Goal: Task Accomplishment & Management: Complete application form

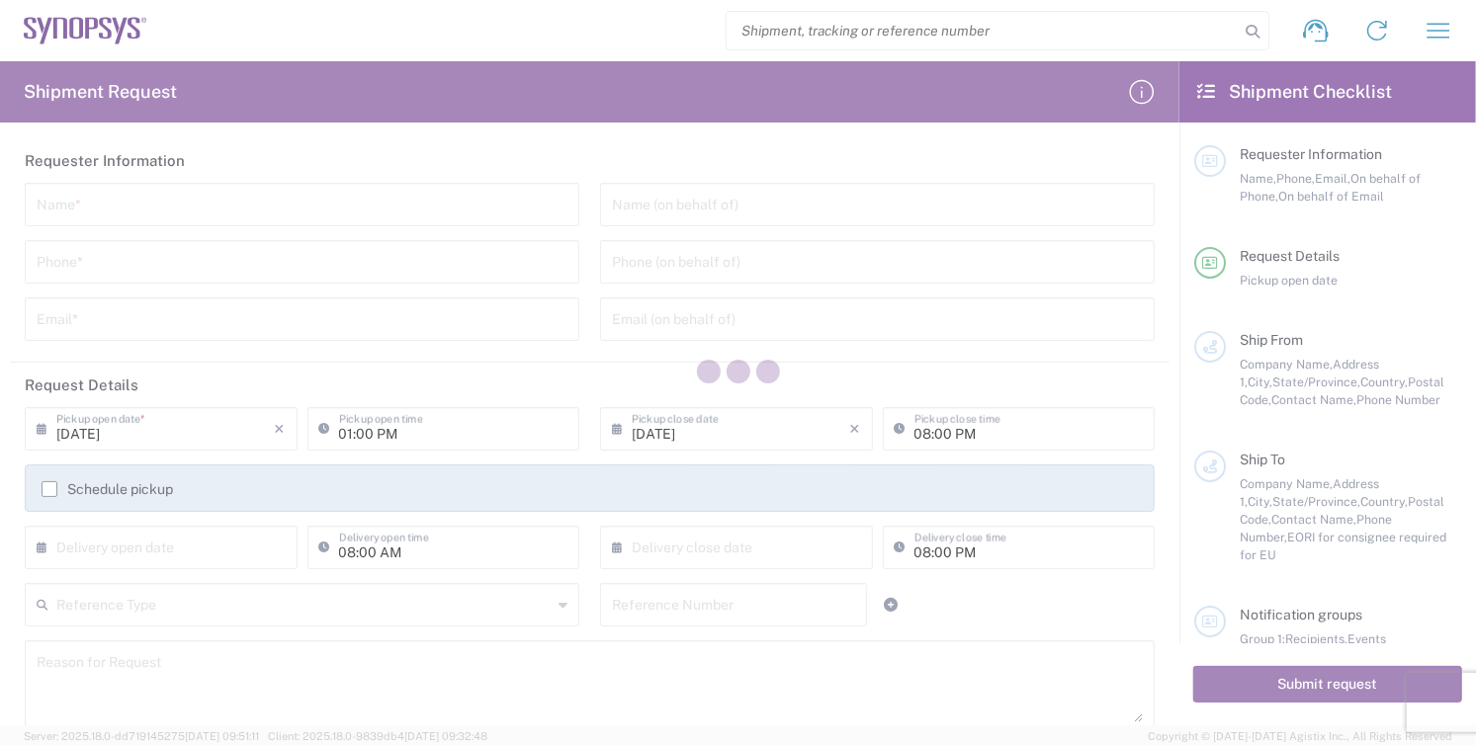
type input "[GEOGRAPHIC_DATA]"
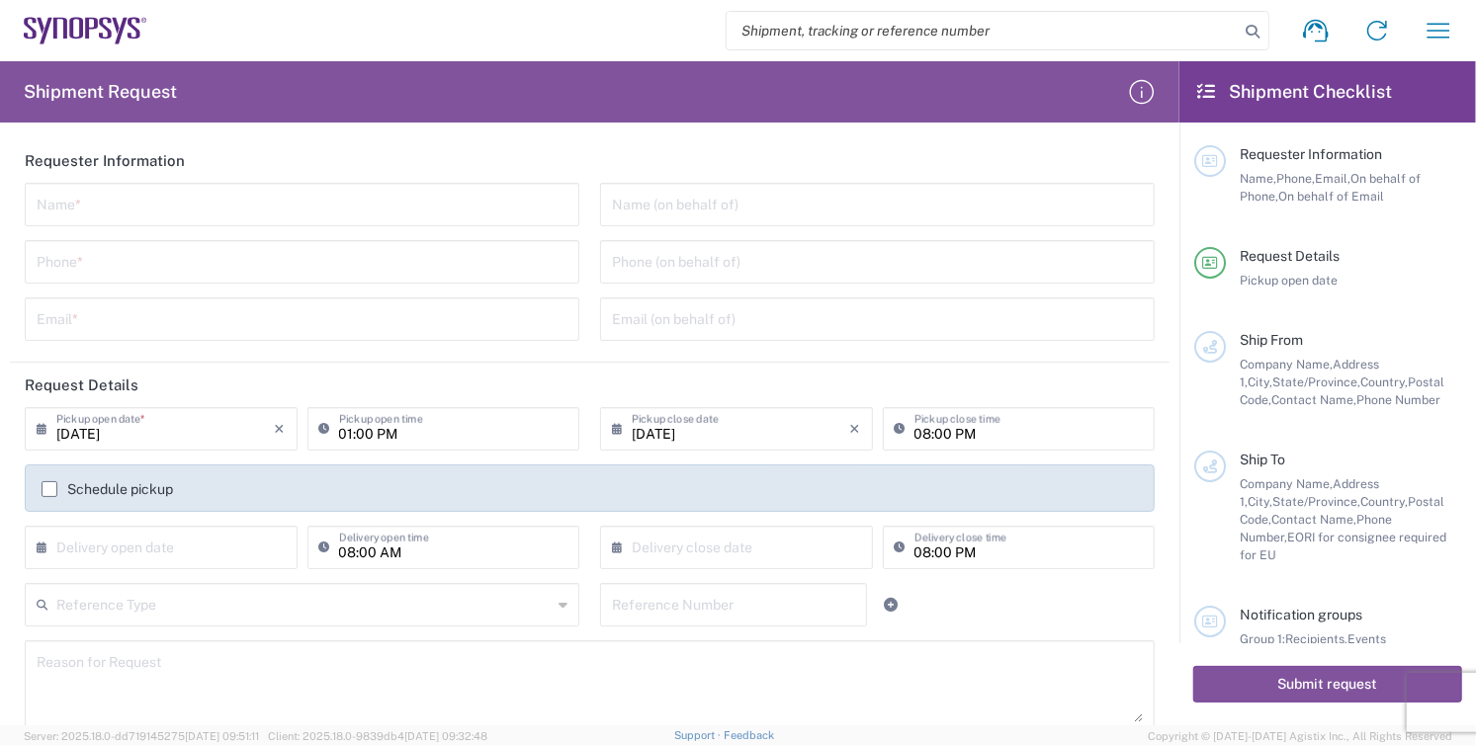
click at [100, 213] on input "text" at bounding box center [302, 203] width 531 height 35
type input "r"
type input "[PERSON_NAME]"
click at [99, 259] on input "tel" at bounding box center [302, 260] width 531 height 35
type input "8585762600"
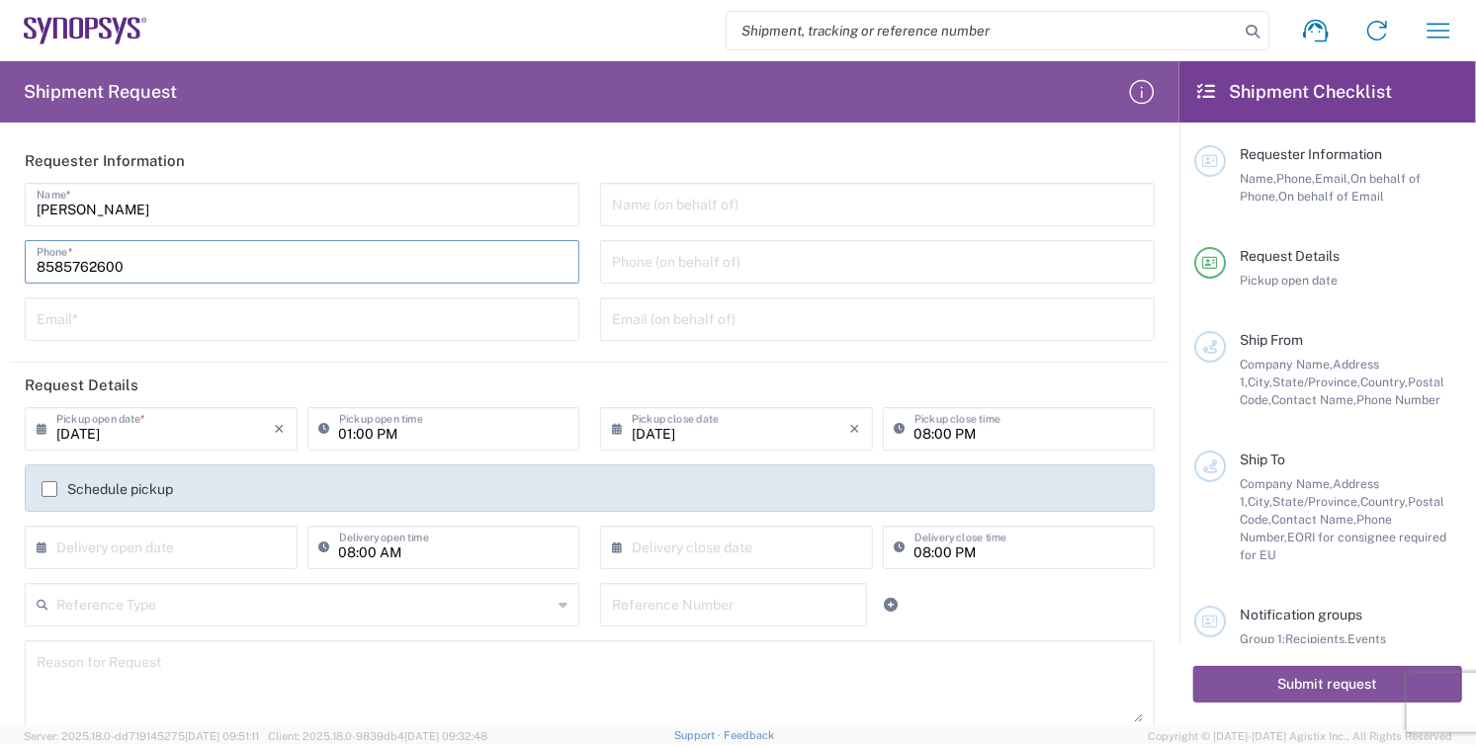
click at [190, 334] on input "text" at bounding box center [302, 318] width 531 height 35
type input "[EMAIL_ADDRESS][DOMAIN_NAME]"
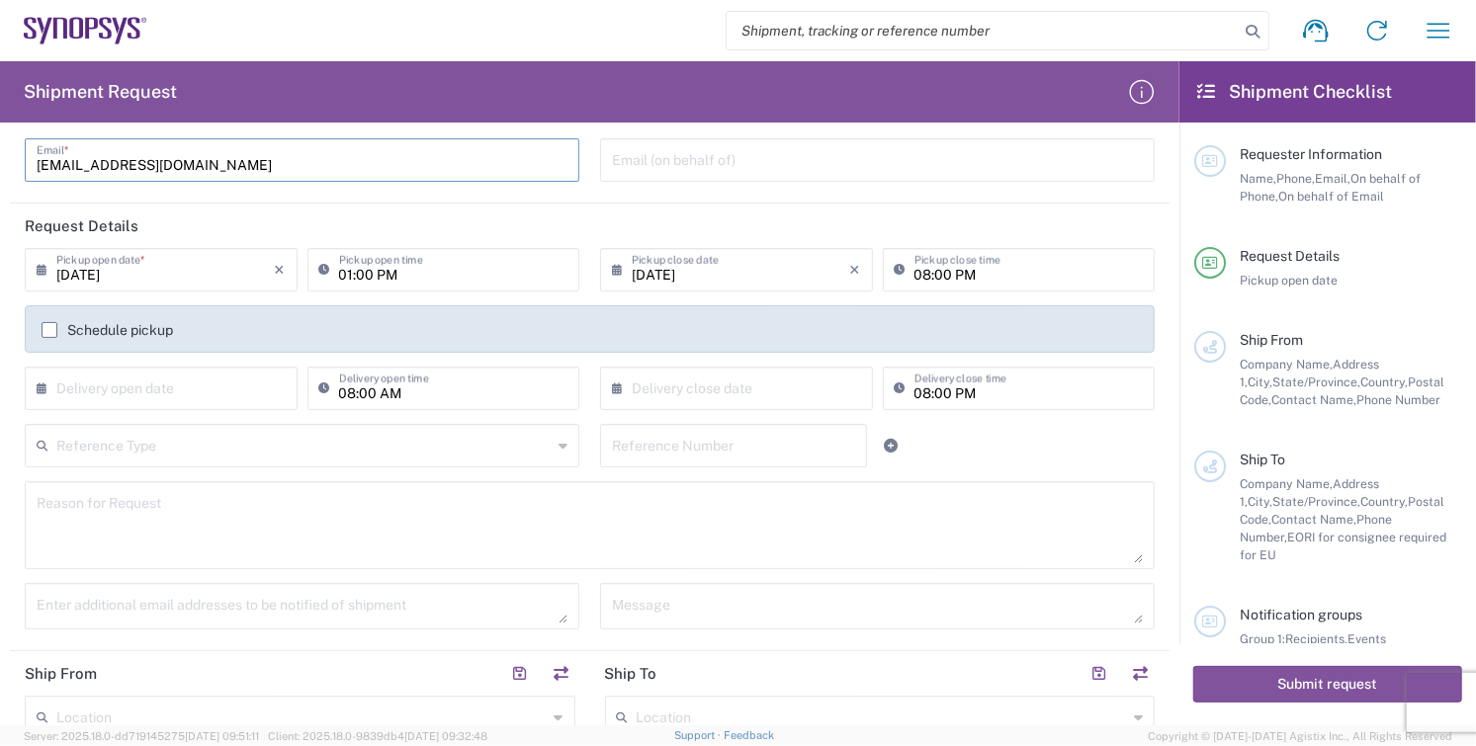
scroll to position [329, 0]
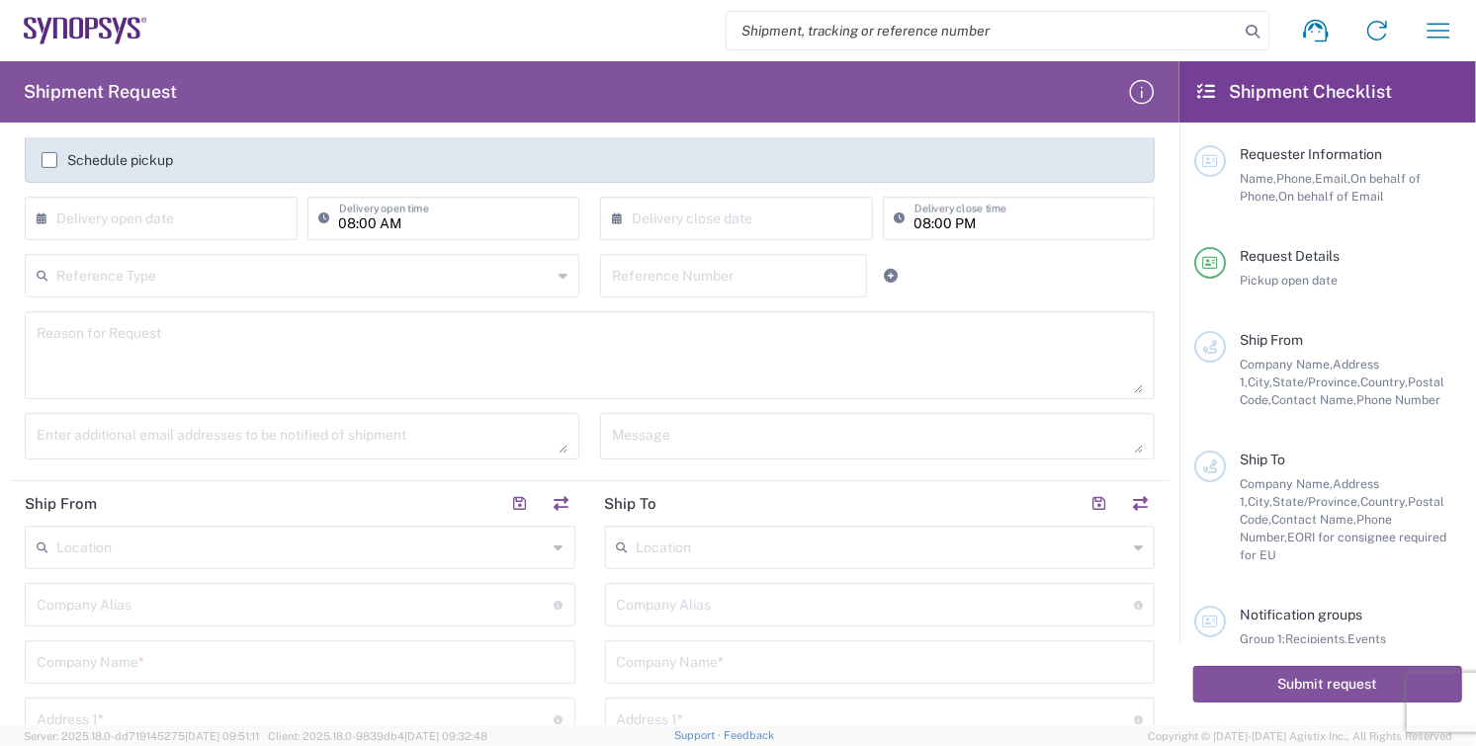
click at [111, 540] on input "text" at bounding box center [301, 546] width 491 height 35
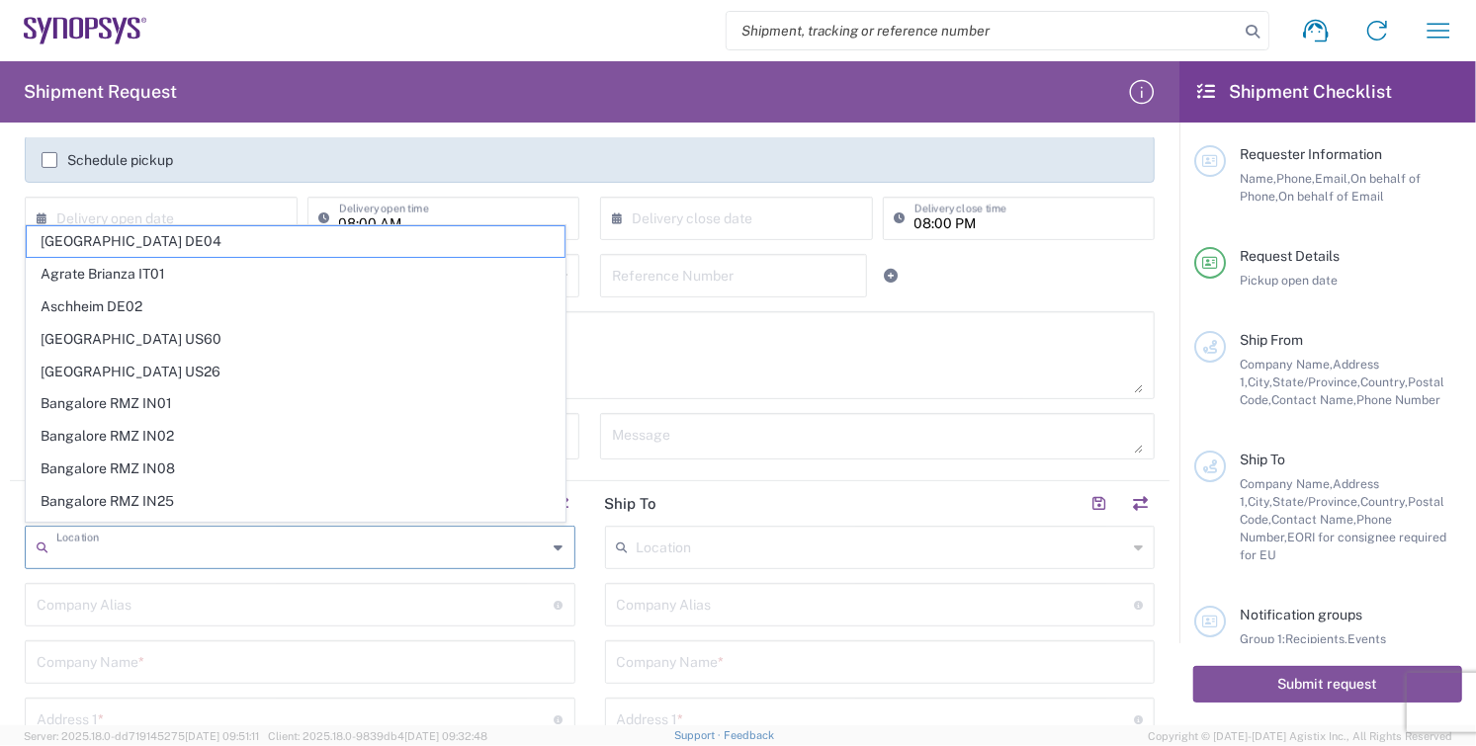
click at [180, 548] on input "text" at bounding box center [301, 546] width 491 height 35
click at [375, 468] on span "Bangalore RMZ IN08" at bounding box center [296, 469] width 538 height 31
type input "Bangalore RMZ IN08"
type input "Synopsys Bangalore RMZ IN08"
type input "RMZ Infinity Tower B 8th Floor"
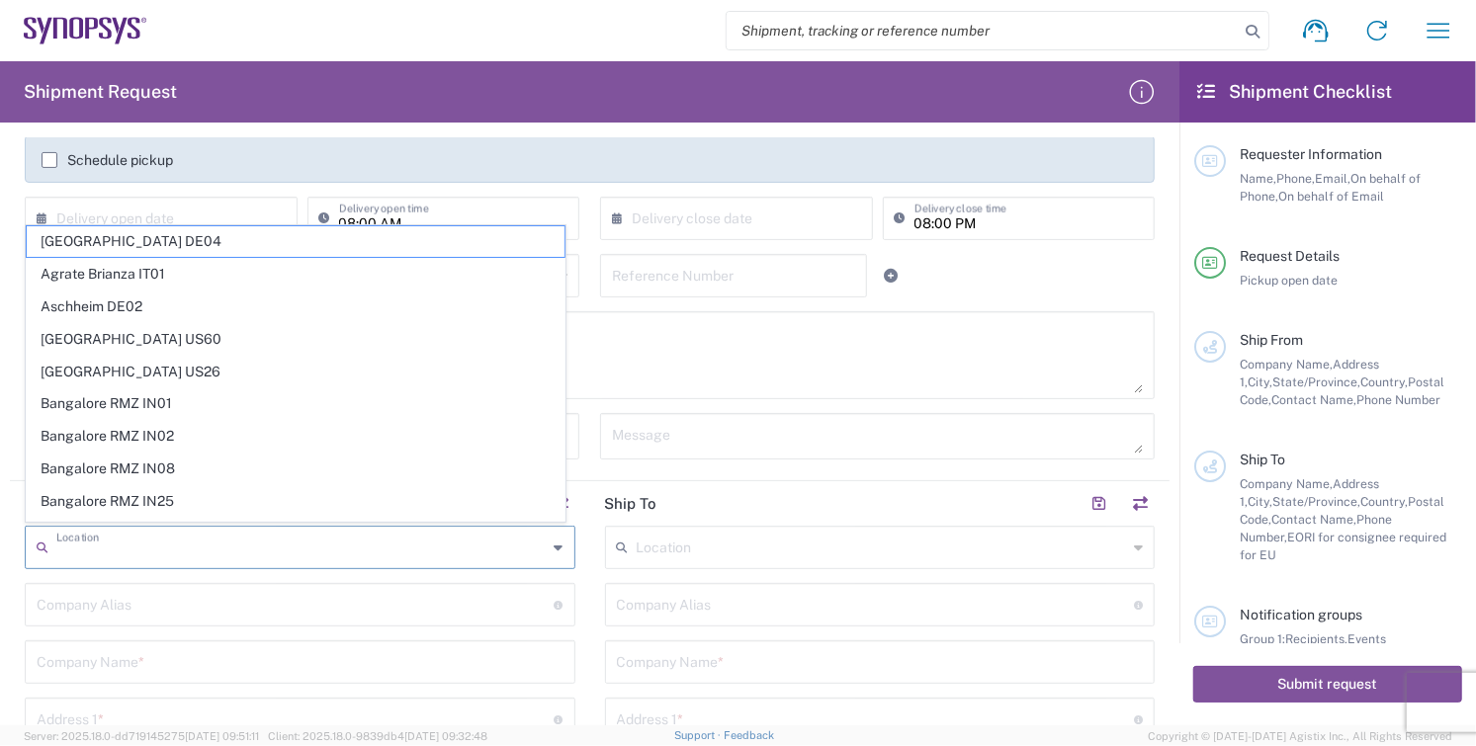
type input "Municipal #3 Old Madras Road"
type input "Bangalore"
type input "[GEOGRAPHIC_DATA]"
type input "560016"
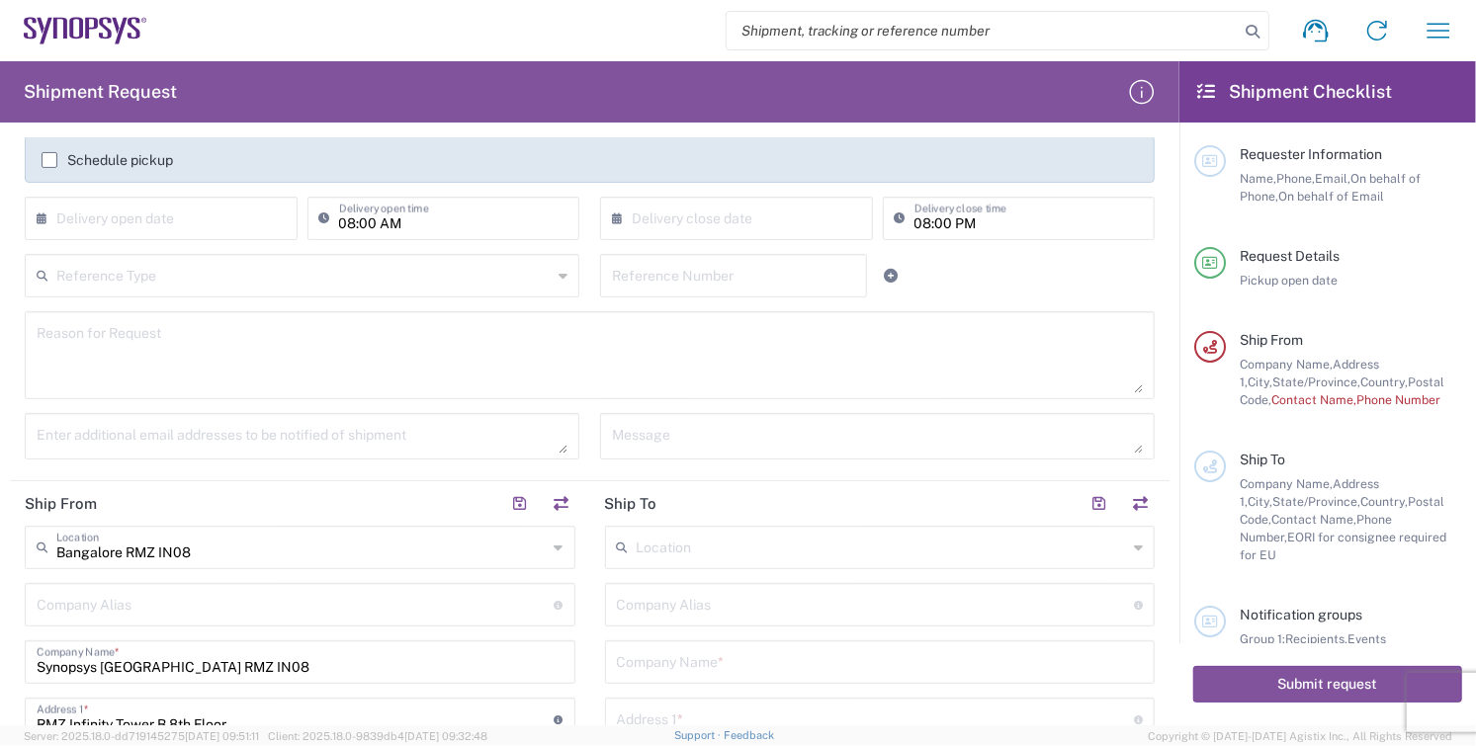
type input "Karnataka"
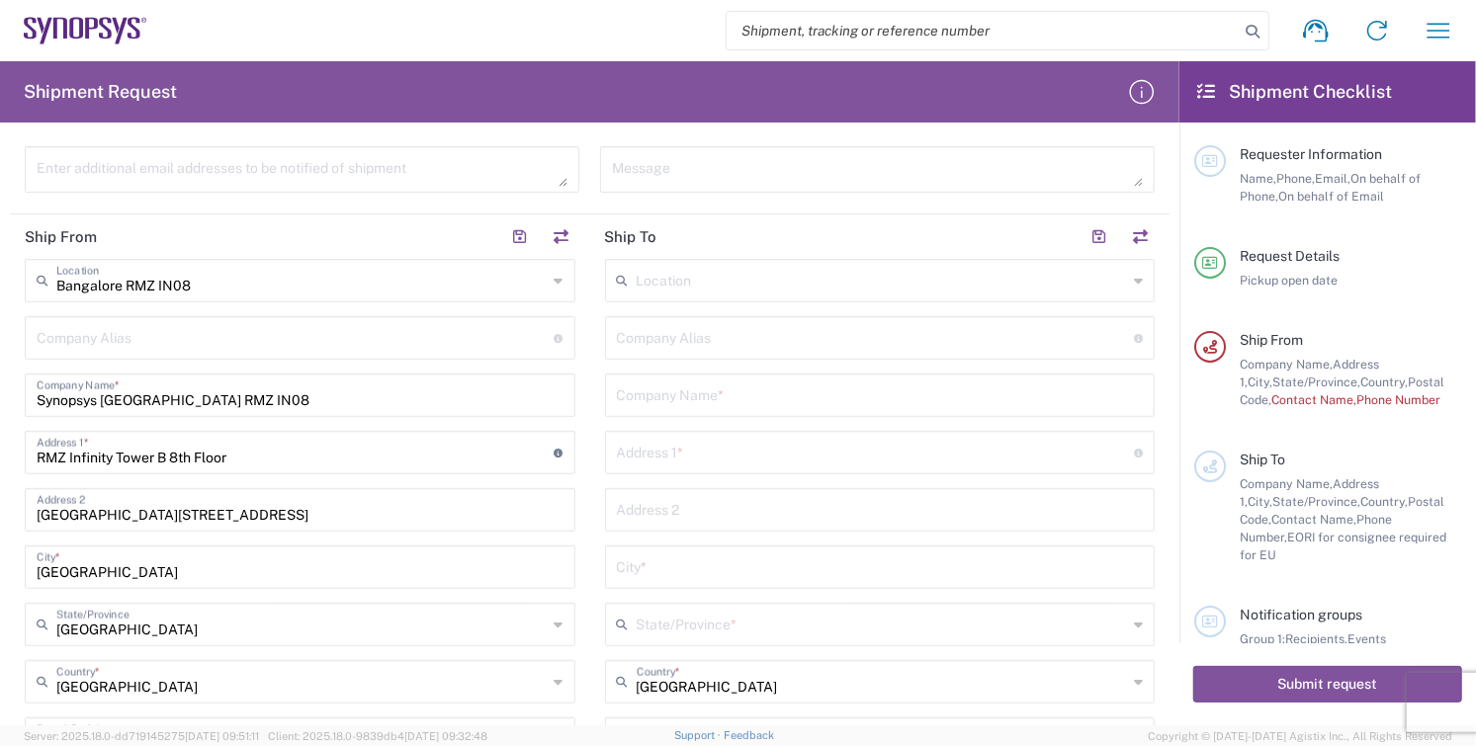
scroll to position [439, 0]
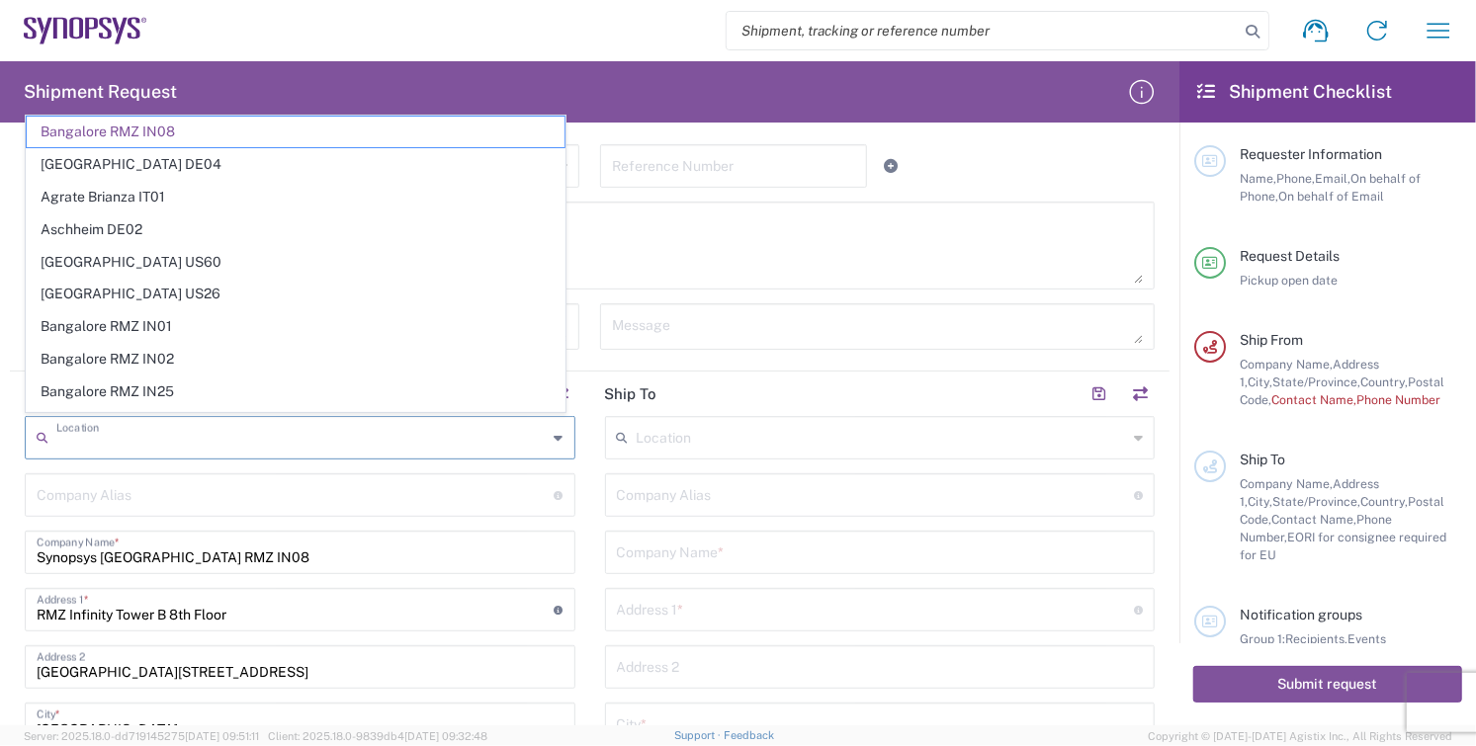
click at [222, 440] on input "text" at bounding box center [301, 436] width 491 height 35
click at [286, 419] on input "text" at bounding box center [301, 436] width 491 height 35
click at [539, 334] on span "Bangalore RMZ IN01" at bounding box center [296, 326] width 538 height 31
type input "Bangalore RMZ IN01"
type input "Synopsys Bangalore RMZ IN01"
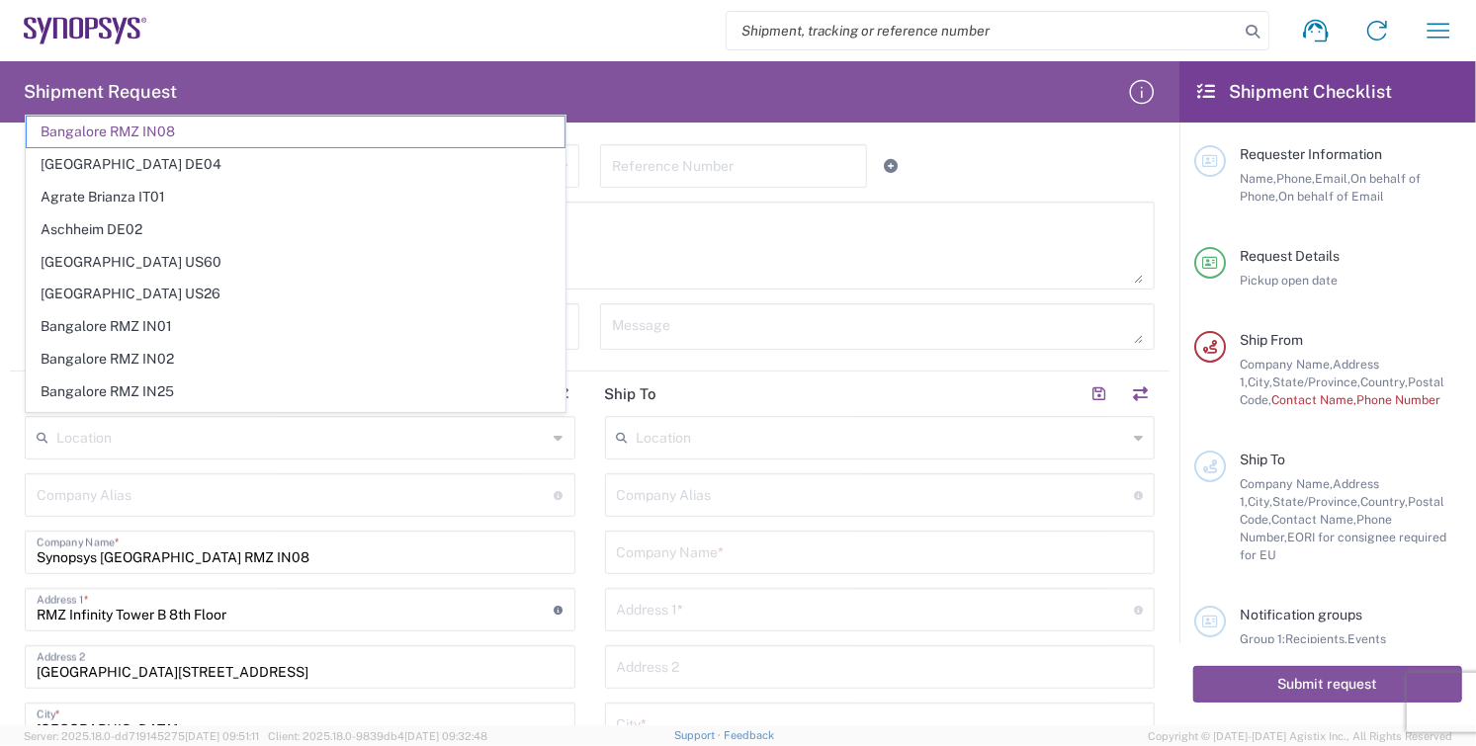
type input "RMZ Infinity Tower A 3rd 4th and 5th Floor"
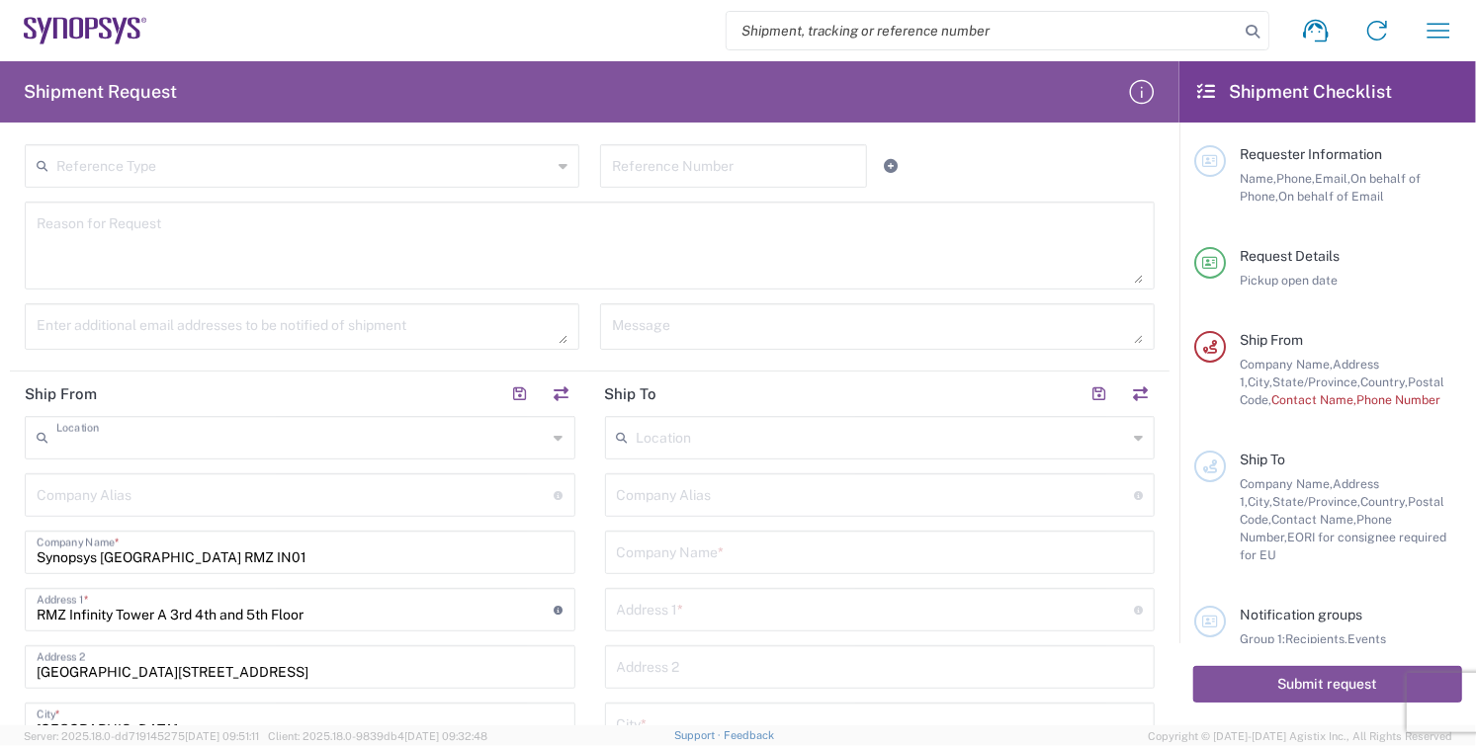
click at [235, 446] on input "text" at bounding box center [301, 436] width 491 height 35
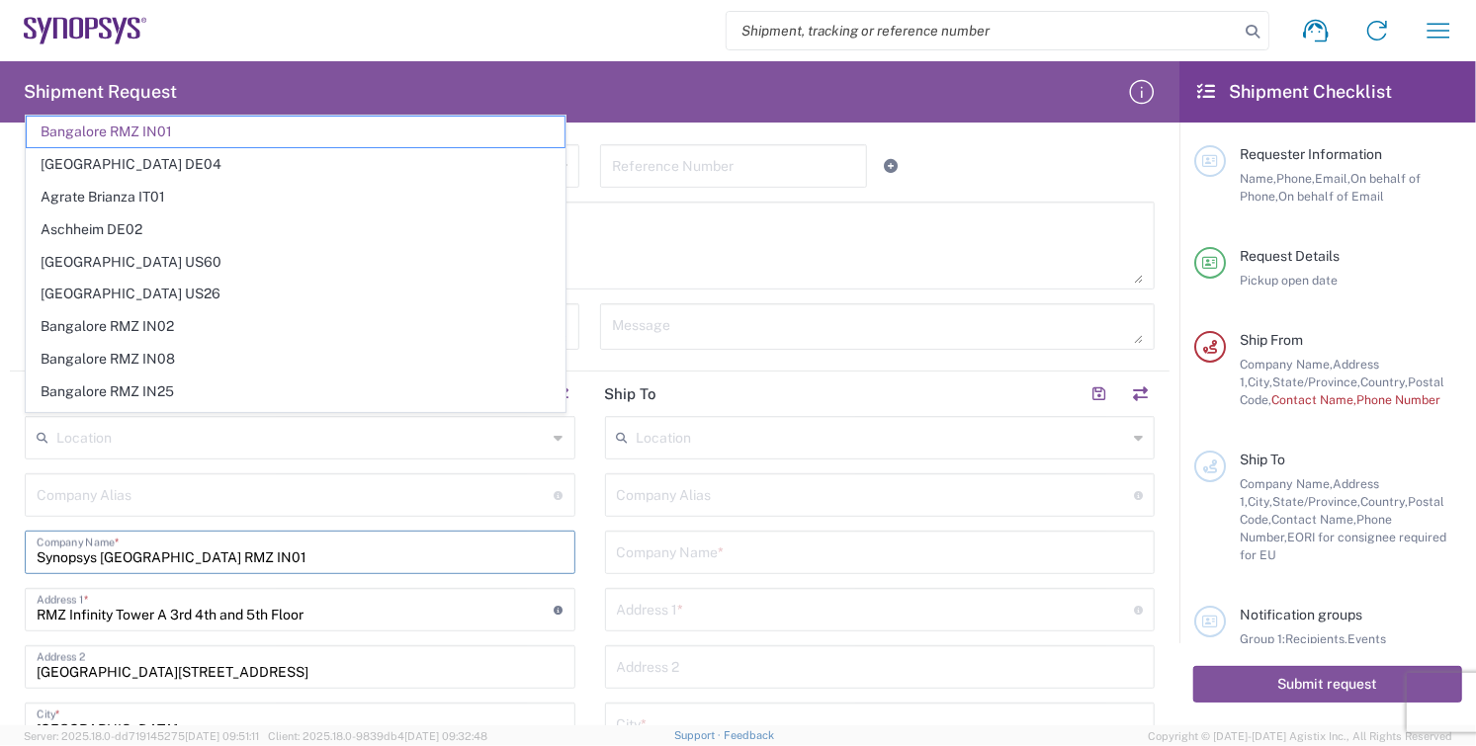
click at [263, 551] on input "Synopsys Bangalore RMZ IN01" at bounding box center [300, 551] width 527 height 35
type input "Bangalore RMZ IN01"
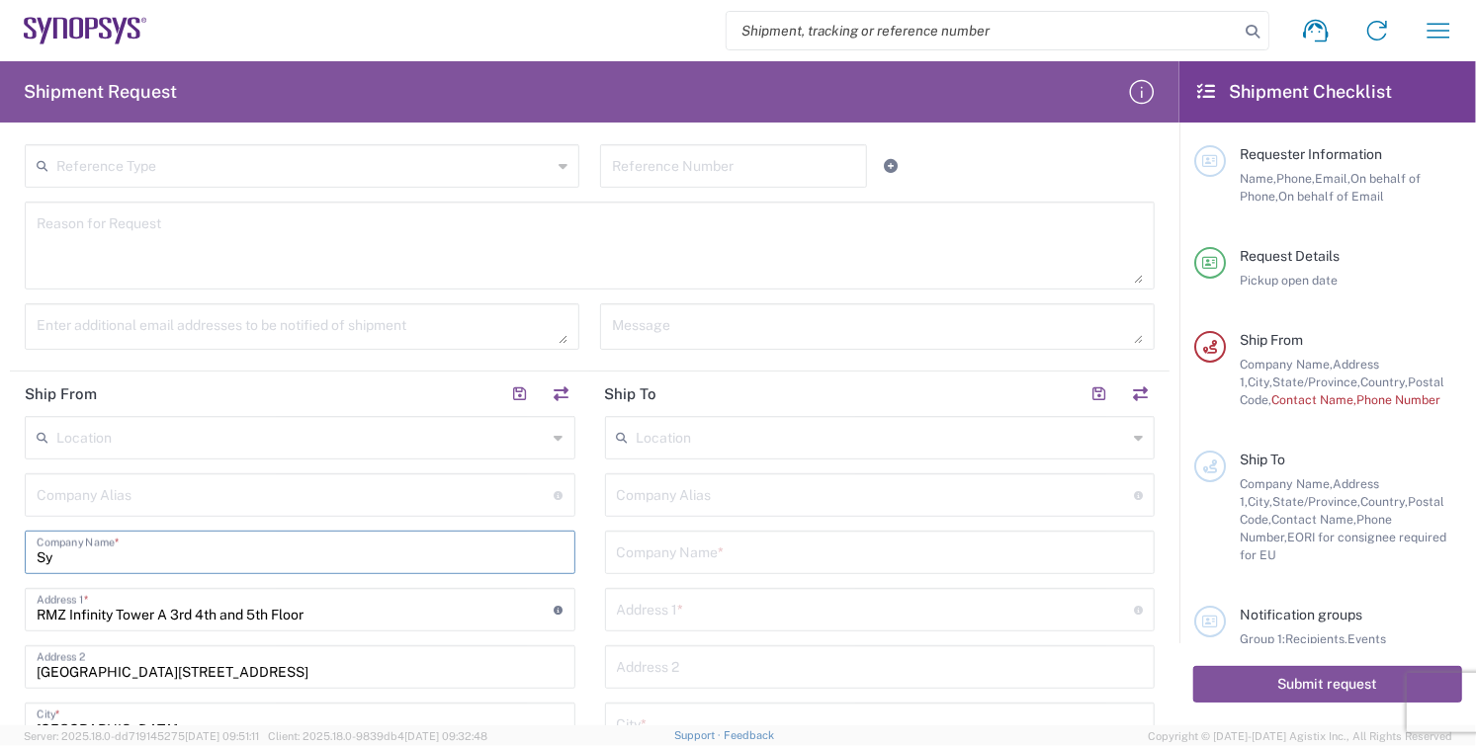
type input "S"
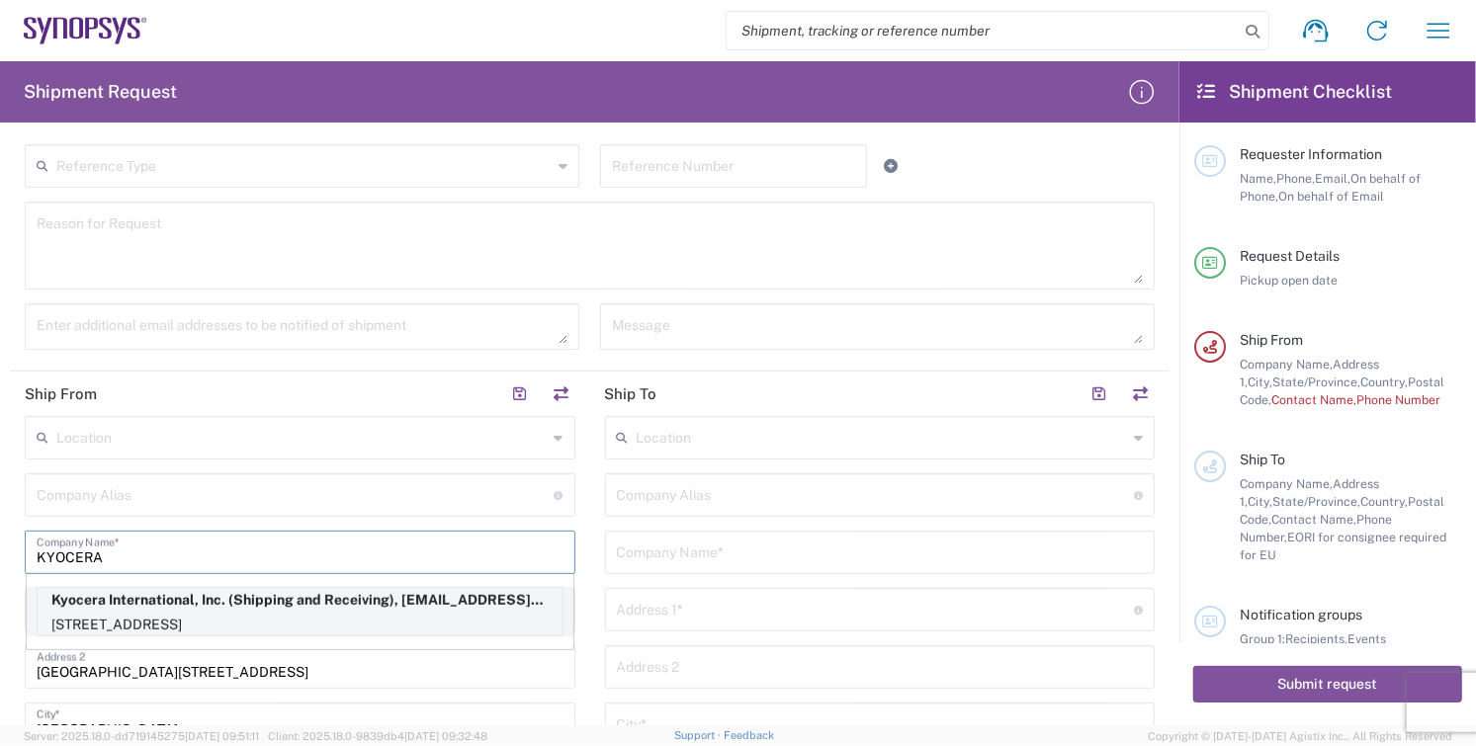
type input "KYOCERA"
click at [99, 614] on p "[STREET_ADDRESS]" at bounding box center [300, 625] width 525 height 25
type input "Kyocera"
type input "Kyocera International, Inc."
type input "[STREET_ADDRESS]"
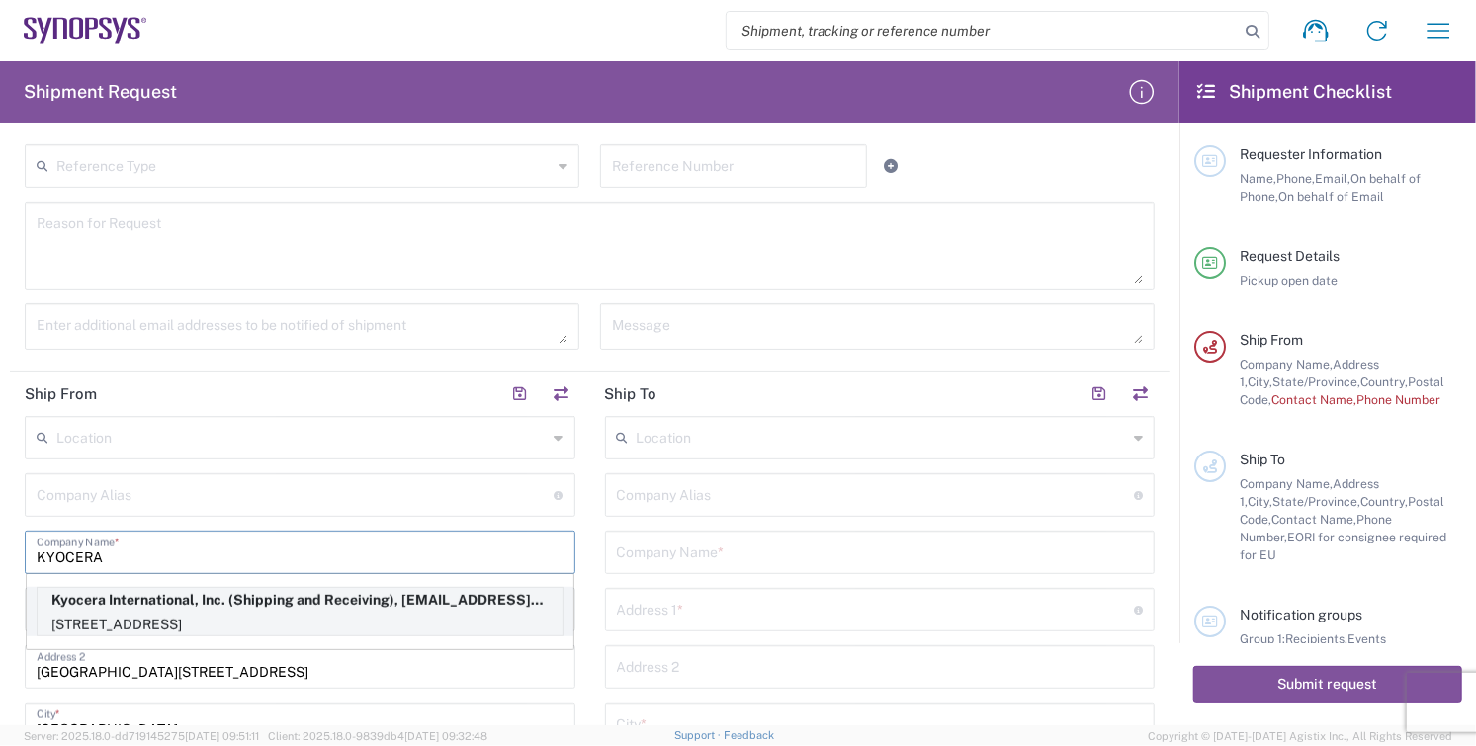
type input "[GEOGRAPHIC_DATA]"
type input "92123"
type input "Shipping and Receiving"
type input "8585762600"
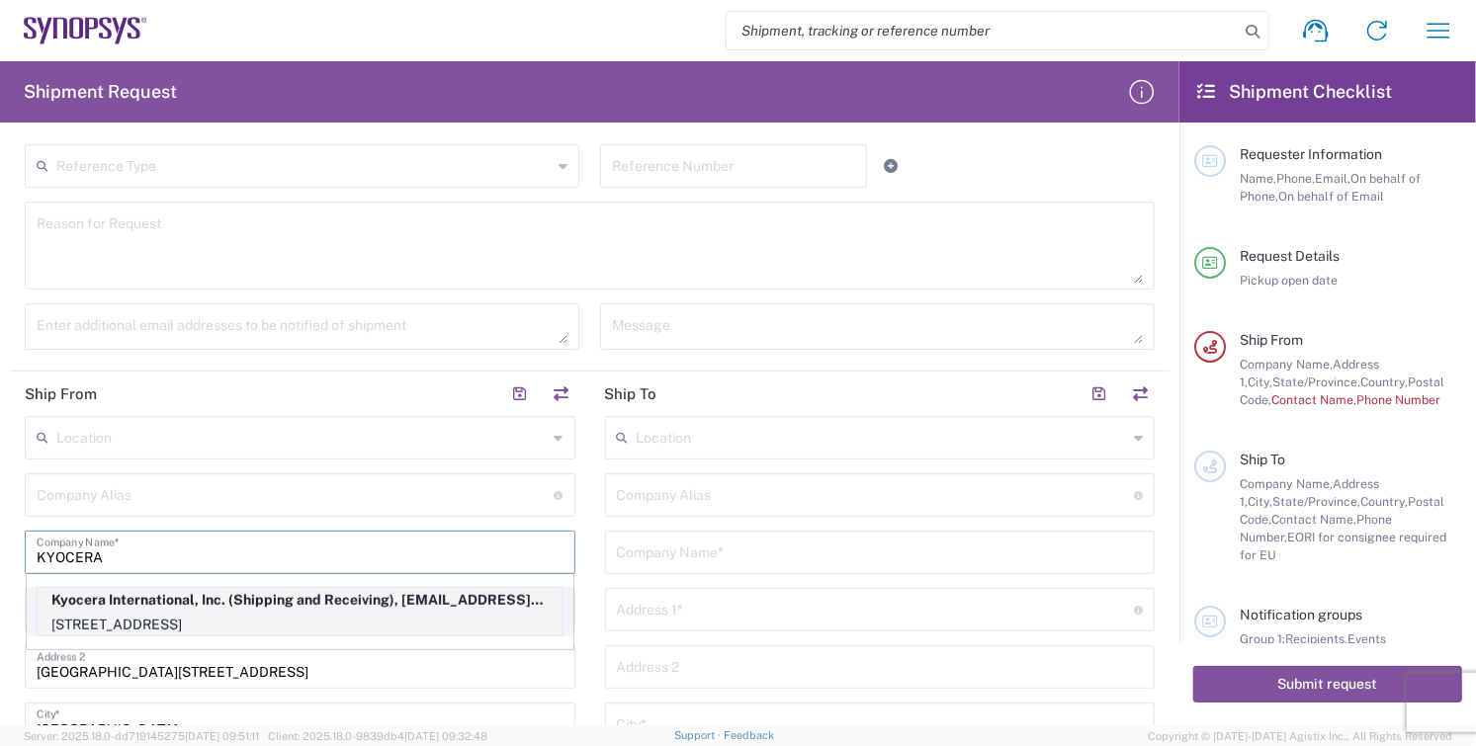
type input "[EMAIL_ADDRESS][DOMAIN_NAME]"
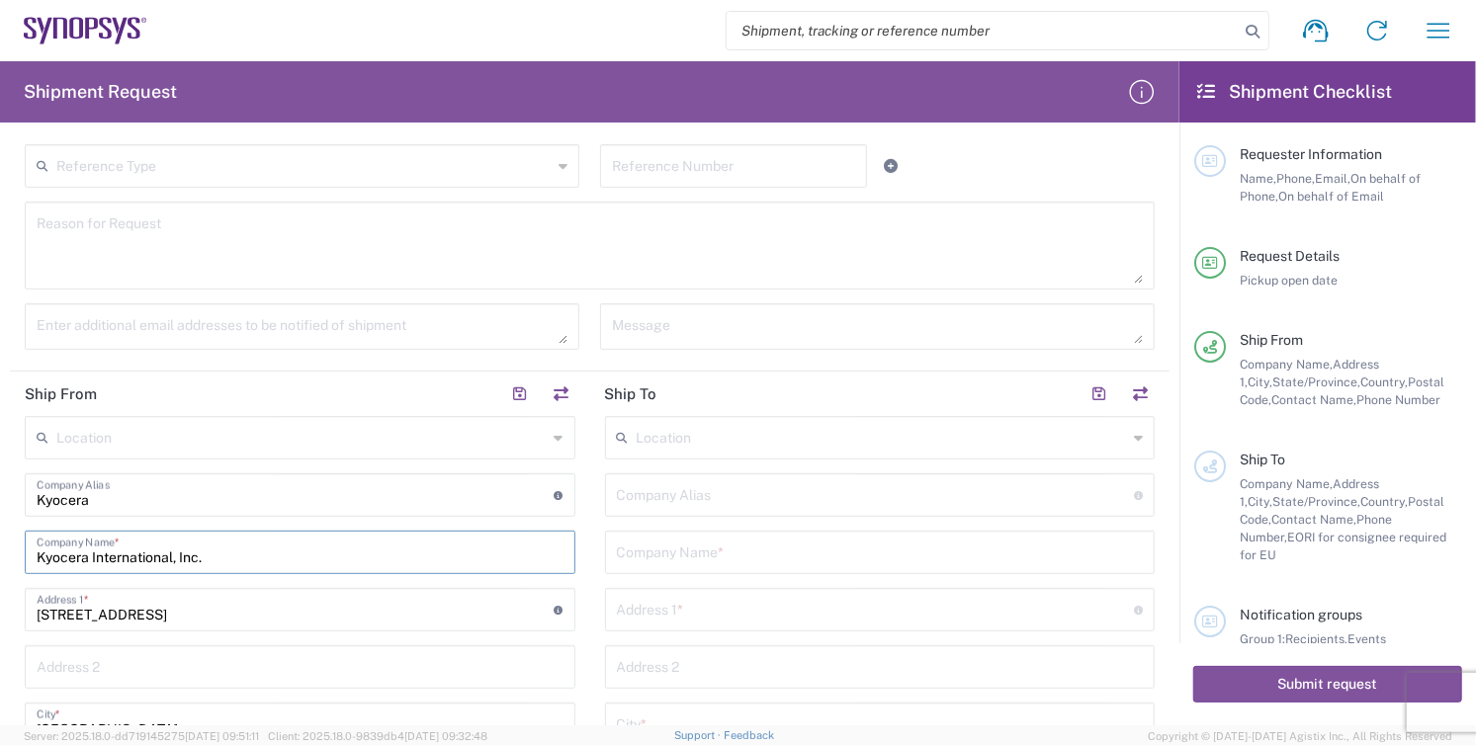
type input "[US_STATE]"
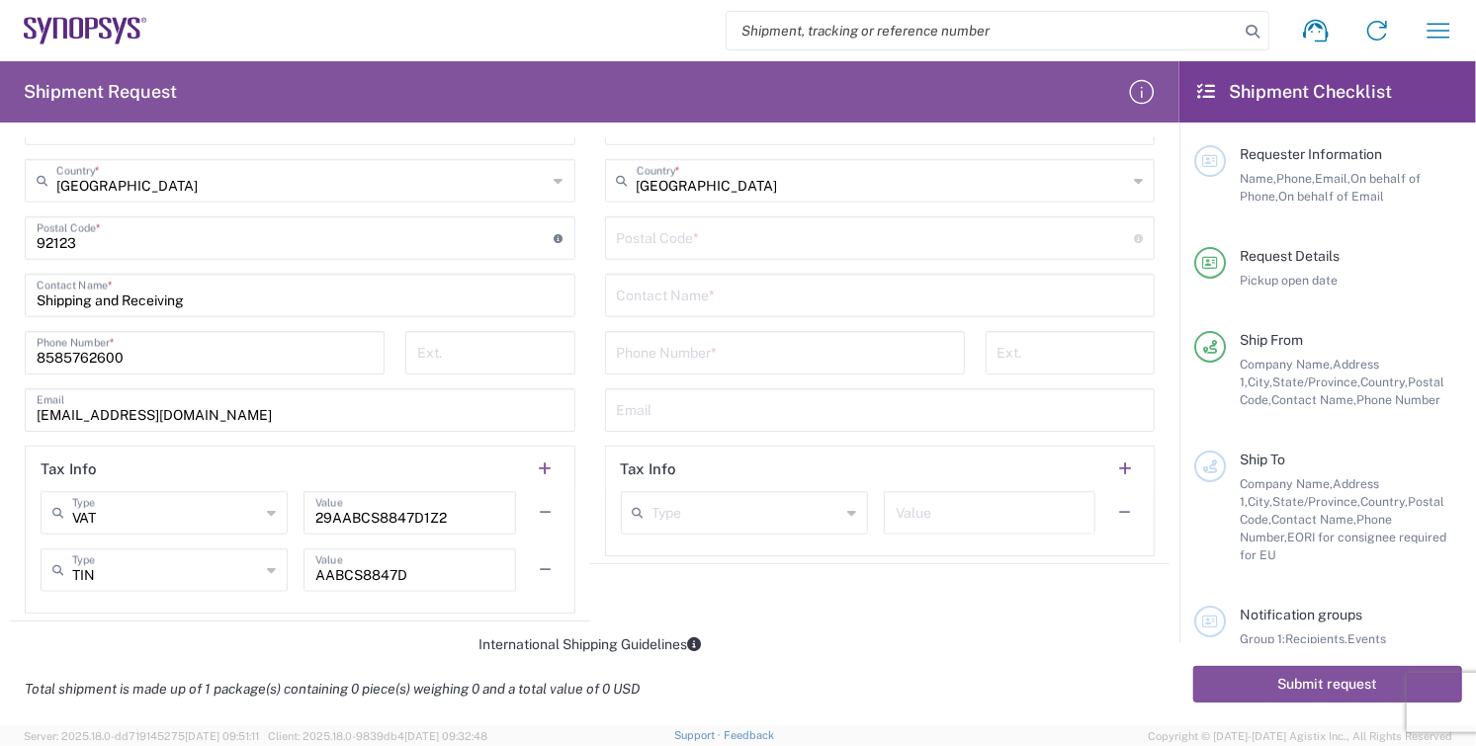
scroll to position [1098, 0]
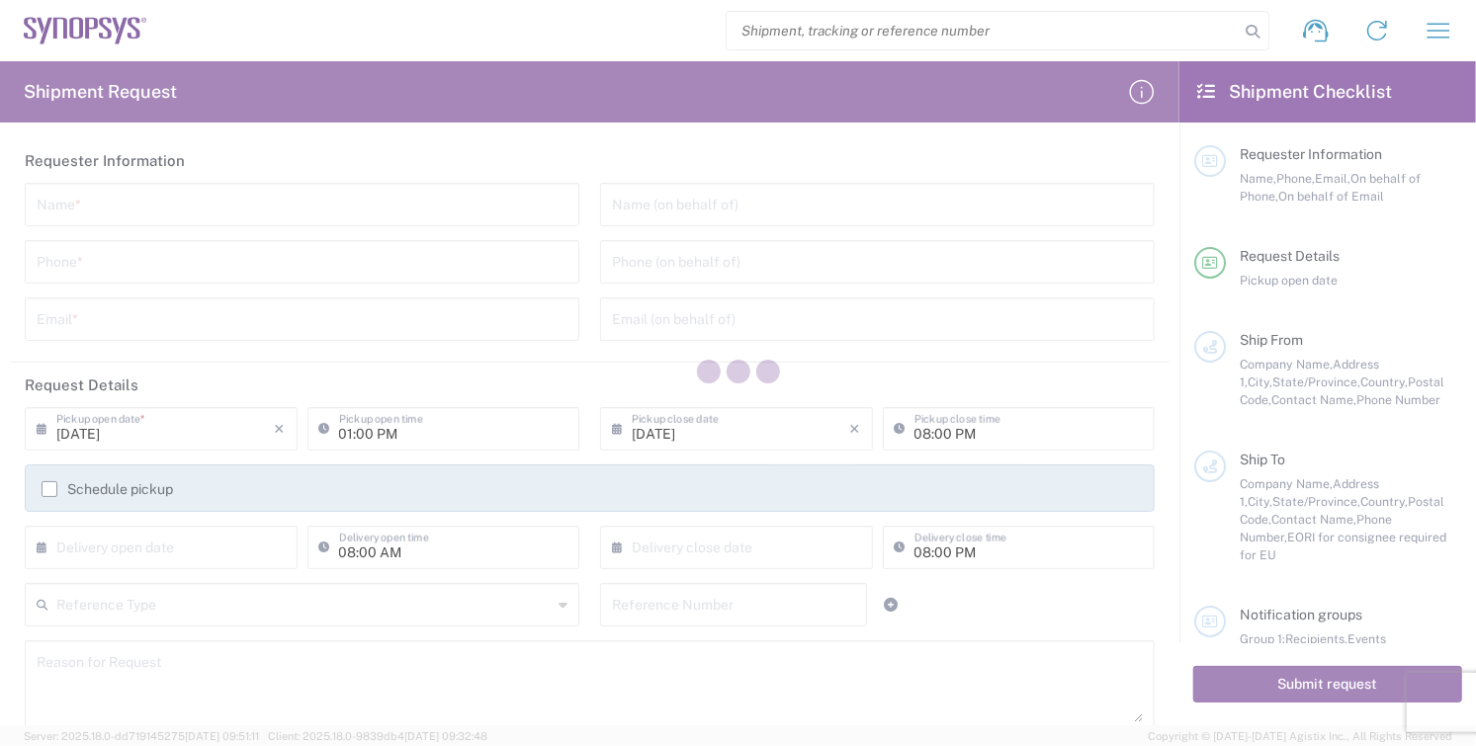
type input "[GEOGRAPHIC_DATA]"
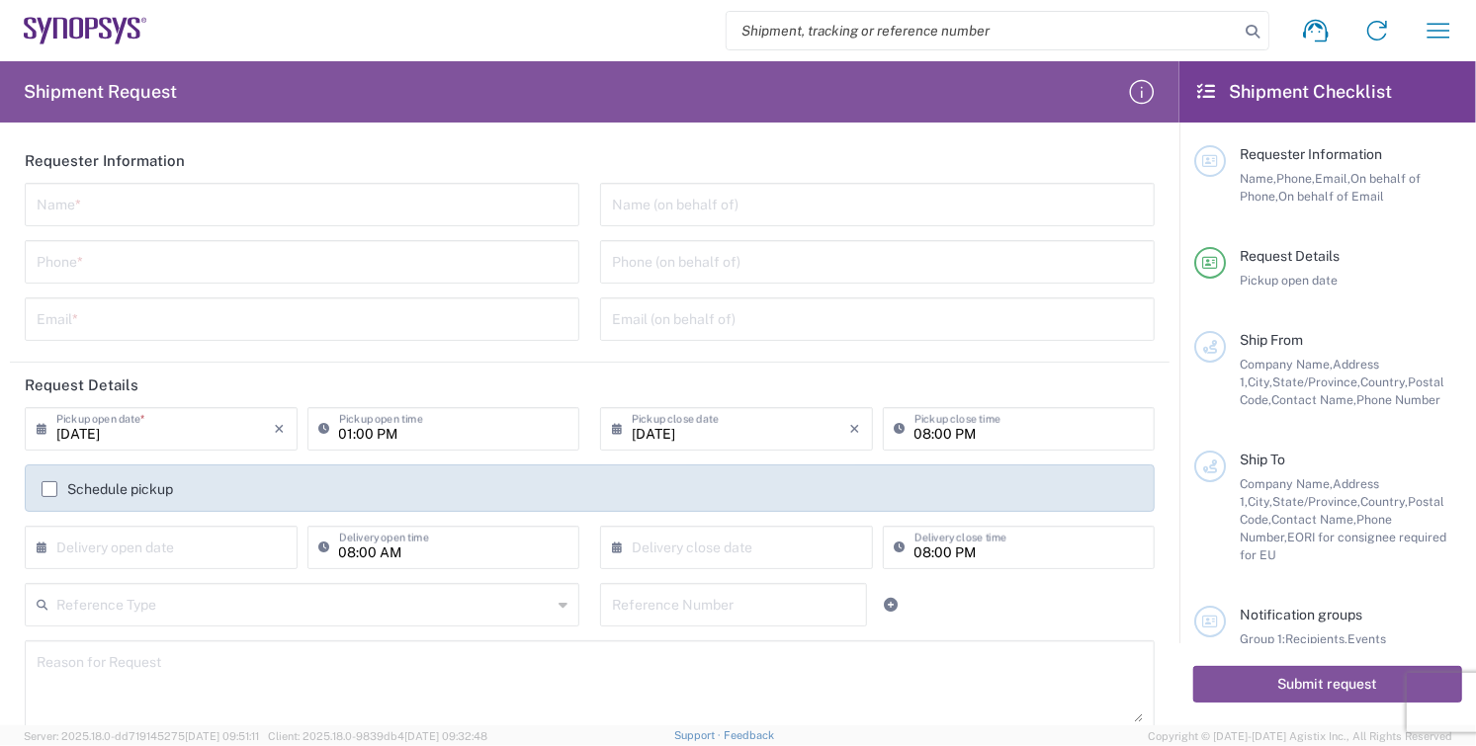
click at [113, 212] on input "text" at bounding box center [302, 203] width 531 height 35
type input "[PERSON_NAME]"
click at [174, 277] on input "tel" at bounding box center [302, 260] width 531 height 35
type input "8585762600"
click at [168, 321] on input "text" at bounding box center [302, 318] width 531 height 35
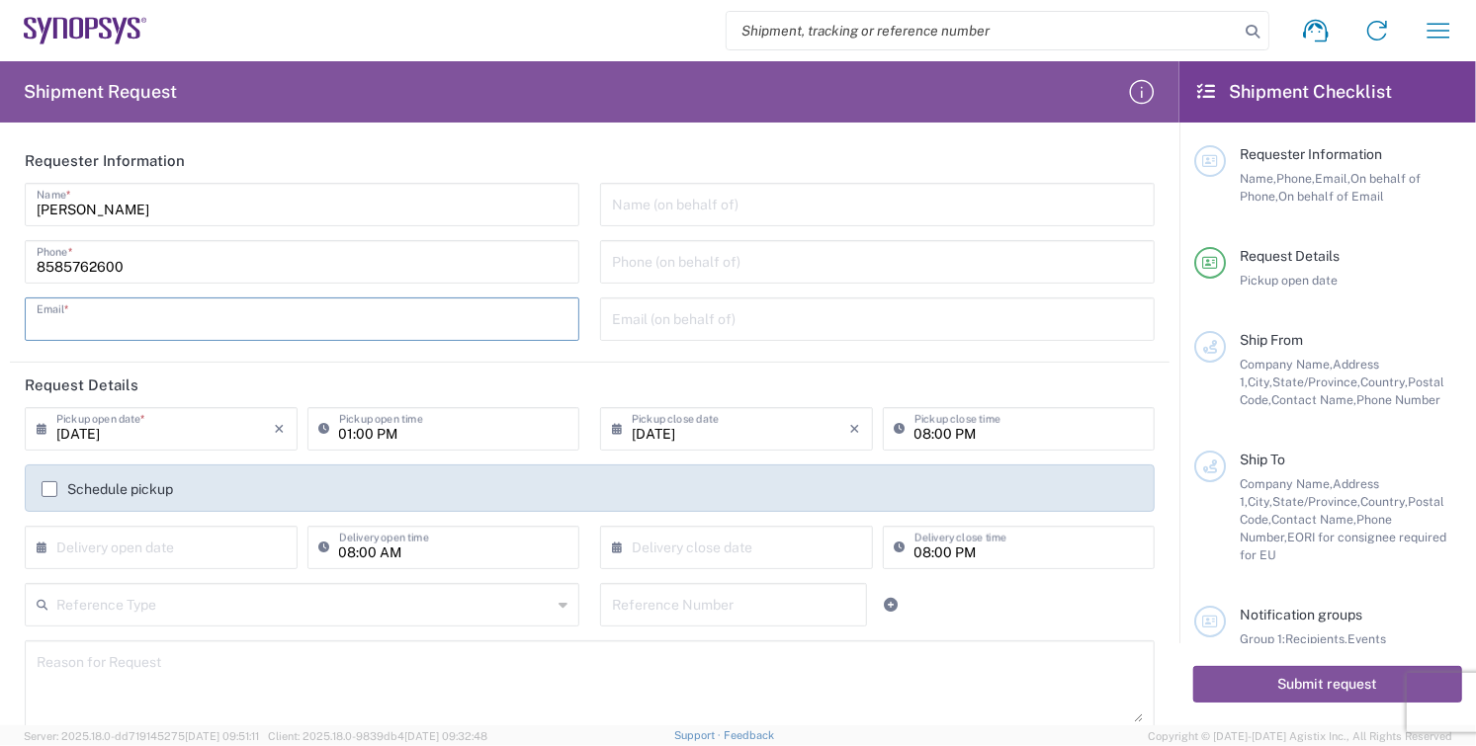
type input "[EMAIL_ADDRESS][DOMAIN_NAME]"
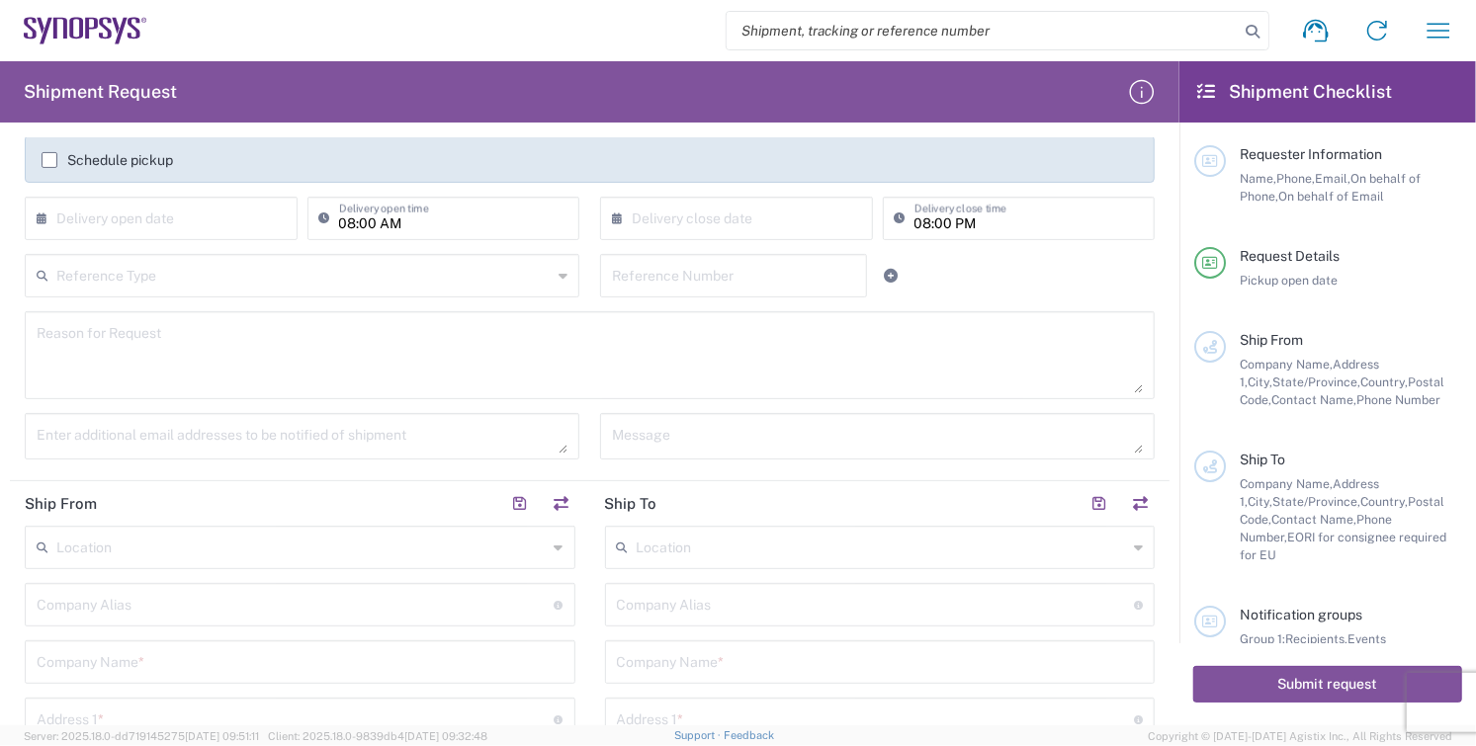
scroll to position [549, 0]
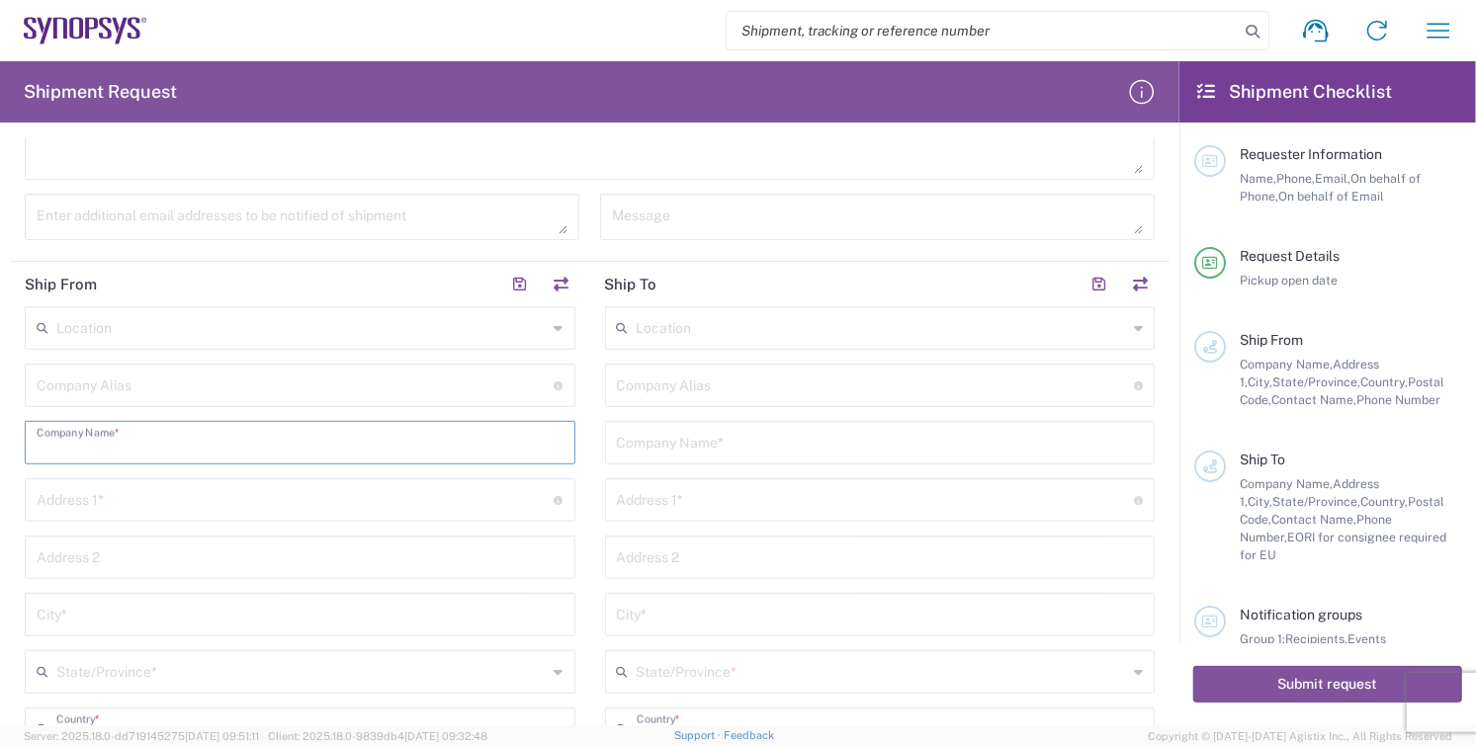
click at [197, 435] on input "text" at bounding box center [300, 441] width 527 height 35
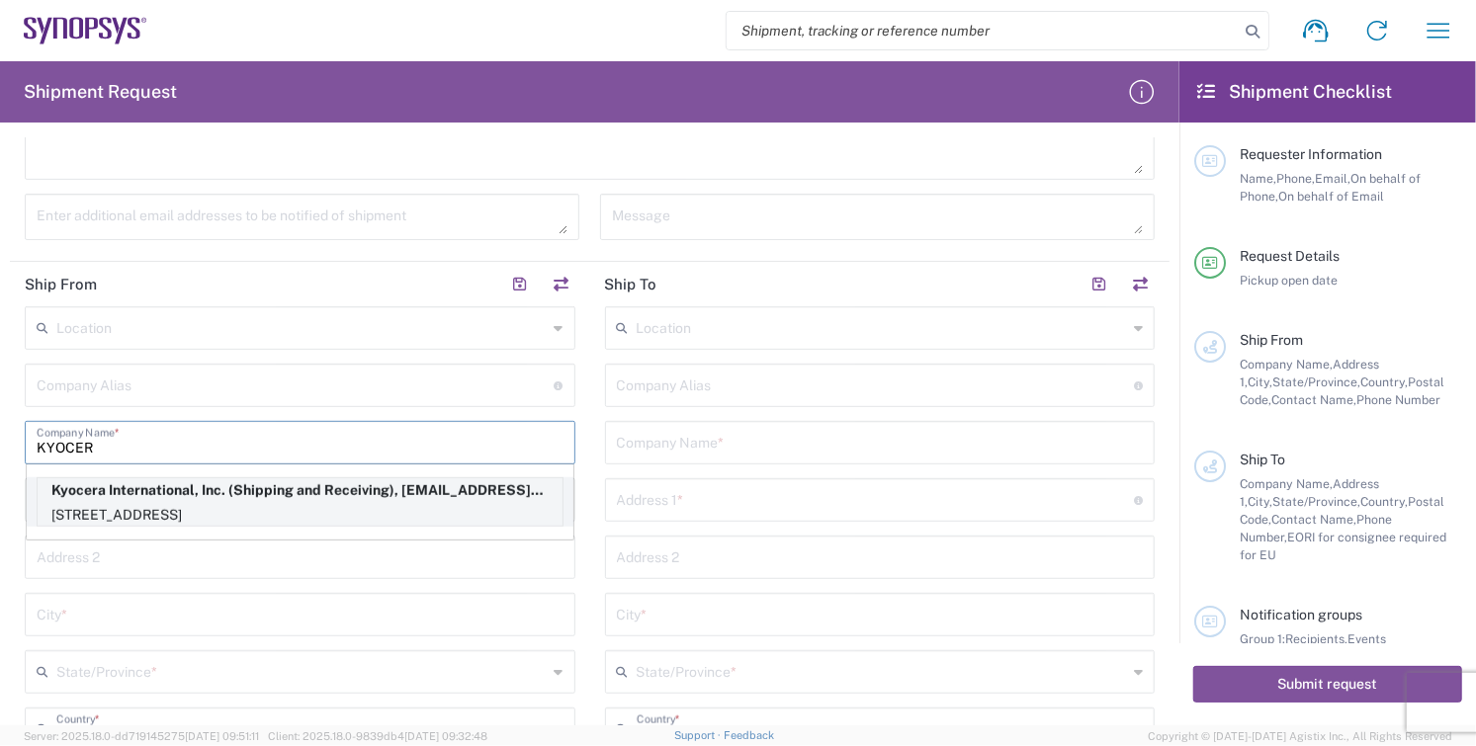
type input "KYOCER"
click at [117, 503] on p "[STREET_ADDRESS]" at bounding box center [300, 515] width 525 height 25
type input "Kyocera"
type input "Kyocera International, Inc."
type input "[STREET_ADDRESS]"
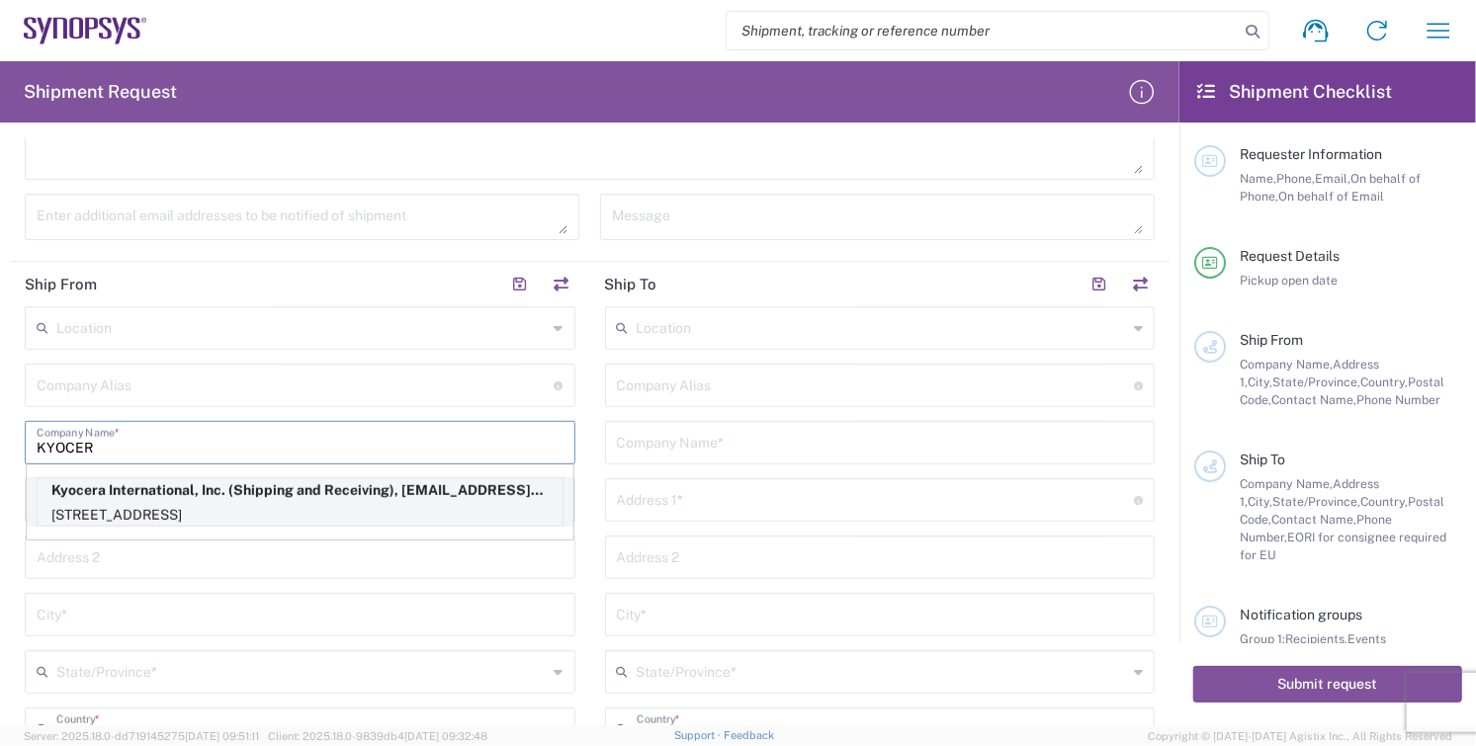
type input "[GEOGRAPHIC_DATA]"
type input "[US_STATE]"
type input "92123"
type input "Shipping and Receiving"
type input "8585762600"
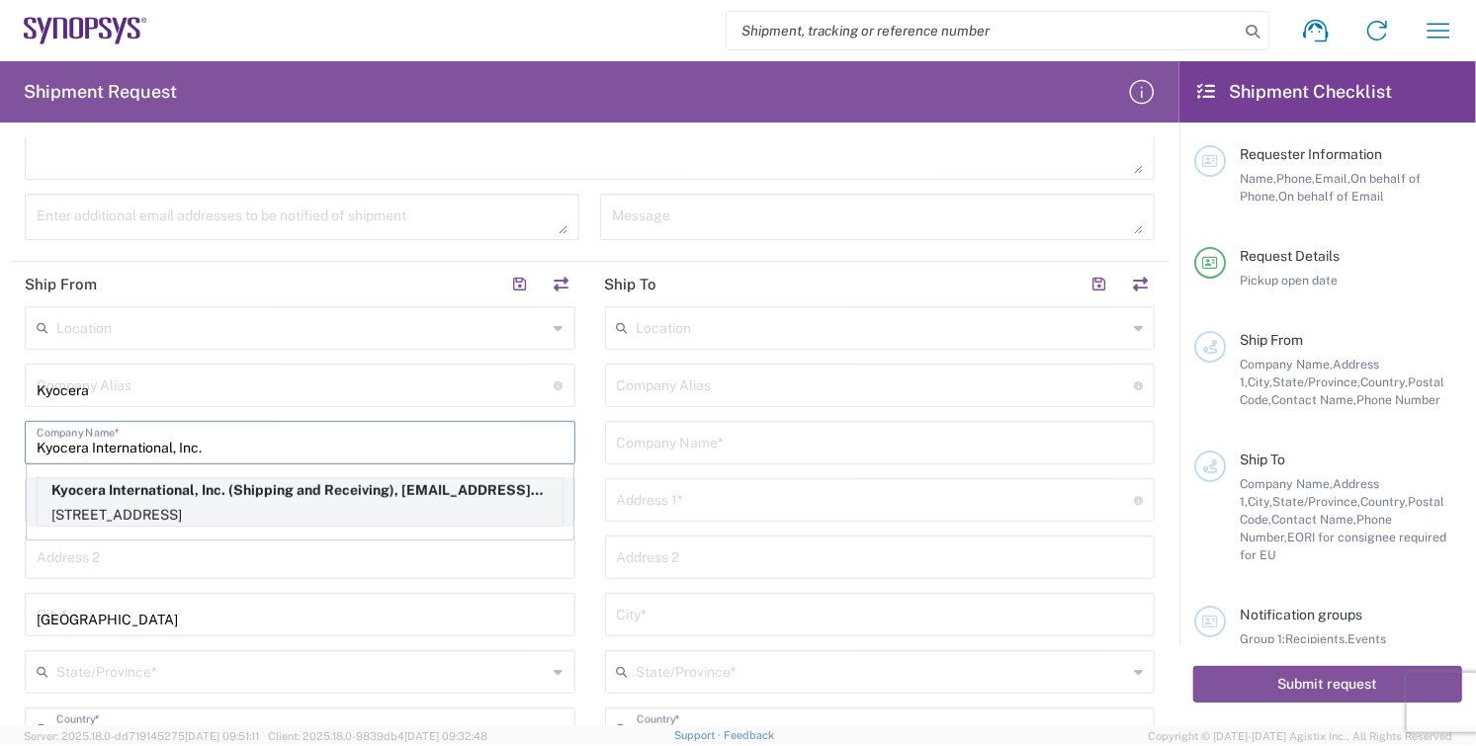
type input "[EMAIL_ADDRESS][DOMAIN_NAME]"
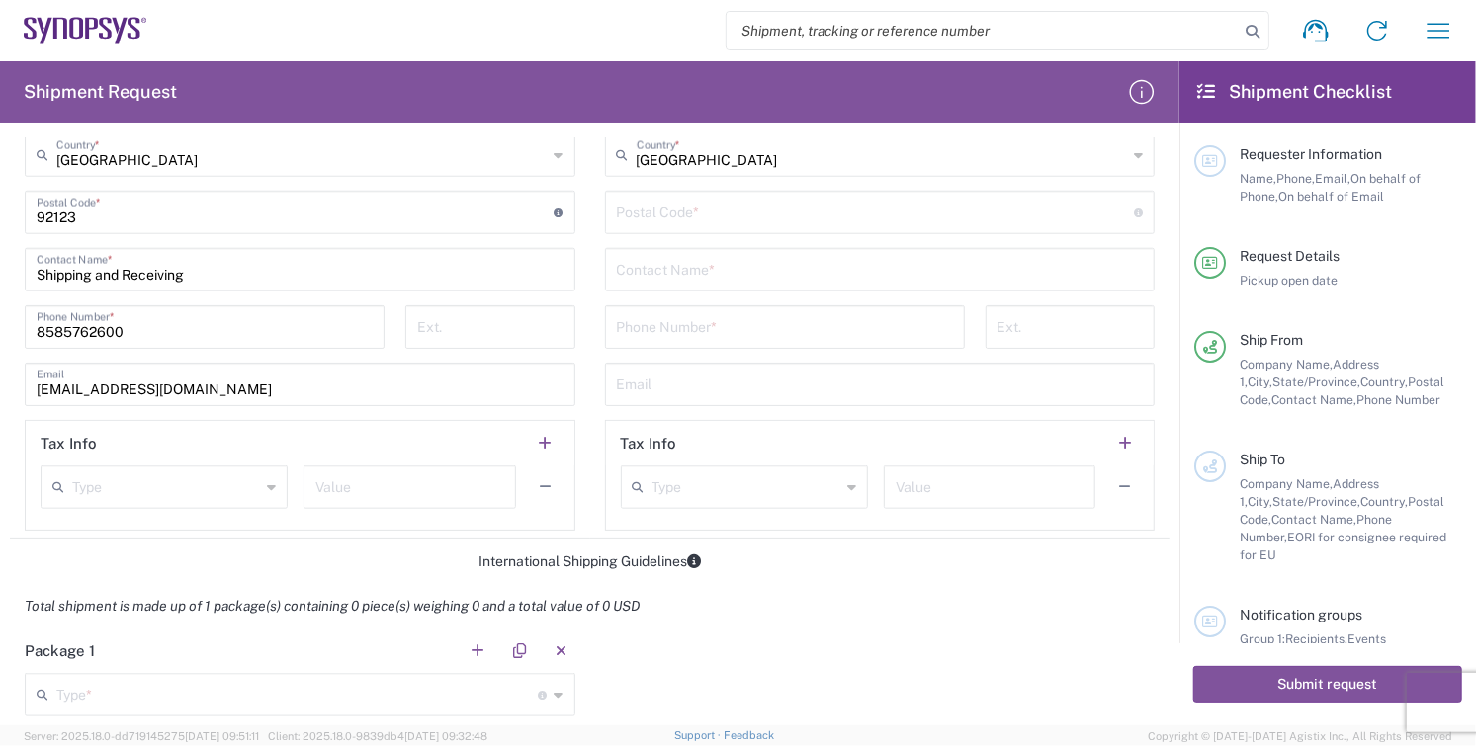
scroll to position [1318, 0]
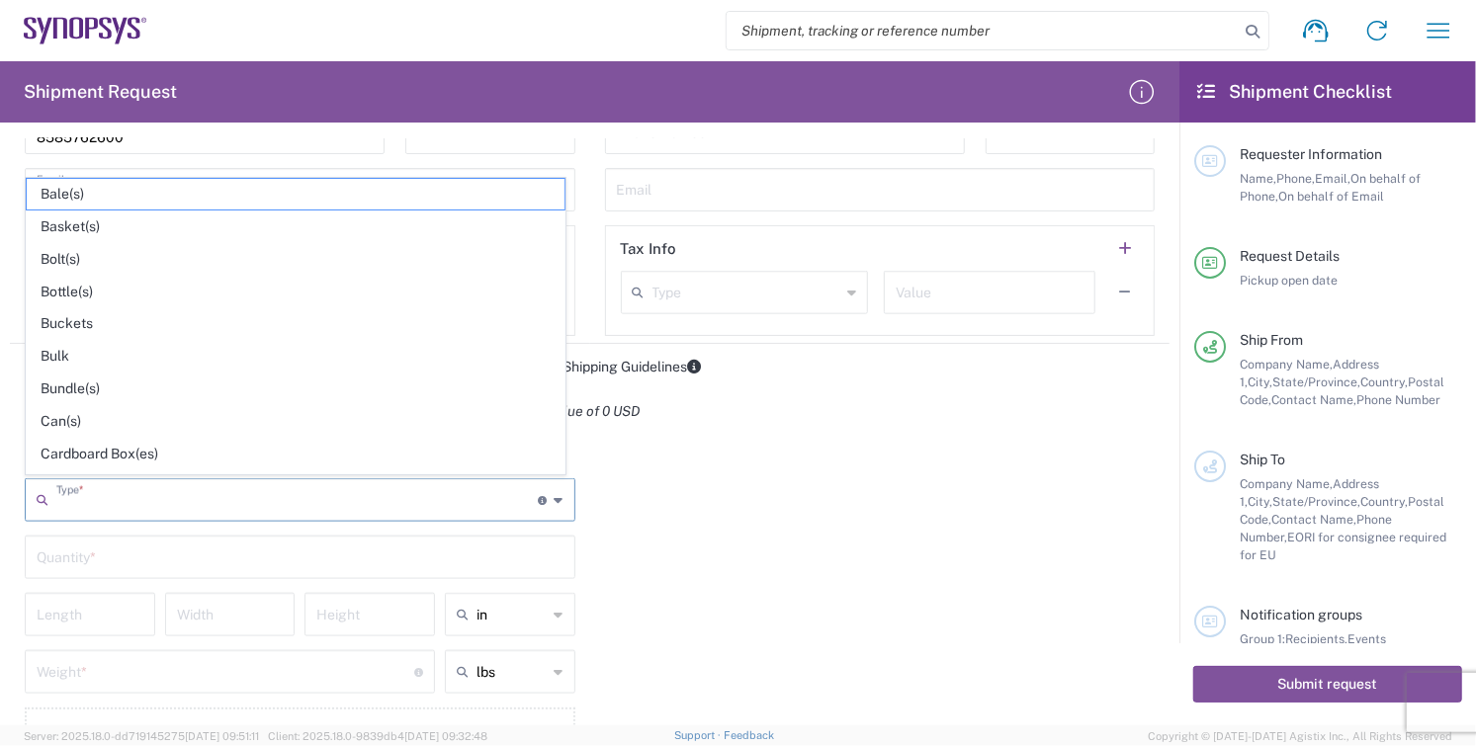
click at [84, 501] on input "text" at bounding box center [297, 498] width 482 height 35
drag, startPoint x: 110, startPoint y: 452, endPoint x: 131, endPoint y: 462, distance: 23.9
click at [114, 452] on span "Cardboard Box(es)" at bounding box center [296, 454] width 538 height 31
type input "Cardboard Box(es)"
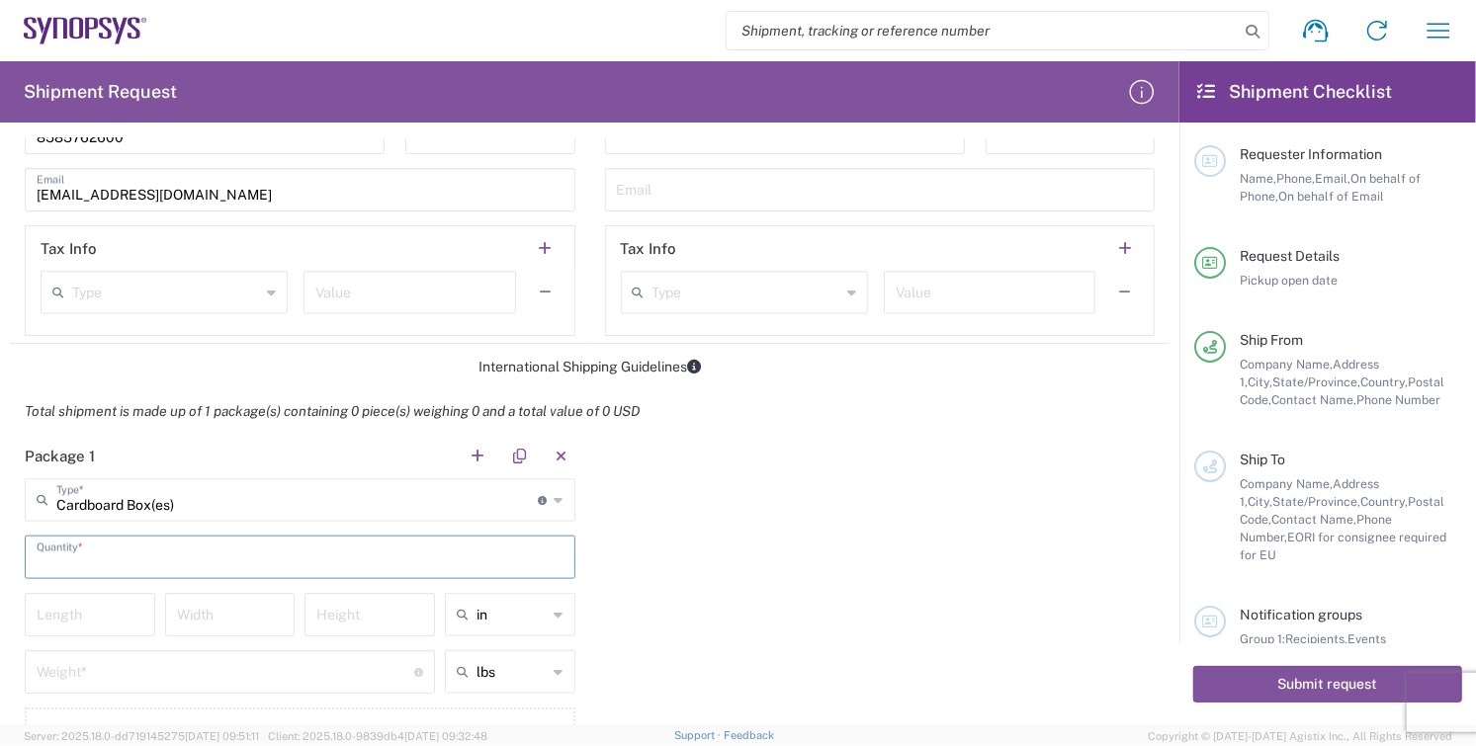
click at [93, 557] on input "text" at bounding box center [300, 556] width 527 height 35
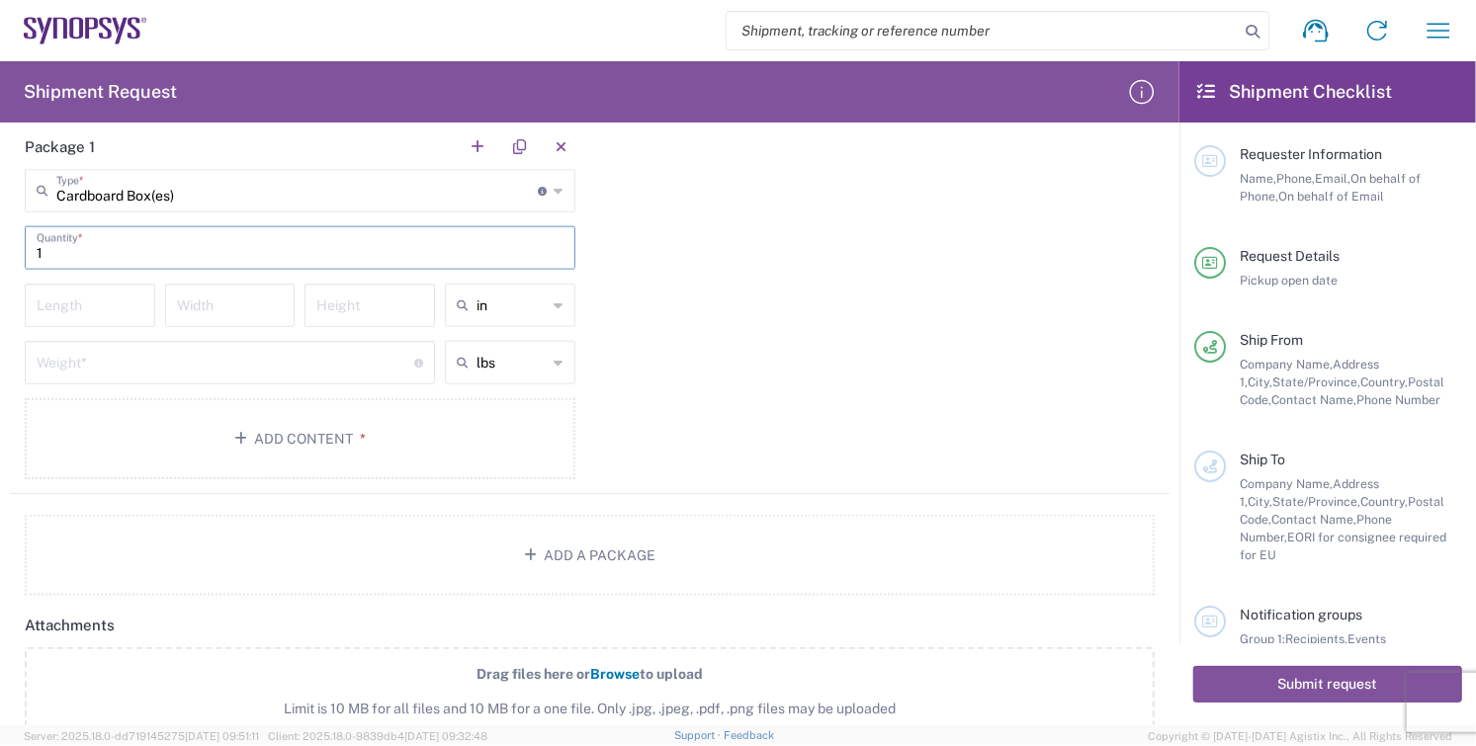
scroll to position [1647, 0]
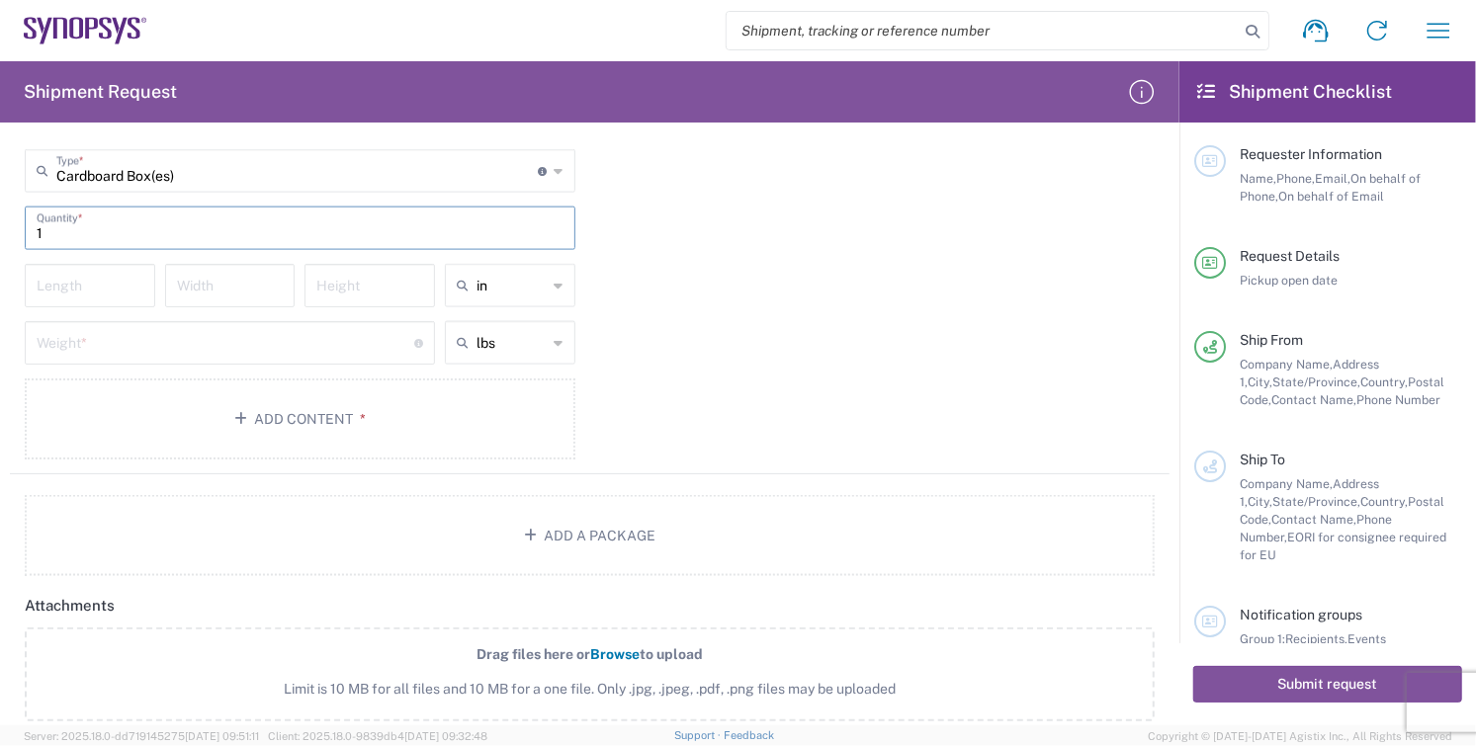
type input "1"
click at [71, 281] on input "number" at bounding box center [90, 284] width 107 height 35
type input "20"
type input "16"
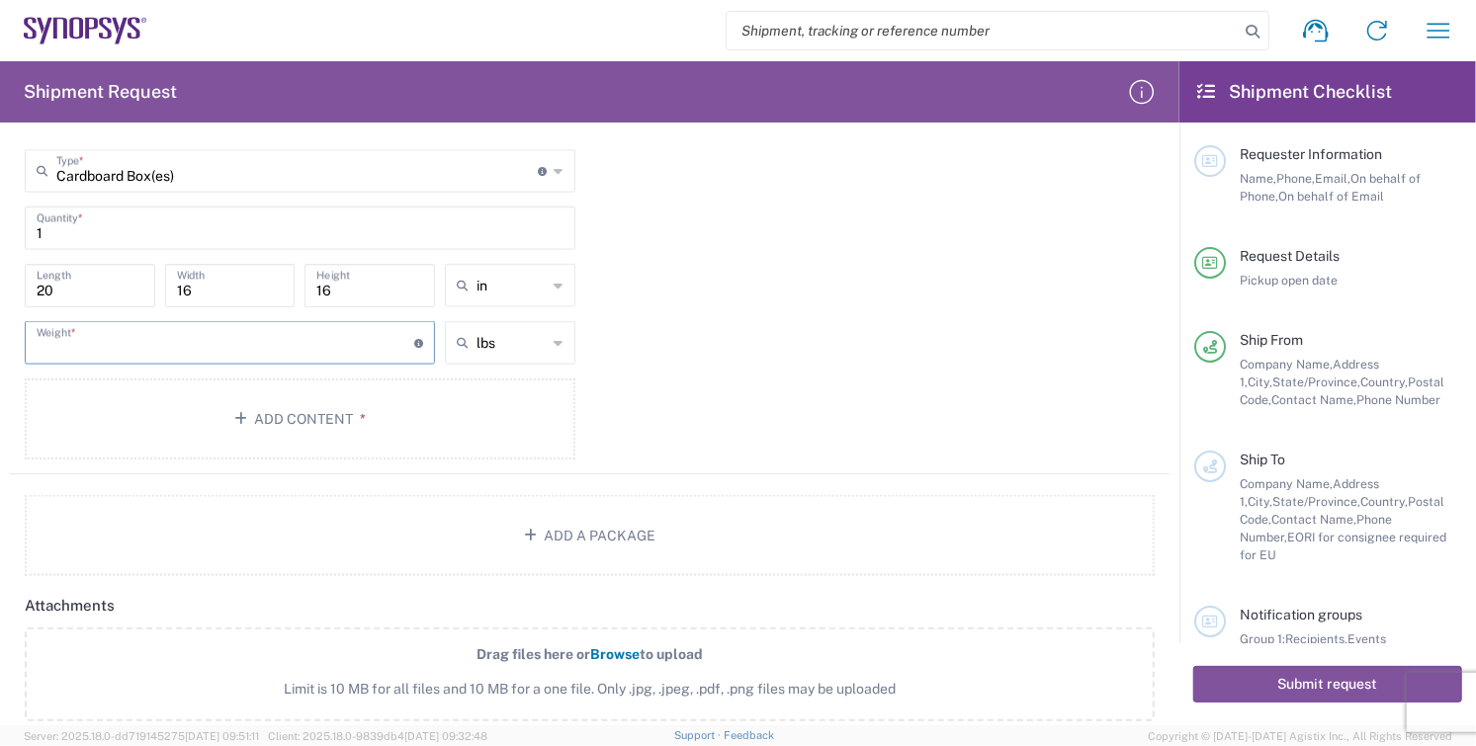
click at [81, 354] on input "number" at bounding box center [226, 341] width 378 height 35
type input "15"
click at [316, 409] on button "Add Content *" at bounding box center [300, 419] width 551 height 81
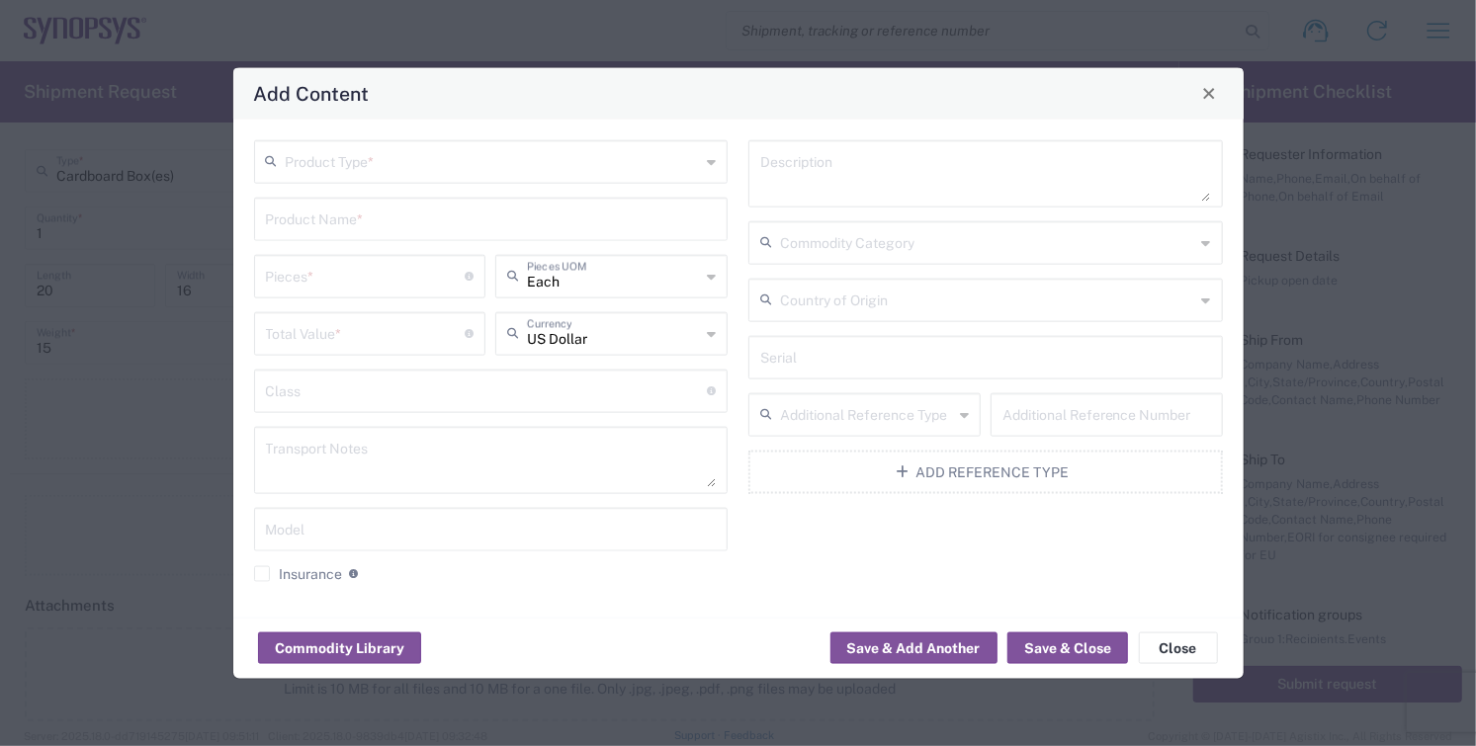
click at [353, 166] on input "text" at bounding box center [493, 159] width 415 height 35
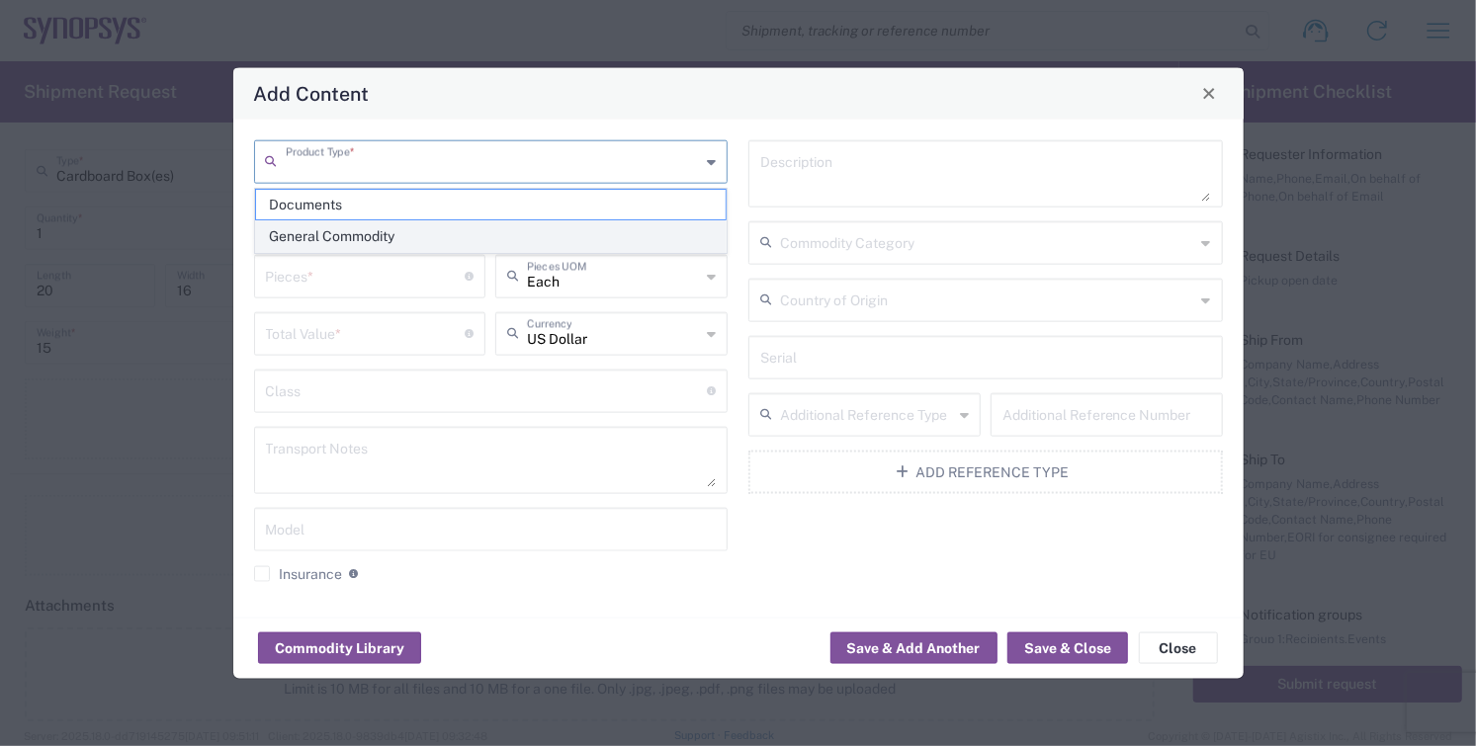
click at [371, 240] on span "General Commodity" at bounding box center [491, 236] width 471 height 31
type input "General Commodity"
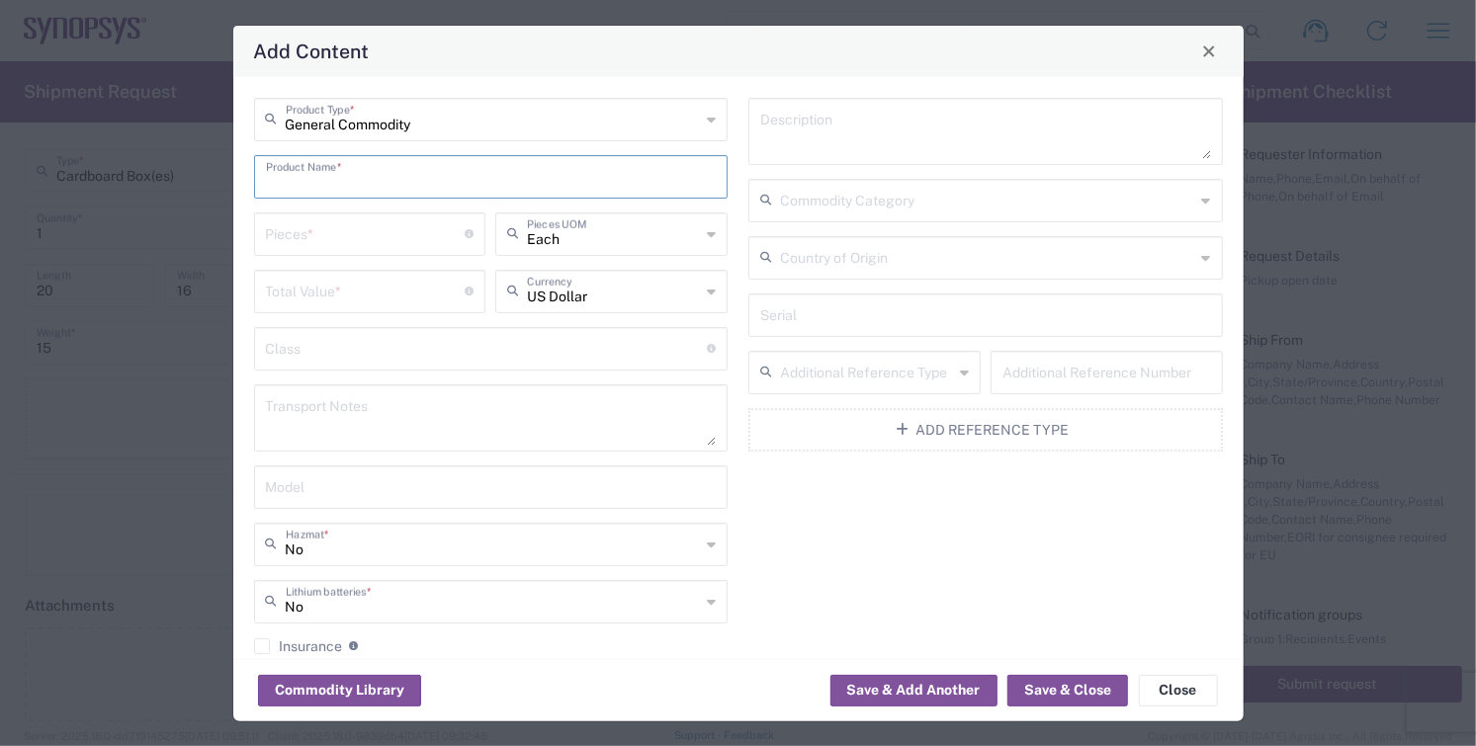
click at [364, 179] on input "text" at bounding box center [491, 175] width 451 height 35
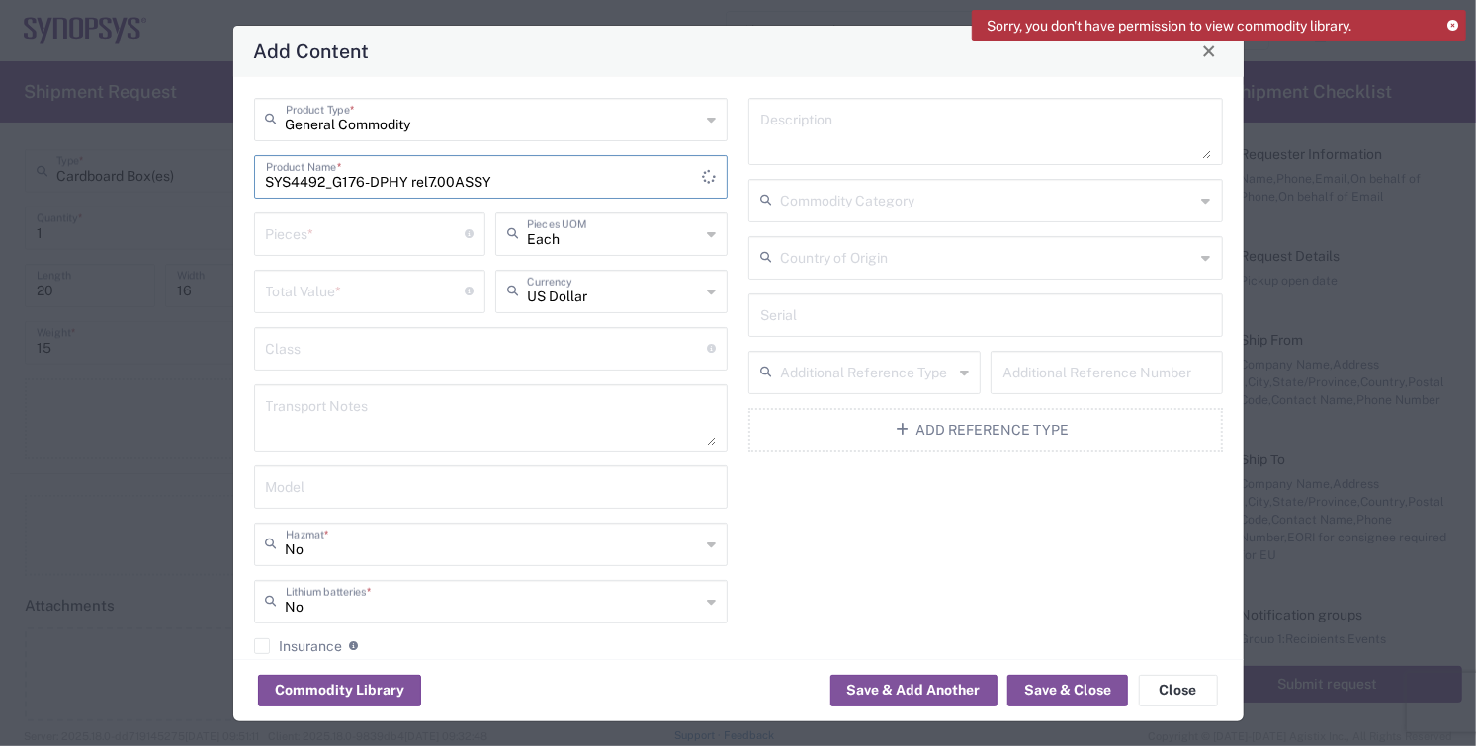
type input "SYS4492_G176-DPHY rel7.00ASSY"
click at [329, 243] on input "number" at bounding box center [366, 233] width 200 height 35
type input "140"
click at [345, 291] on input "number" at bounding box center [366, 290] width 200 height 35
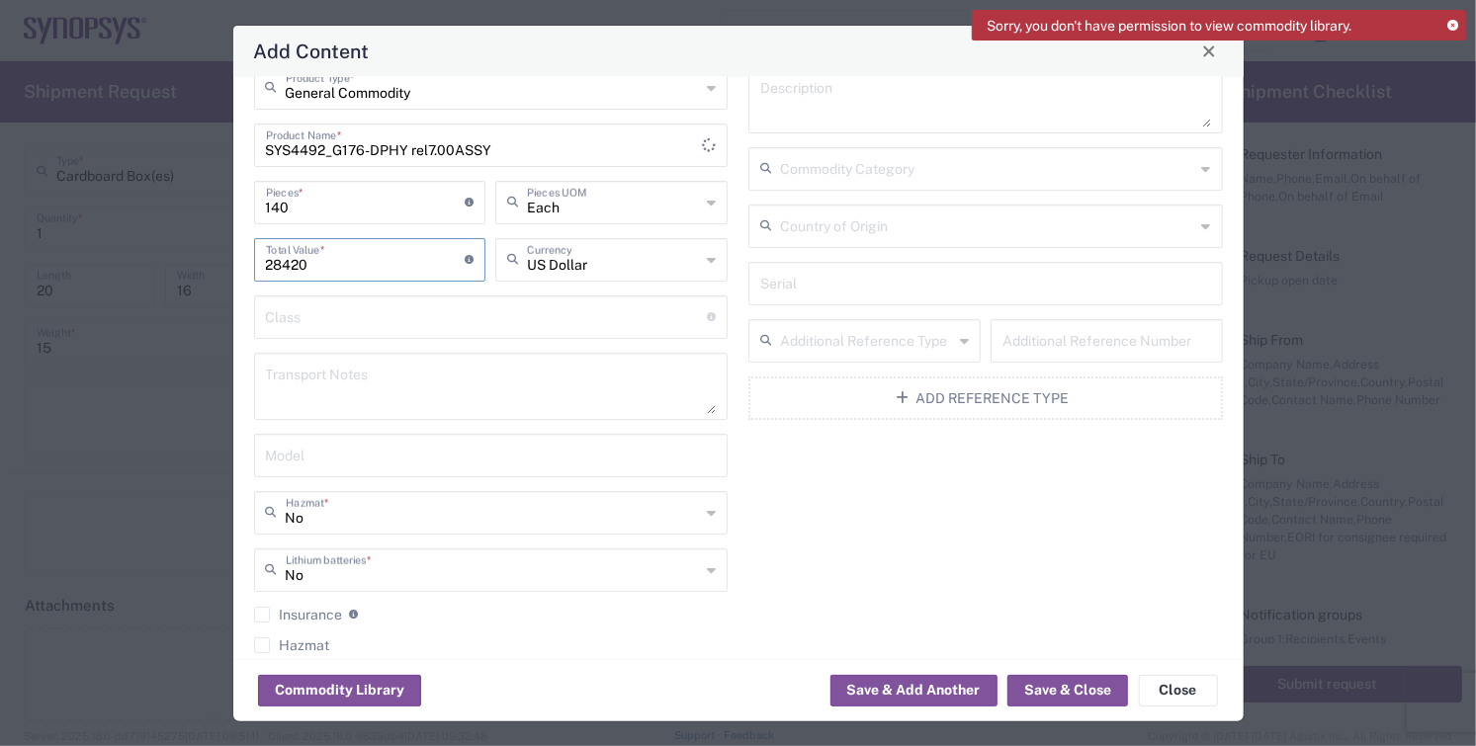
scroll to position [0, 0]
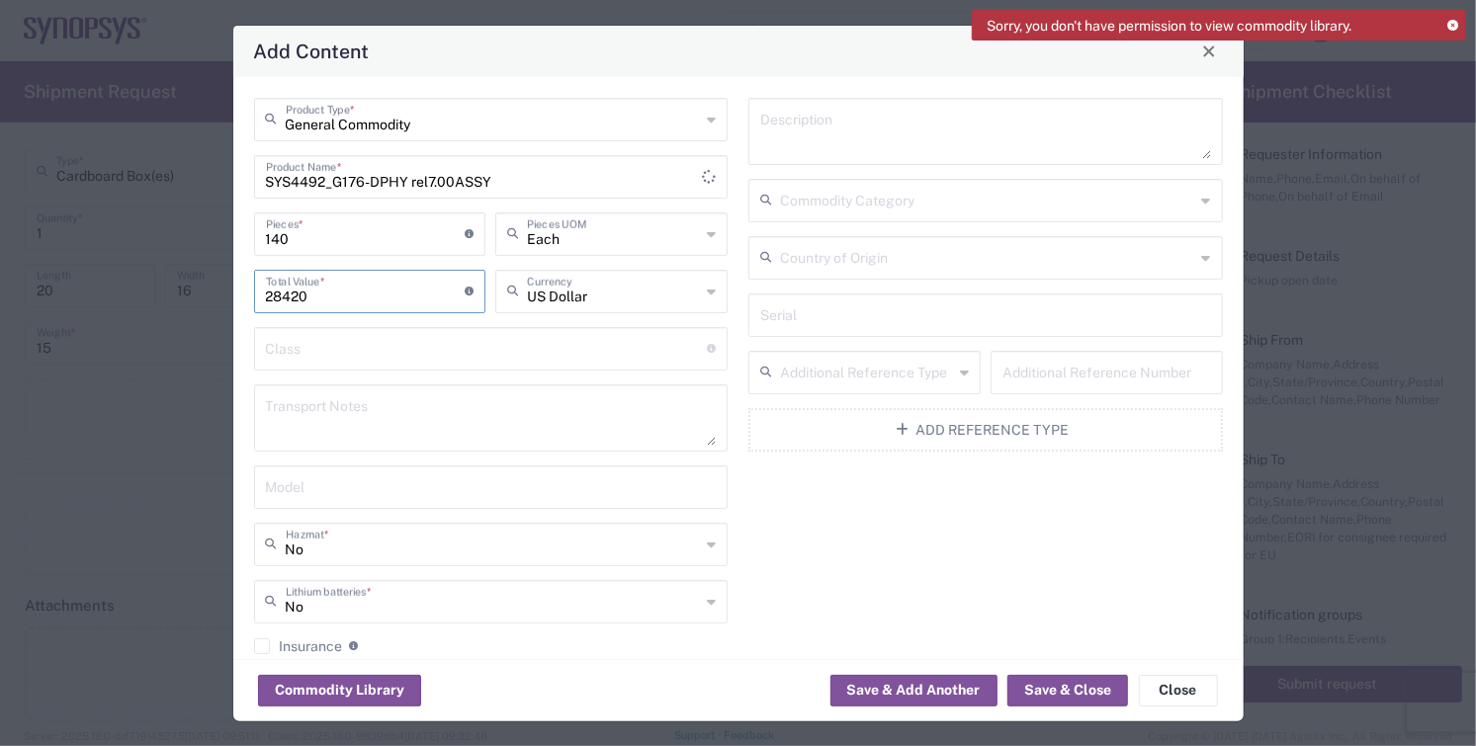
click at [411, 296] on input "28420" at bounding box center [366, 290] width 200 height 35
type input "28420"
click at [433, 481] on input "text" at bounding box center [491, 486] width 451 height 35
click at [404, 400] on textarea at bounding box center [491, 418] width 451 height 55
click at [423, 359] on input "text" at bounding box center [487, 347] width 442 height 35
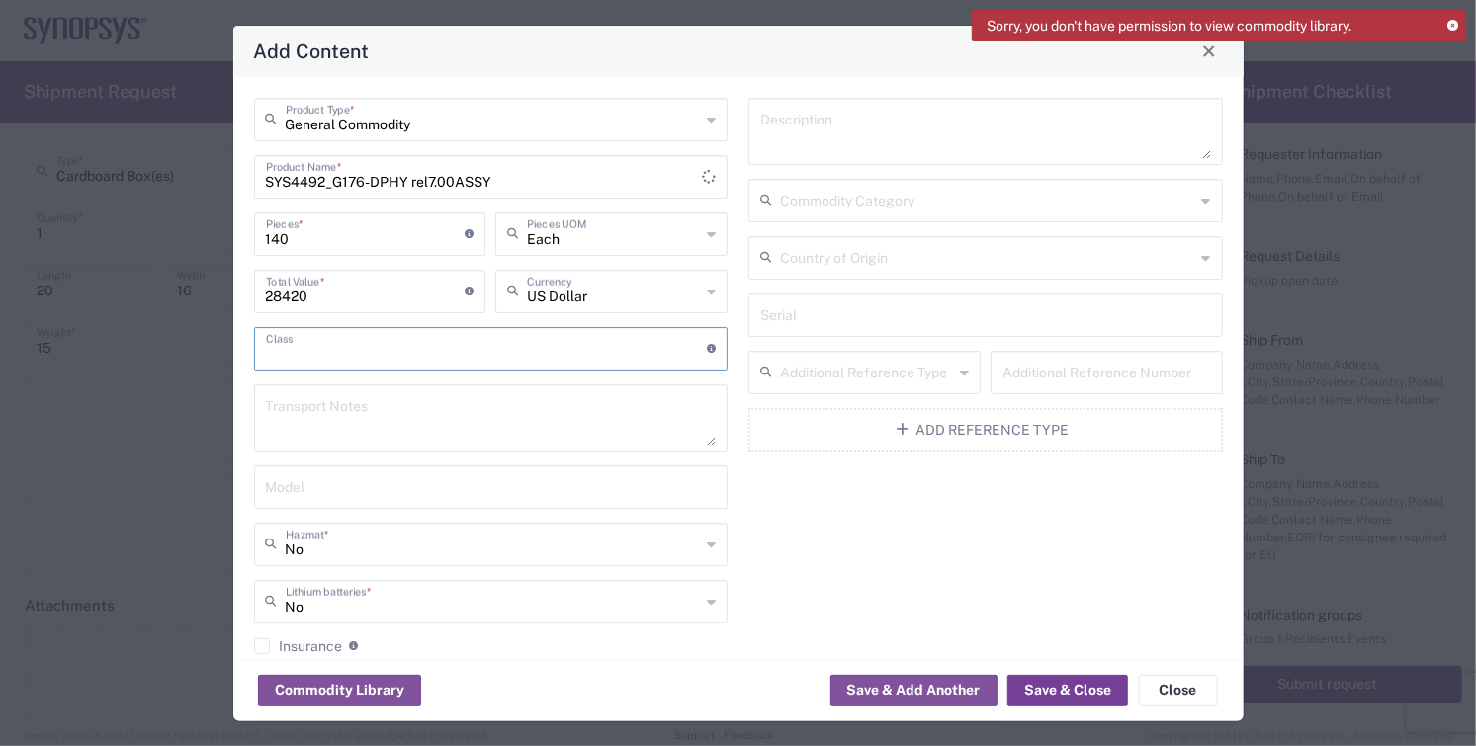
click at [1051, 686] on button "Save & Close" at bounding box center [1067, 691] width 121 height 32
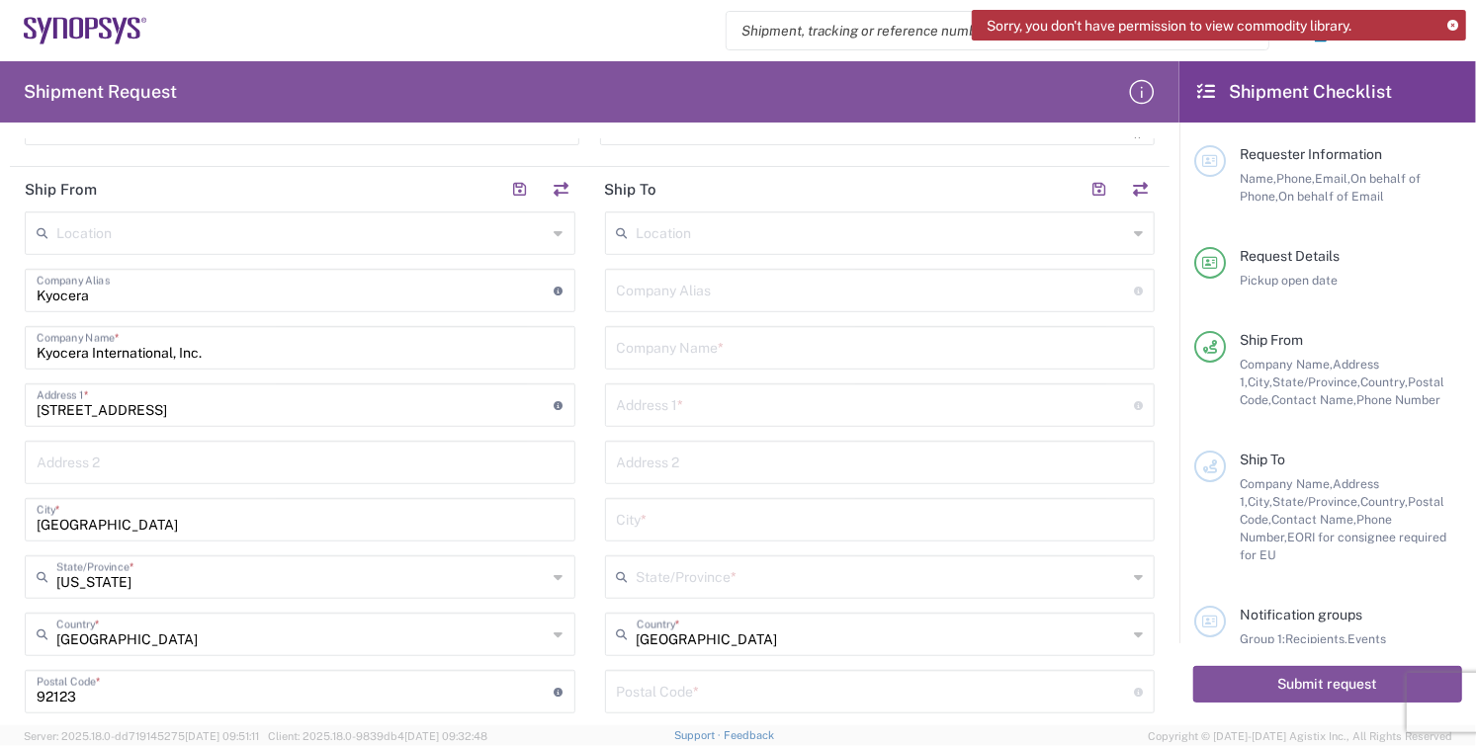
scroll to position [658, 0]
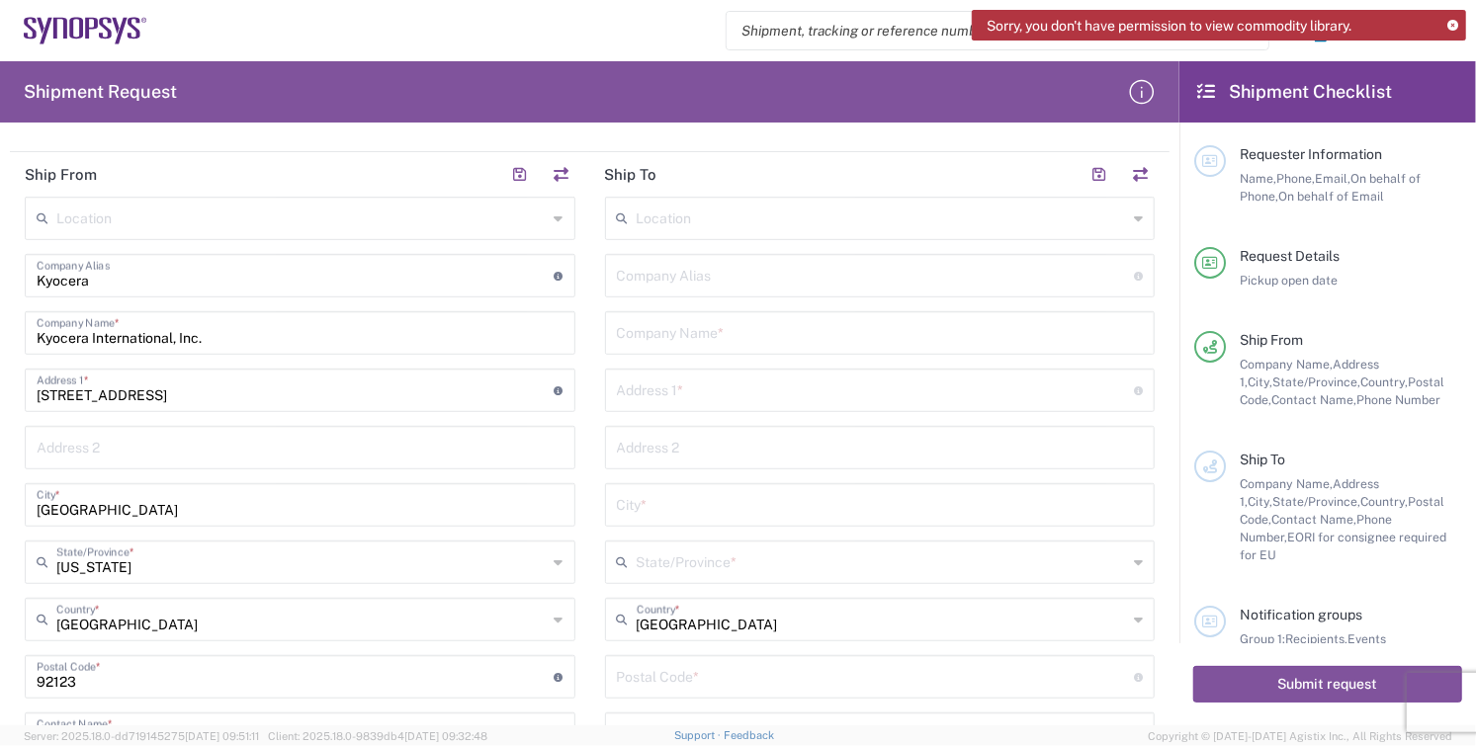
click at [737, 337] on input "text" at bounding box center [880, 331] width 527 height 35
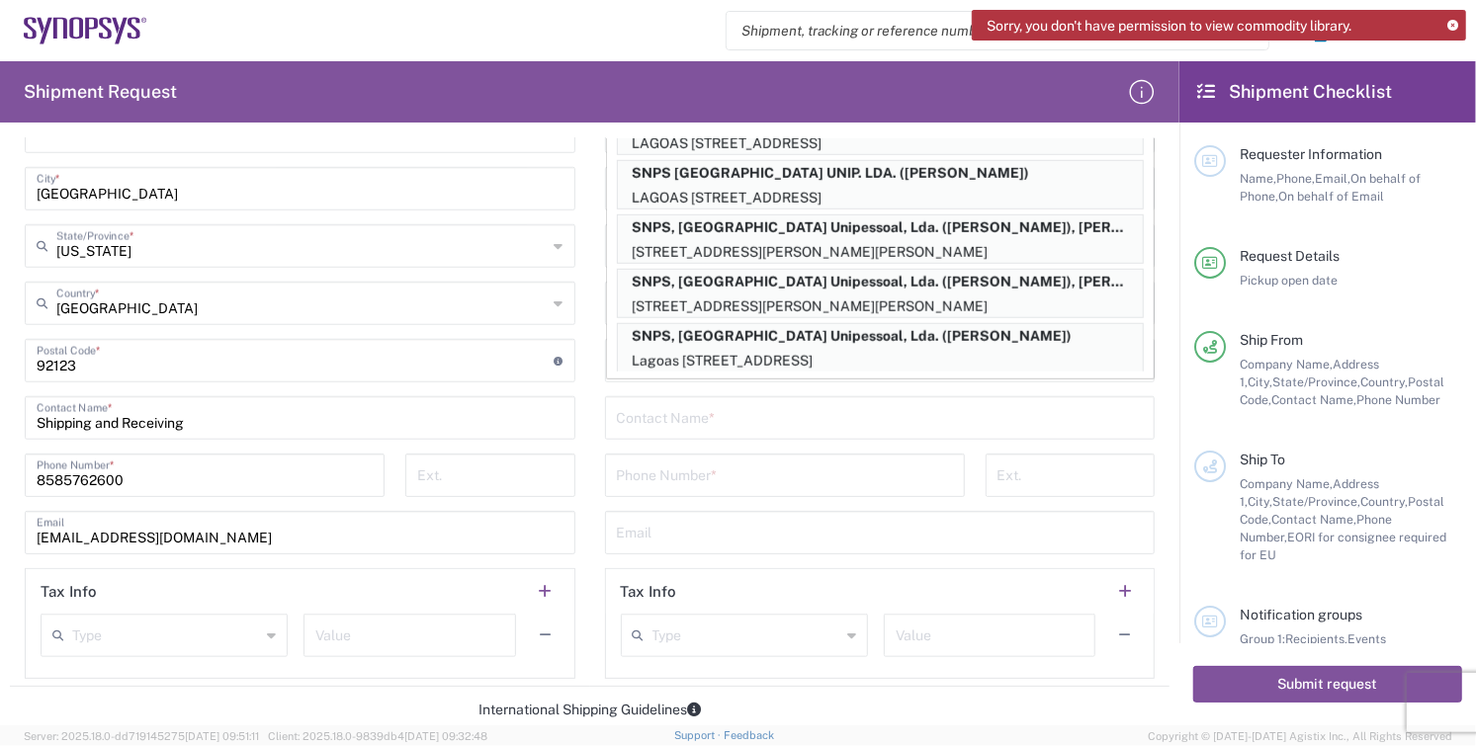
scroll to position [732, 0]
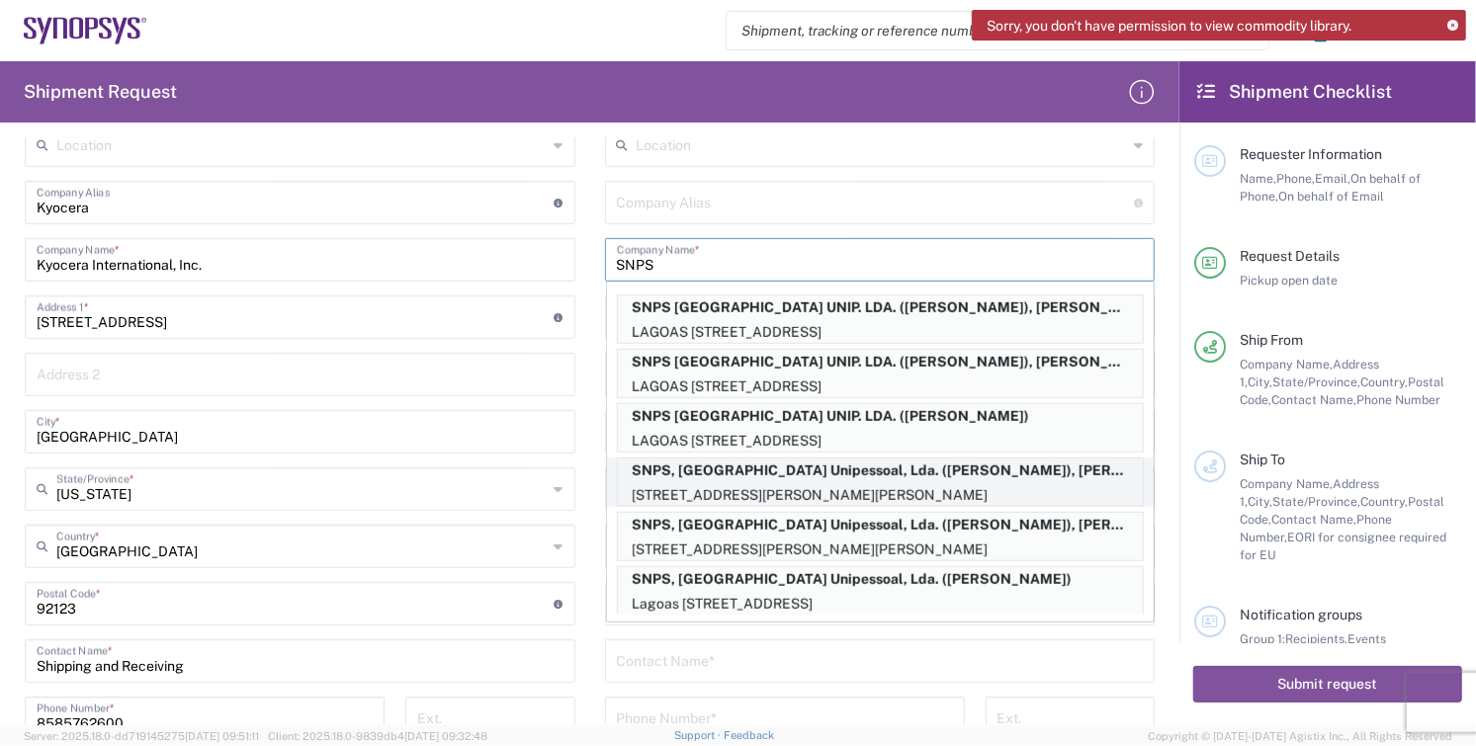
type input "SNPS"
click at [1052, 463] on p "SNPS, [GEOGRAPHIC_DATA] Unipessoal, Lda. ([PERSON_NAME]), [PERSON_NAME][EMAIL_A…" at bounding box center [880, 471] width 525 height 25
type input "SNPS PORTUGAL LDA"
type input "SNPS, [GEOGRAPHIC_DATA] Unipessoal, Lda."
type input "[STREET_ADDRESS][PERSON_NAME]"
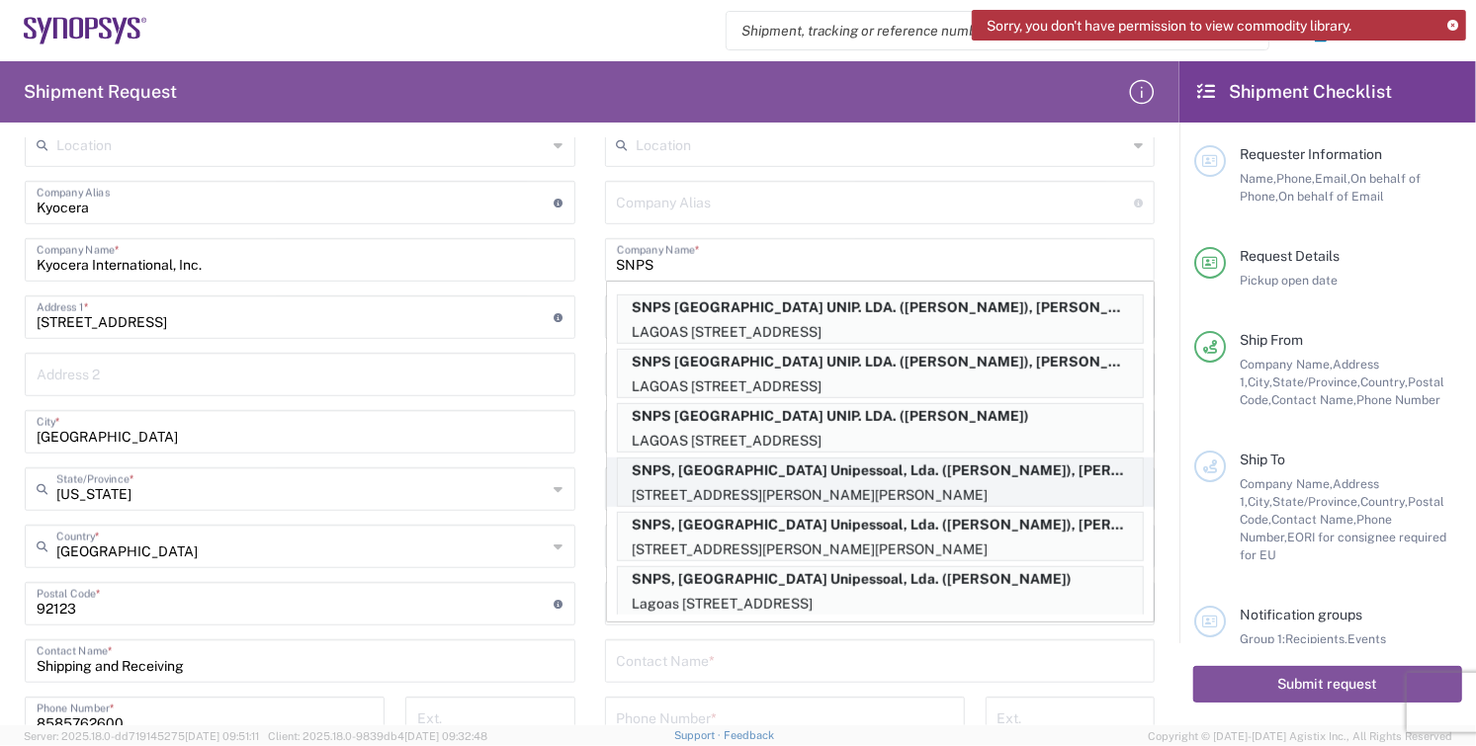
type input "Edificio das Technologias 3rd Floor"
type input "[PERSON_NAME]"
type input "[GEOGRAPHIC_DATA]"
type input "4470-605"
type input "[PERSON_NAME]"
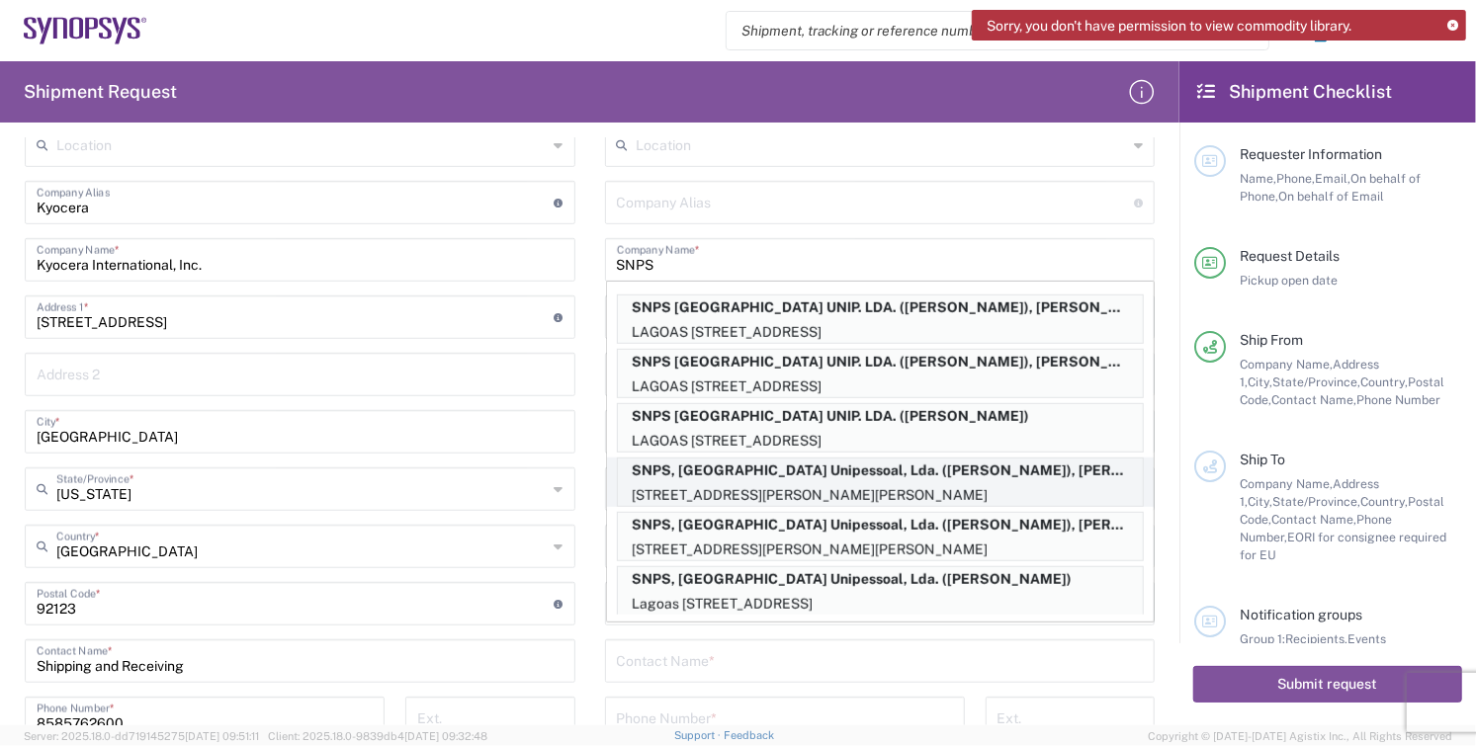
type input "[PHONE_NUMBER]"
type input "[PERSON_NAME][EMAIL_ADDRESS][DOMAIN_NAME]"
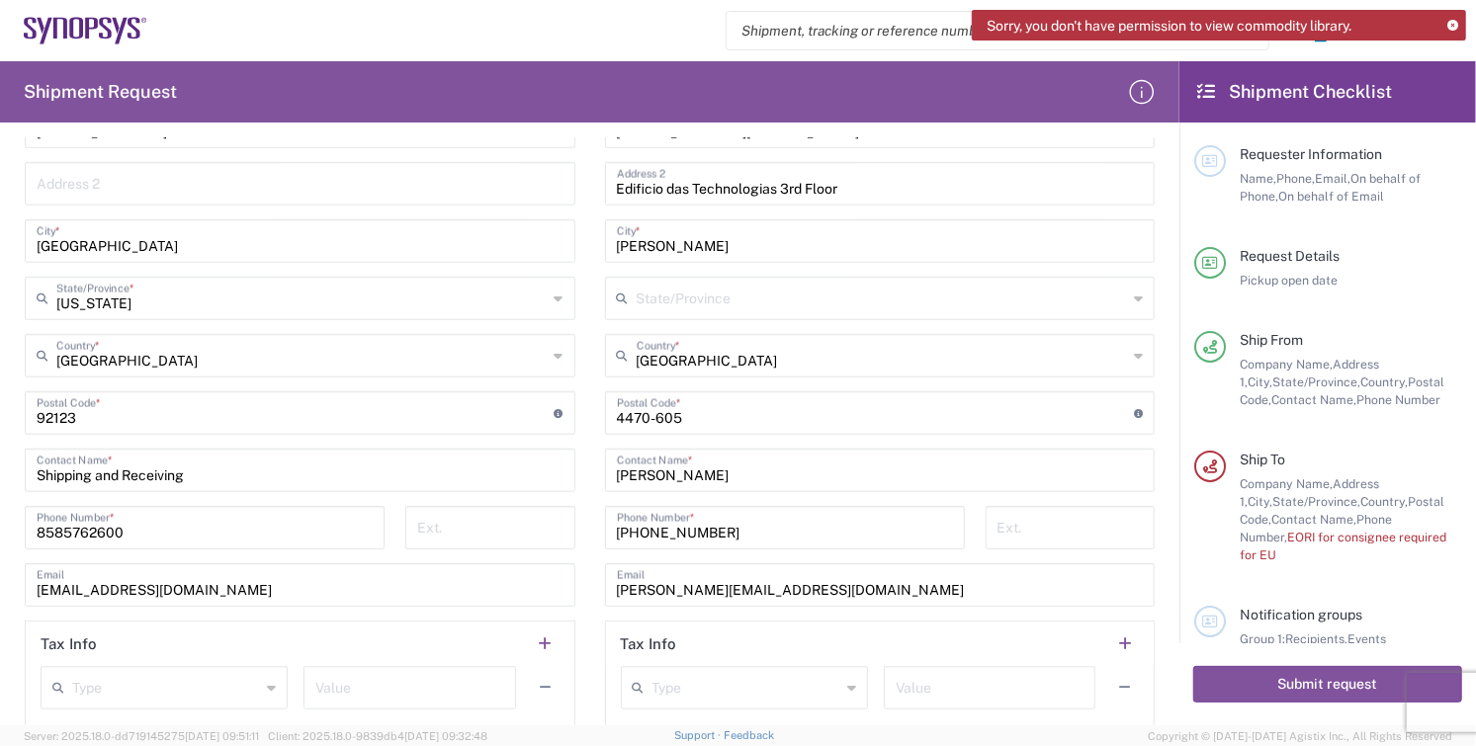
scroll to position [1061, 0]
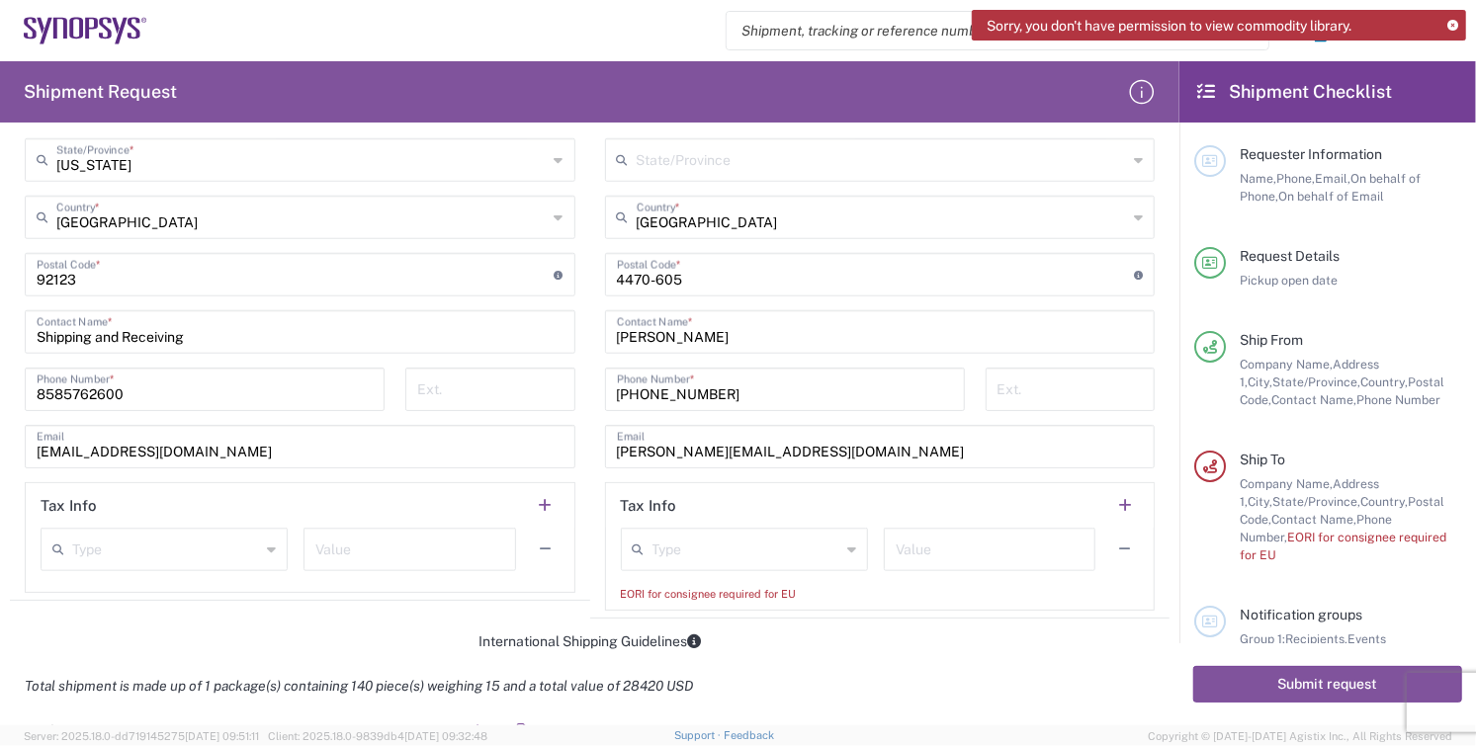
click at [668, 595] on div "EORI for consignee required for EU" at bounding box center [880, 594] width 519 height 18
click at [804, 585] on div "EORI for consignee required for EU" at bounding box center [880, 594] width 519 height 18
click at [724, 547] on input "text" at bounding box center [747, 548] width 188 height 35
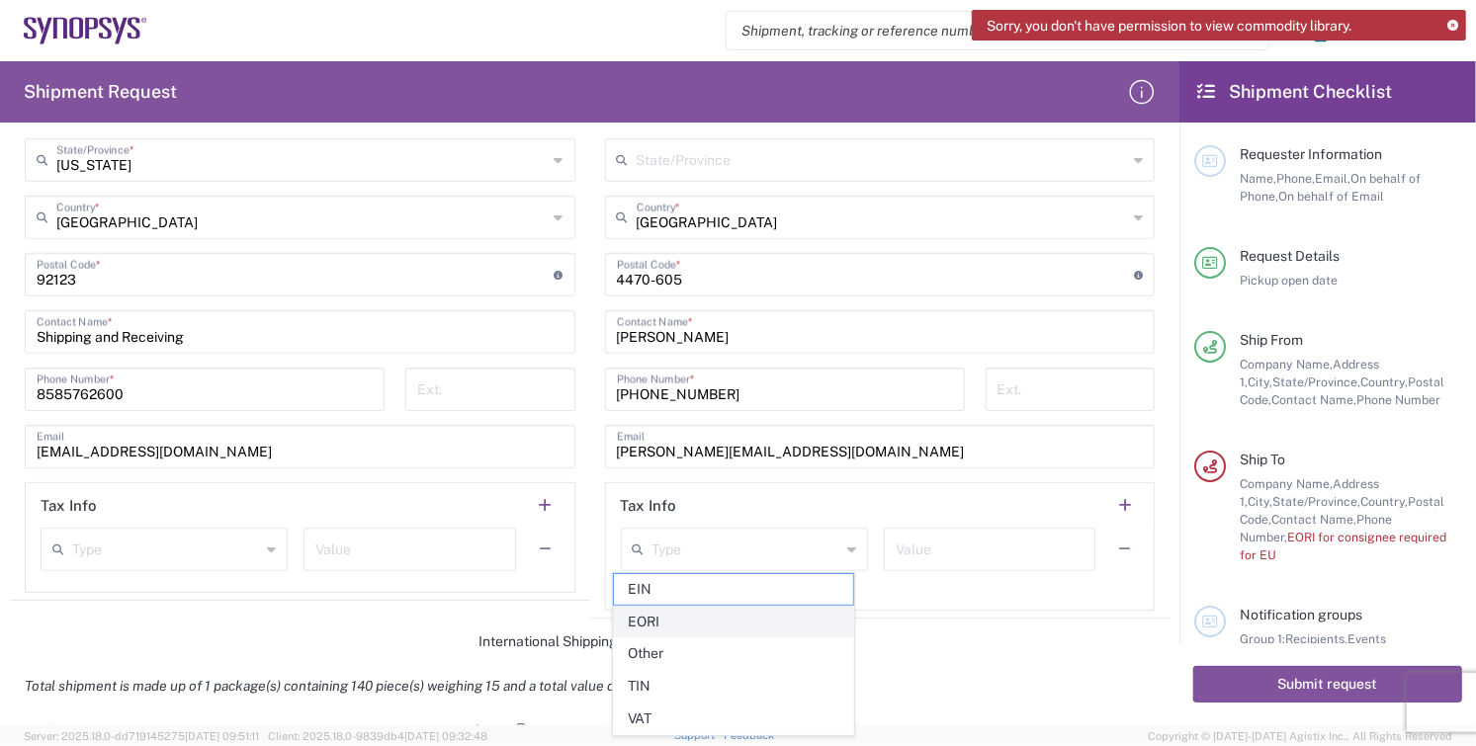
click at [716, 629] on span "EORI" at bounding box center [733, 622] width 239 height 31
type input "EORI"
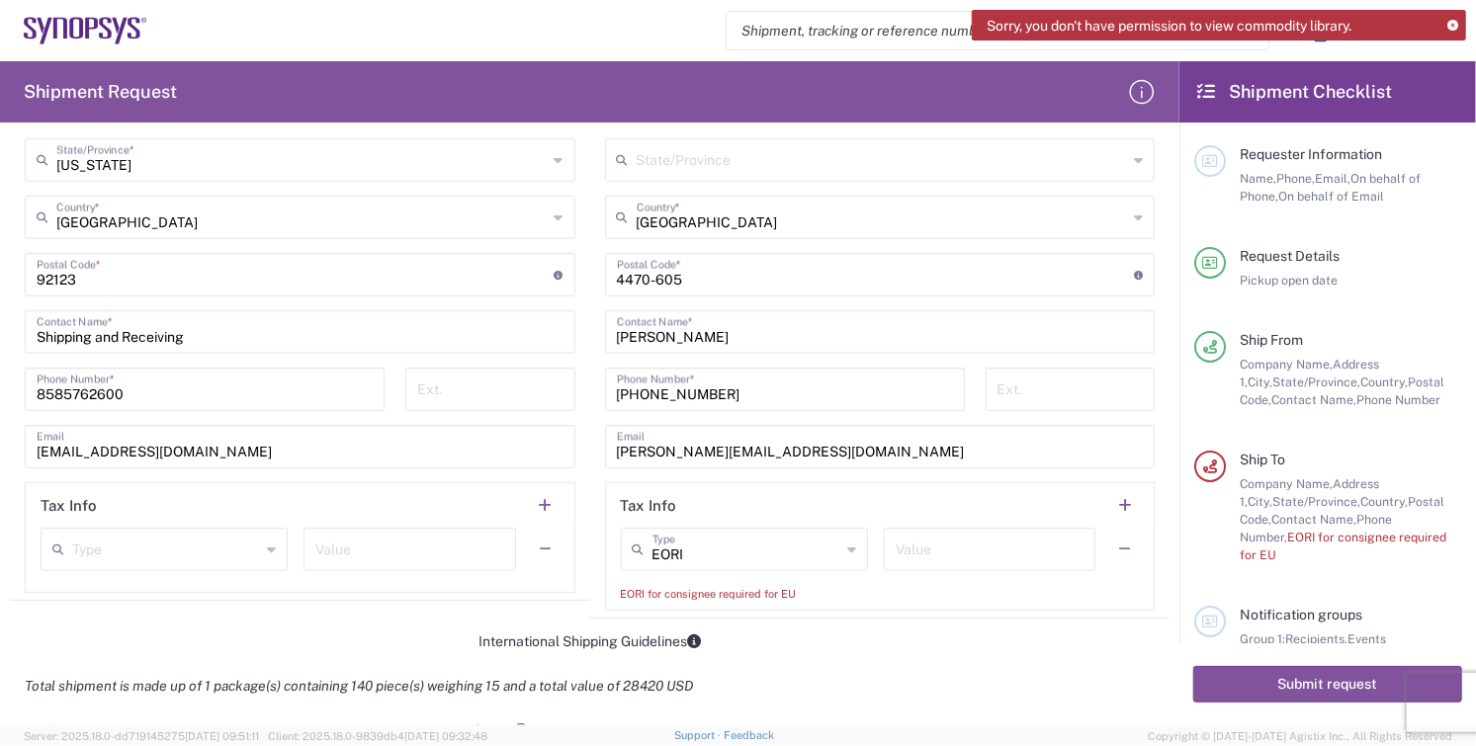
click at [920, 546] on input "text" at bounding box center [990, 548] width 188 height 35
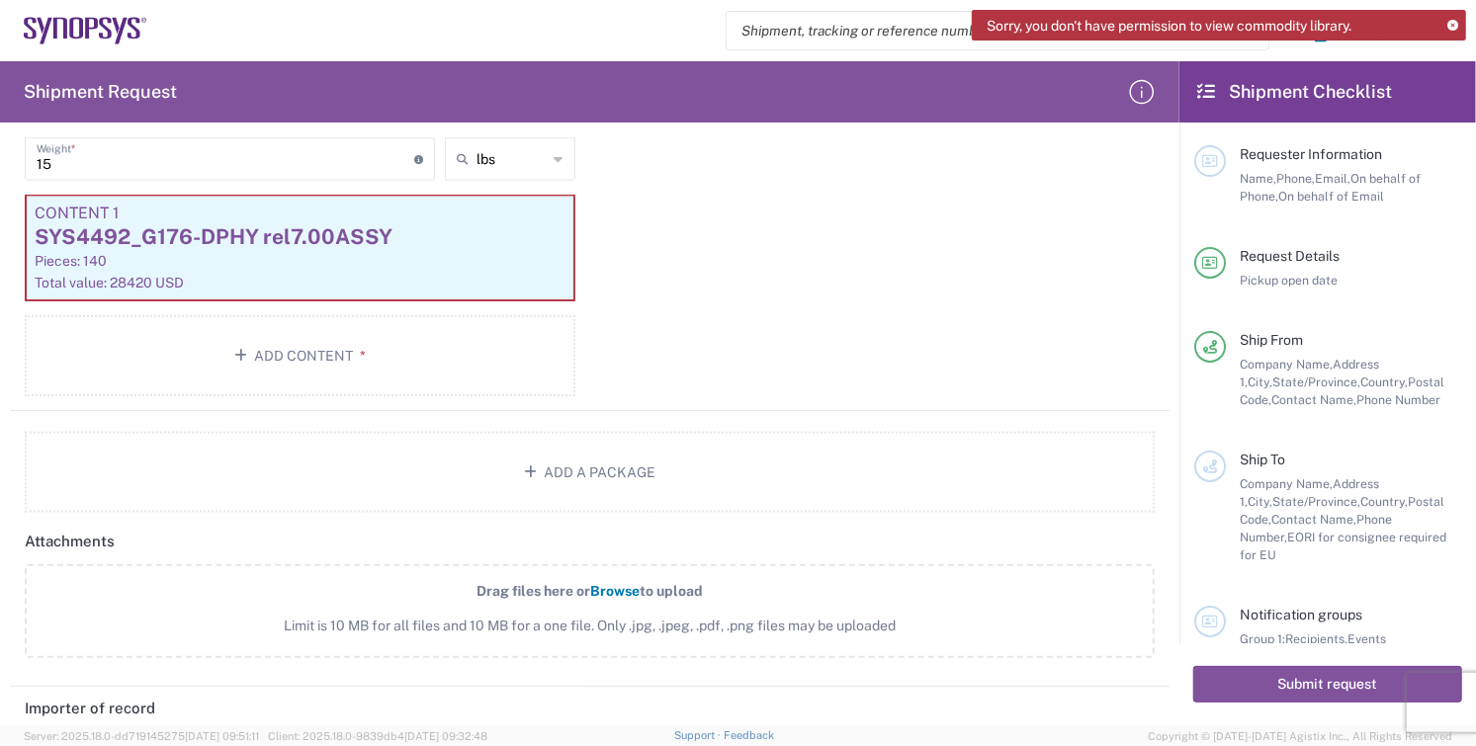
scroll to position [1502, 0]
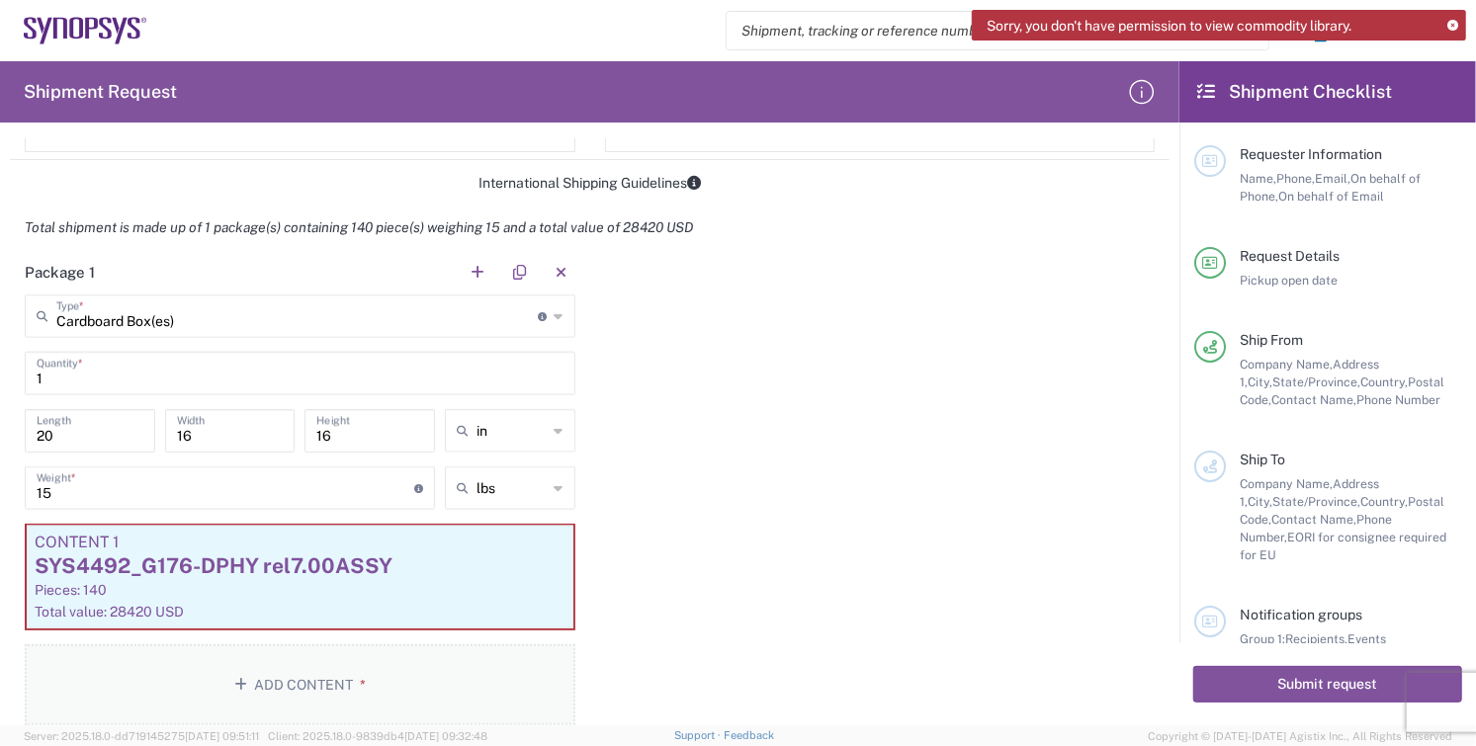
type input "PT503835420"
click at [302, 678] on button "Add Content *" at bounding box center [300, 685] width 551 height 81
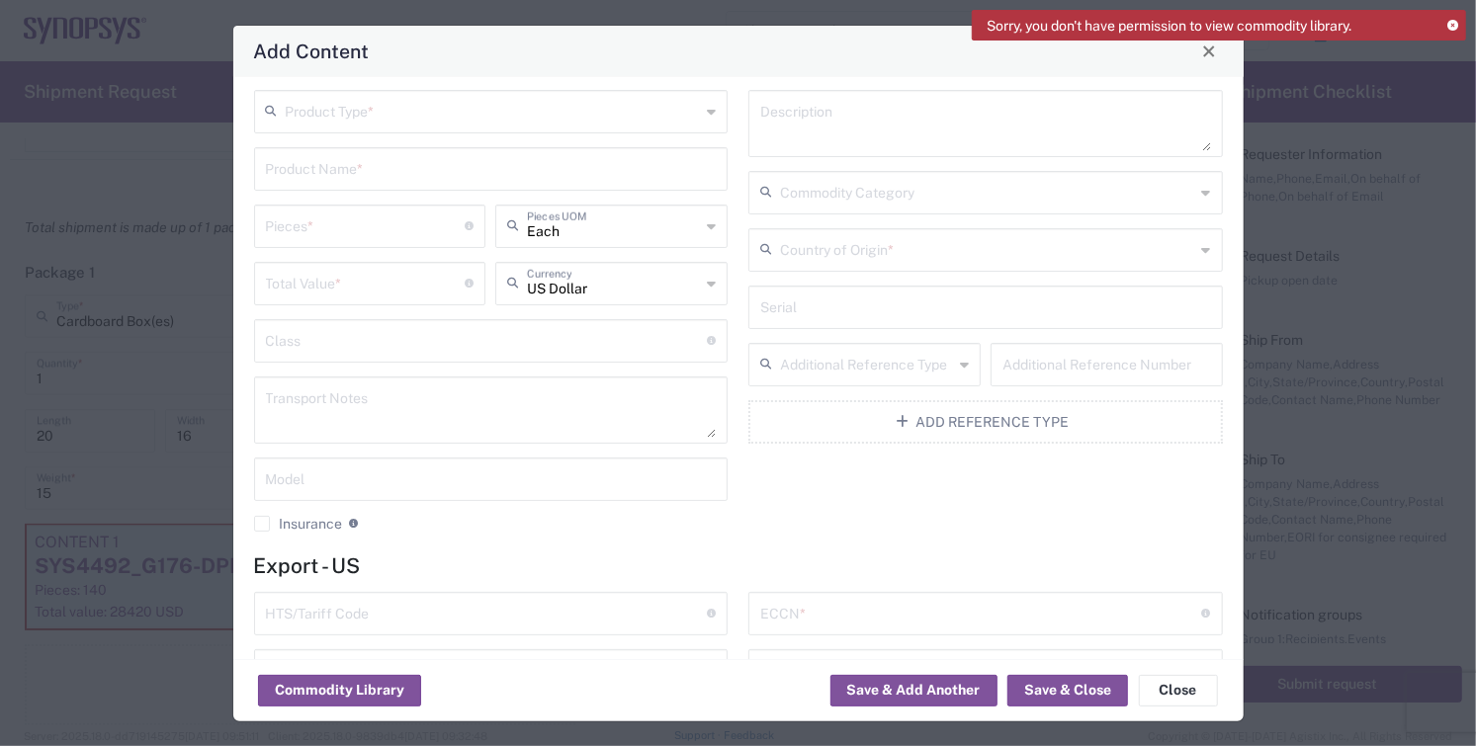
scroll to position [0, 0]
click at [1071, 690] on button "Save & Close" at bounding box center [1067, 691] width 121 height 32
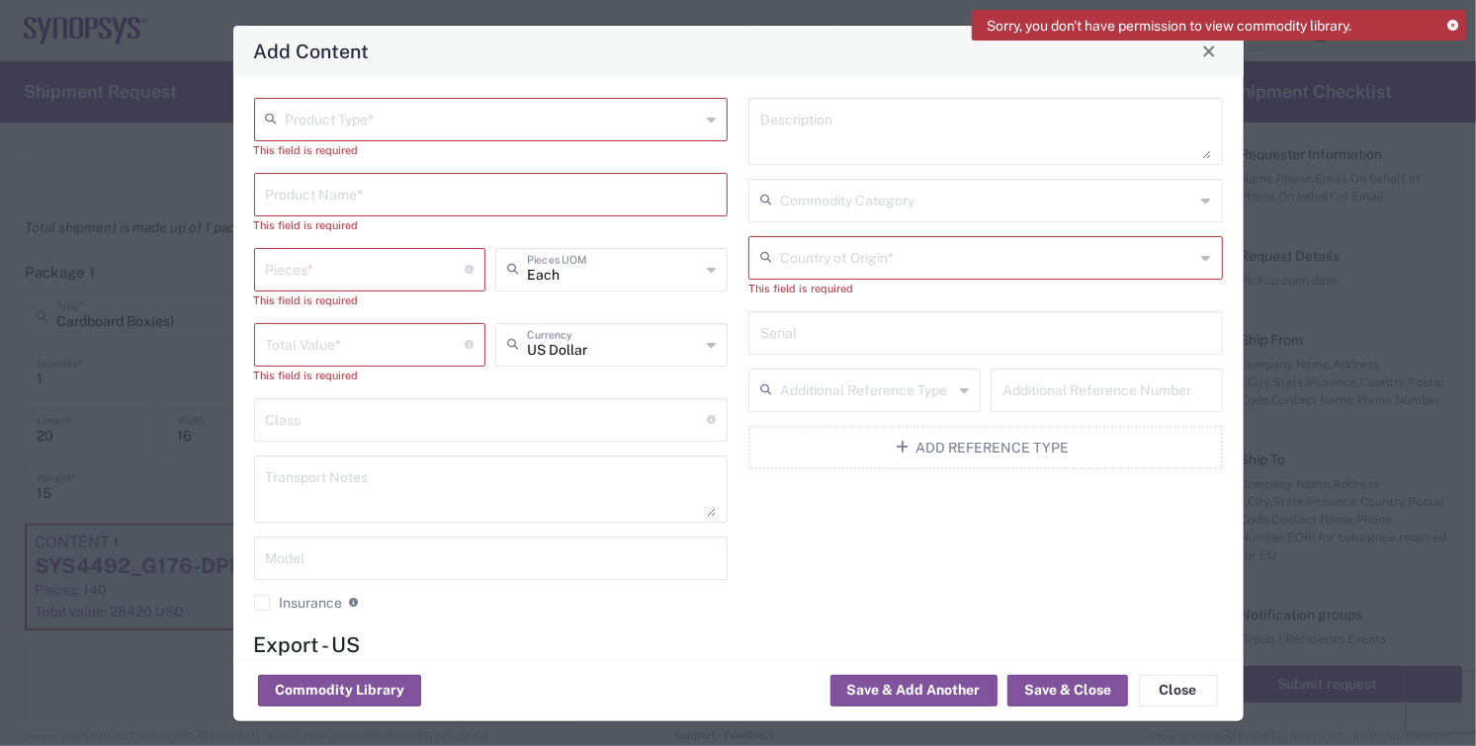
click at [1215, 50] on div "Sorry, you don't have permission to view commodity library." at bounding box center [1219, 32] width 494 height 44
click at [1208, 57] on span "Close" at bounding box center [1209, 51] width 14 height 14
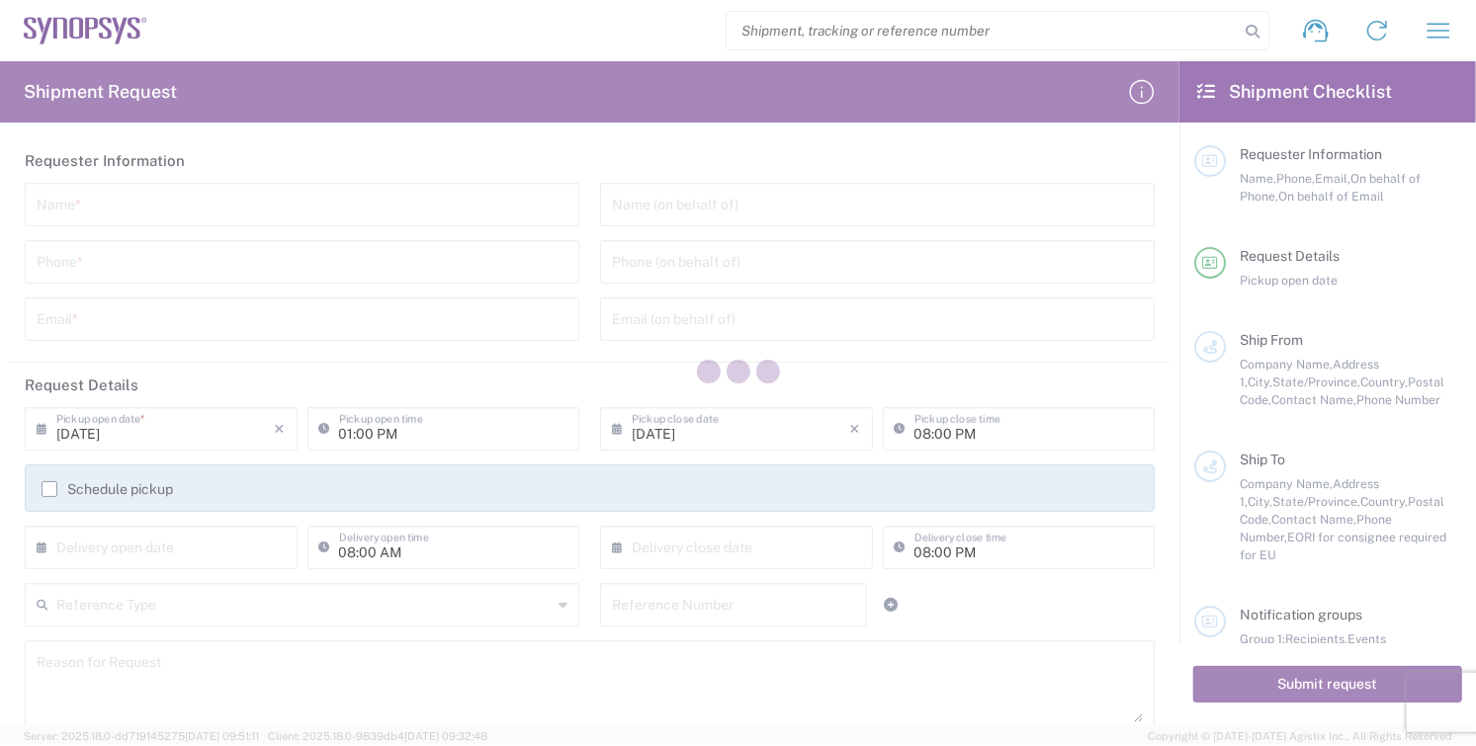
type input "[GEOGRAPHIC_DATA]"
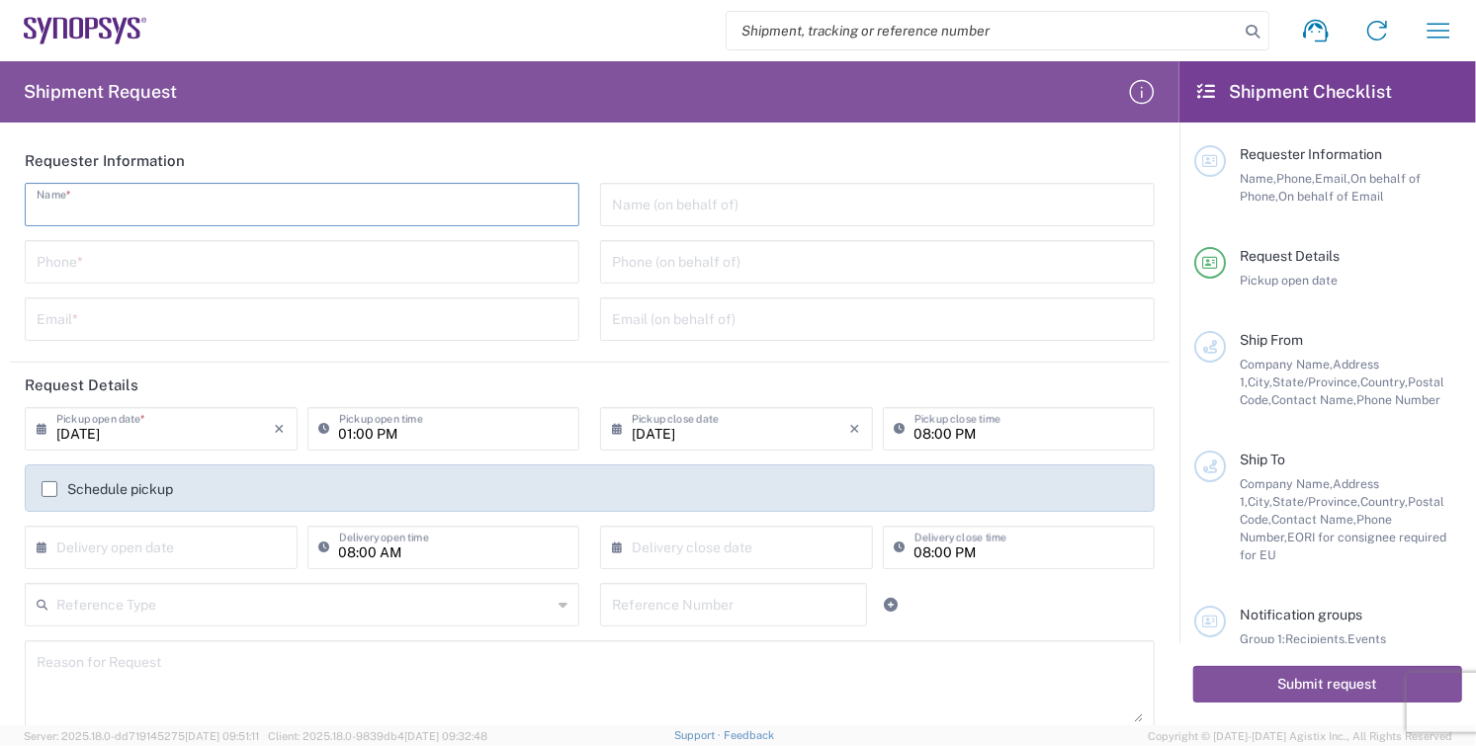
click at [134, 212] on input "text" at bounding box center [302, 203] width 531 height 35
type input "[PERSON_NAME]"
click at [106, 244] on input "tel" at bounding box center [302, 260] width 531 height 35
type input "8585762600"
click at [152, 338] on div "Email *" at bounding box center [302, 320] width 555 height 44
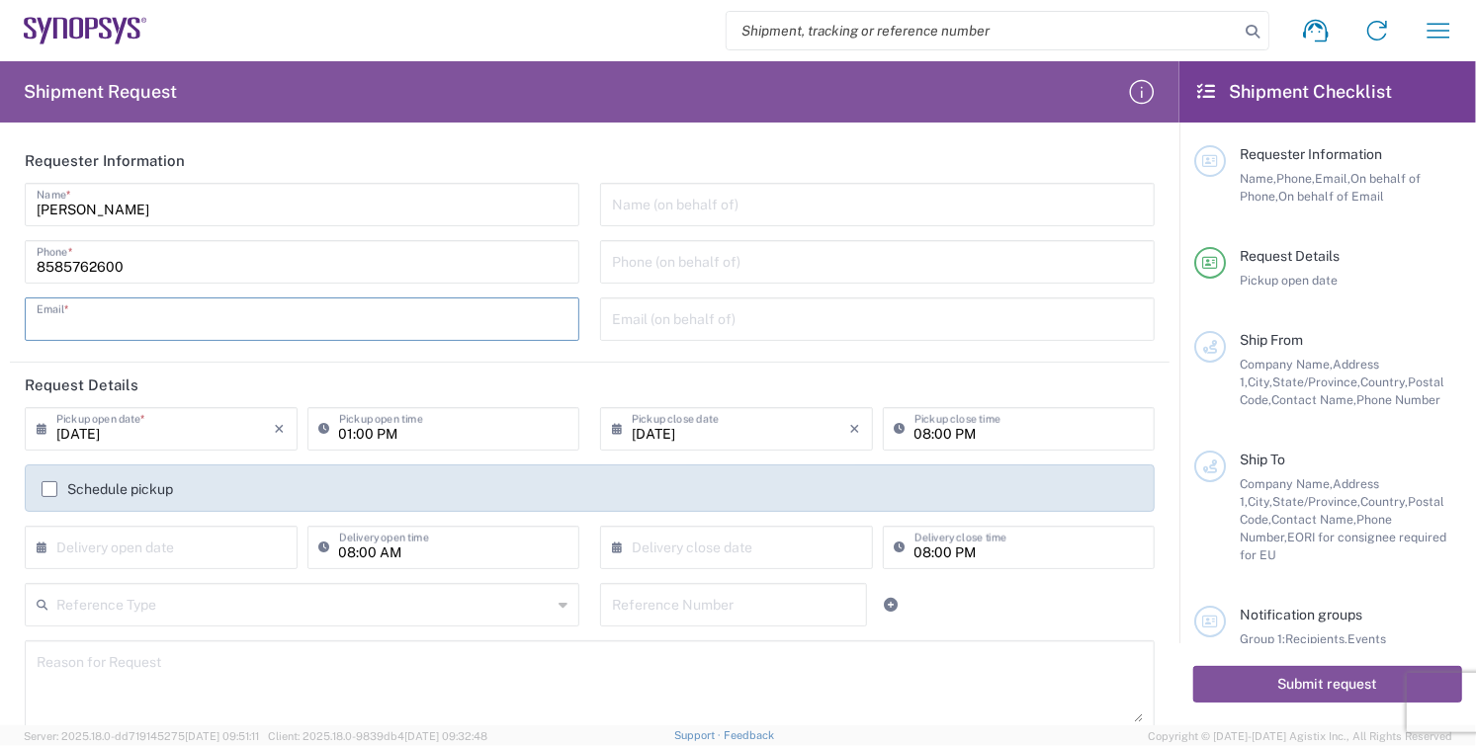
click at [221, 329] on input "text" at bounding box center [302, 318] width 531 height 35
type input "[EMAIL_ADDRESS][DOMAIN_NAME]"
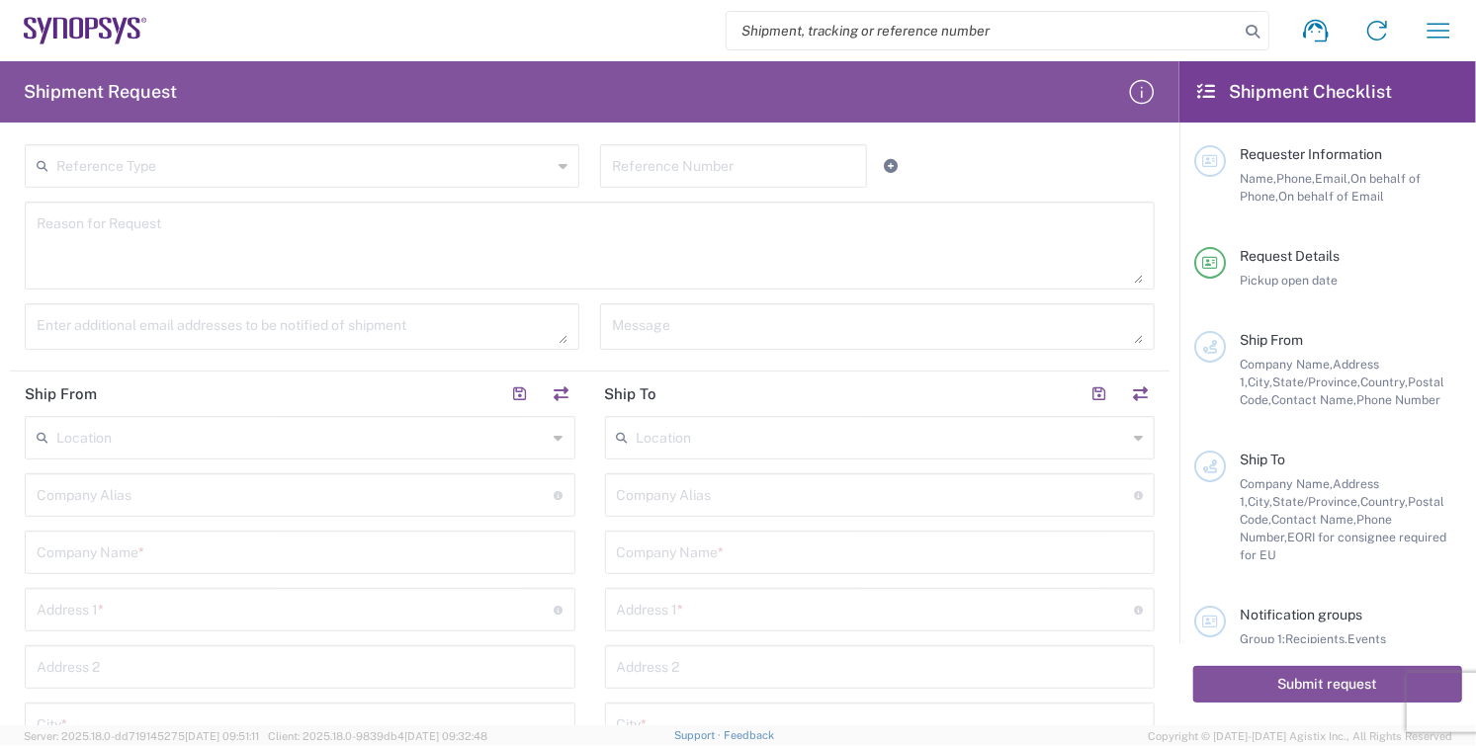
click at [168, 560] on input "text" at bounding box center [300, 551] width 527 height 35
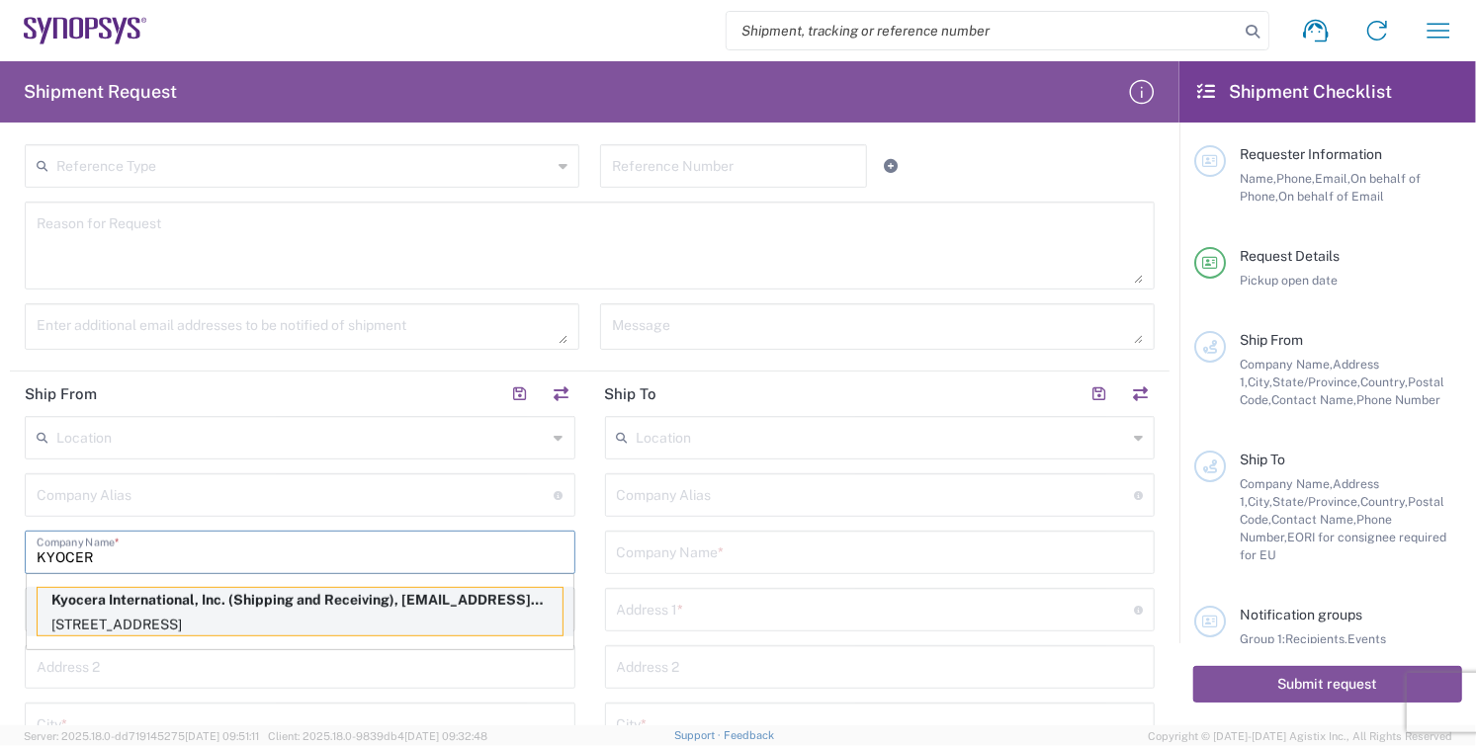
type input "KYOCER"
click at [105, 624] on p "[STREET_ADDRESS]" at bounding box center [300, 625] width 525 height 25
type input "Kyocera"
type input "Kyocera International, Inc."
type input "[STREET_ADDRESS]"
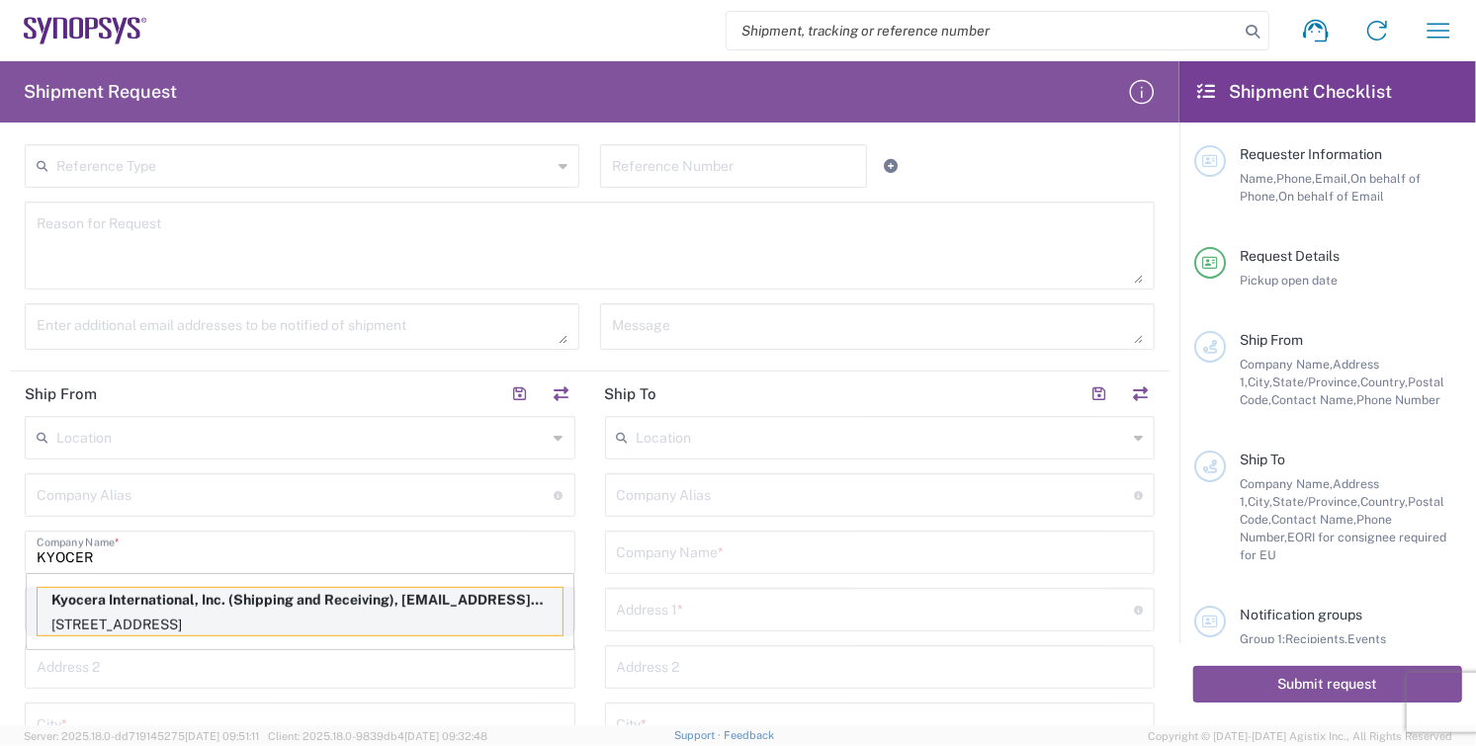
type input "[GEOGRAPHIC_DATA]"
type input "[US_STATE]"
type input "92123"
type input "Shipping and Receiving"
type input "8585762600"
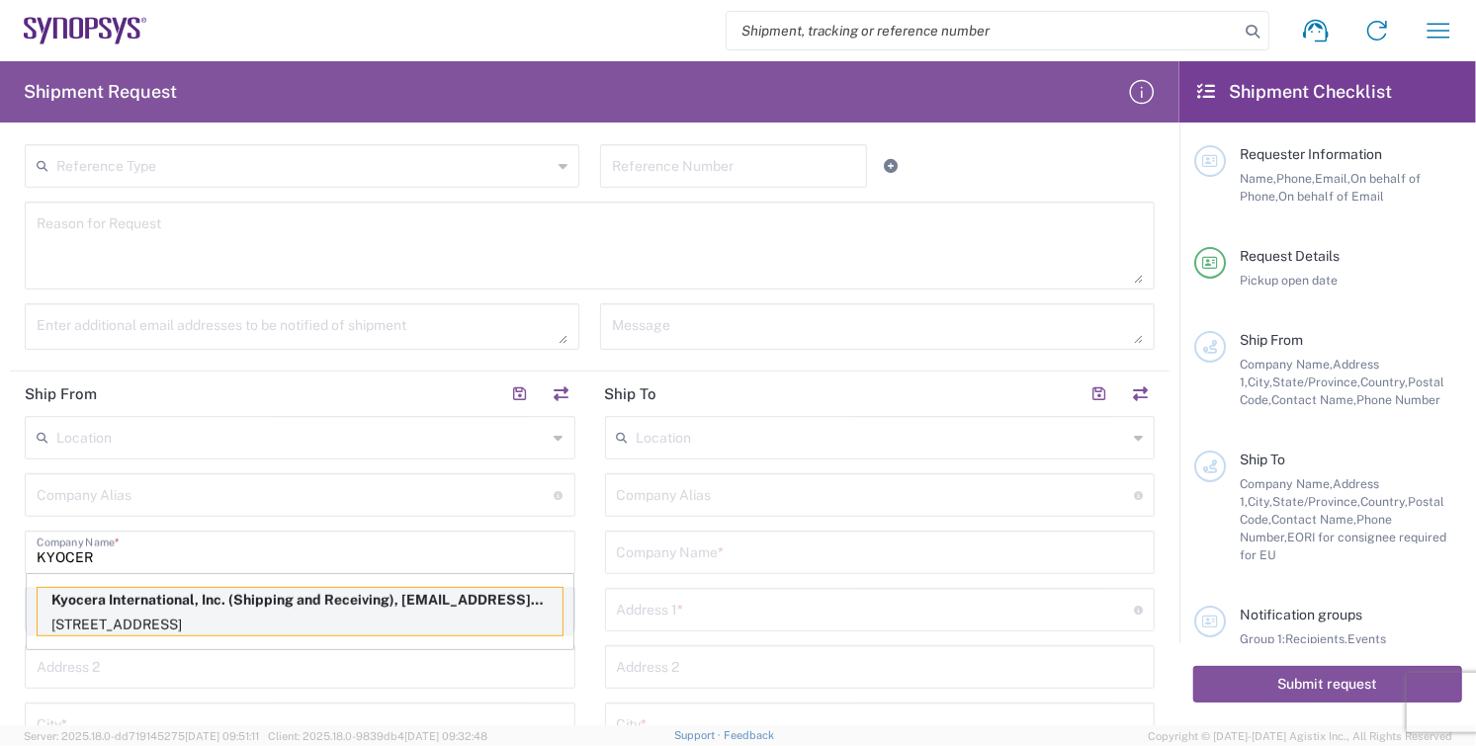
type input "[EMAIL_ADDRESS][DOMAIN_NAME]"
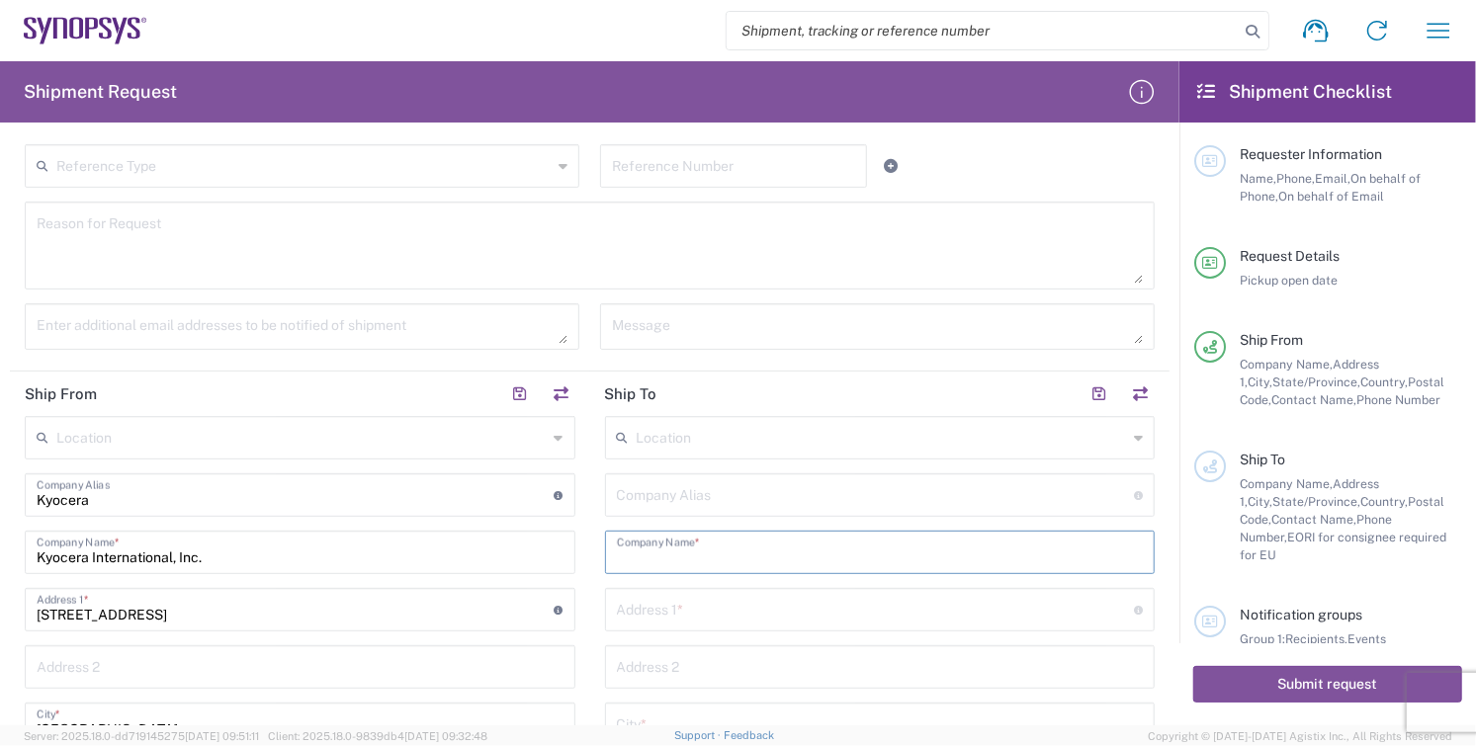
click at [754, 545] on input "text" at bounding box center [880, 551] width 527 height 35
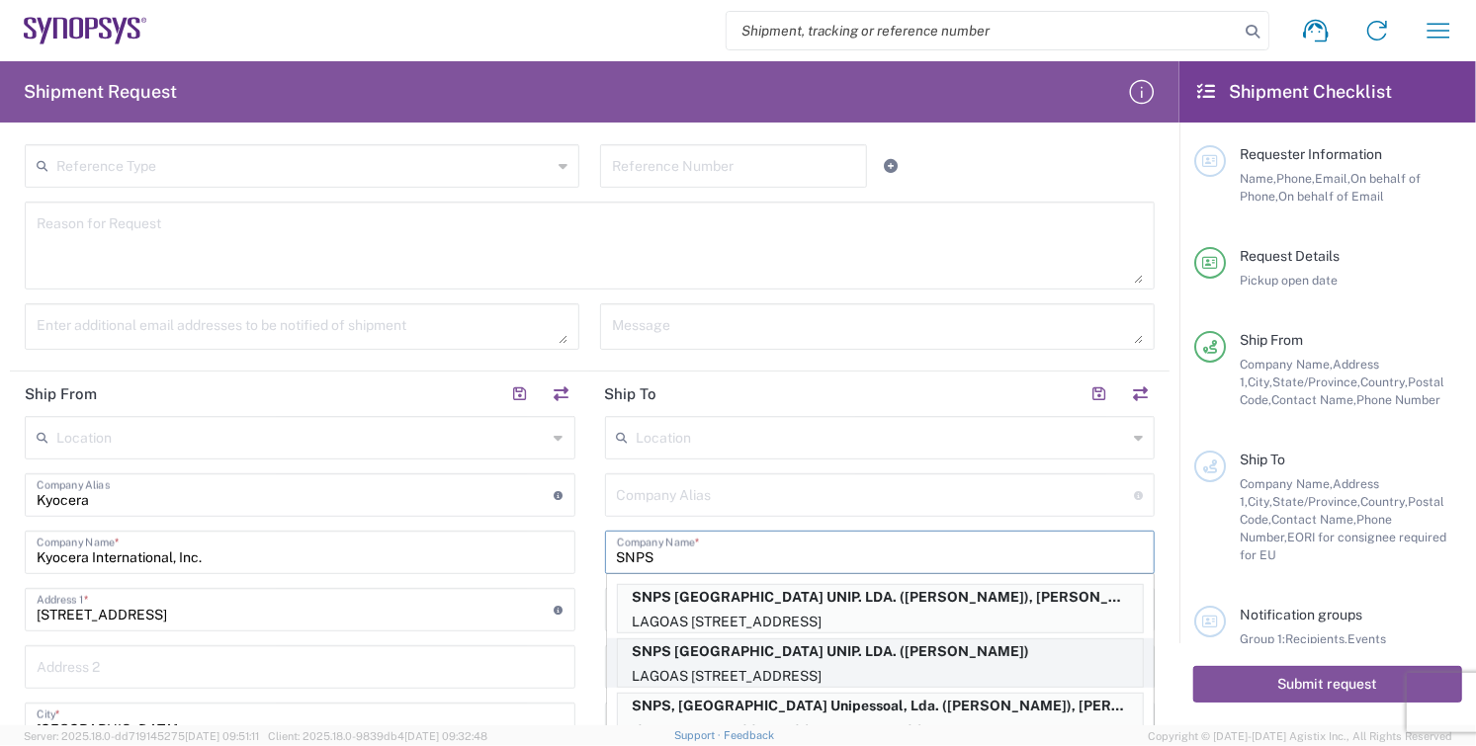
scroll to position [110, 0]
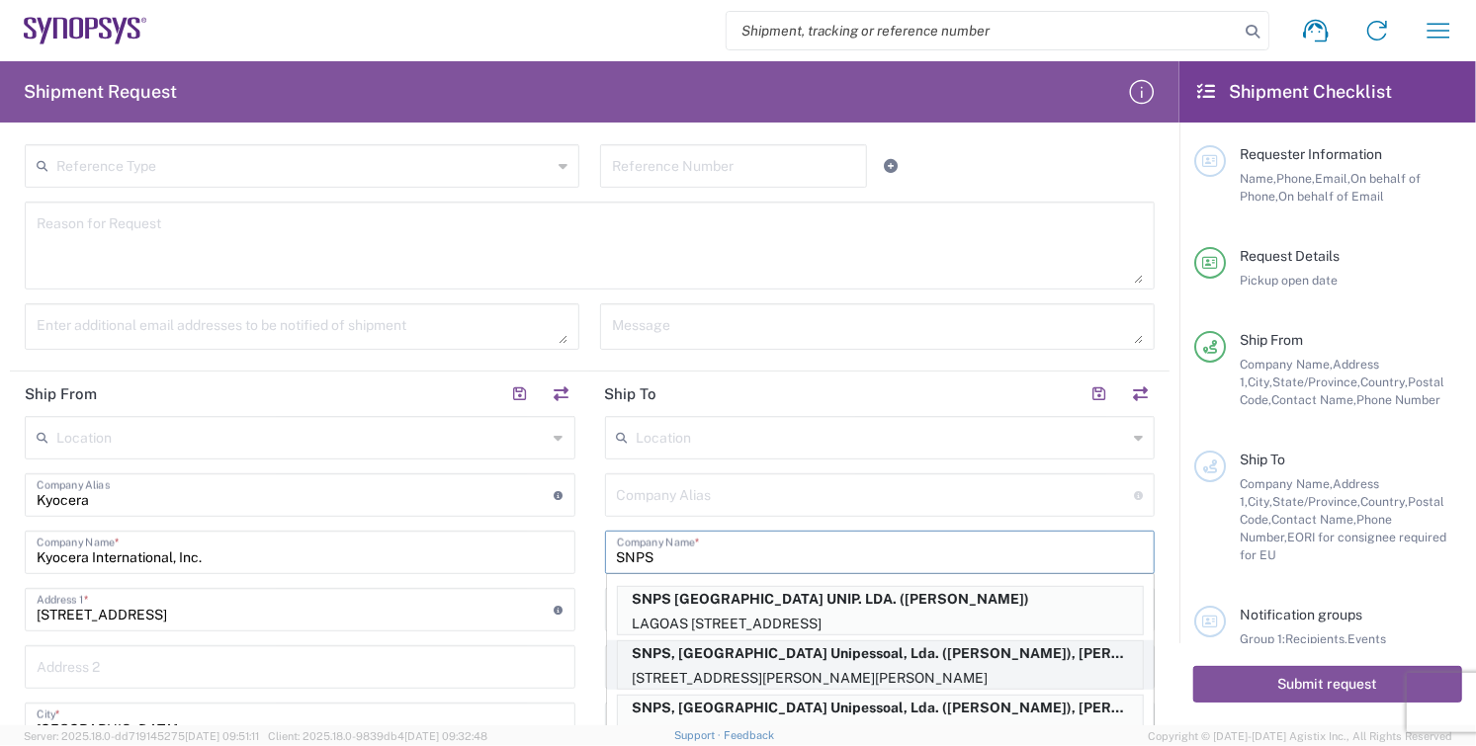
type input "SNPS"
click at [1016, 659] on p "SNPS, [GEOGRAPHIC_DATA] Unipessoal, Lda. ([PERSON_NAME]), [PERSON_NAME][EMAIL_A…" at bounding box center [880, 654] width 525 height 25
type input "SNPS PORTUGAL LDA"
type input "SNPS, [GEOGRAPHIC_DATA] Unipessoal, Lda."
type input "[STREET_ADDRESS][PERSON_NAME]"
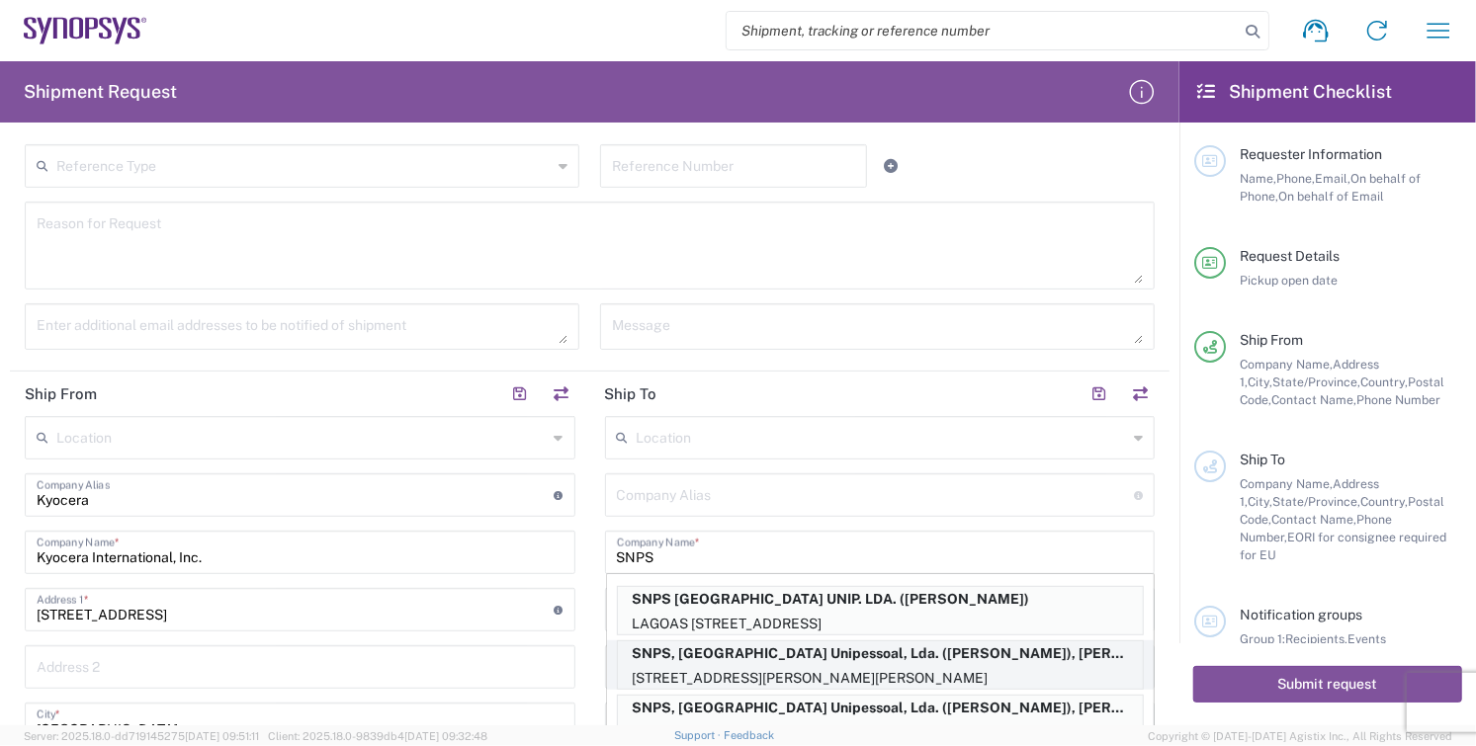
type input "Edificio das Technologias 3rd Floor"
type input "[PERSON_NAME]"
type input "[GEOGRAPHIC_DATA]"
type input "4470-605"
type input "[PERSON_NAME]"
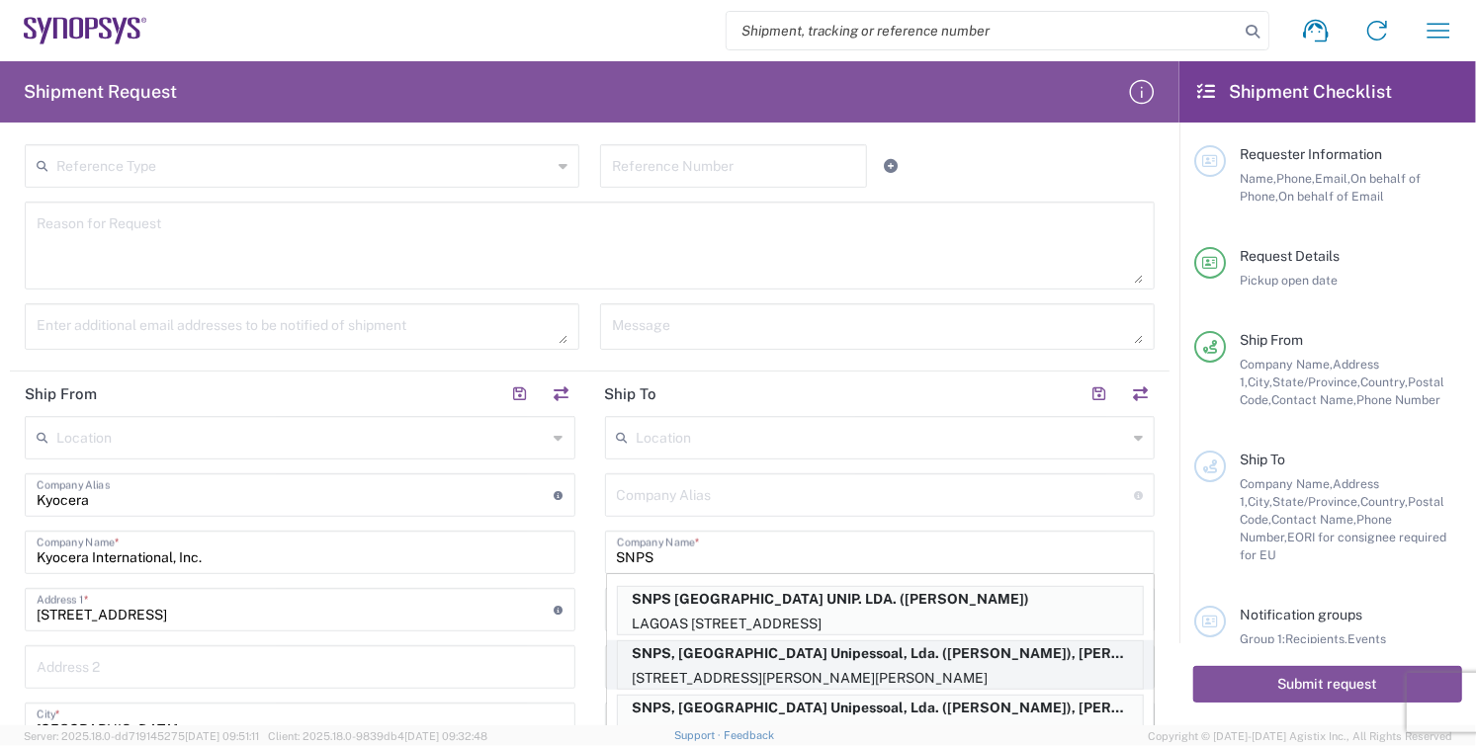
type input "[PHONE_NUMBER]"
type input "[PERSON_NAME][EMAIL_ADDRESS][DOMAIN_NAME]"
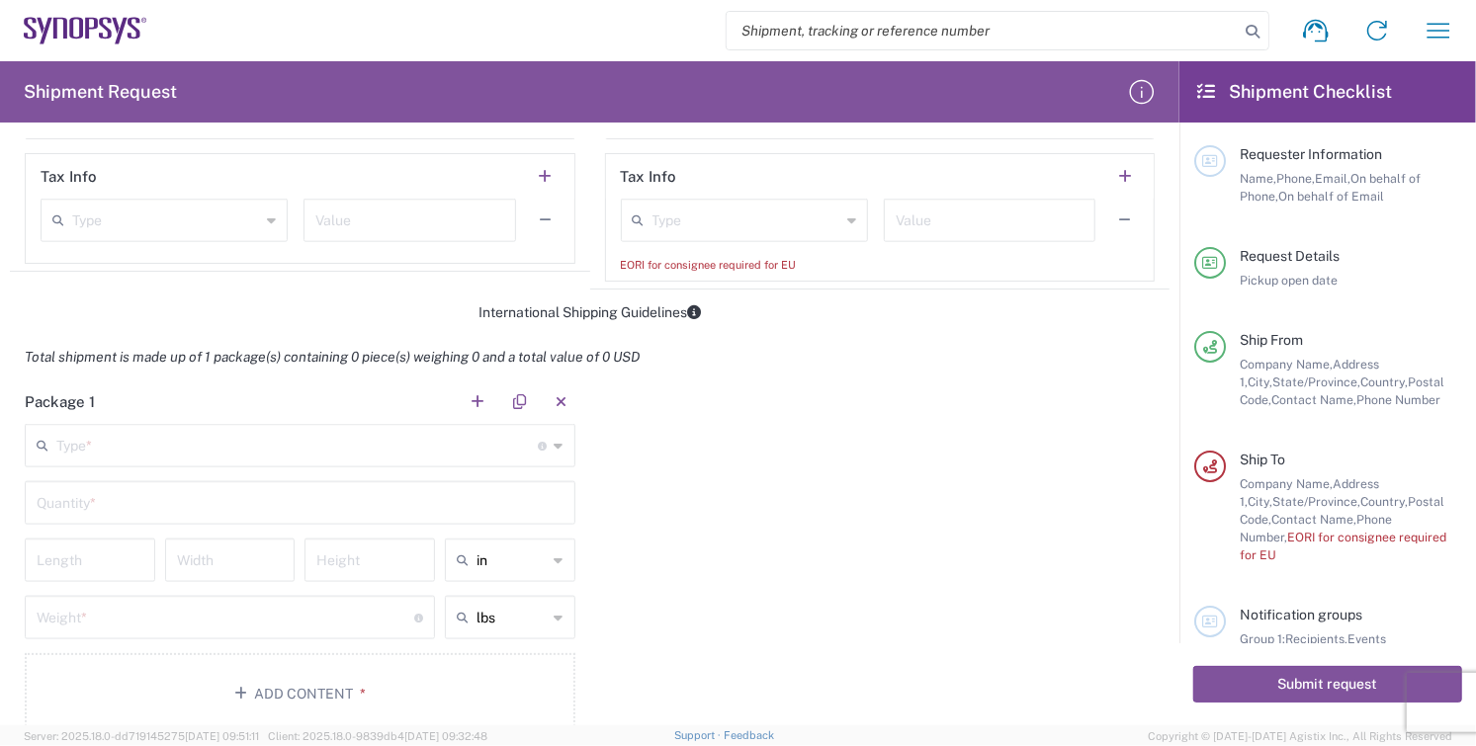
scroll to position [1428, 0]
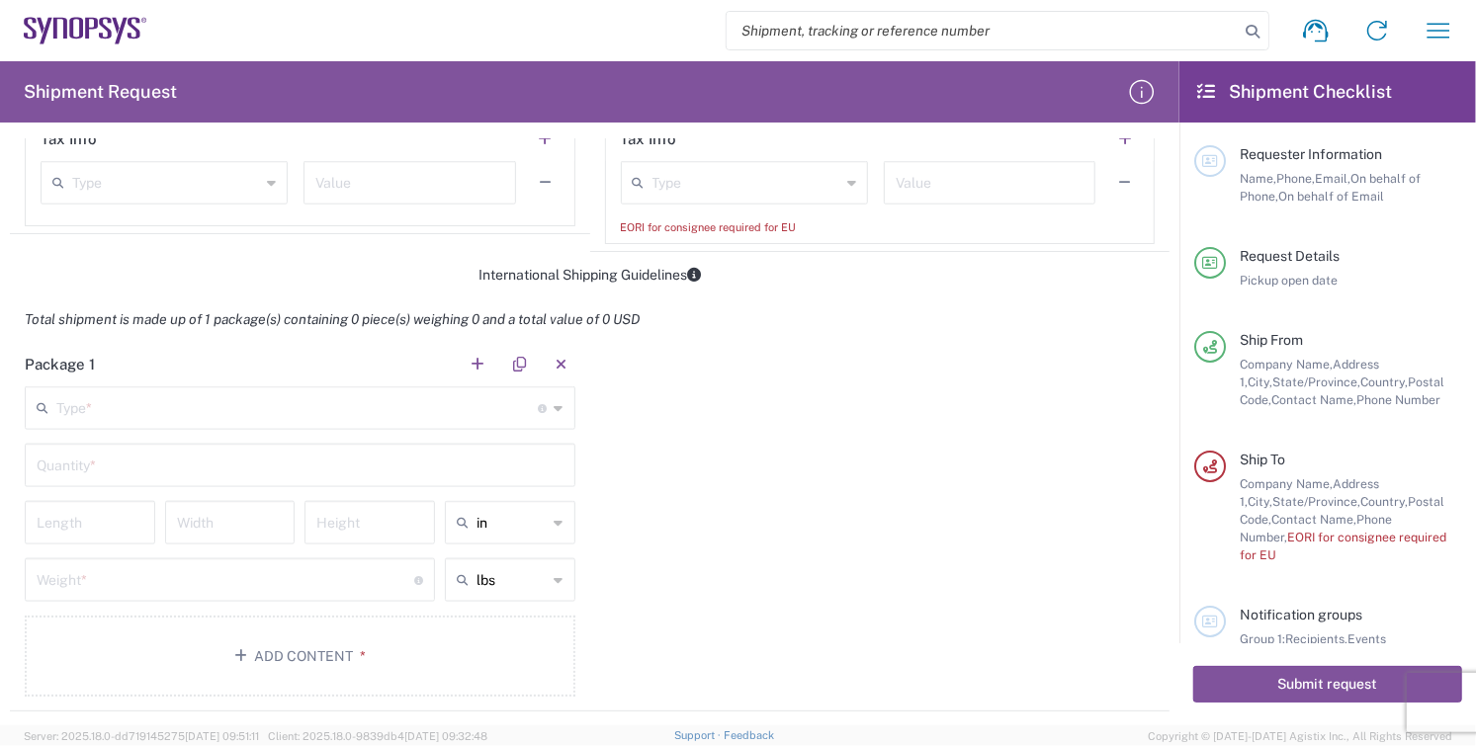
click at [116, 408] on input "text" at bounding box center [297, 407] width 482 height 35
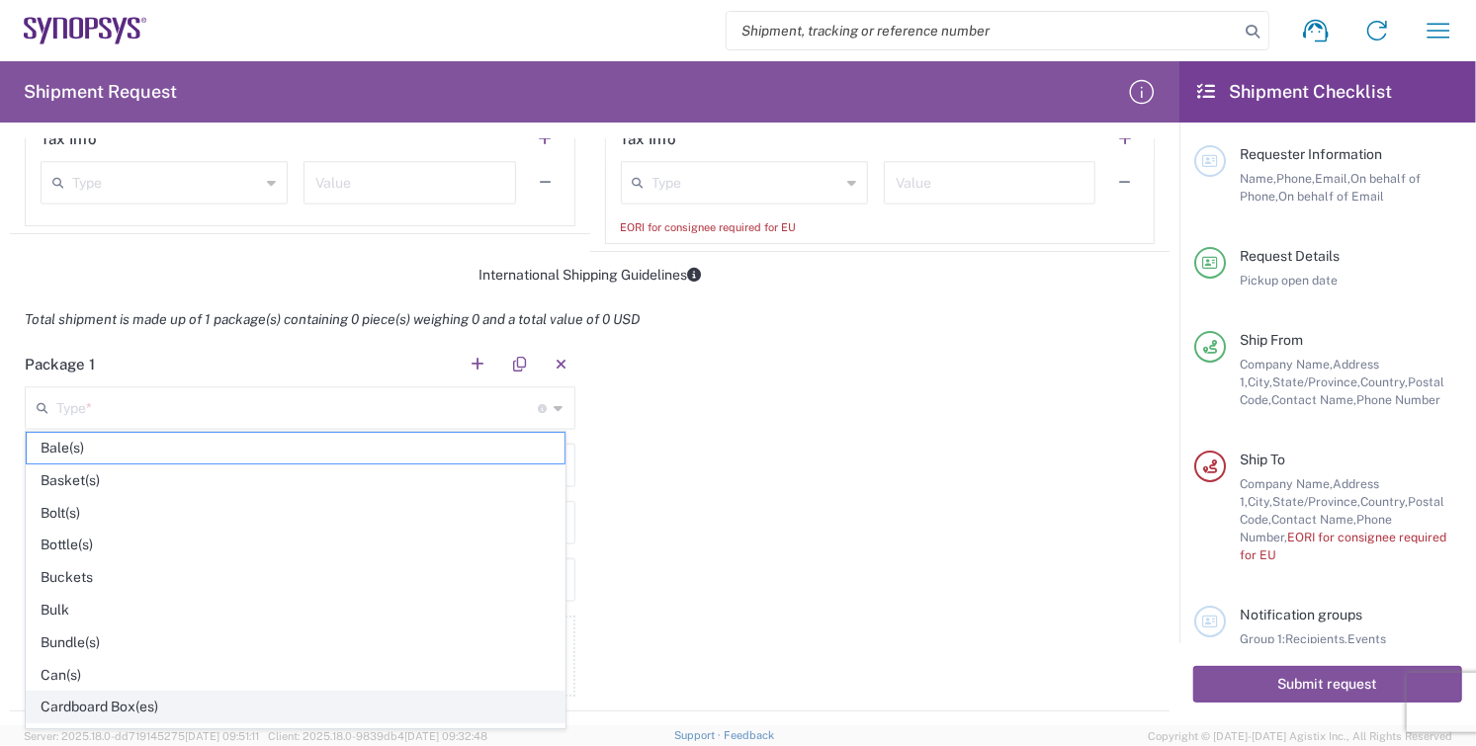
click at [116, 701] on span "Cardboard Box(es)" at bounding box center [296, 707] width 538 height 31
type input "Cardboard Box(es)"
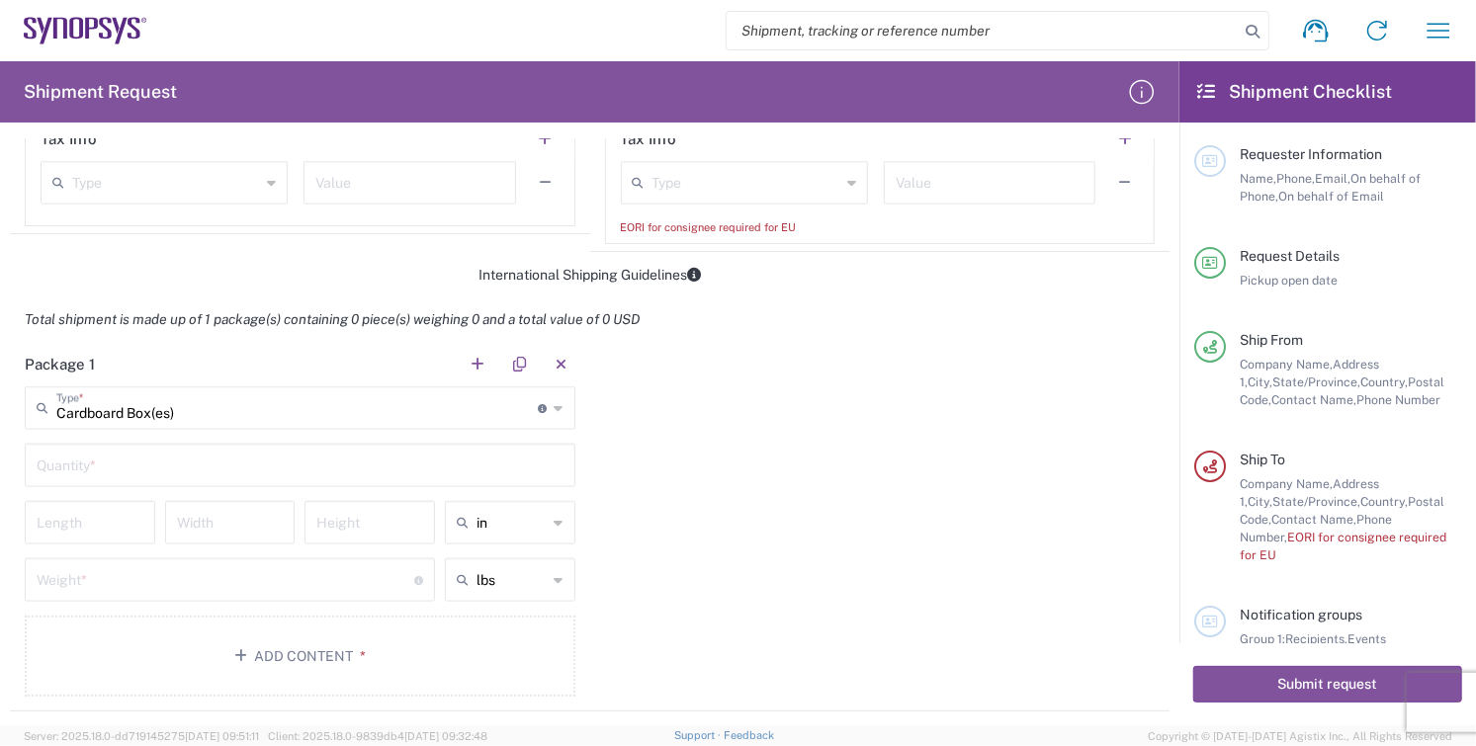
click at [97, 465] on input "text" at bounding box center [300, 464] width 527 height 35
type input "1"
click at [87, 520] on input "number" at bounding box center [90, 521] width 107 height 35
type input "20"
type input "16"
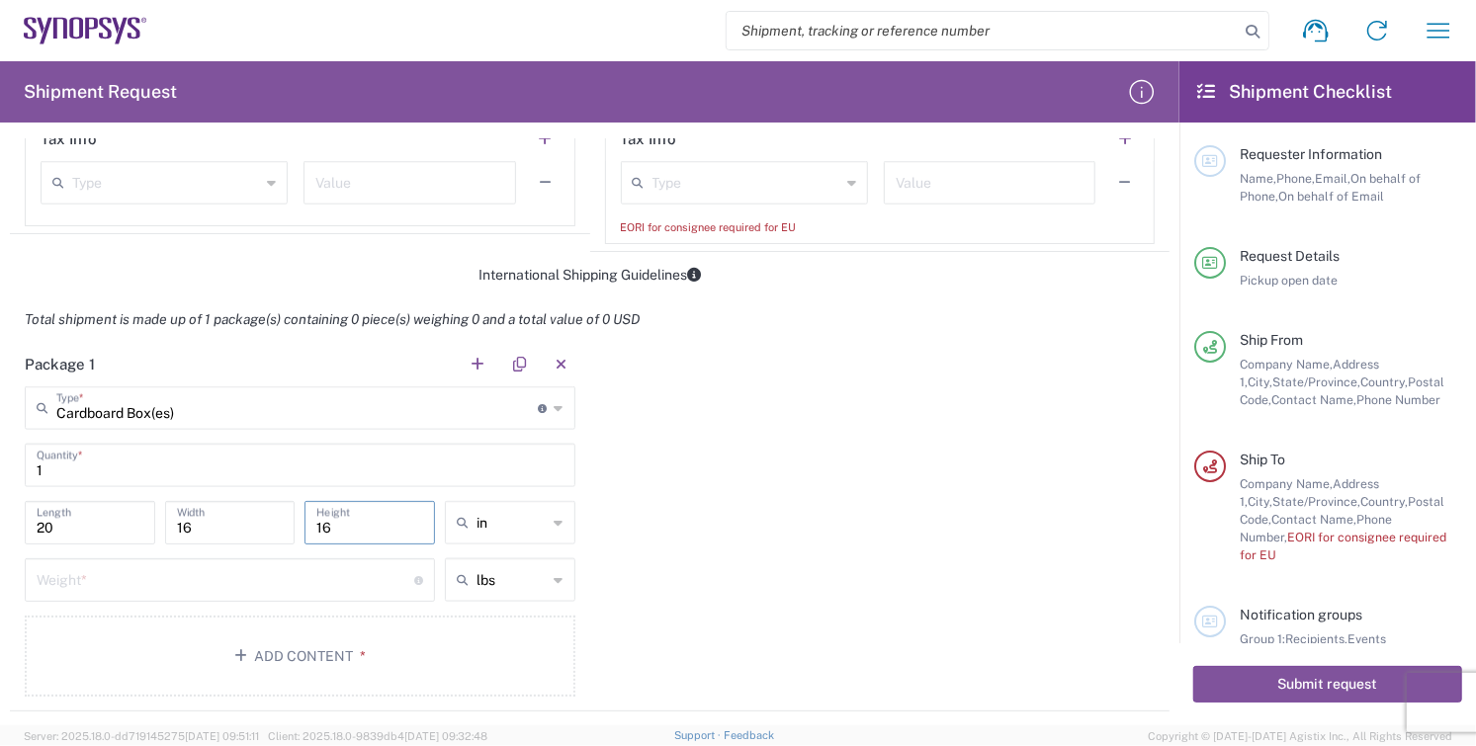
type input "16"
click at [98, 591] on input "number" at bounding box center [226, 579] width 378 height 35
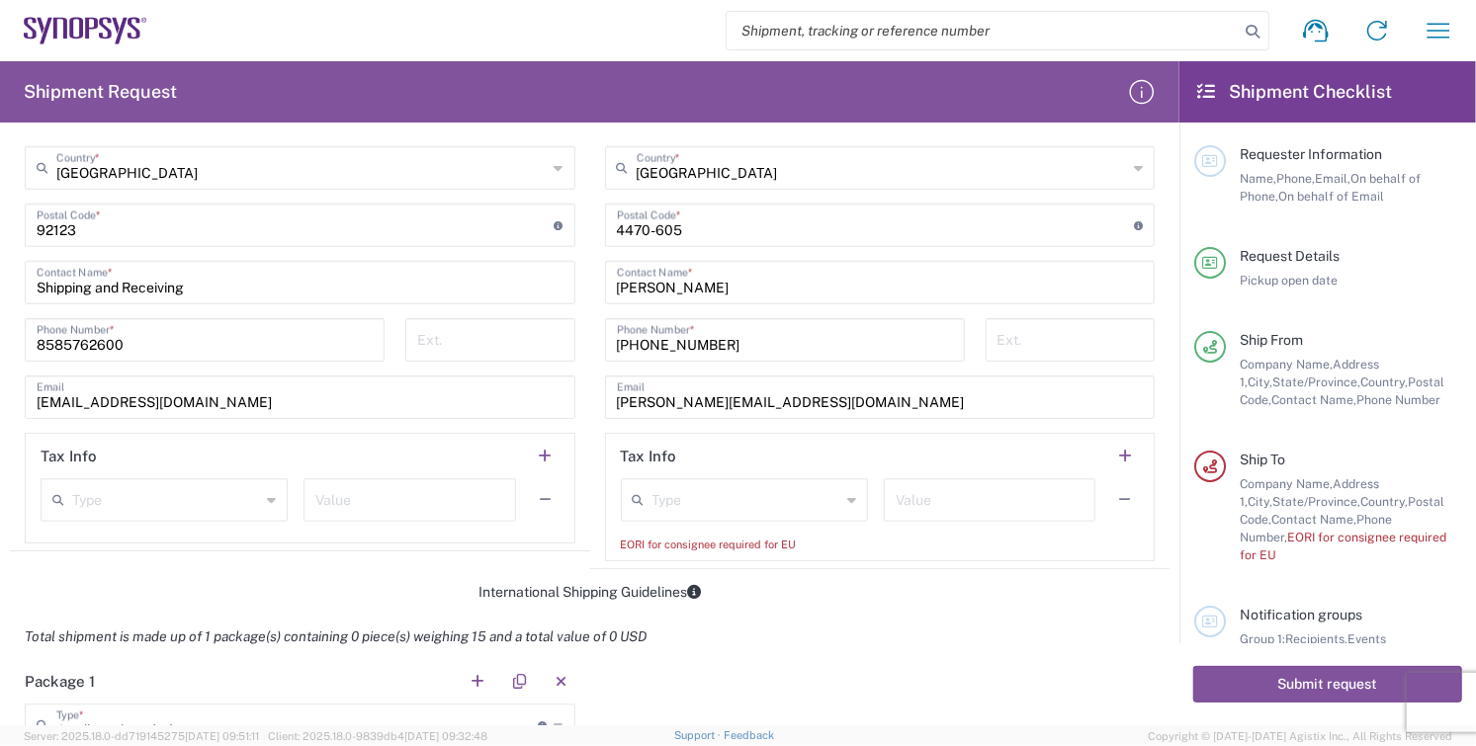
scroll to position [1098, 0]
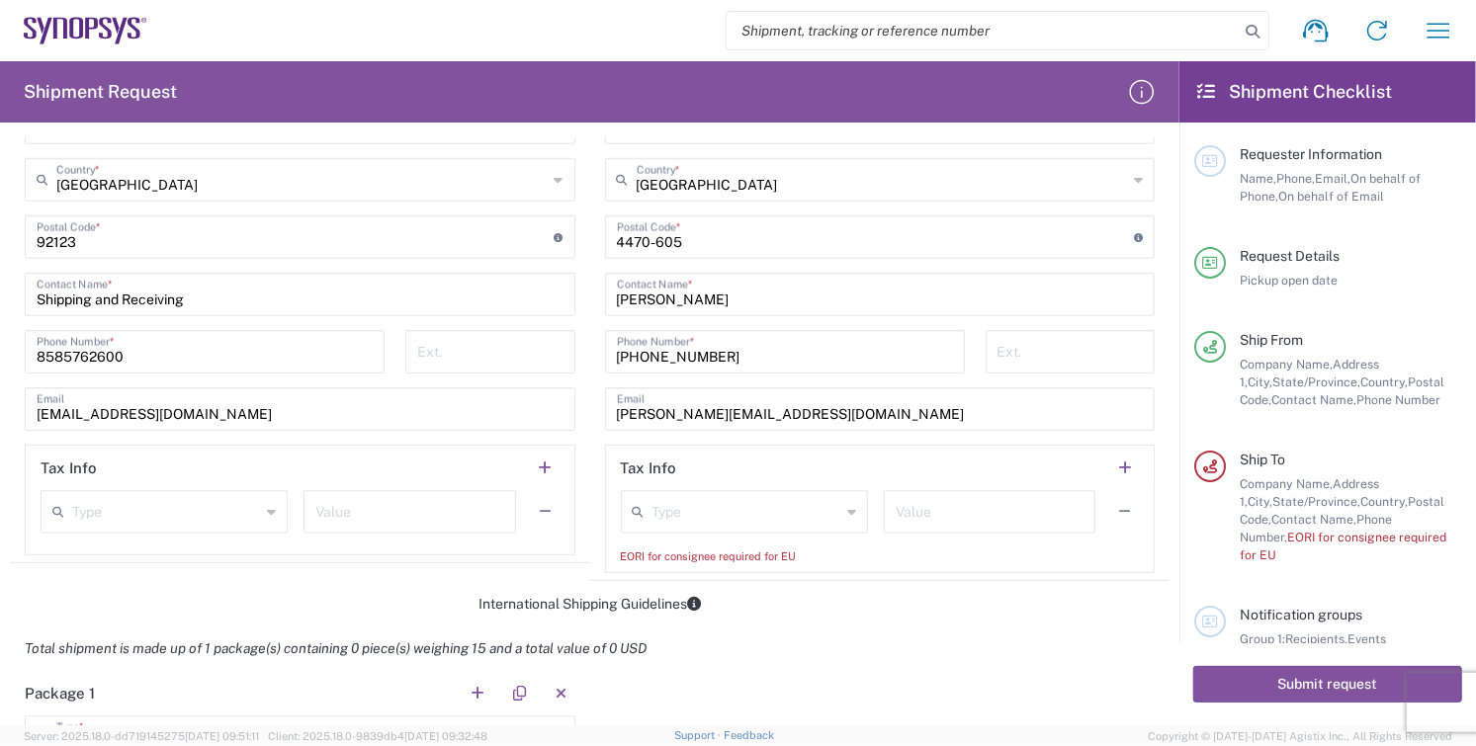
type input "15"
click at [847, 512] on icon at bounding box center [851, 512] width 9 height 32
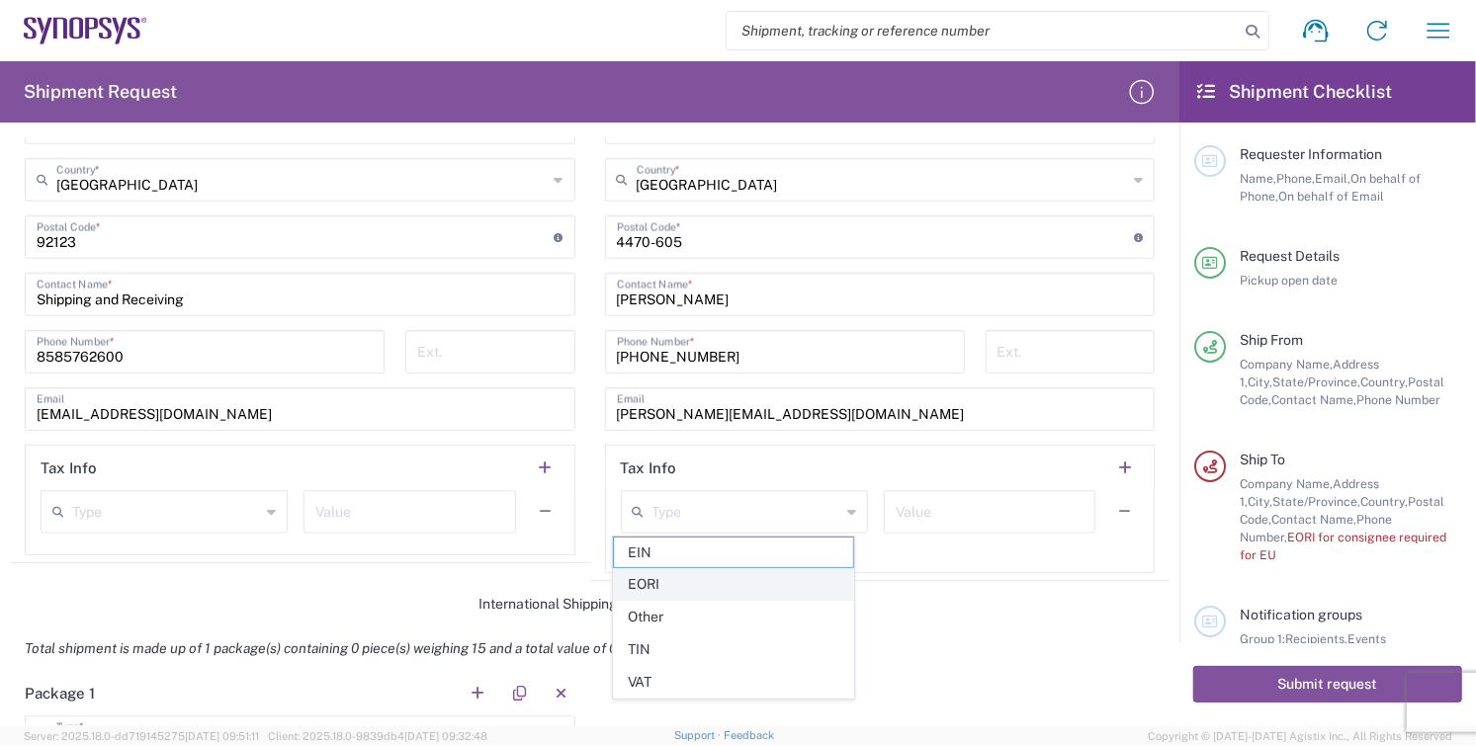
click at [672, 583] on span "EORI" at bounding box center [733, 584] width 239 height 31
type input "EORI"
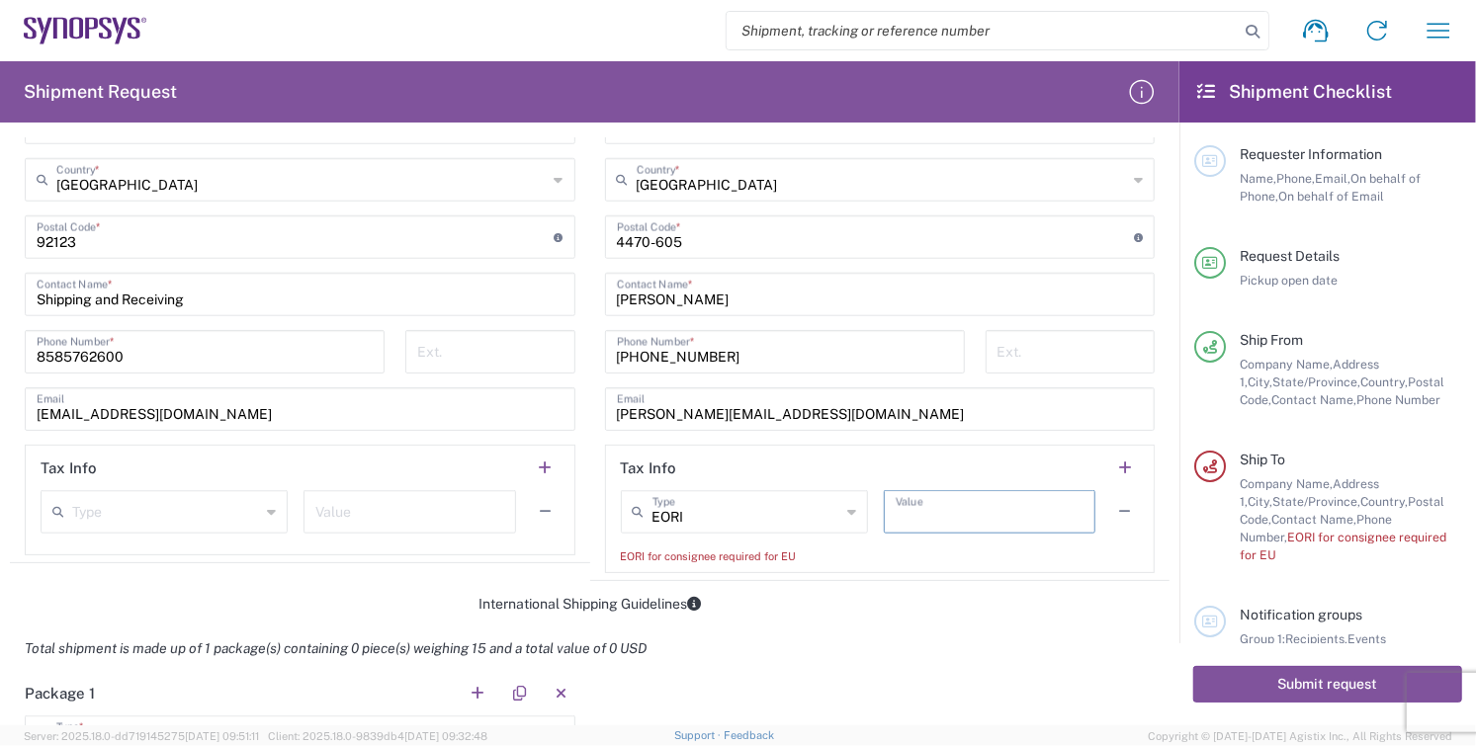
click at [927, 512] on input "text" at bounding box center [990, 510] width 188 height 35
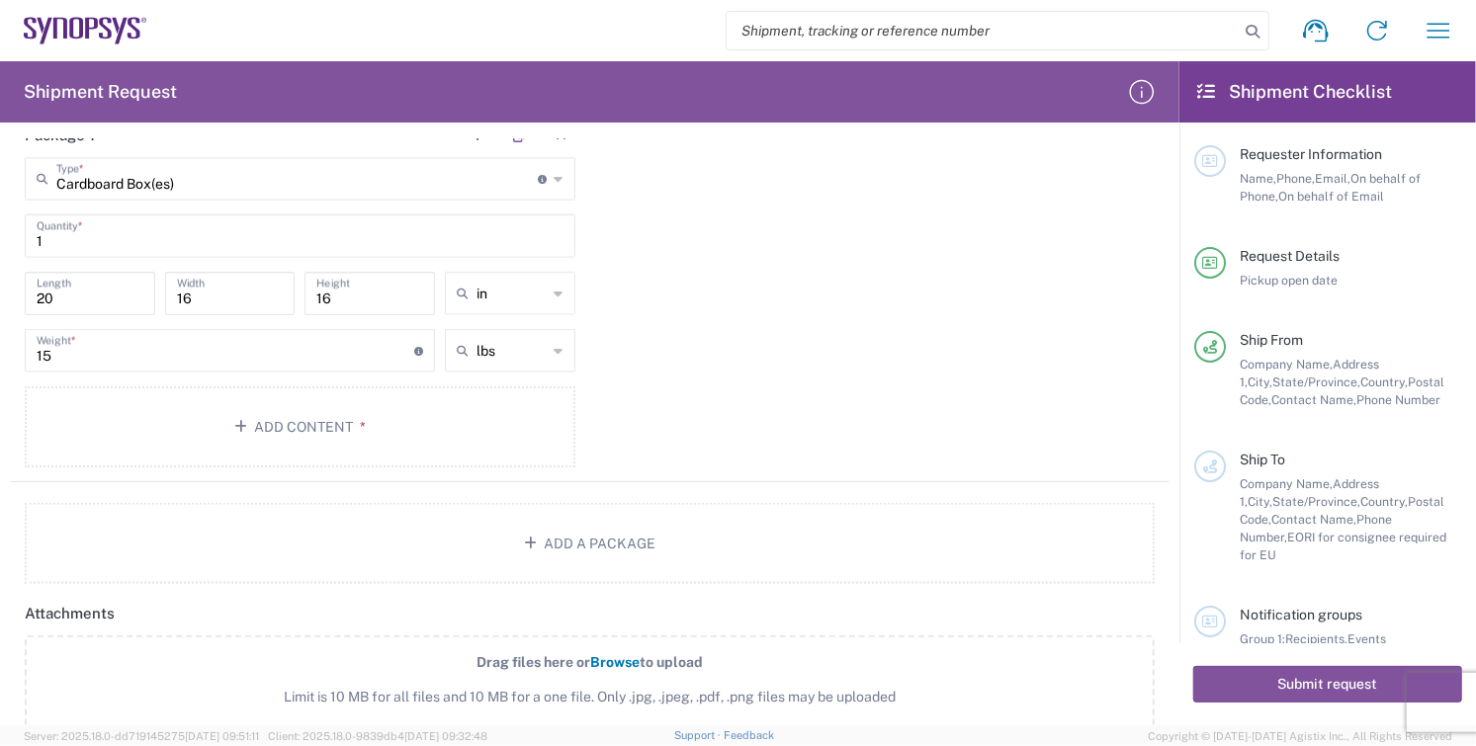
scroll to position [1647, 0]
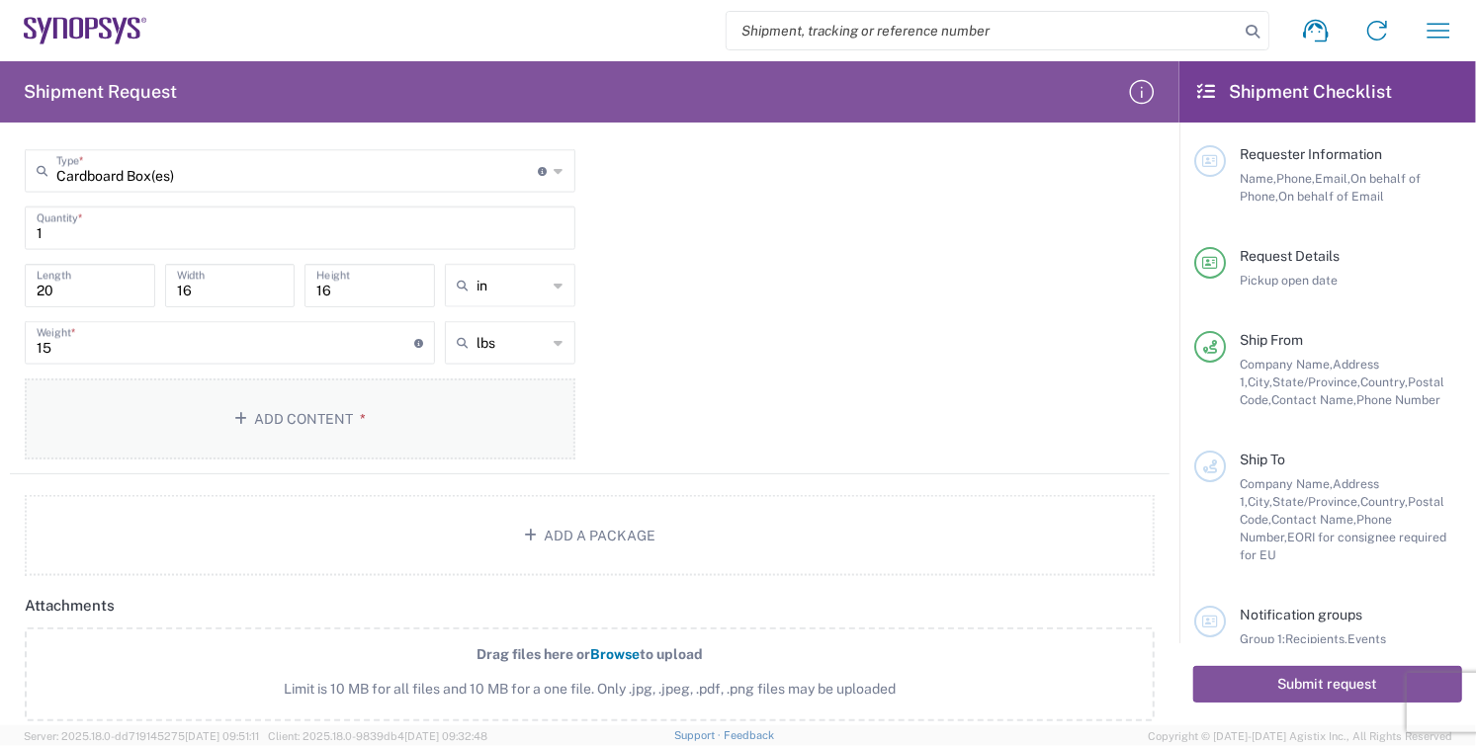
type input "PT503835420"
click at [285, 417] on button "Add Content *" at bounding box center [300, 419] width 551 height 81
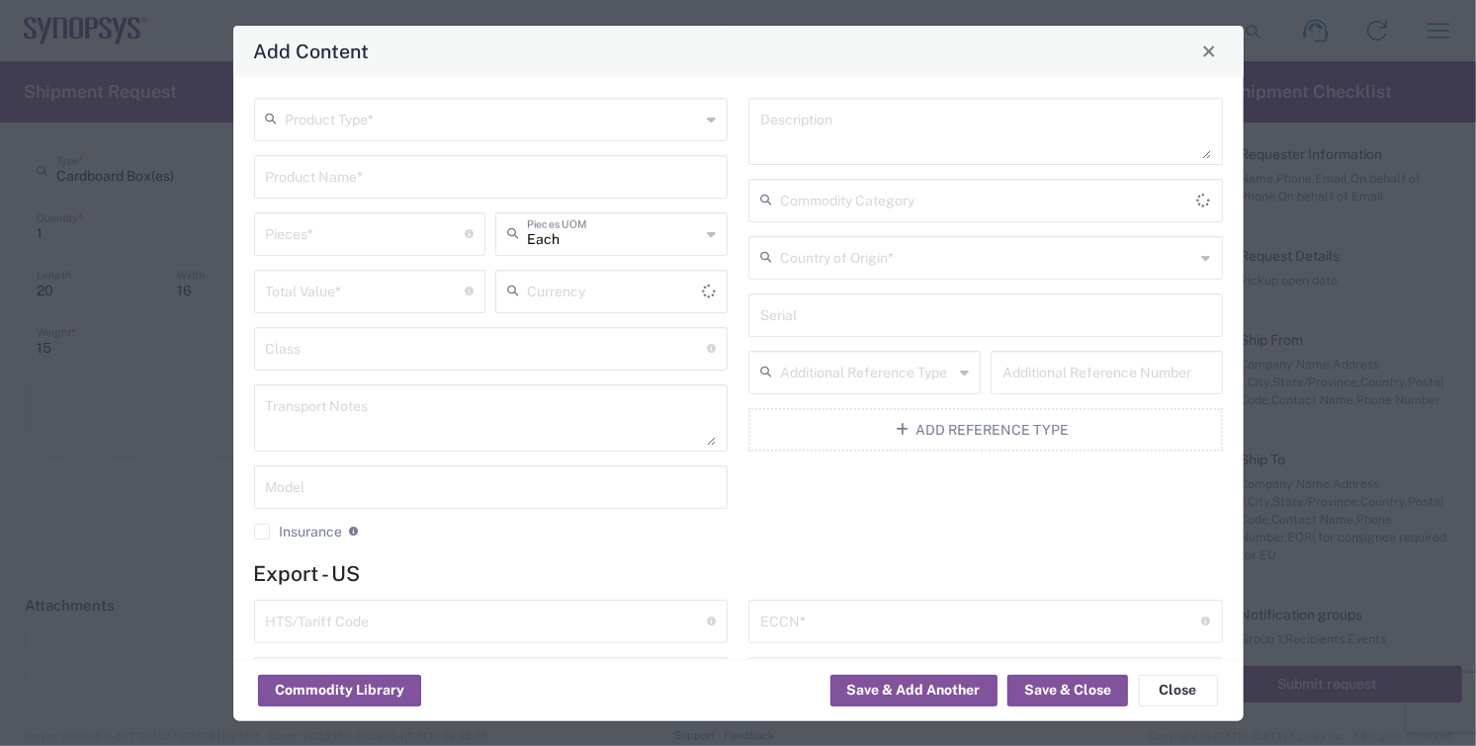
type input "US Dollar"
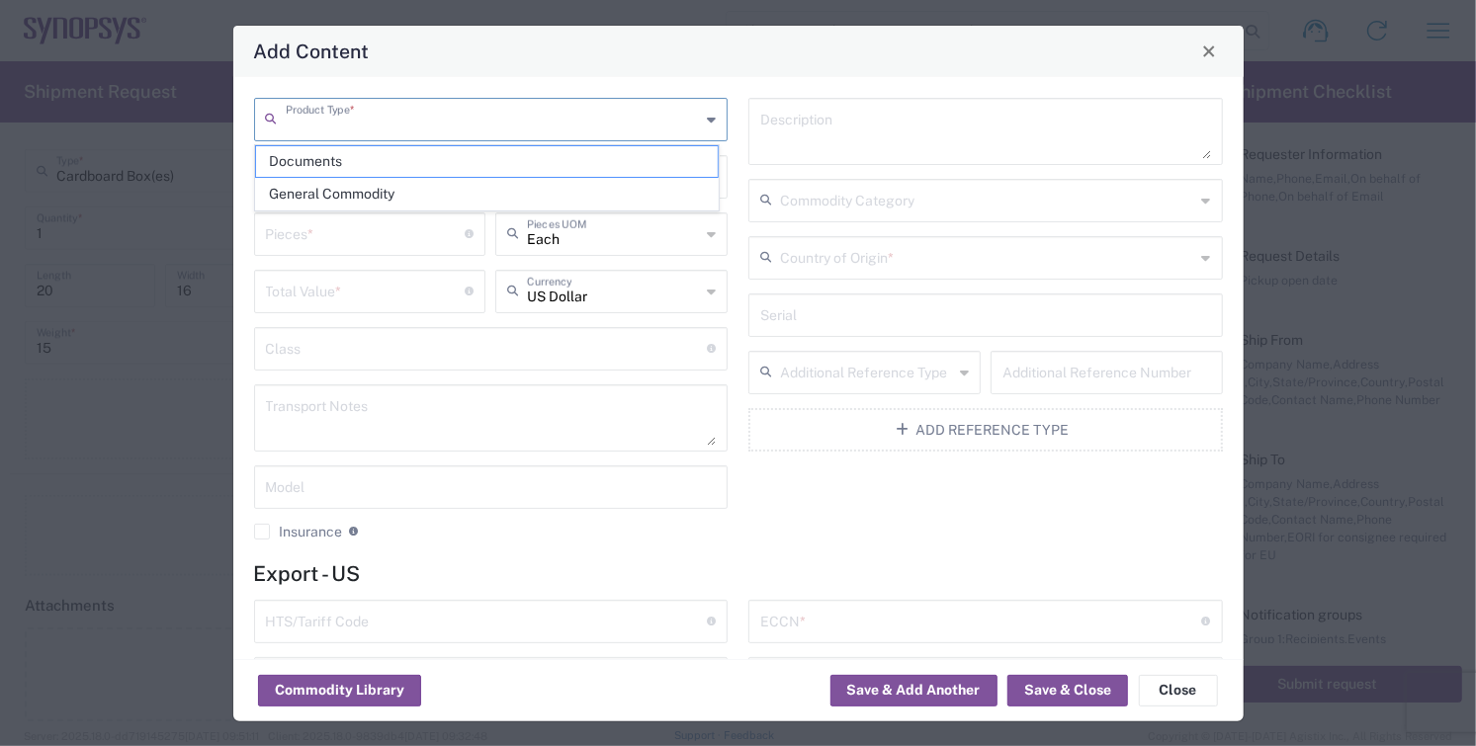
click at [353, 132] on input "text" at bounding box center [493, 118] width 415 height 35
click at [368, 203] on span "General Commodity" at bounding box center [487, 194] width 462 height 31
type input "General Commodity"
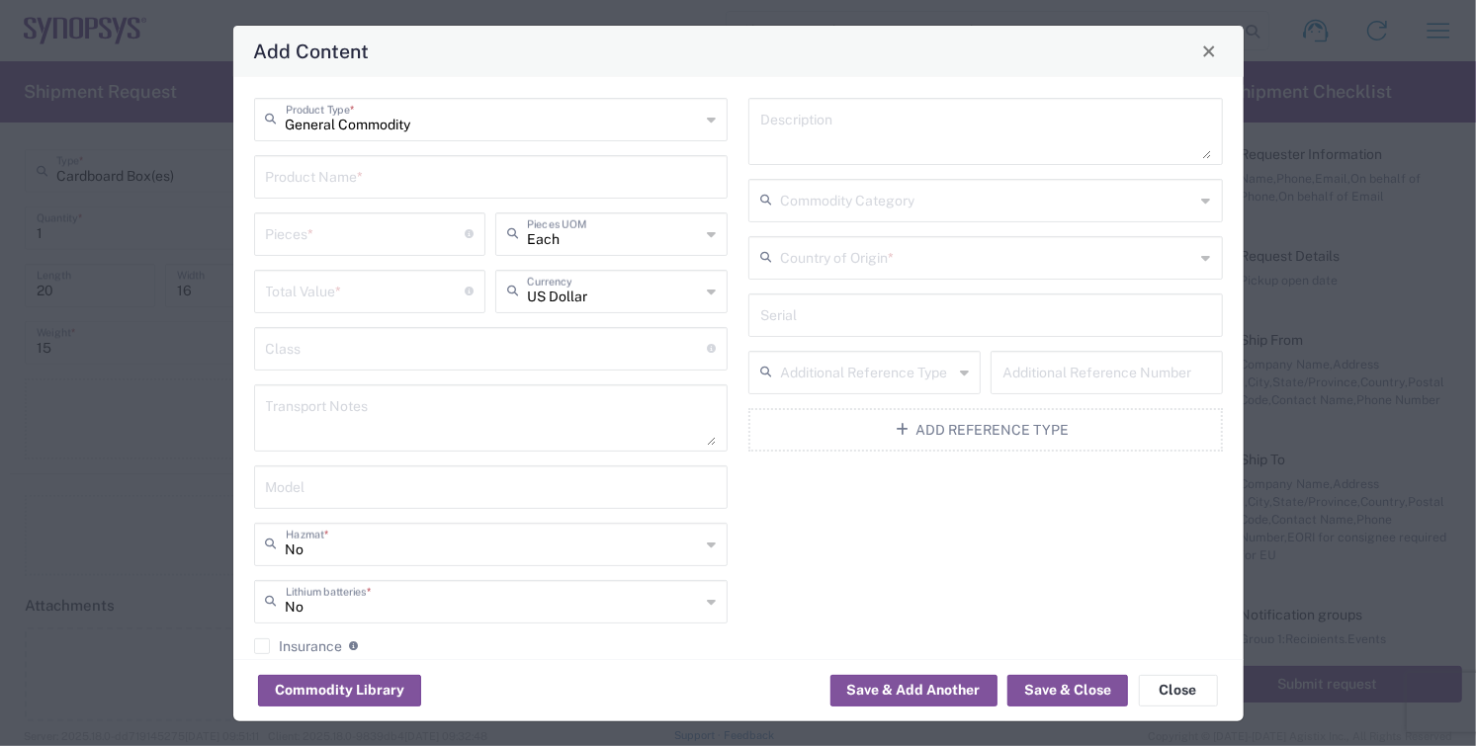
click at [340, 186] on input "text" at bounding box center [491, 175] width 451 height 35
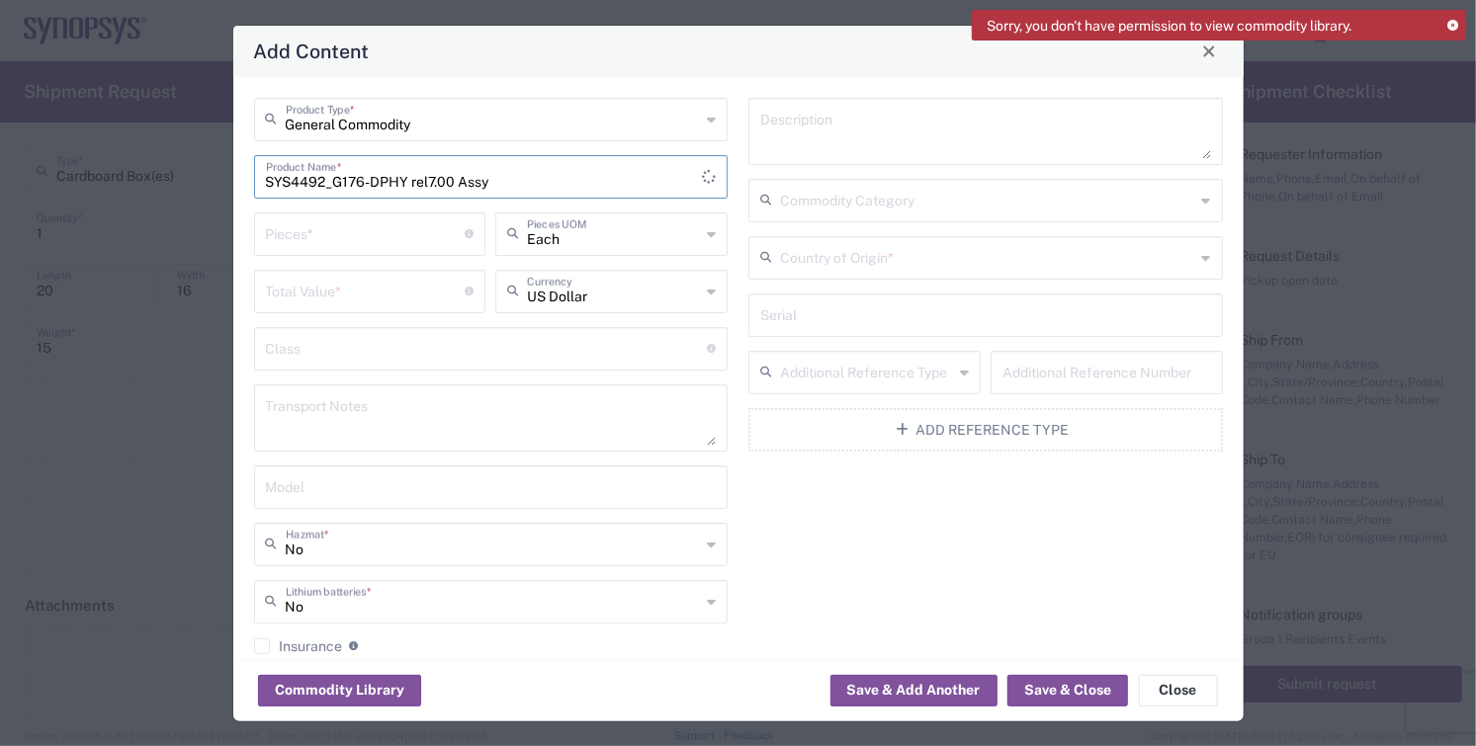
type input "SYS4492_G176-DPHY rel7.00 Assy"
click at [326, 240] on input "number" at bounding box center [366, 233] width 200 height 35
type input "140"
click at [389, 300] on input "number" at bounding box center [366, 290] width 200 height 35
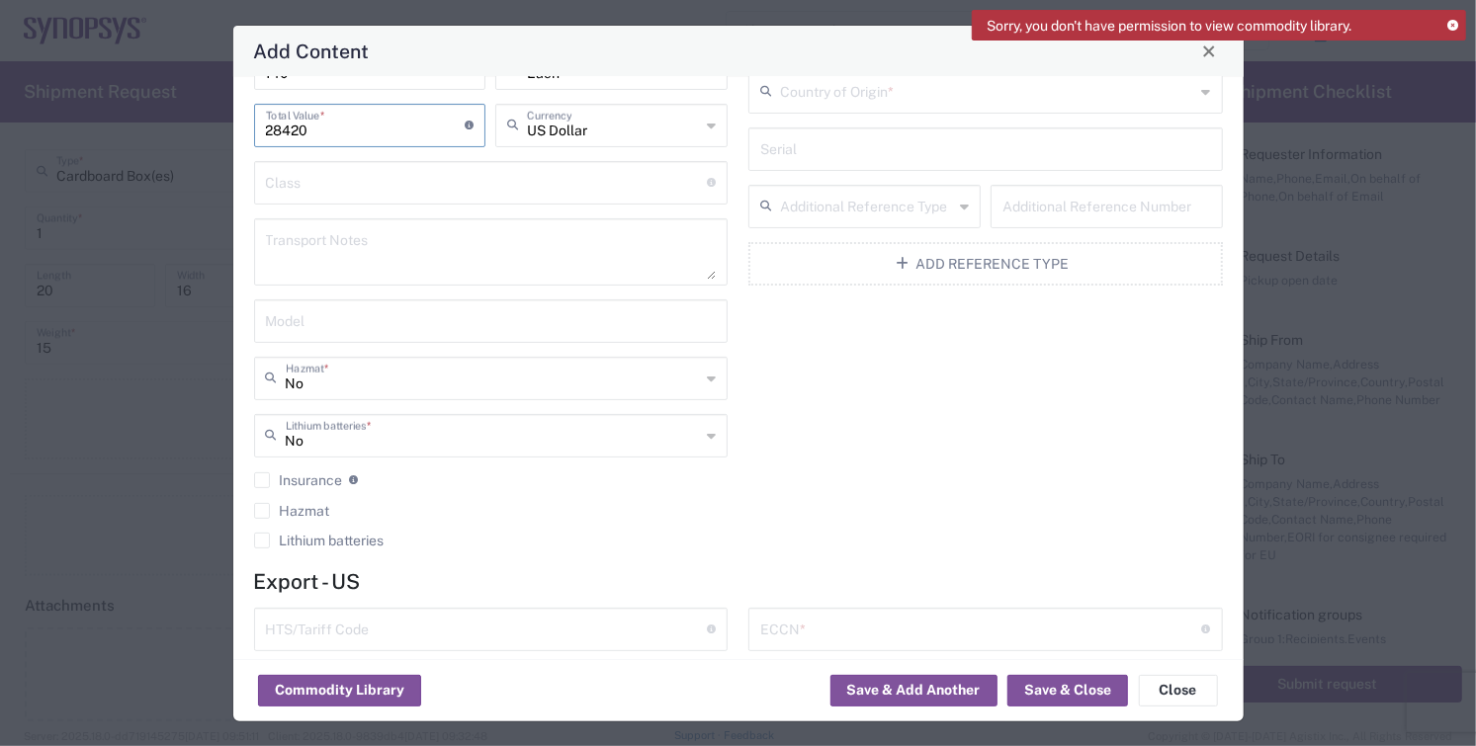
scroll to position [329, 0]
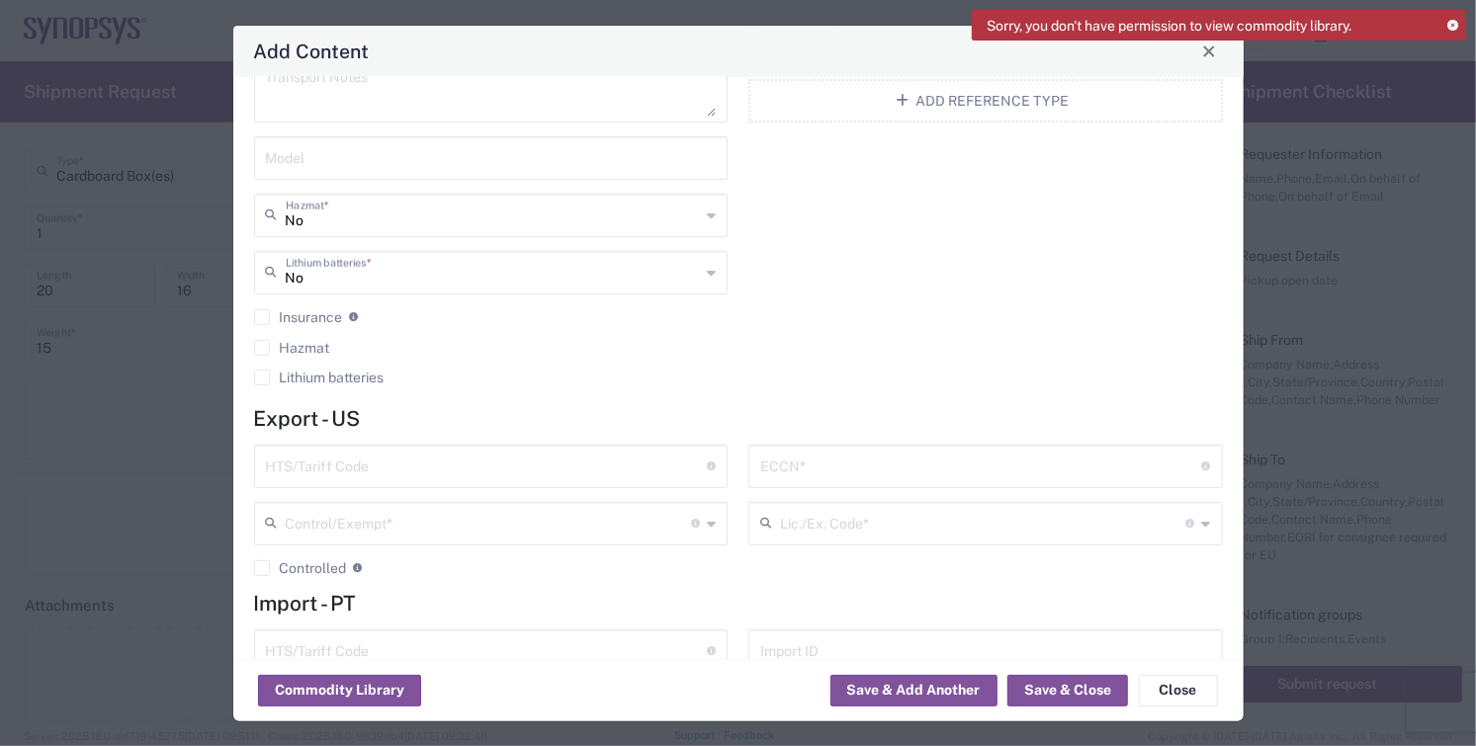
type input "28420"
click at [349, 474] on input "text" at bounding box center [487, 465] width 442 height 35
type input "8542.31.0030"
click at [386, 516] on input "text" at bounding box center [489, 522] width 406 height 35
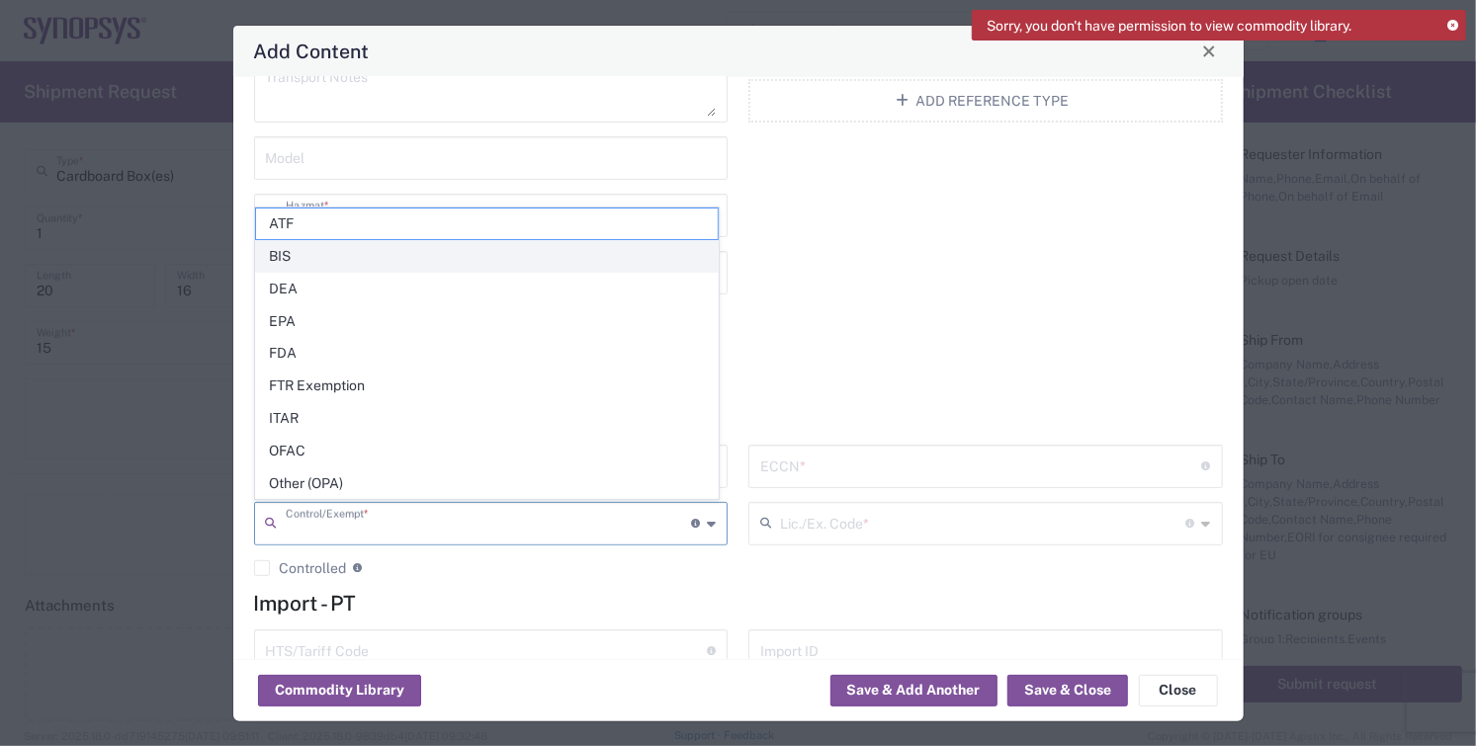
click at [308, 262] on span "BIS" at bounding box center [487, 256] width 462 height 31
type input "BIS"
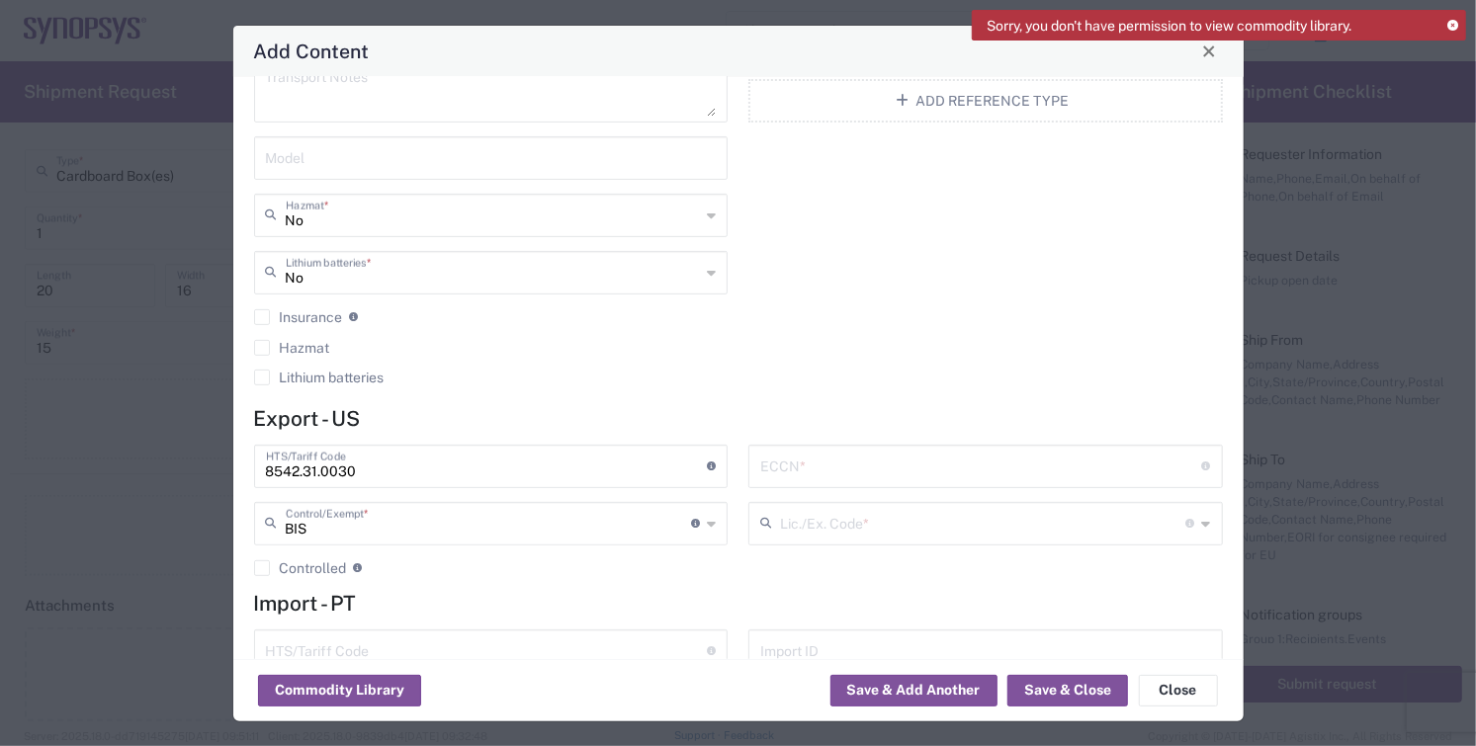
click at [850, 470] on input "text" at bounding box center [981, 465] width 442 height 35
type input "3A992.a"
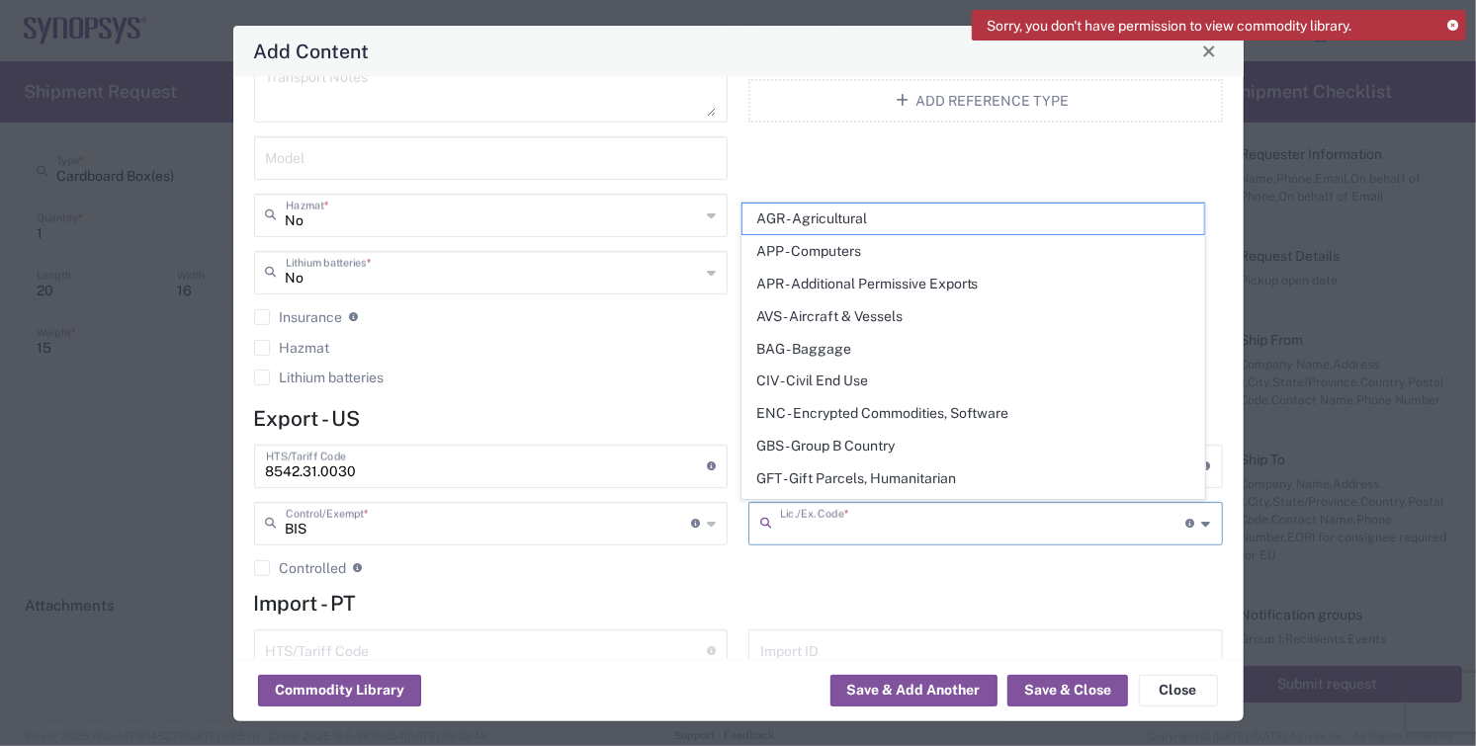
click at [867, 519] on input "text" at bounding box center [983, 522] width 406 height 35
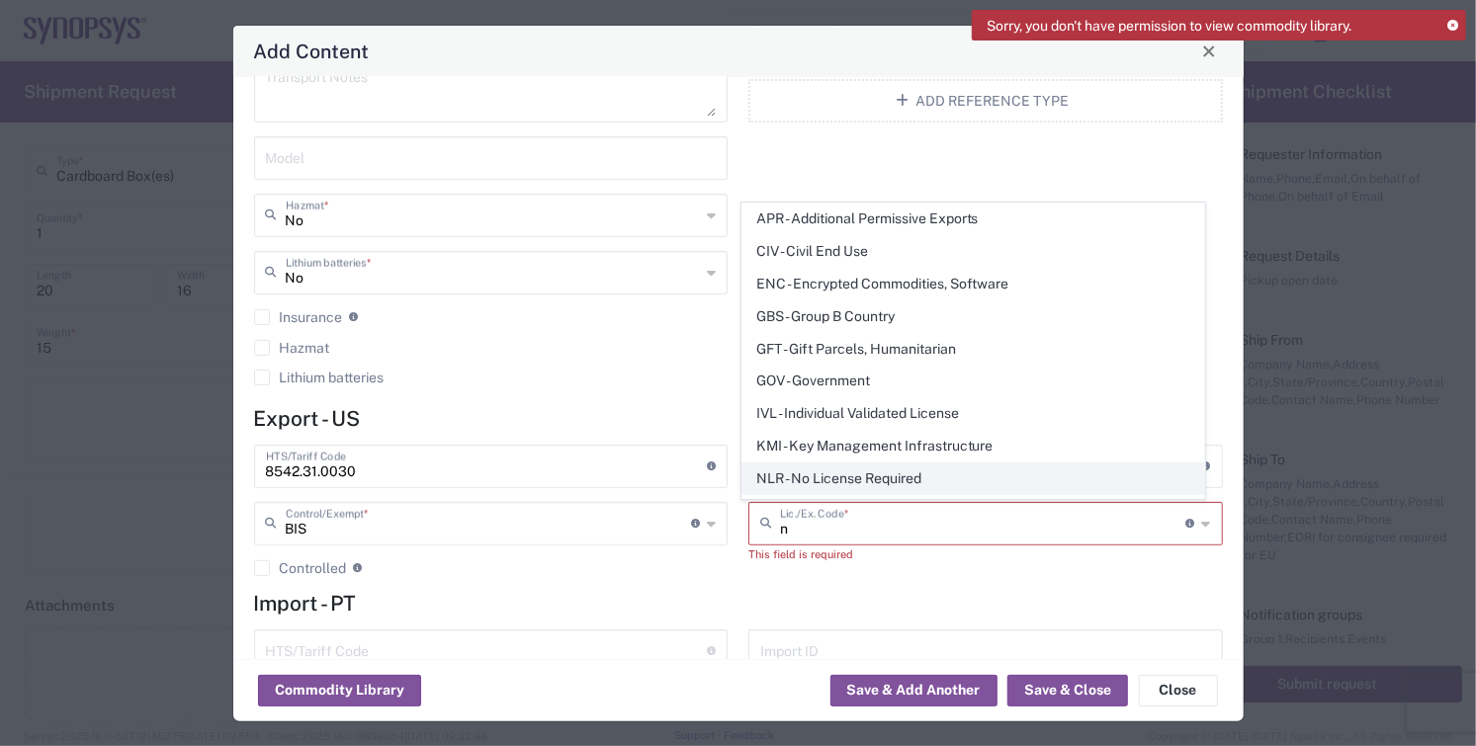
click at [859, 473] on span "NLR - No License Required" at bounding box center [973, 479] width 462 height 31
type input "NLR - No License Required"
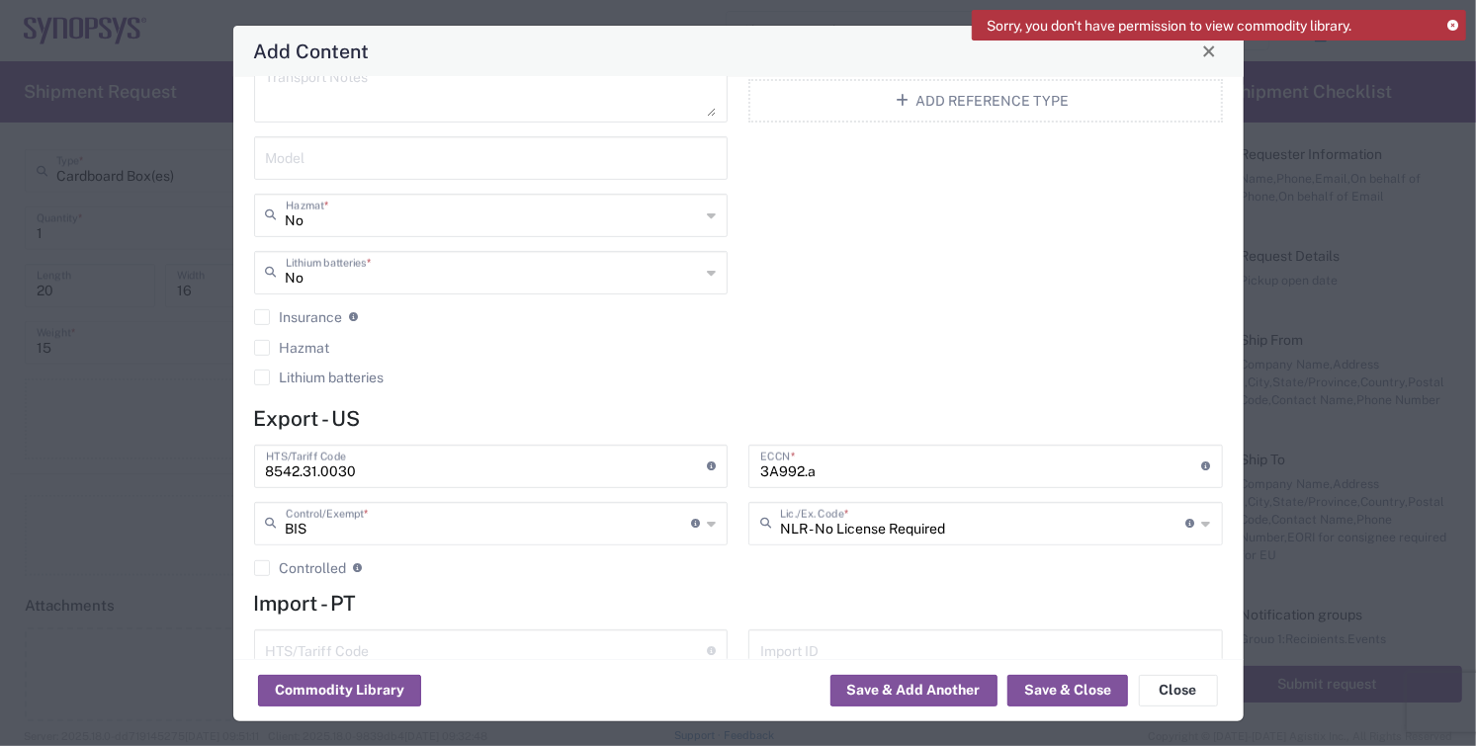
scroll to position [408, 0]
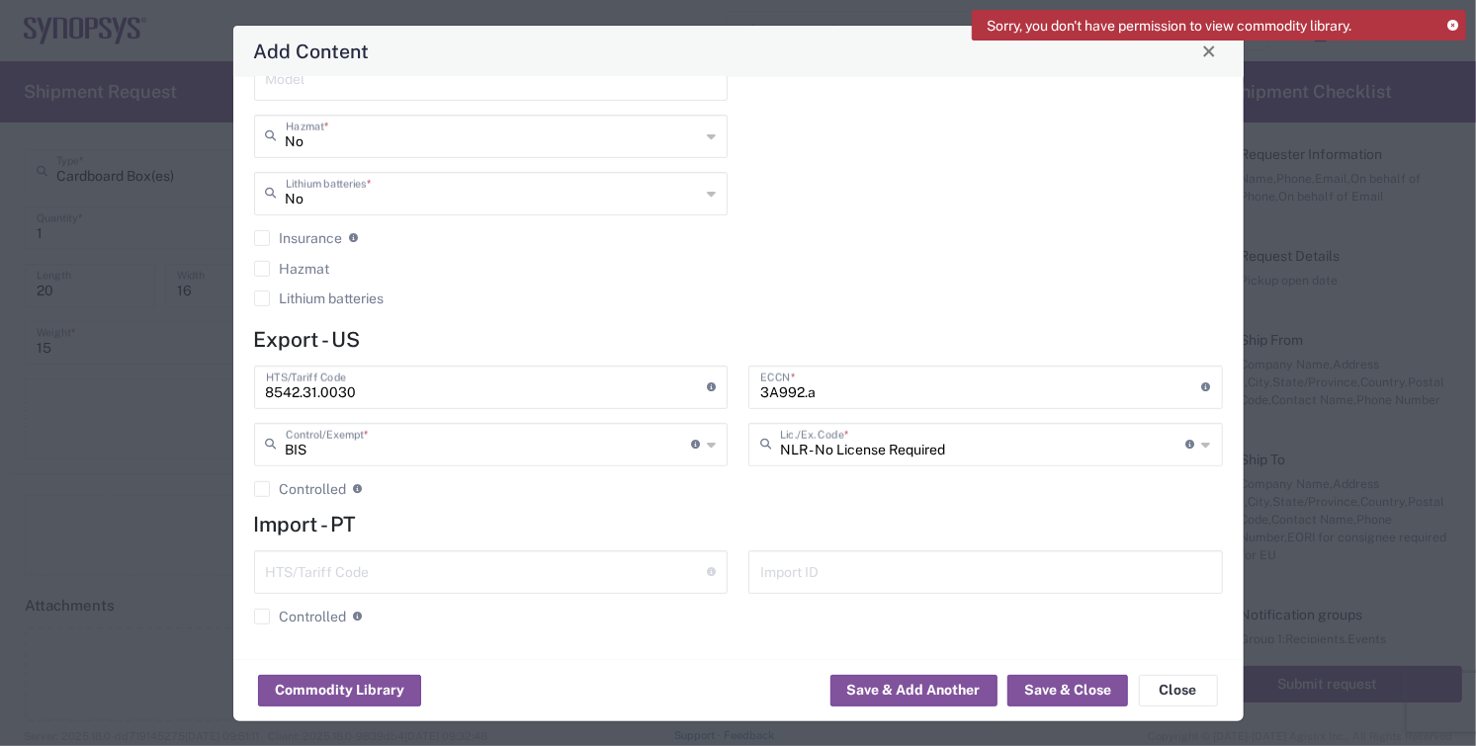
click at [1051, 673] on div "Commodity Library Save & Add Another Save & Close Close" at bounding box center [738, 690] width 1010 height 62
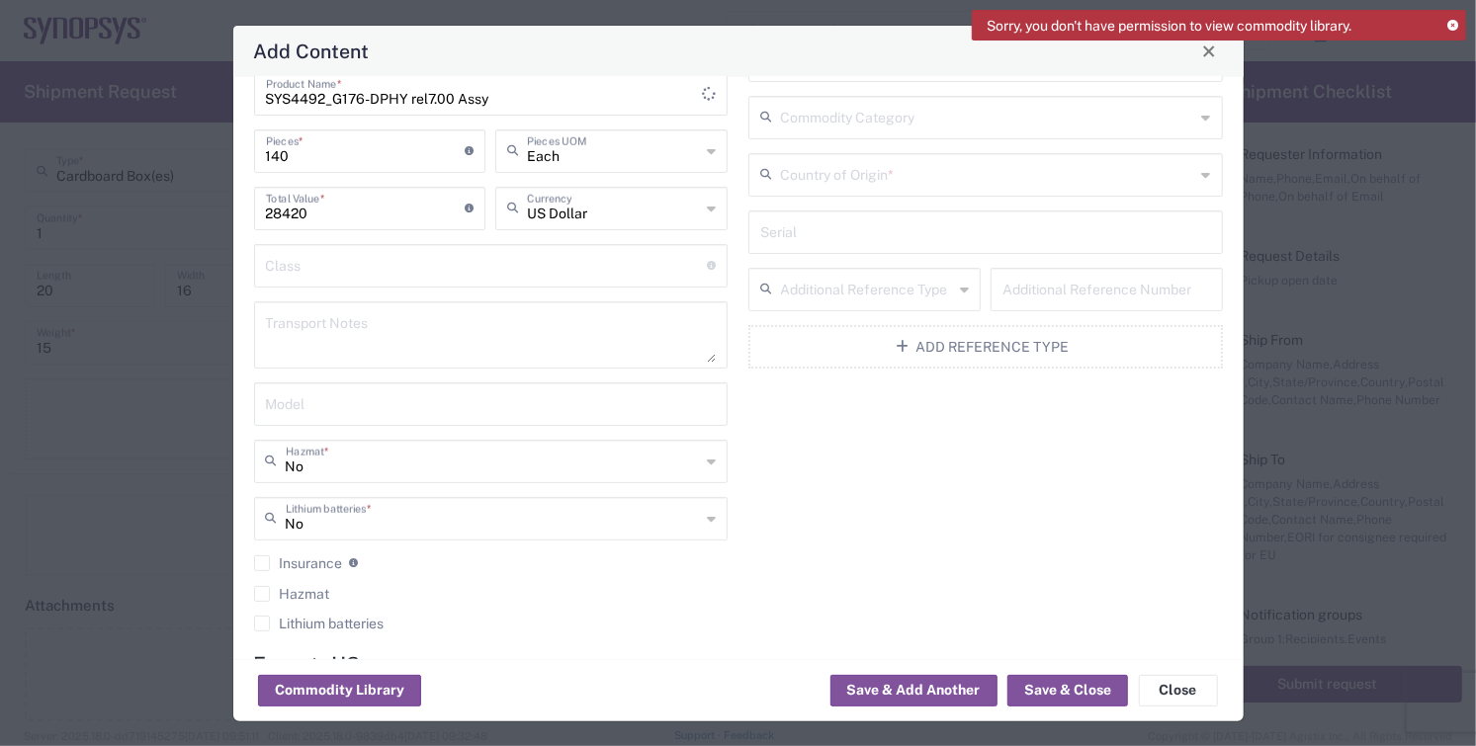
scroll to position [329, 0]
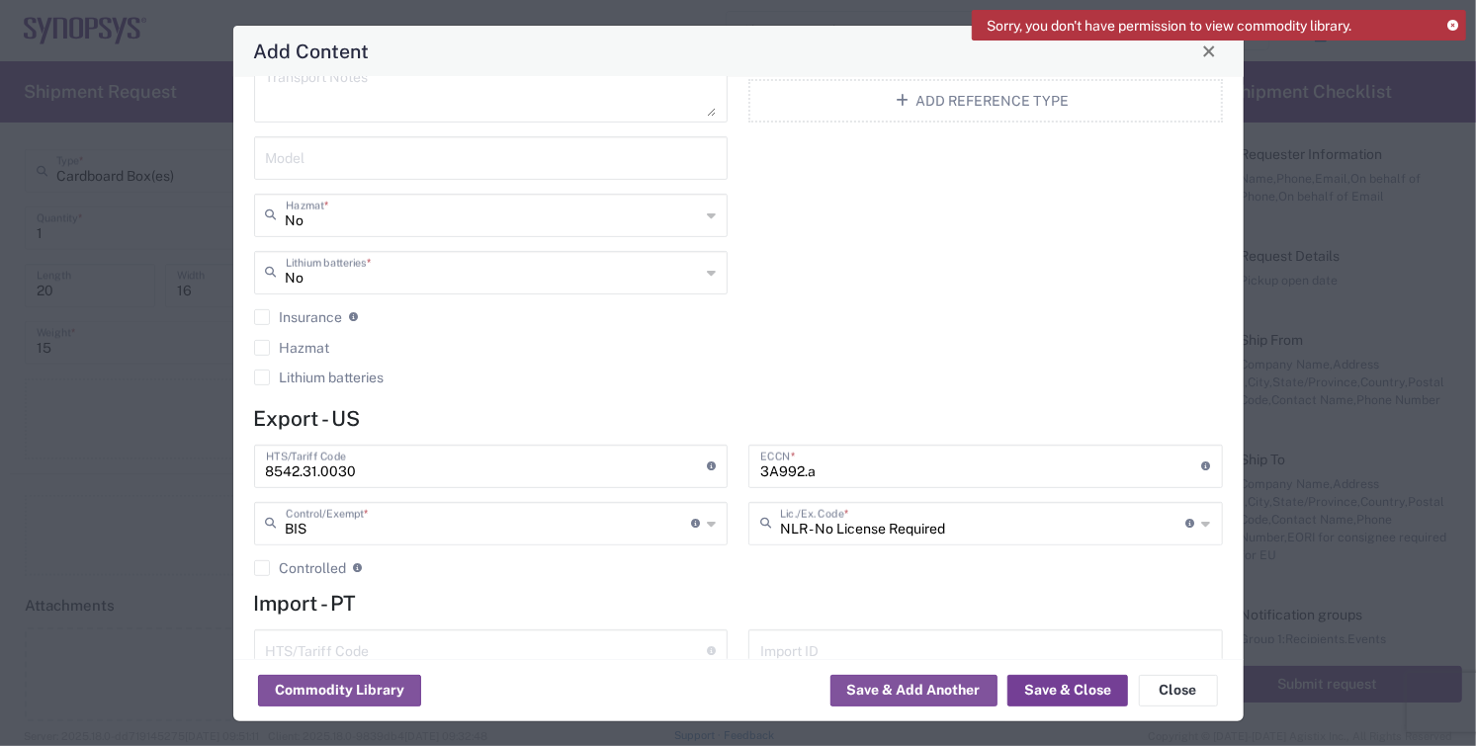
click at [1075, 691] on button "Save & Close" at bounding box center [1067, 691] width 121 height 32
click at [1454, 22] on icon at bounding box center [1452, 26] width 11 height 11
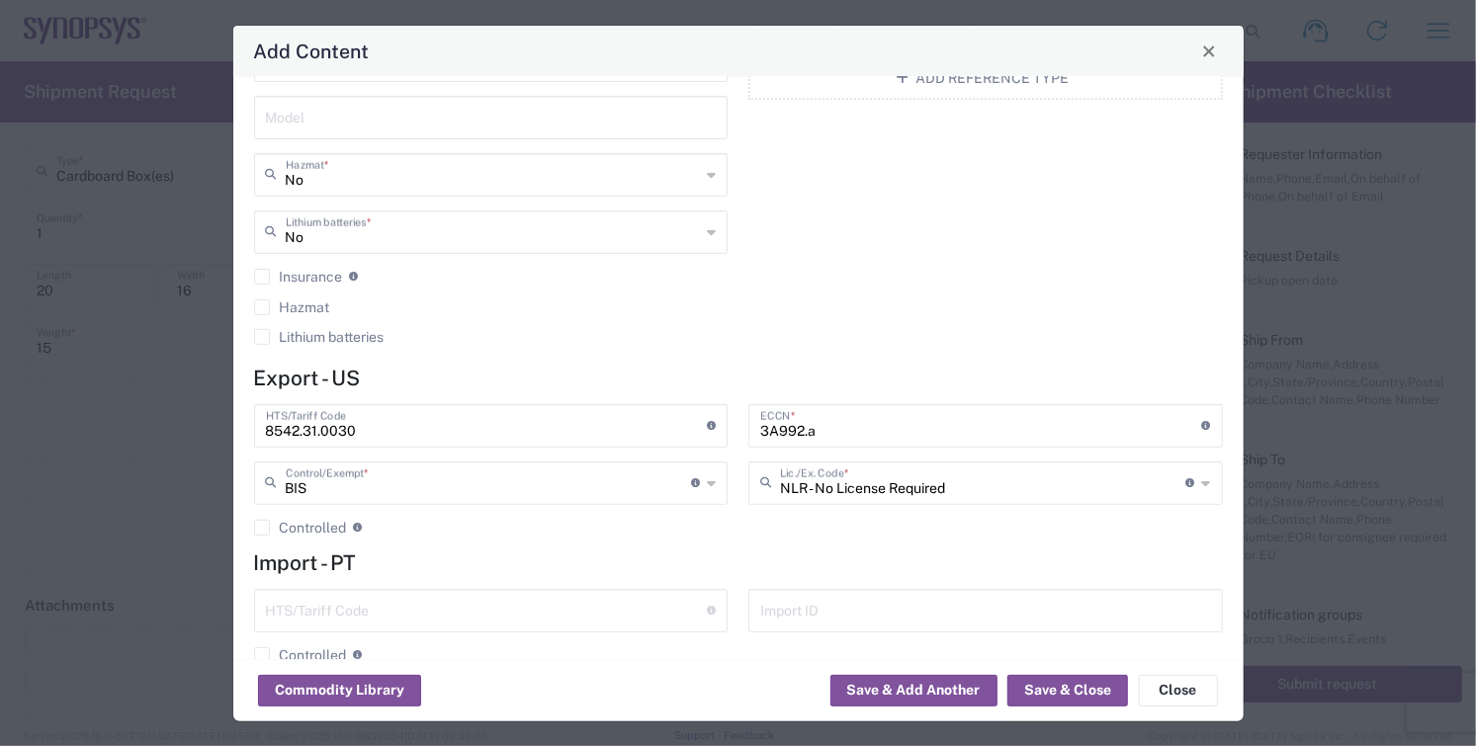
scroll to position [408, 0]
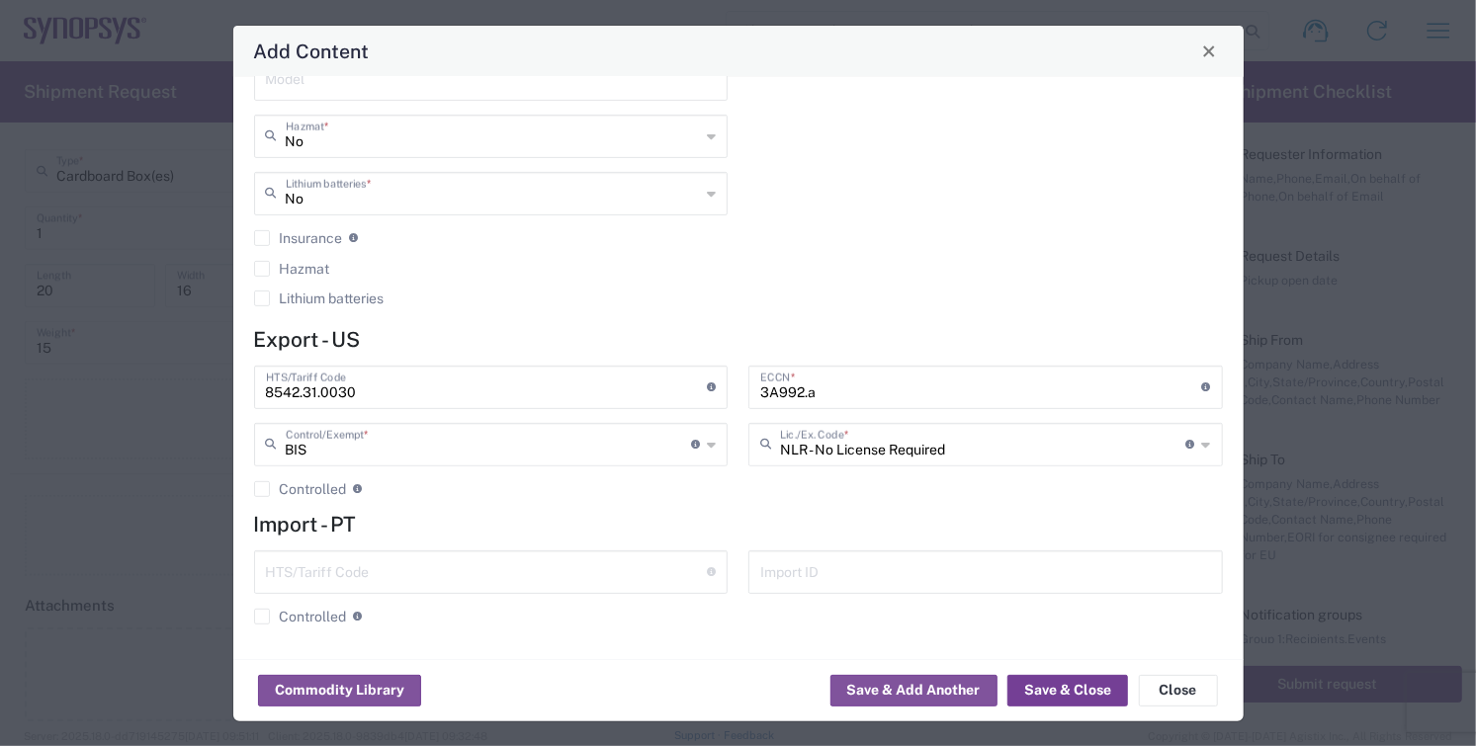
click at [1084, 689] on button "Save & Close" at bounding box center [1067, 691] width 121 height 32
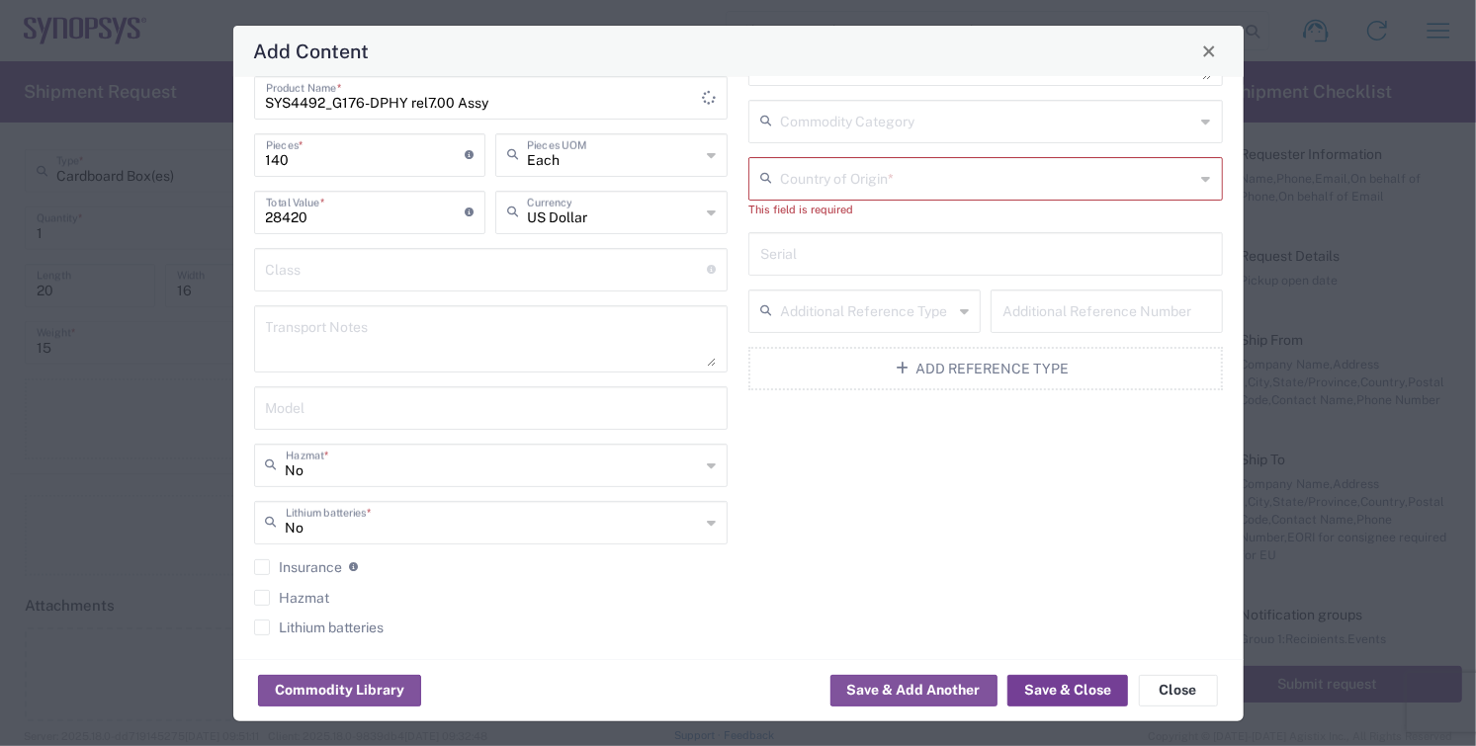
scroll to position [0, 0]
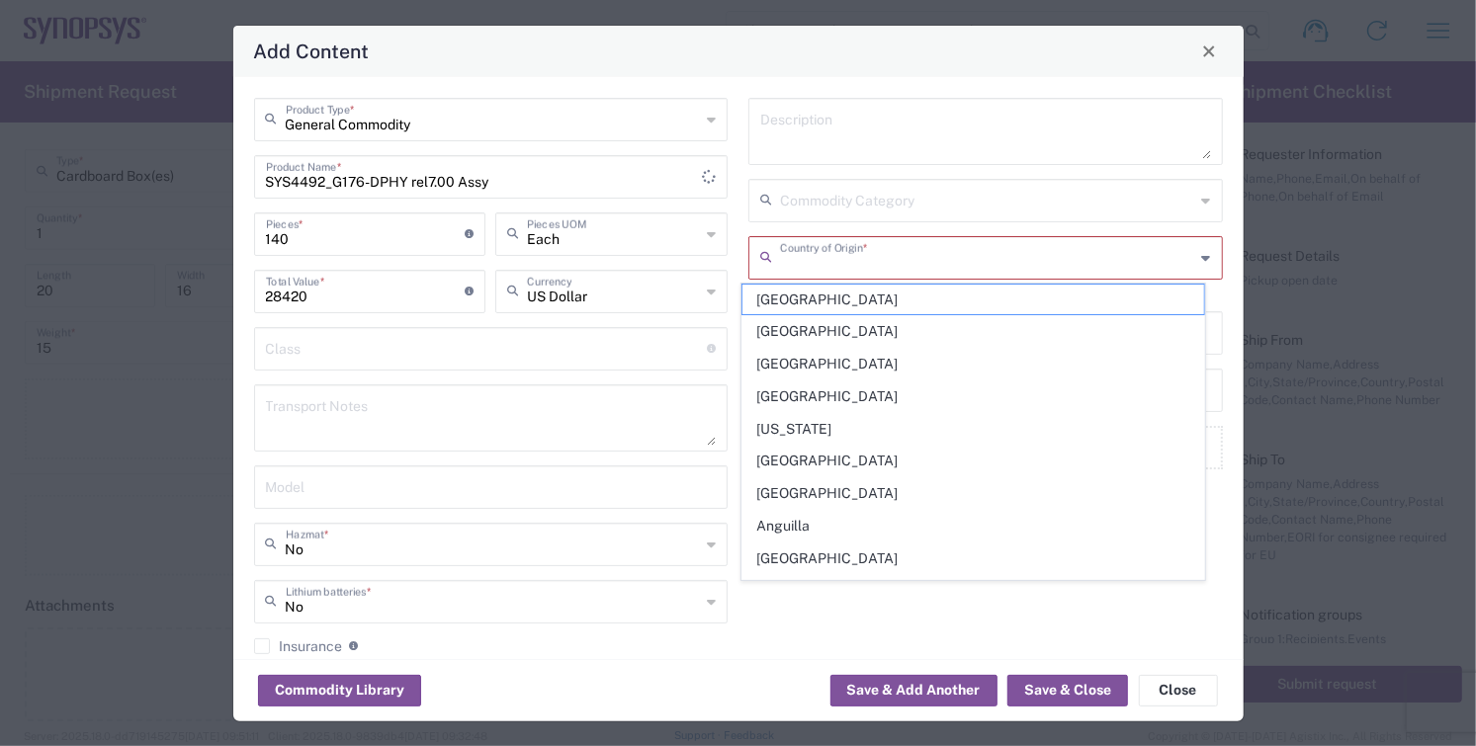
click at [896, 254] on input "text" at bounding box center [987, 256] width 415 height 35
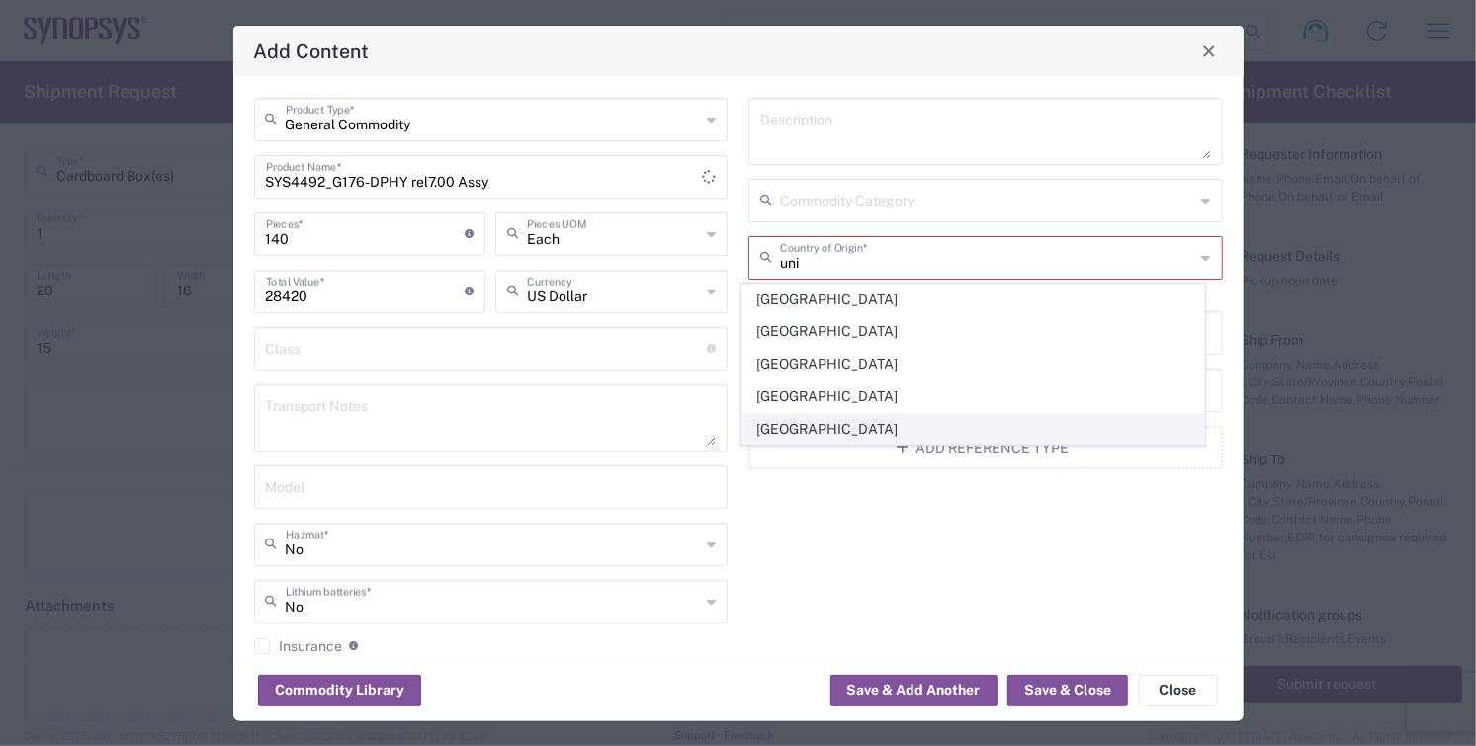
click at [822, 428] on span "[GEOGRAPHIC_DATA]" at bounding box center [973, 429] width 462 height 31
type input "[GEOGRAPHIC_DATA]"
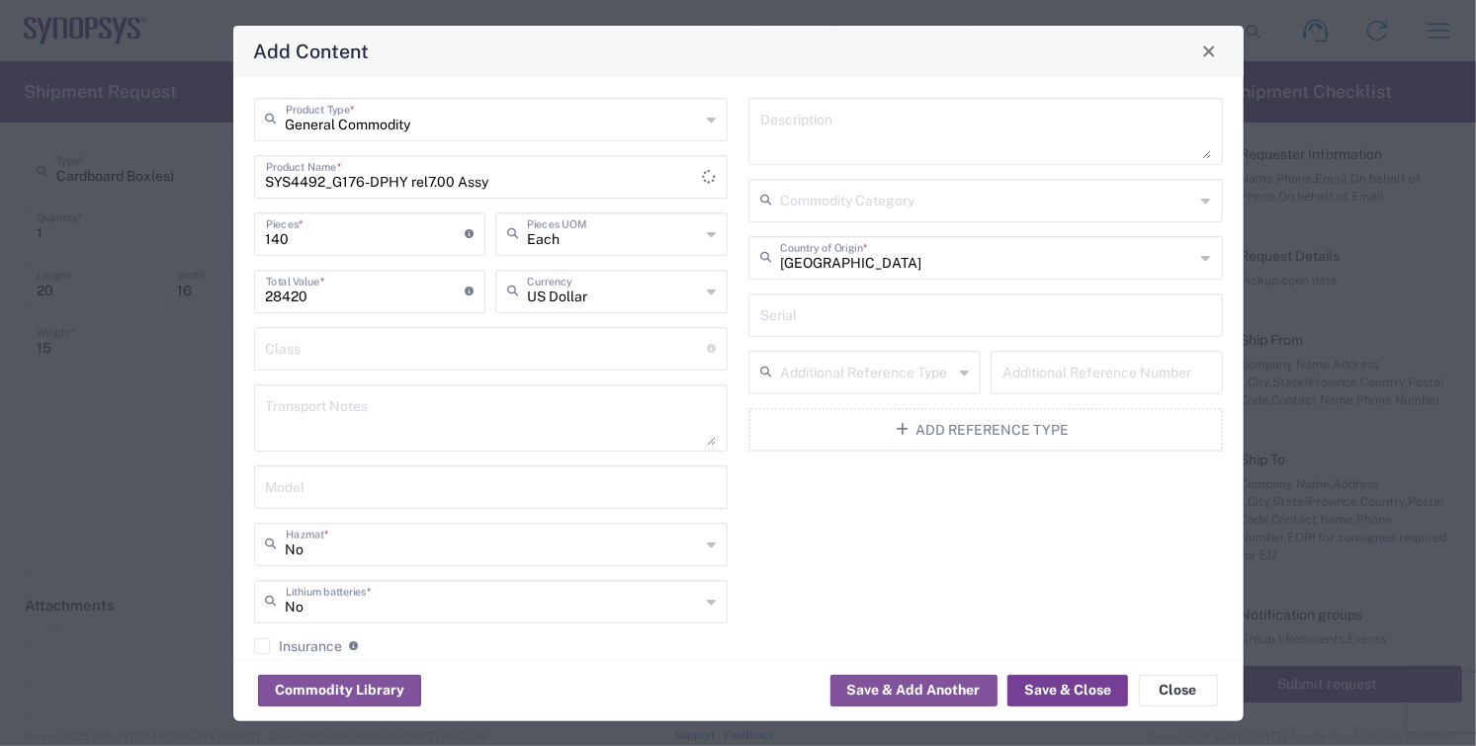
click at [1065, 692] on button "Save & Close" at bounding box center [1067, 691] width 121 height 32
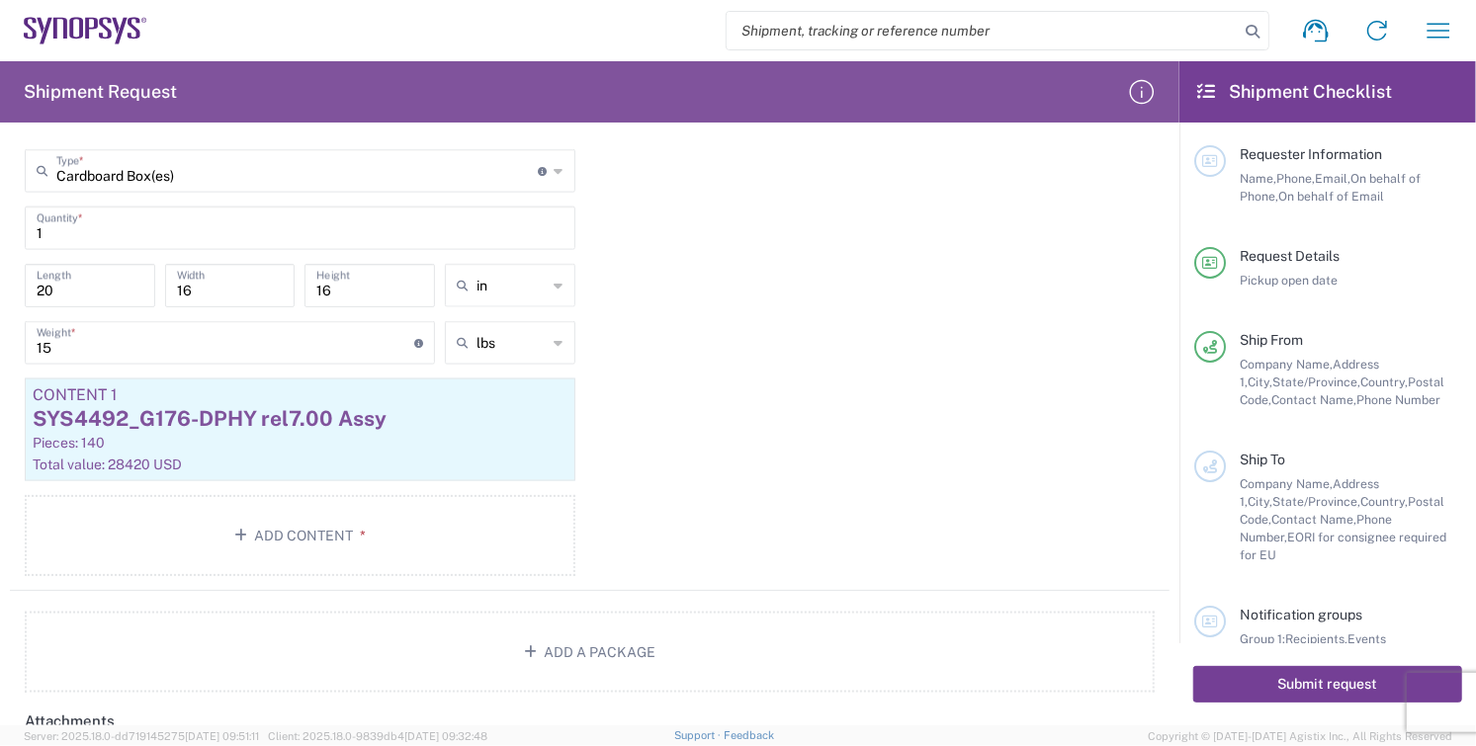
click at [1333, 678] on button "Submit request" at bounding box center [1327, 684] width 269 height 37
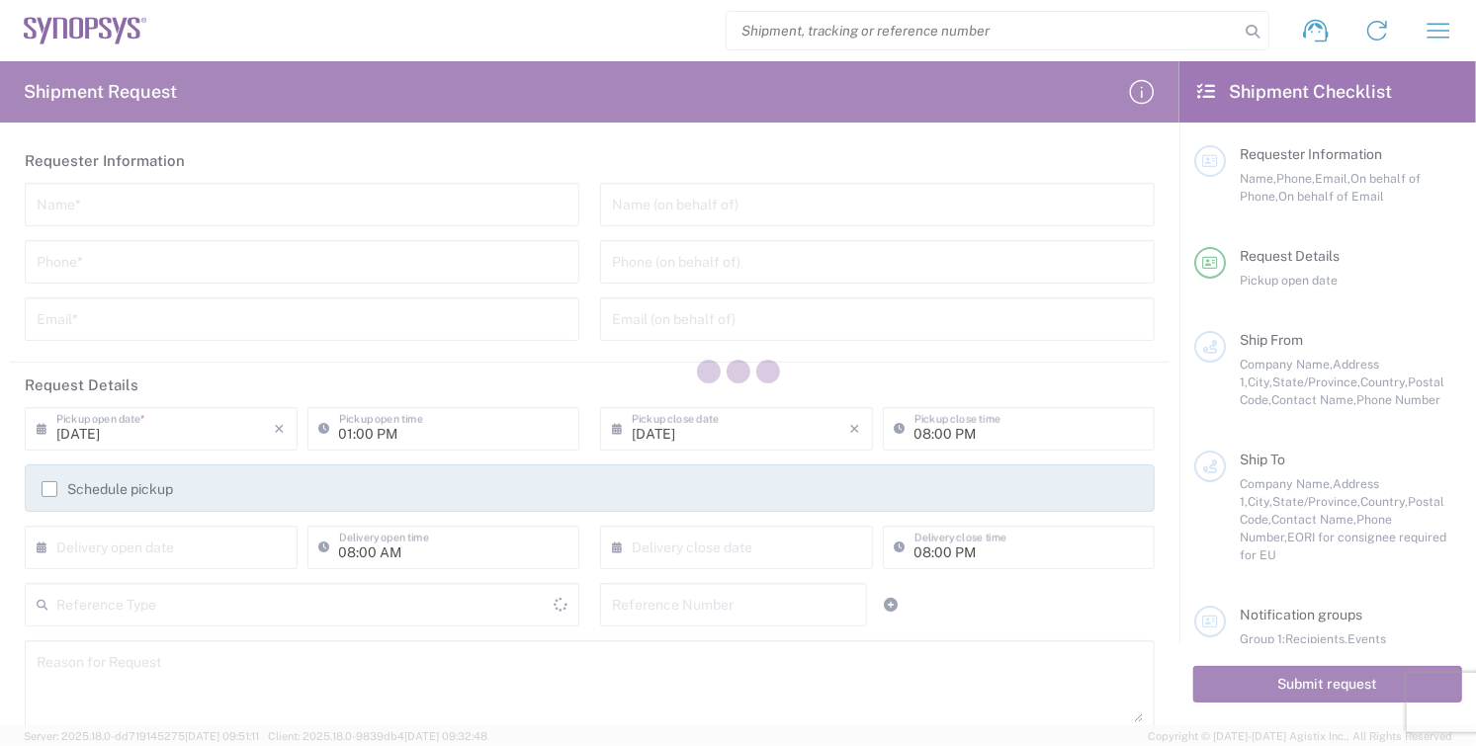
type input "[GEOGRAPHIC_DATA]"
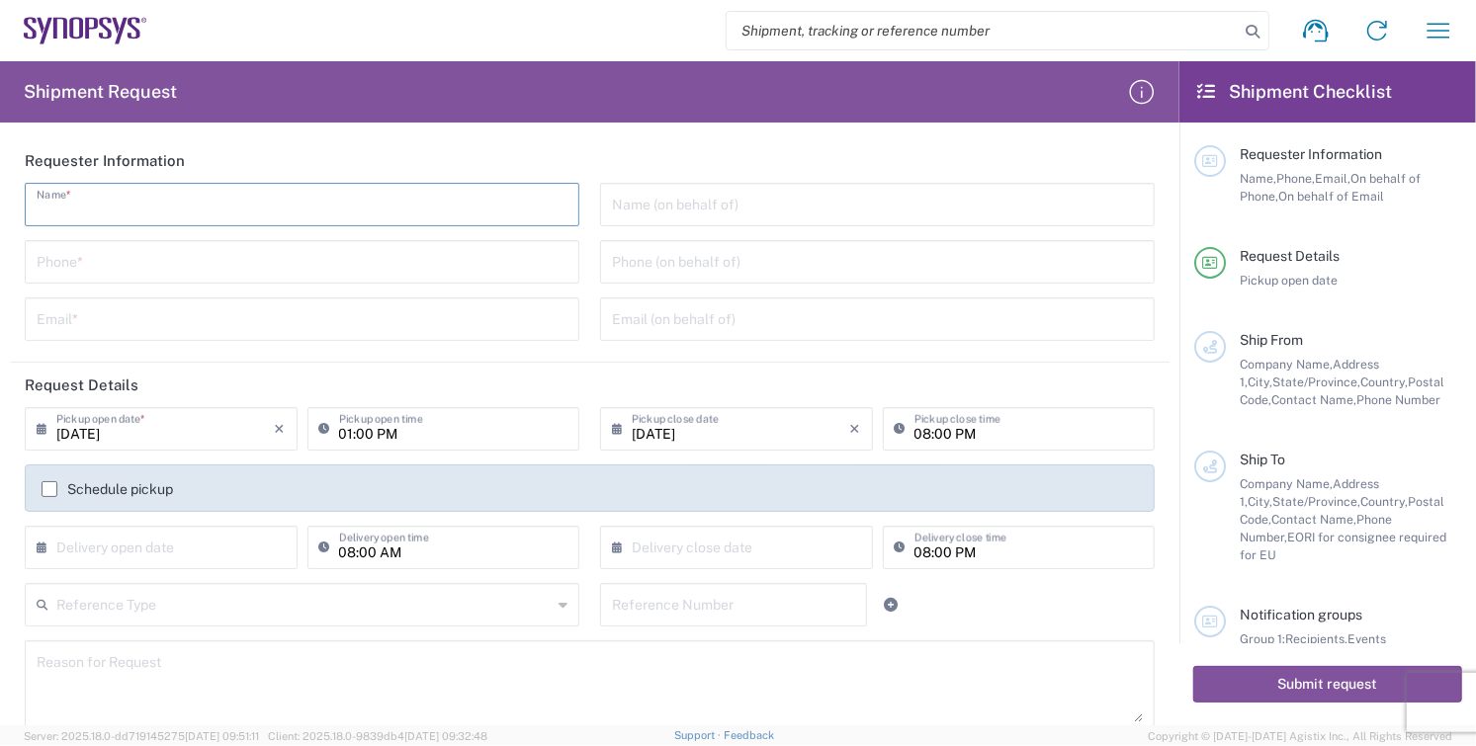
drag, startPoint x: 131, startPoint y: 211, endPoint x: 120, endPoint y: 218, distance: 13.4
click at [131, 211] on input "text" at bounding box center [302, 203] width 531 height 35
type input "[PERSON_NAME]"
click at [221, 271] on input "tel" at bounding box center [302, 260] width 531 height 35
type input "8585762600"
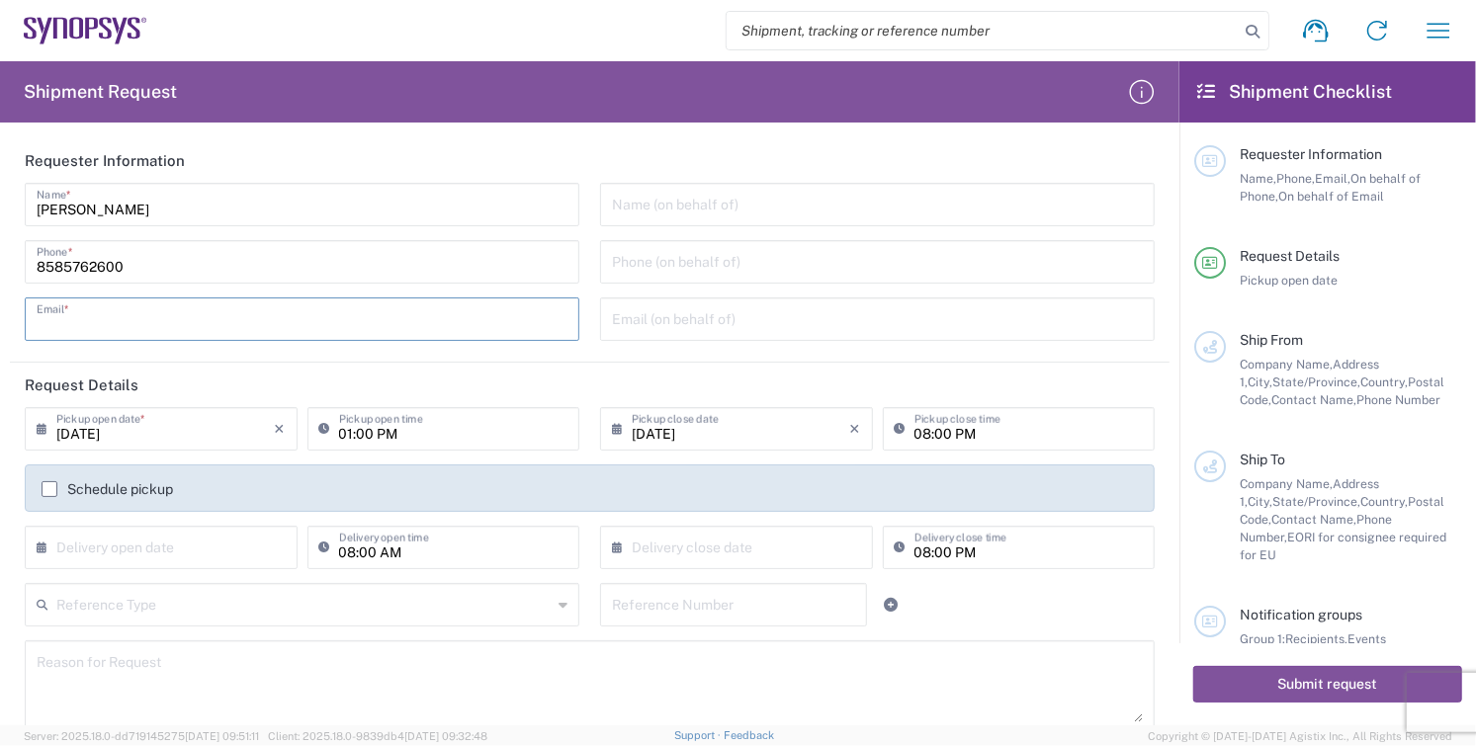
click at [156, 328] on input "text" at bounding box center [302, 318] width 531 height 35
type input "[EMAIL_ADDRESS][DOMAIN_NAME]"
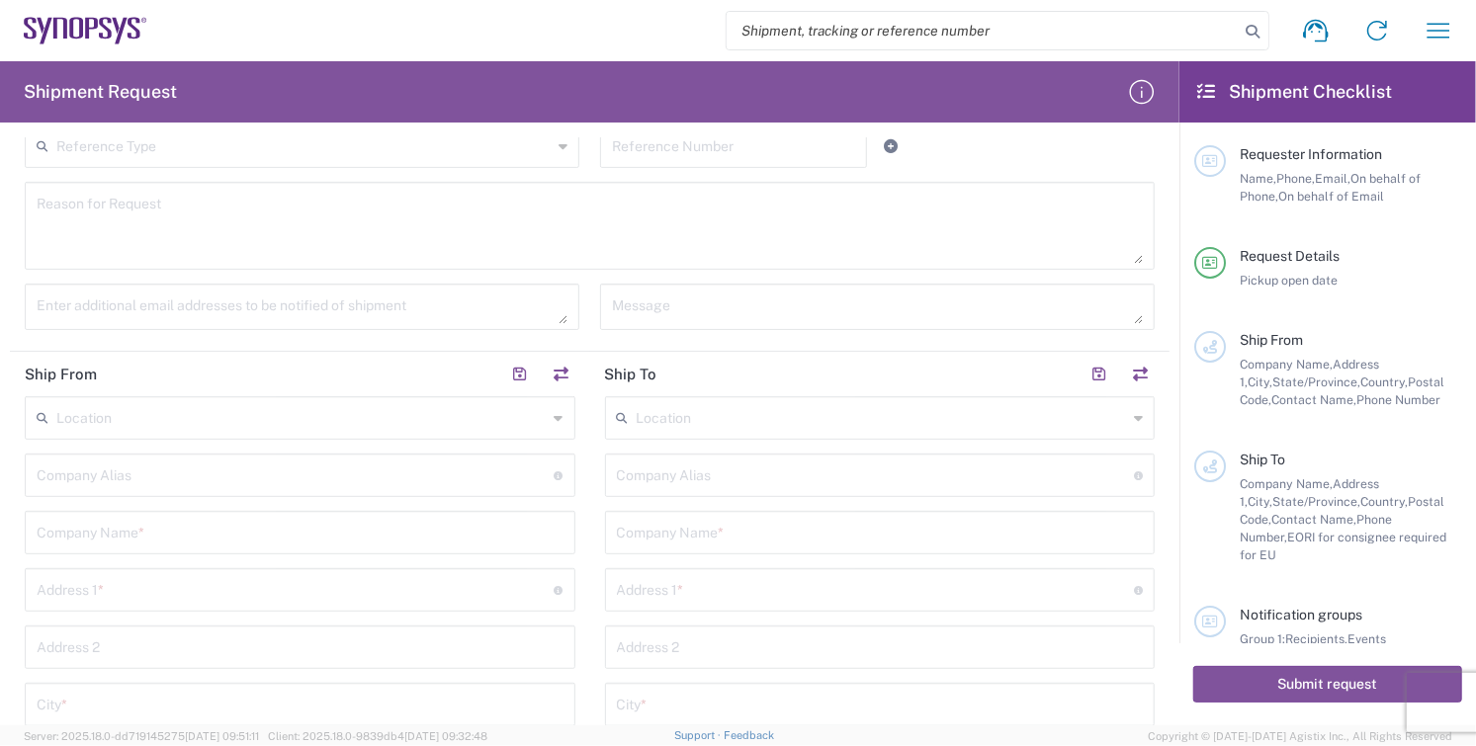
scroll to position [658, 0]
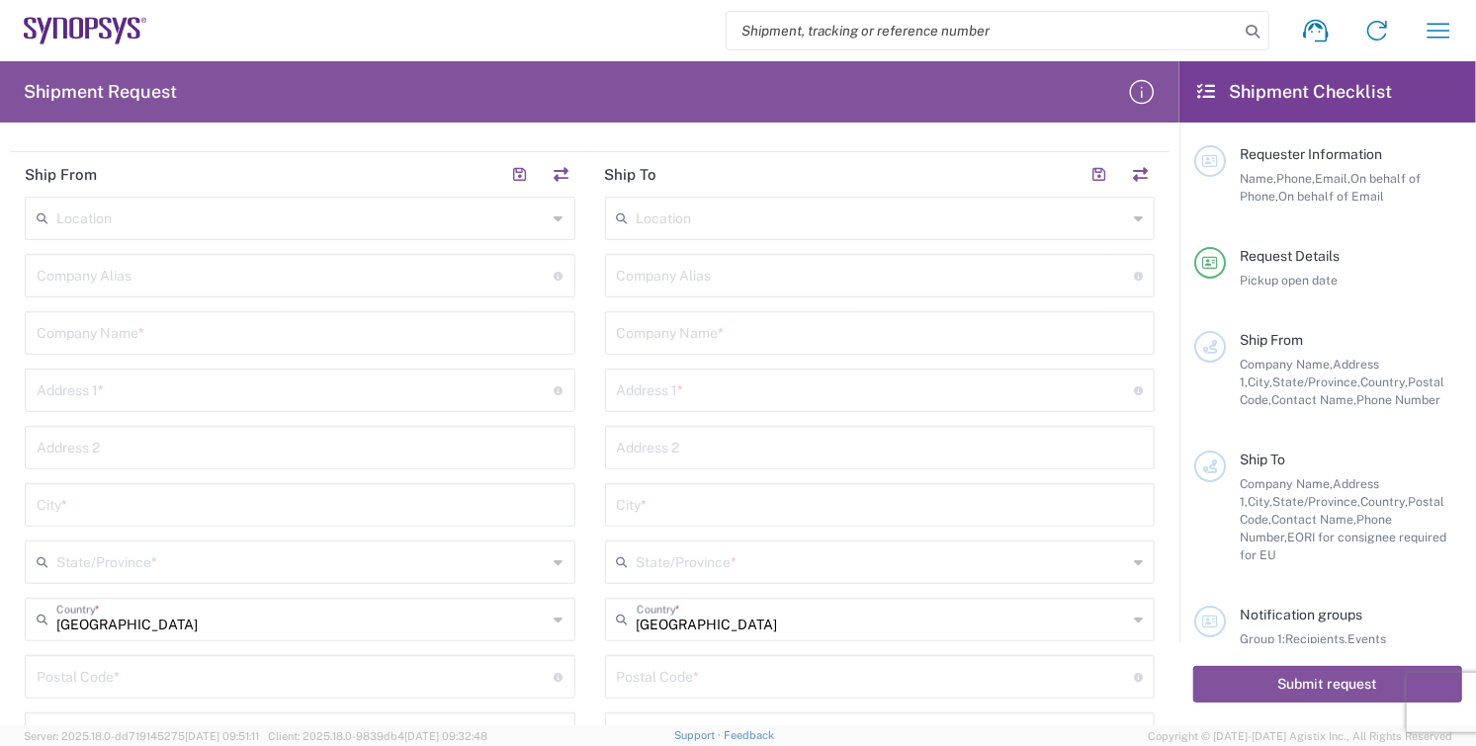
click at [205, 347] on div "Company Name *" at bounding box center [300, 333] width 551 height 44
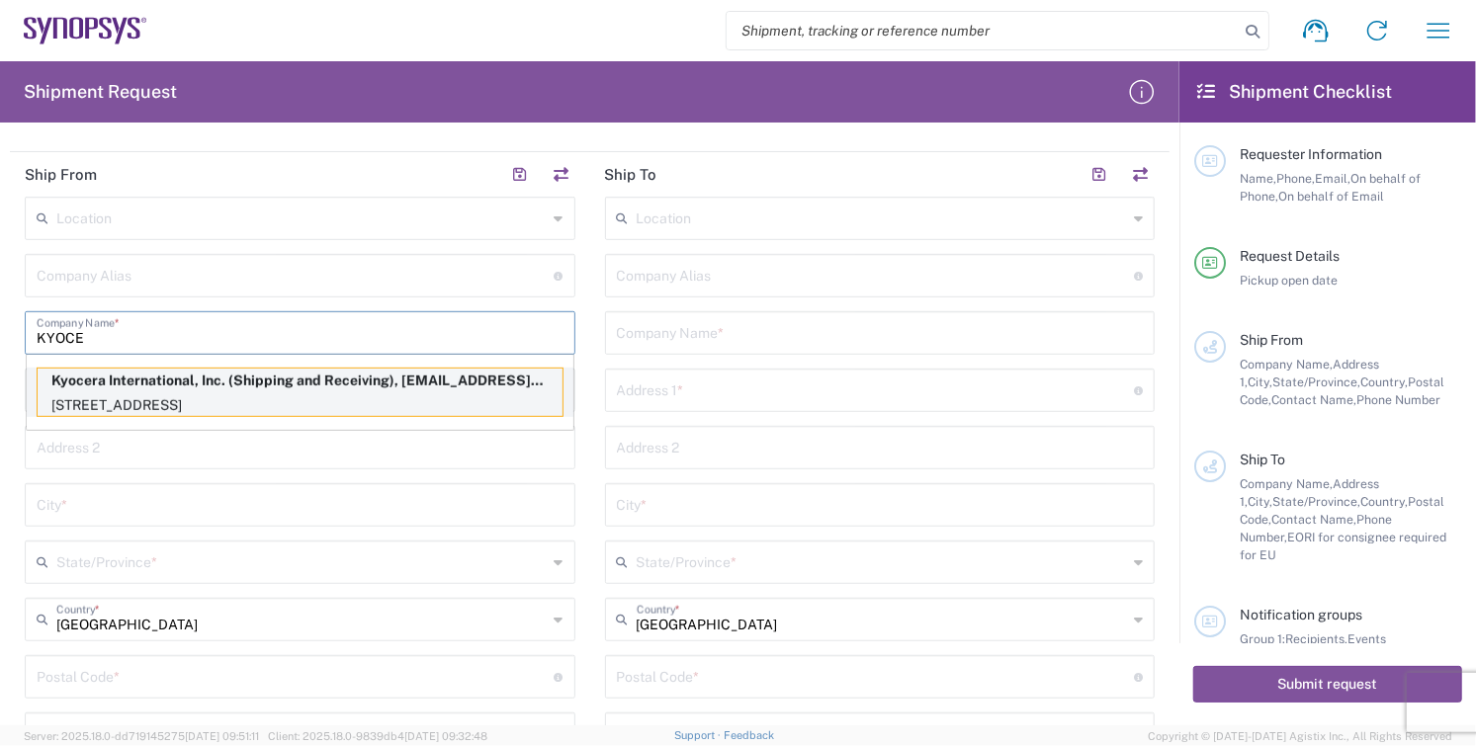
type input "KYOCE"
click at [105, 393] on p "[STREET_ADDRESS]" at bounding box center [300, 405] width 525 height 25
type input "Kyocera"
type input "Kyocera International, Inc."
type input "[STREET_ADDRESS]"
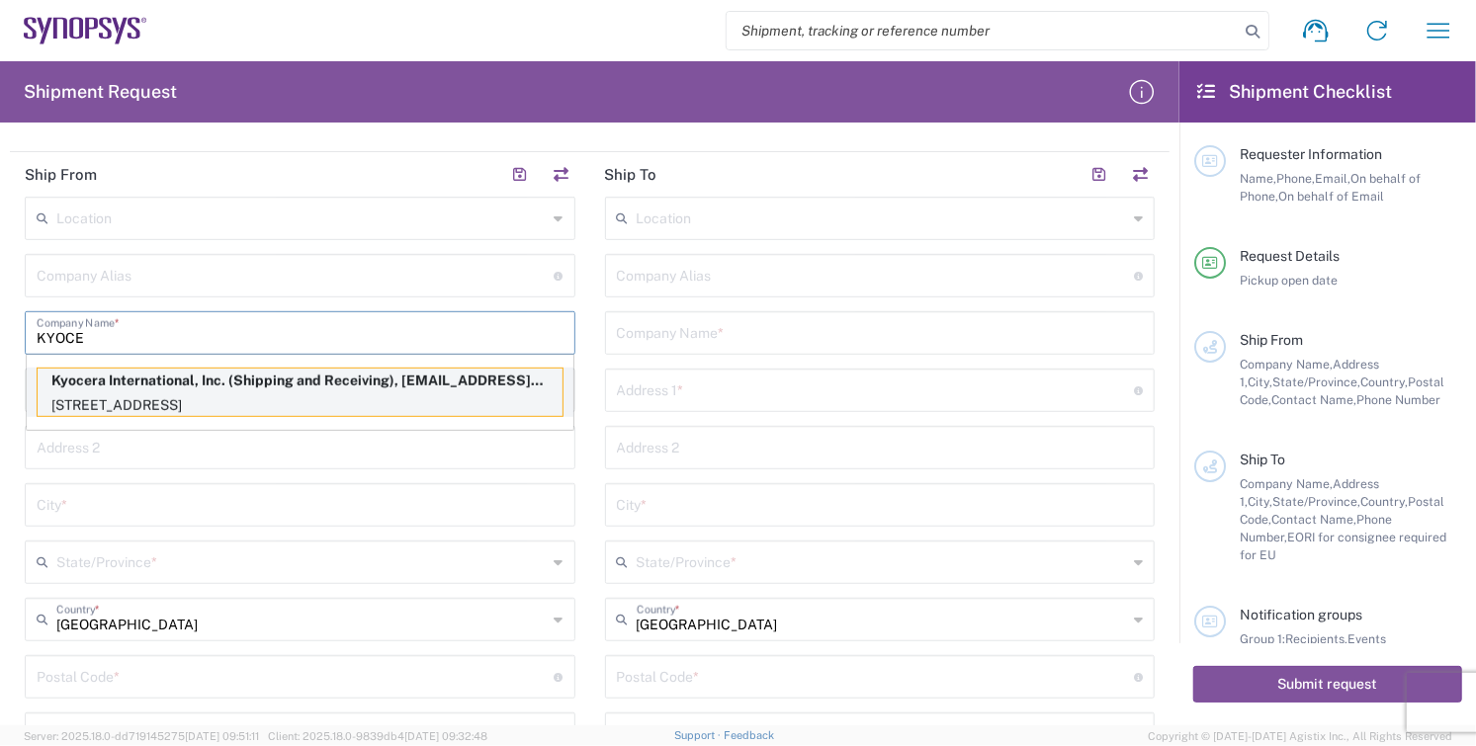
type input "[GEOGRAPHIC_DATA]"
type input "[US_STATE]"
type input "92123"
type input "Shipping and Receiving"
type input "8585762600"
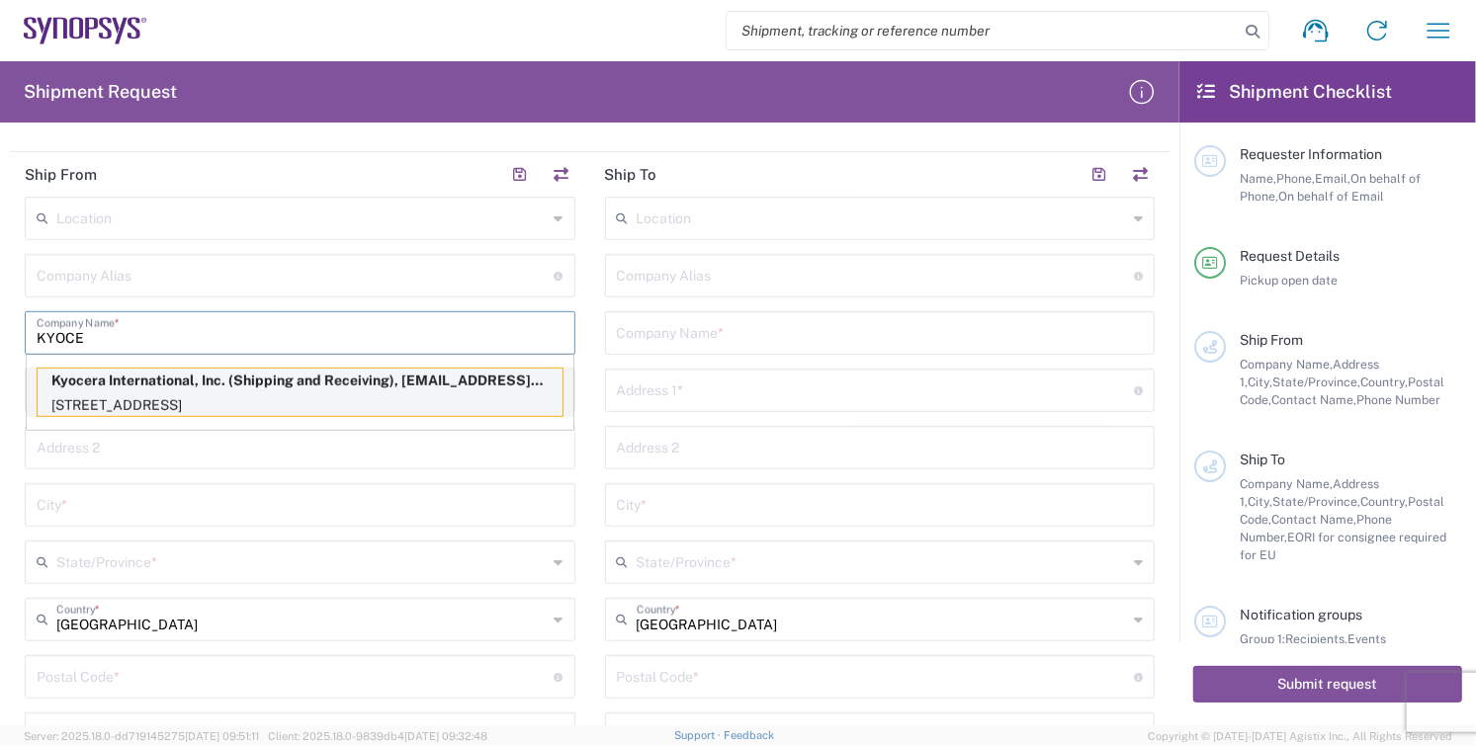
type input "[EMAIL_ADDRESS][DOMAIN_NAME]"
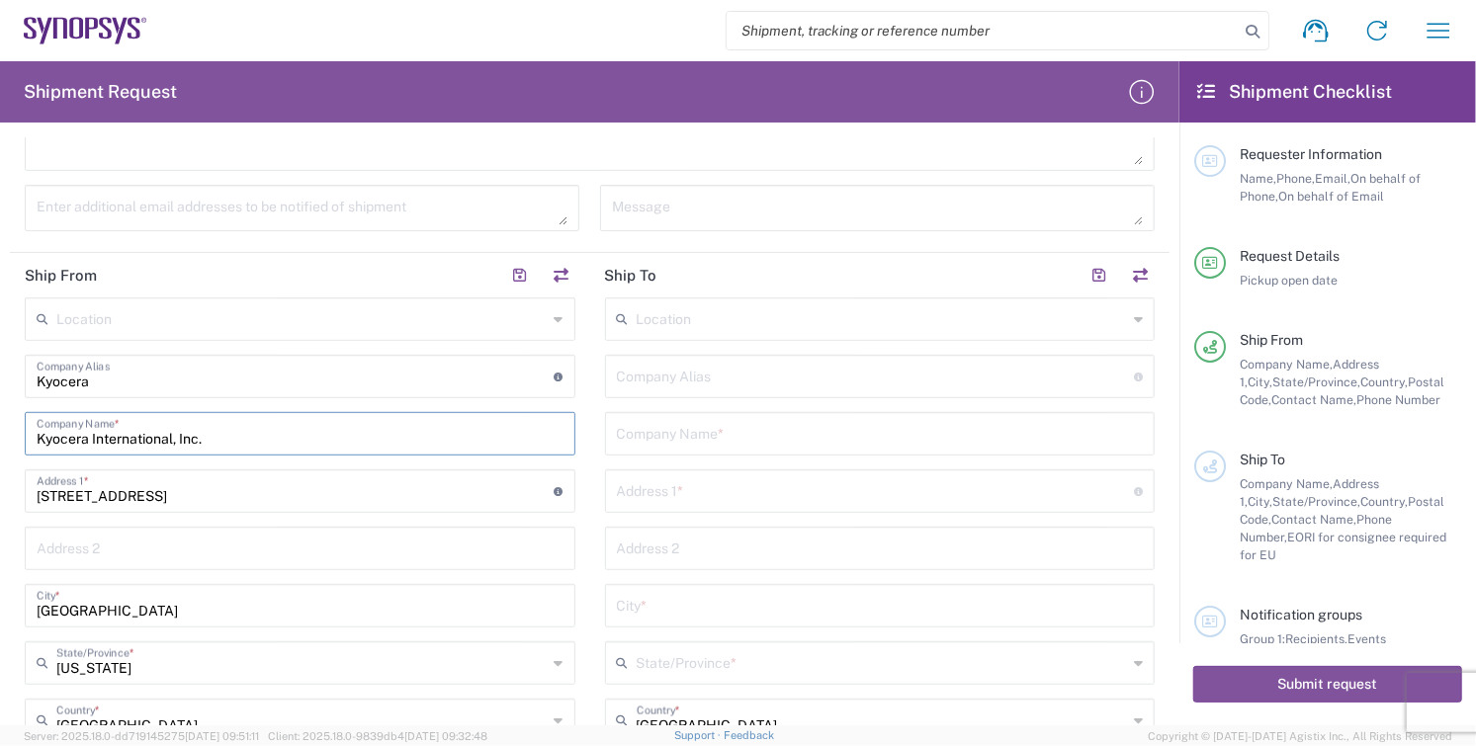
scroll to position [549, 0]
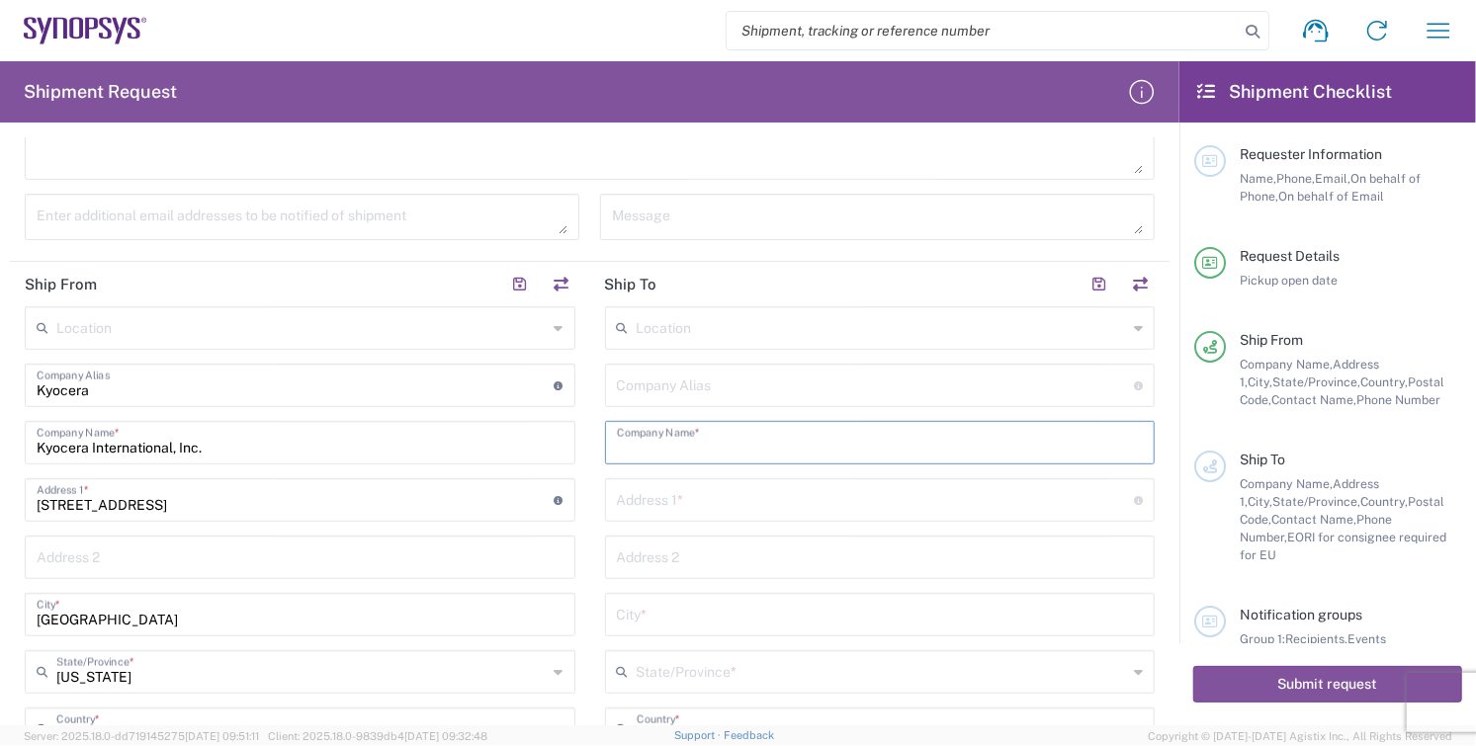
click at [749, 451] on input "text" at bounding box center [880, 441] width 527 height 35
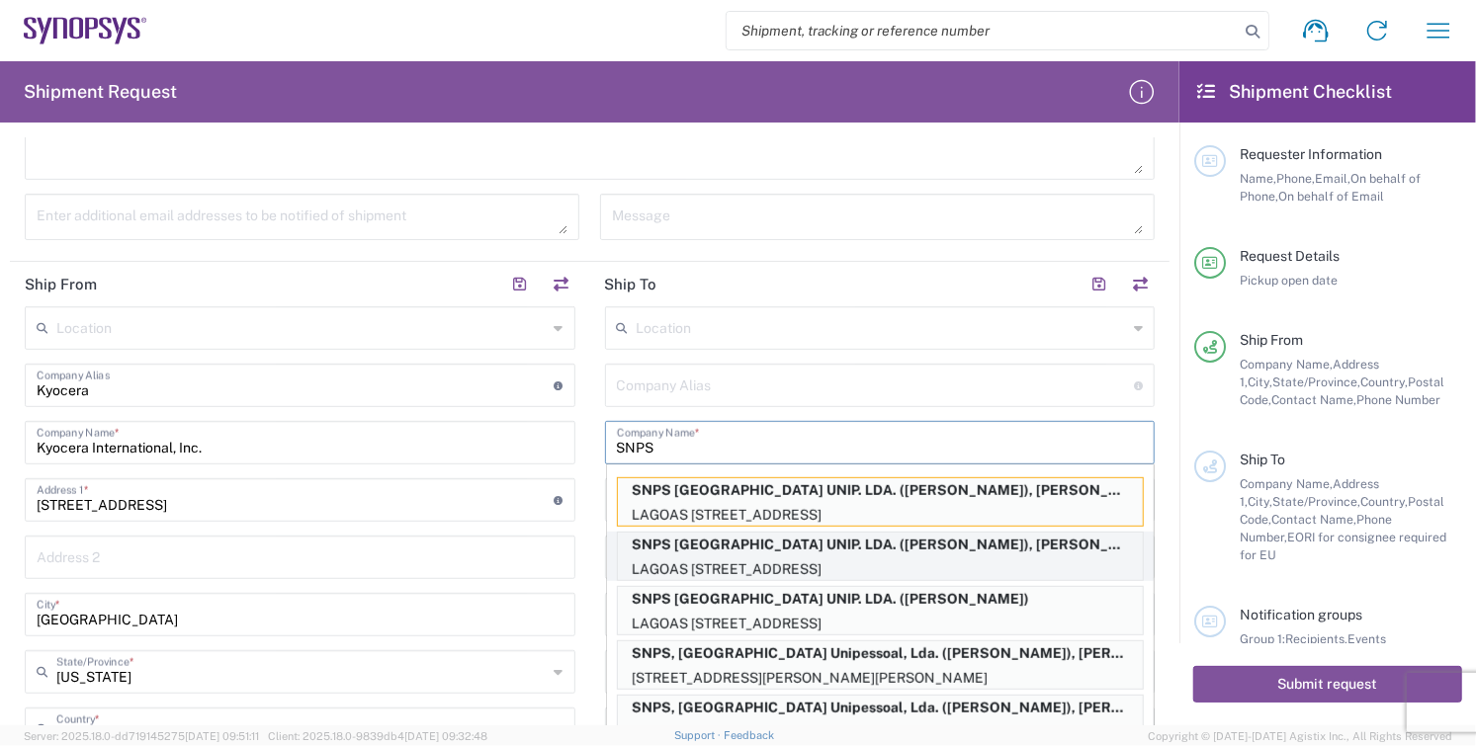
type input "SNPS"
click at [1037, 535] on p "SNPS [GEOGRAPHIC_DATA] UNIP. LDA. ([PERSON_NAME]), [PERSON_NAME][EMAIL_ADDRESS]…" at bounding box center [880, 545] width 525 height 25
type input "SNPS PORTUGAL UNIP. LDA. 2"
type input "SNPS PORTUGAL UNIP. LDA."
type input "LAGOAS PARK EDIFICIO 4 PISO 2"
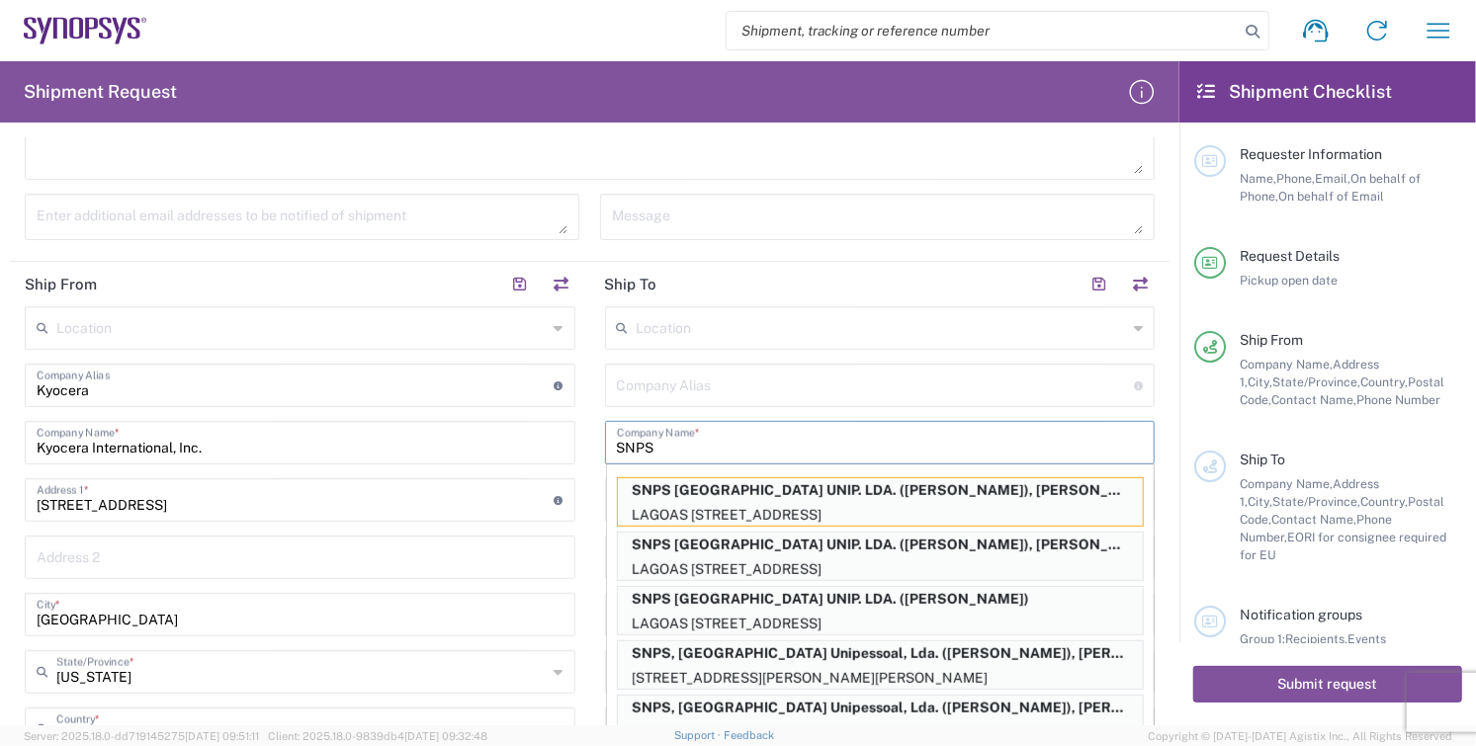
type input "PORTO SALVO"
type input "[GEOGRAPHIC_DATA]"
type input "2740-267"
type input "Miguel Andrade"
type input "351210440240"
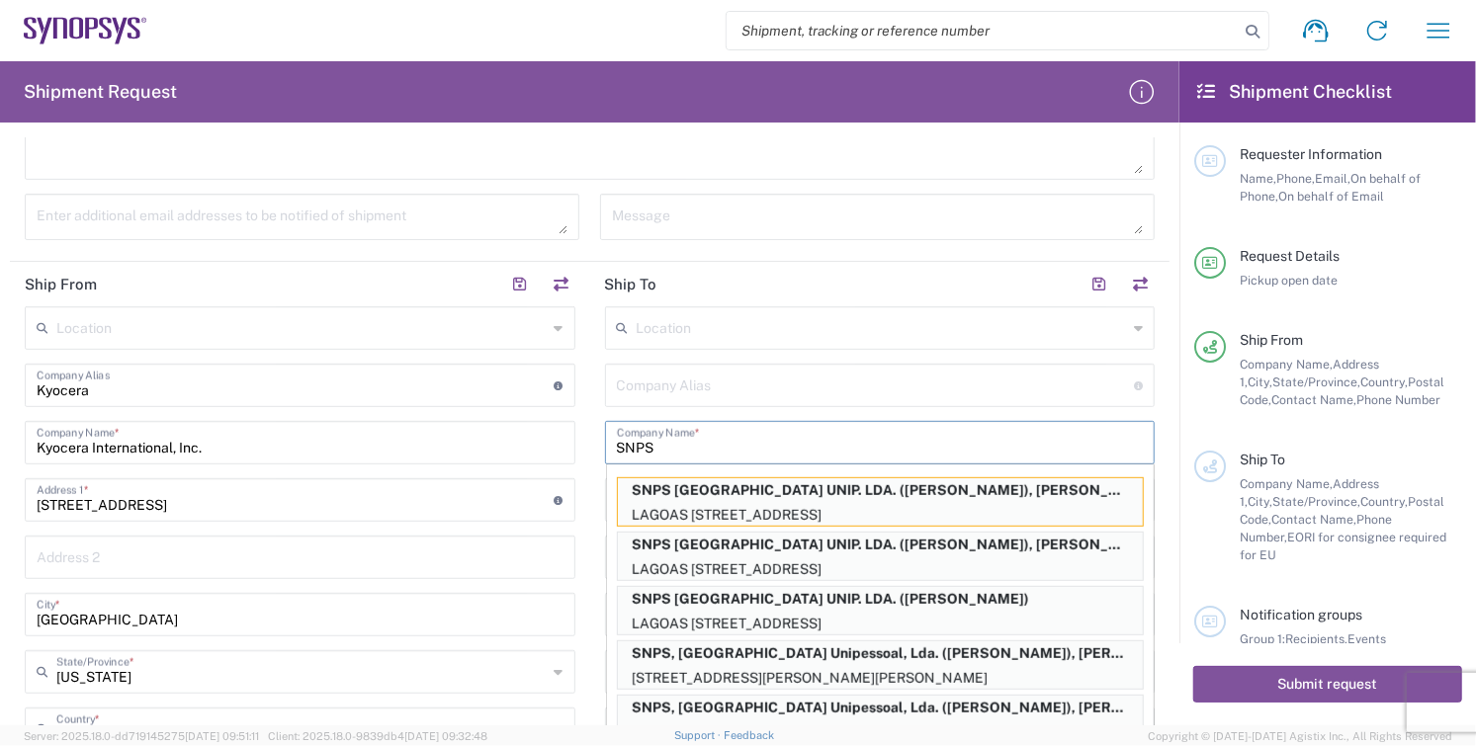
type input "miguel.andrade@synopsys.com"
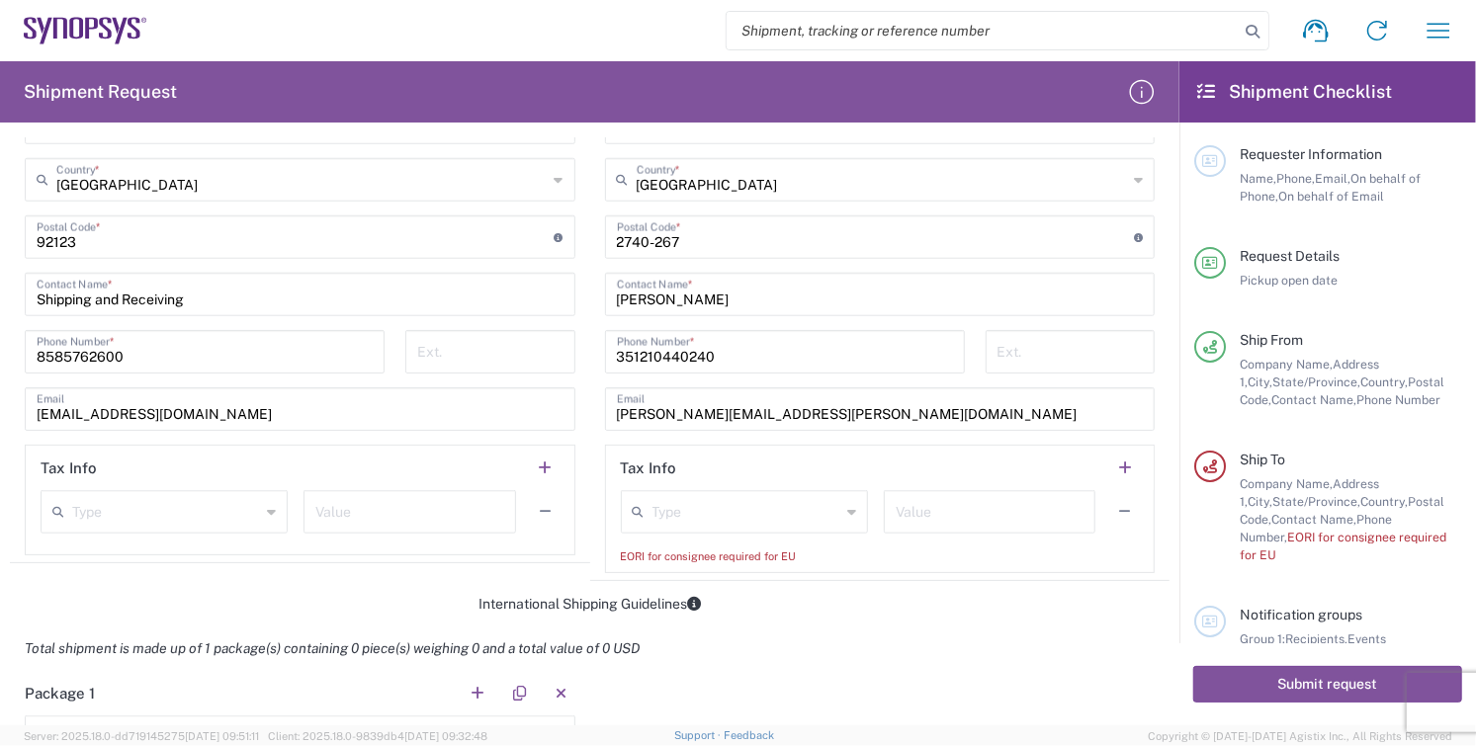
scroll to position [1428, 0]
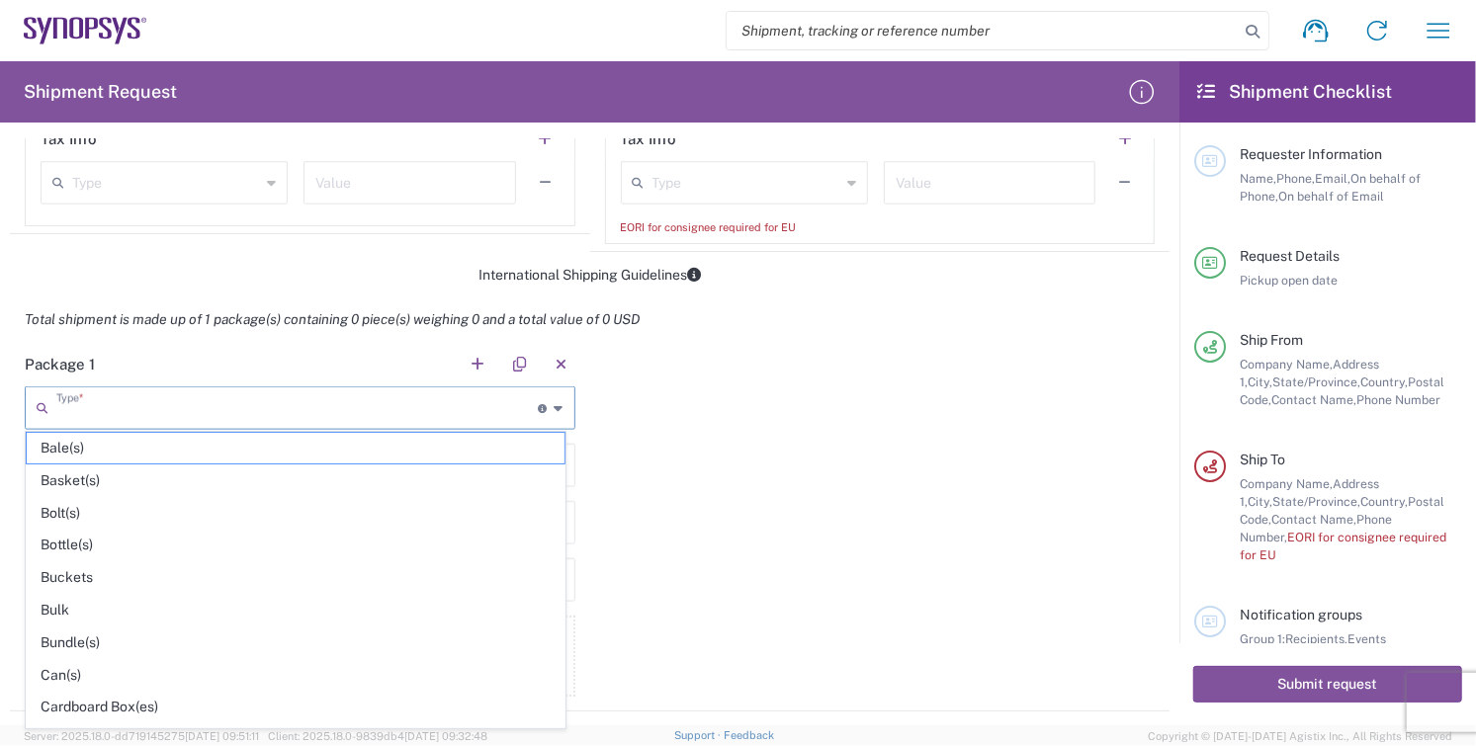
click at [150, 406] on input "text" at bounding box center [297, 407] width 482 height 35
click at [95, 699] on span "Cardboard Box(es)" at bounding box center [296, 707] width 538 height 31
type input "Cardboard Box(es)"
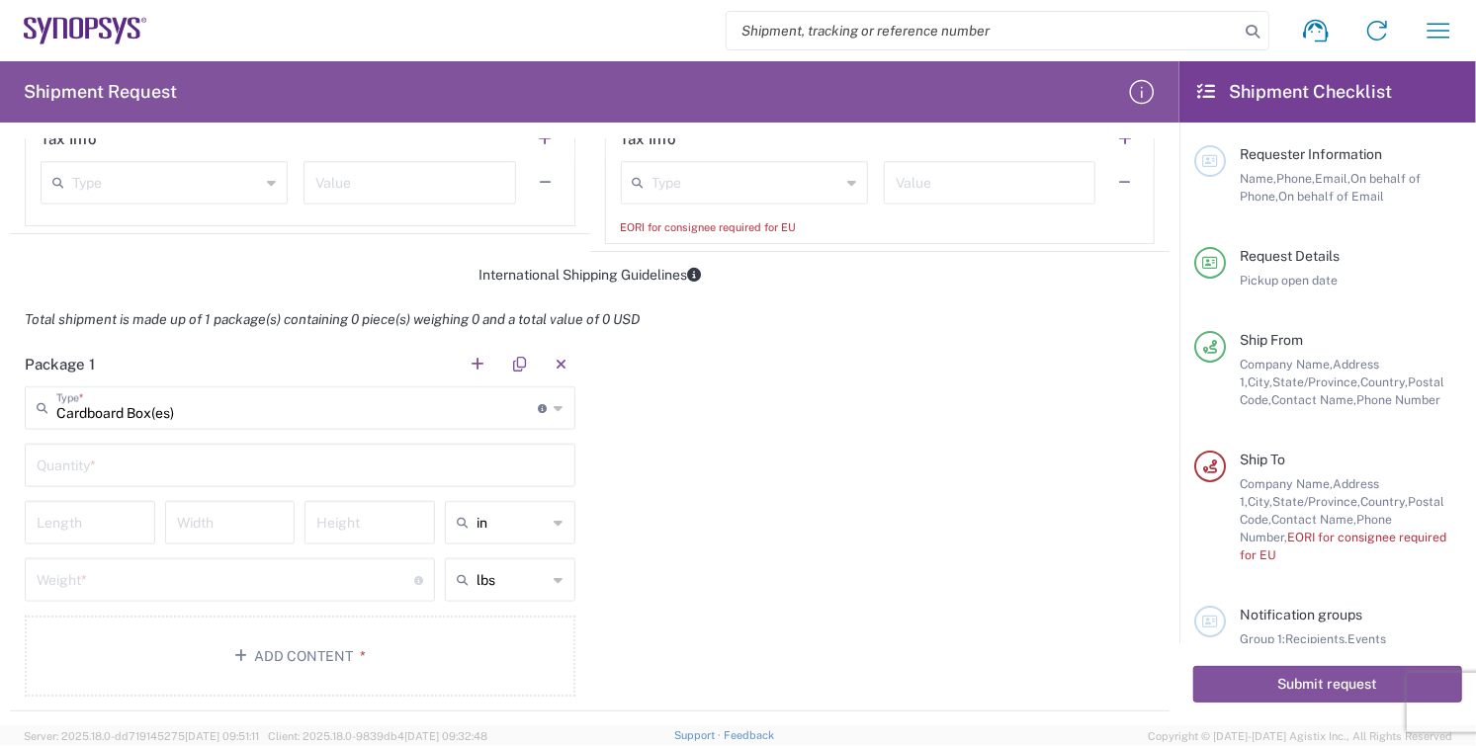
click at [102, 466] on input "text" at bounding box center [300, 464] width 527 height 35
type input "1"
click at [124, 520] on input "number" at bounding box center [90, 521] width 107 height 35
type input "14"
type input "10"
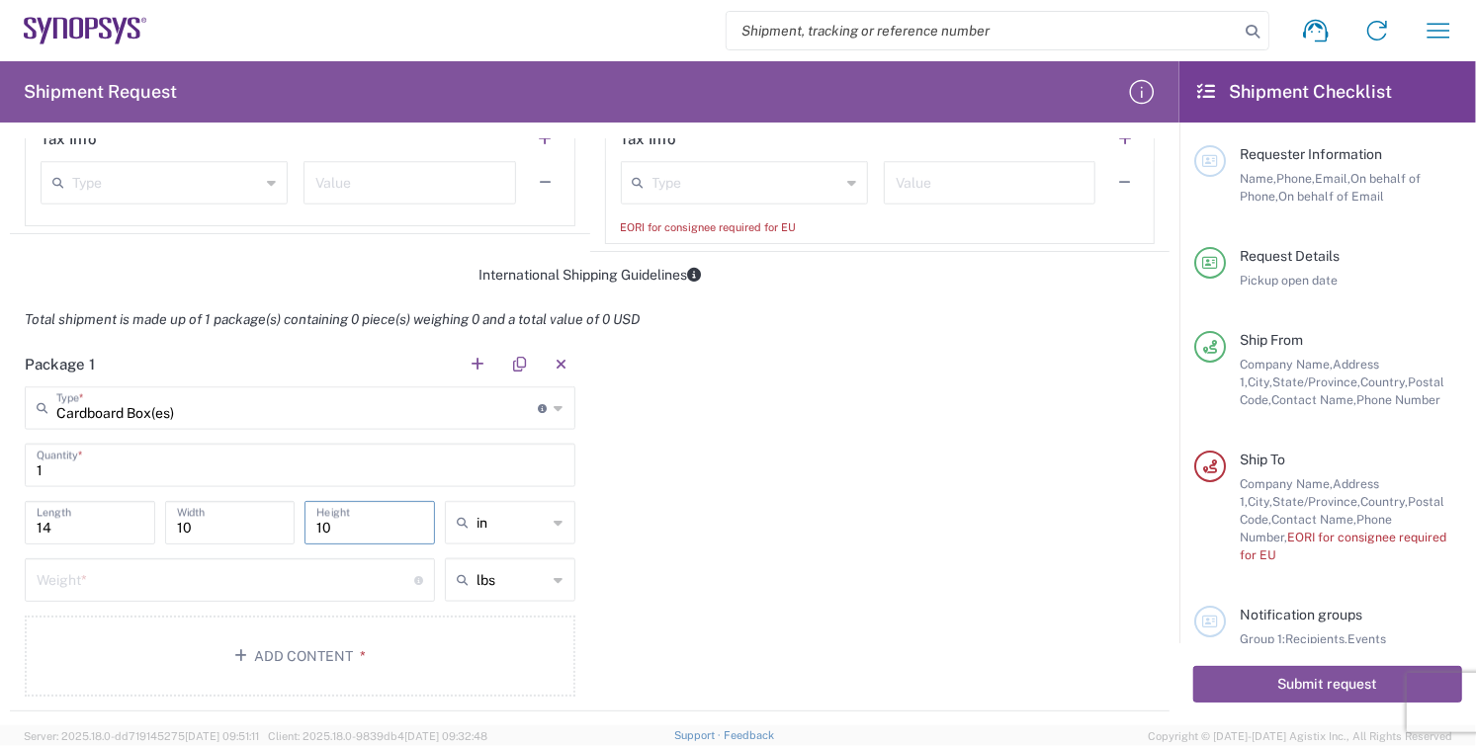
type input "10"
click at [78, 583] on input "number" at bounding box center [226, 579] width 378 height 35
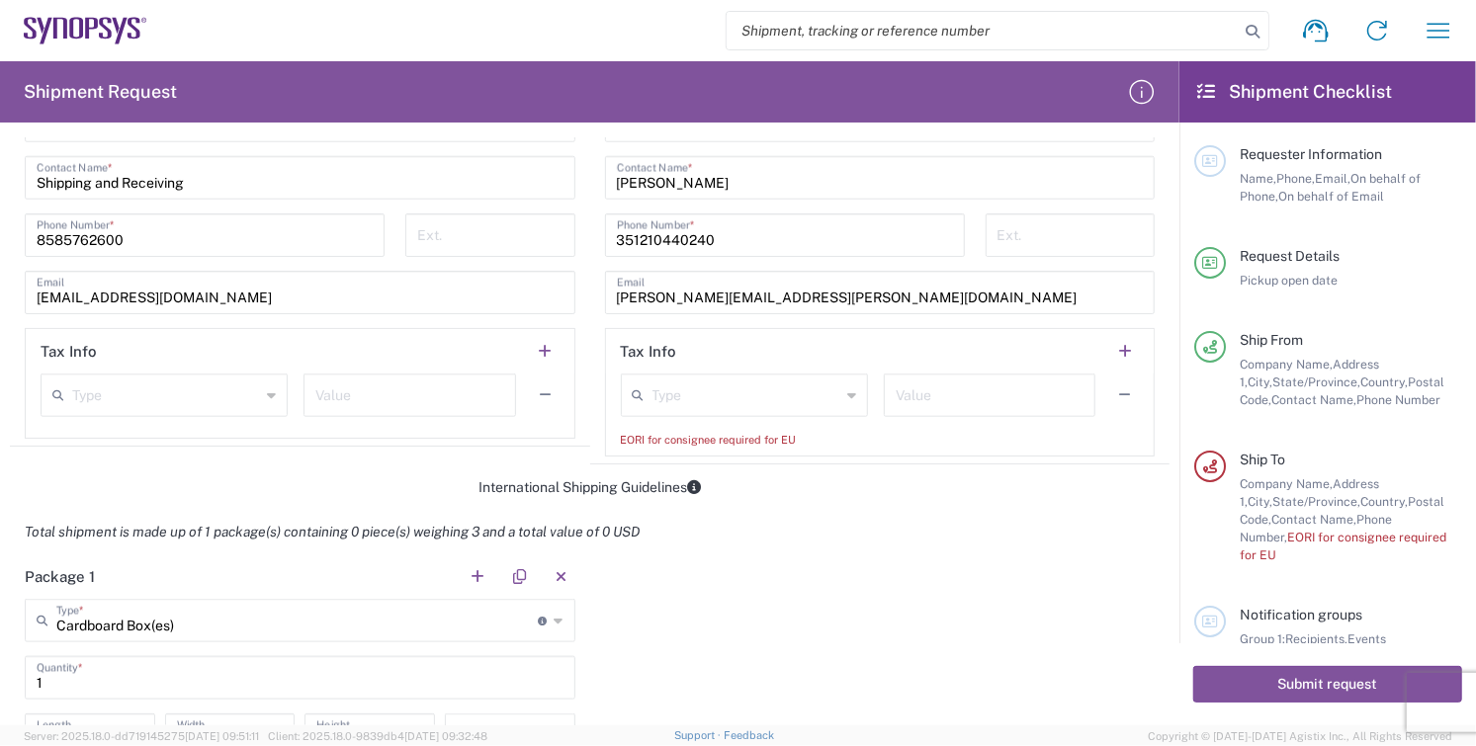
scroll to position [1098, 0]
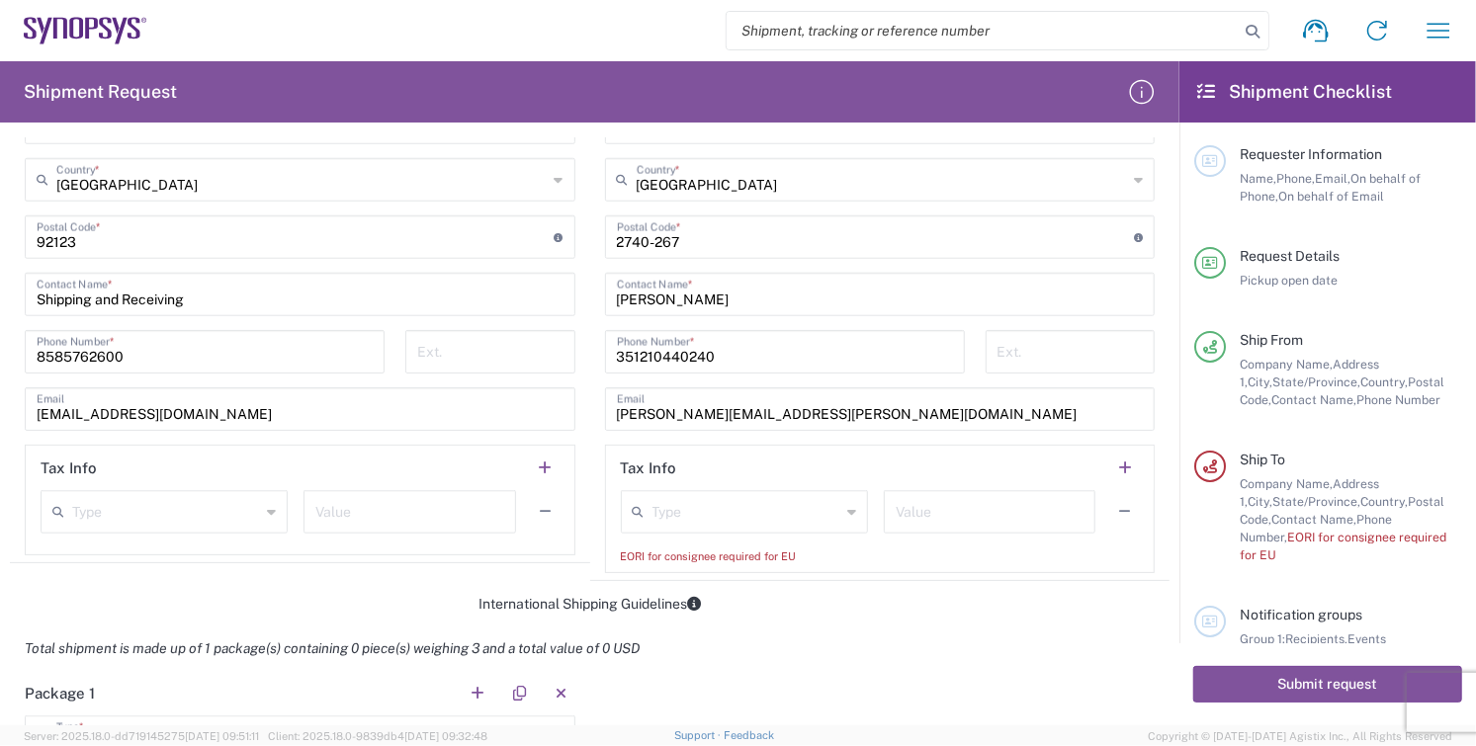
type input "3"
click at [846, 509] on div "Type" at bounding box center [744, 512] width 247 height 44
click at [717, 581] on span "EORI" at bounding box center [733, 584] width 239 height 31
type input "EORI"
click at [933, 510] on input "text" at bounding box center [990, 510] width 188 height 35
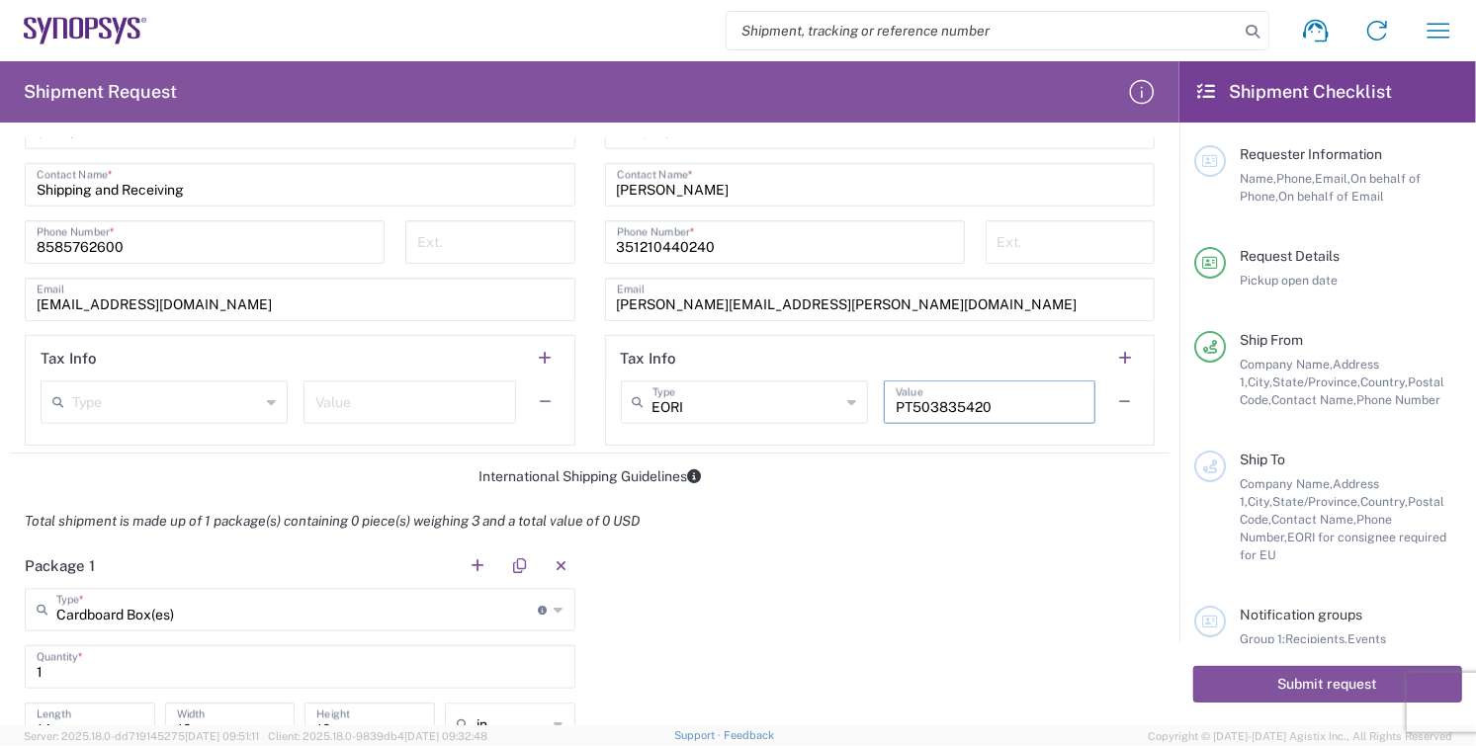
scroll to position [1537, 0]
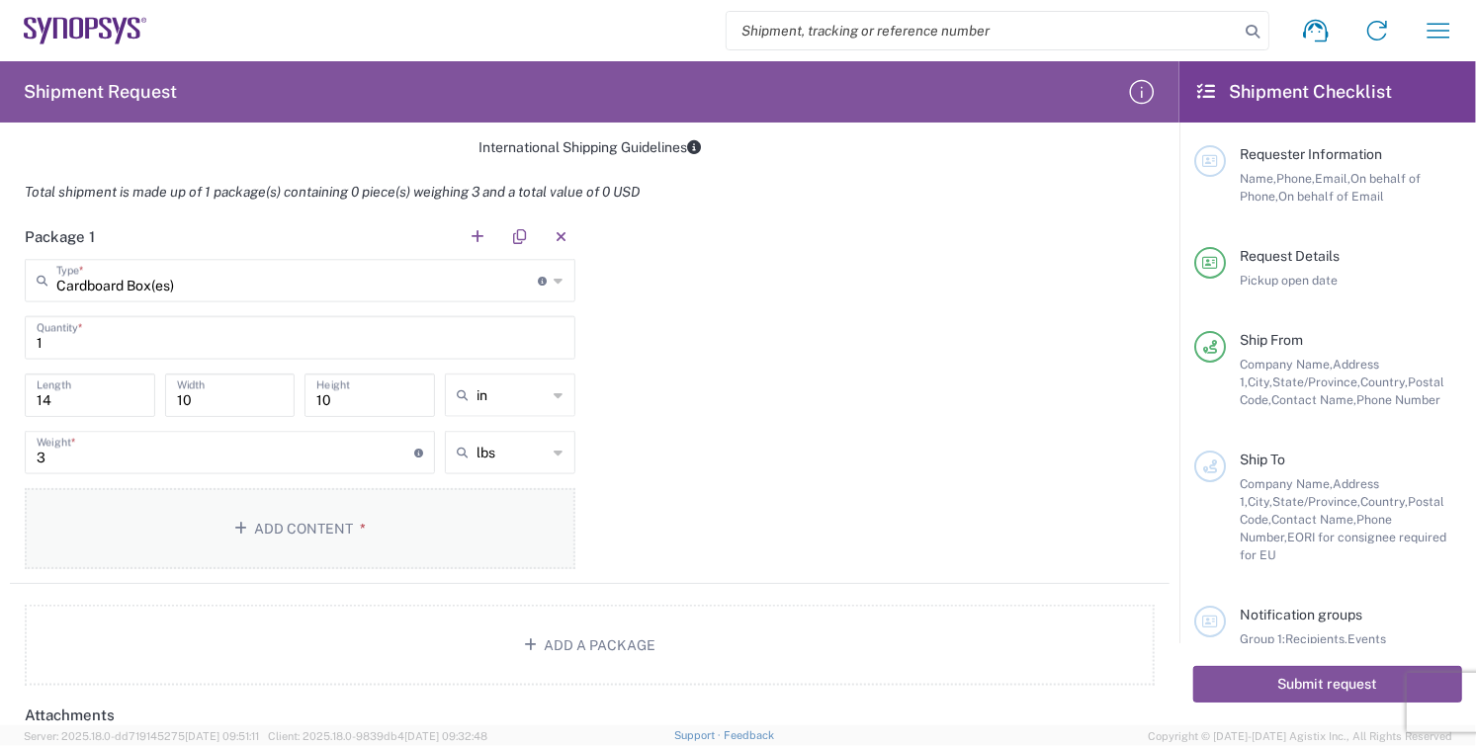
type input "PT503835420"
click at [283, 527] on button "Add Content *" at bounding box center [300, 528] width 551 height 81
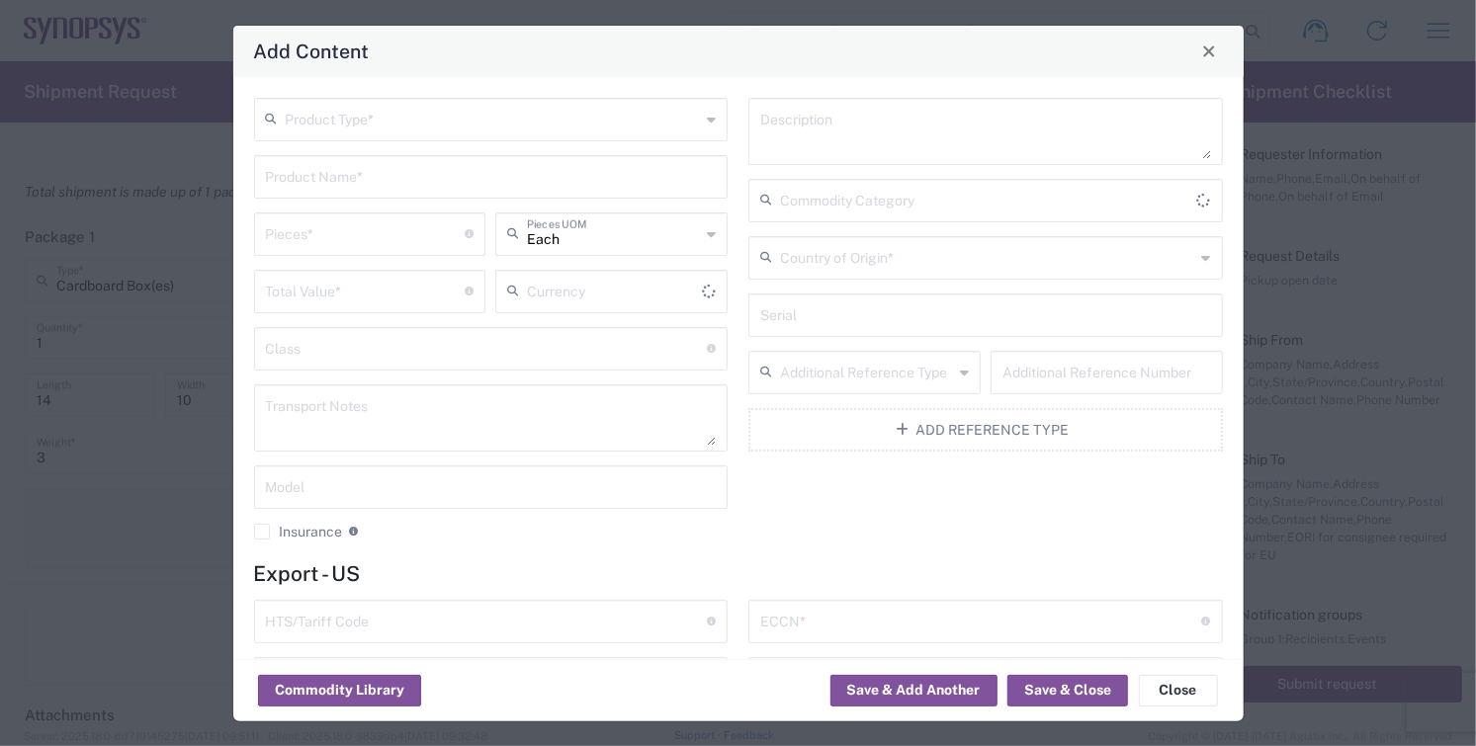
type input "US Dollar"
click at [356, 129] on input "text" at bounding box center [493, 118] width 415 height 35
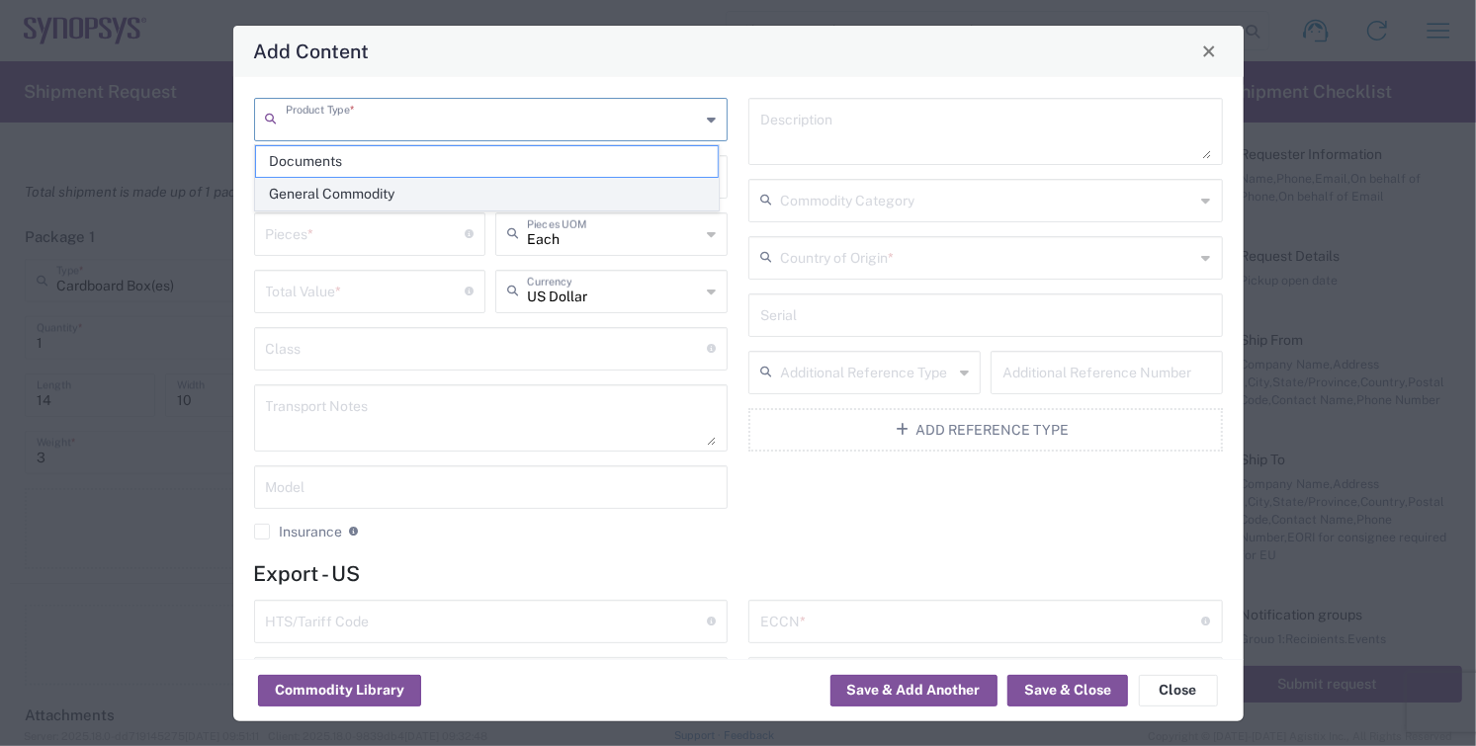
click at [346, 193] on span "General Commodity" at bounding box center [487, 194] width 462 height 31
type input "General Commodity"
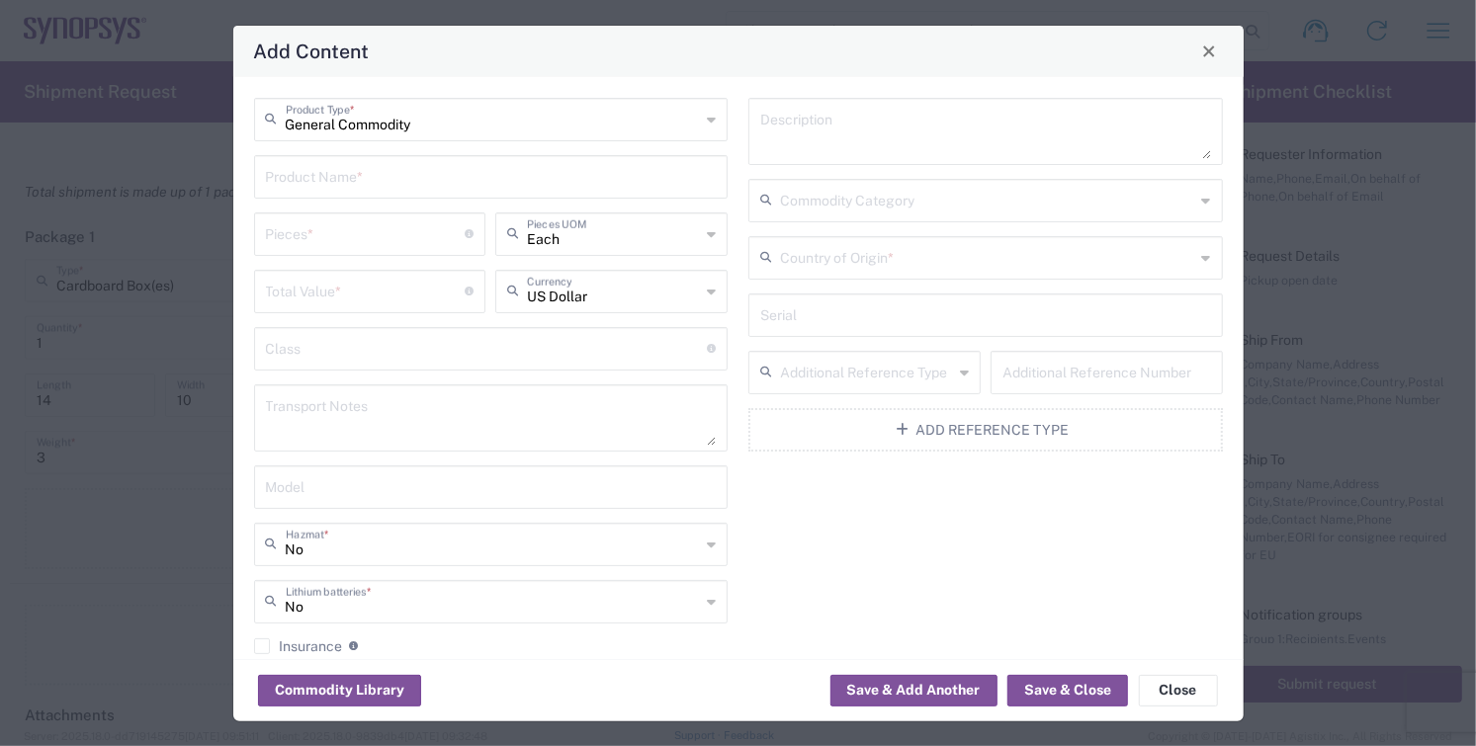
click at [341, 179] on input "text" at bounding box center [491, 175] width 451 height 35
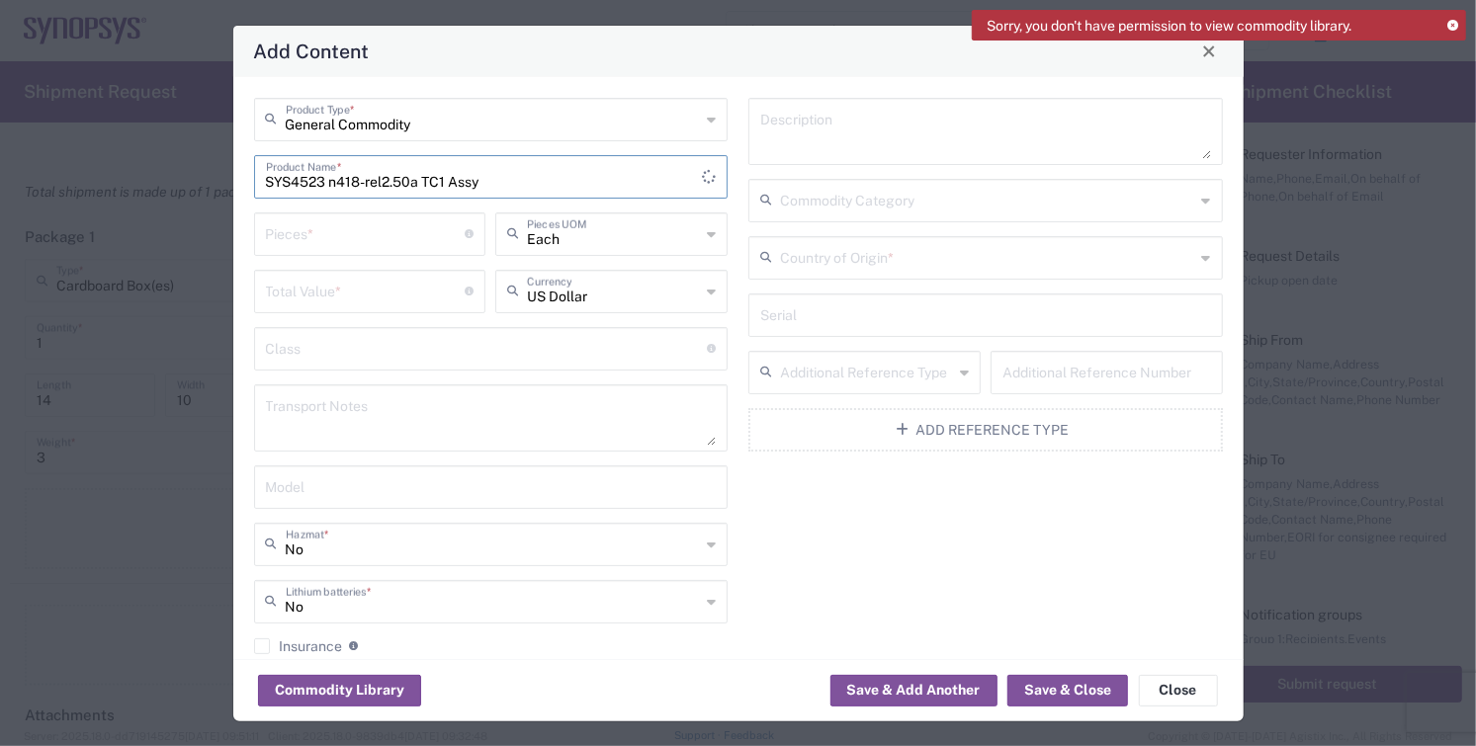
type input "SYS4523 n418-rel2.50a TC1 Assy"
click at [348, 231] on input "number" at bounding box center [366, 233] width 200 height 35
type input "35"
click at [306, 302] on input "number" at bounding box center [366, 290] width 200 height 35
type input "50960"
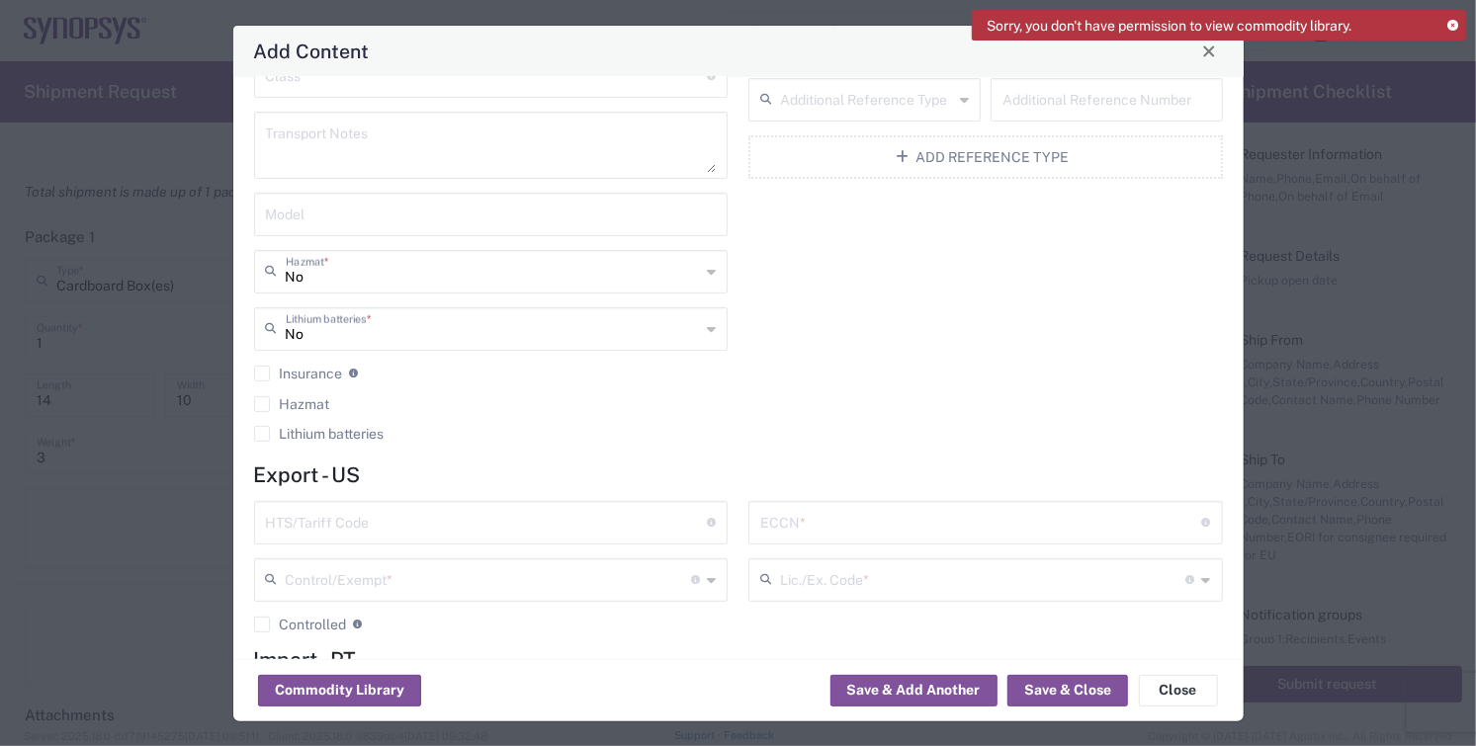
scroll to position [329, 0]
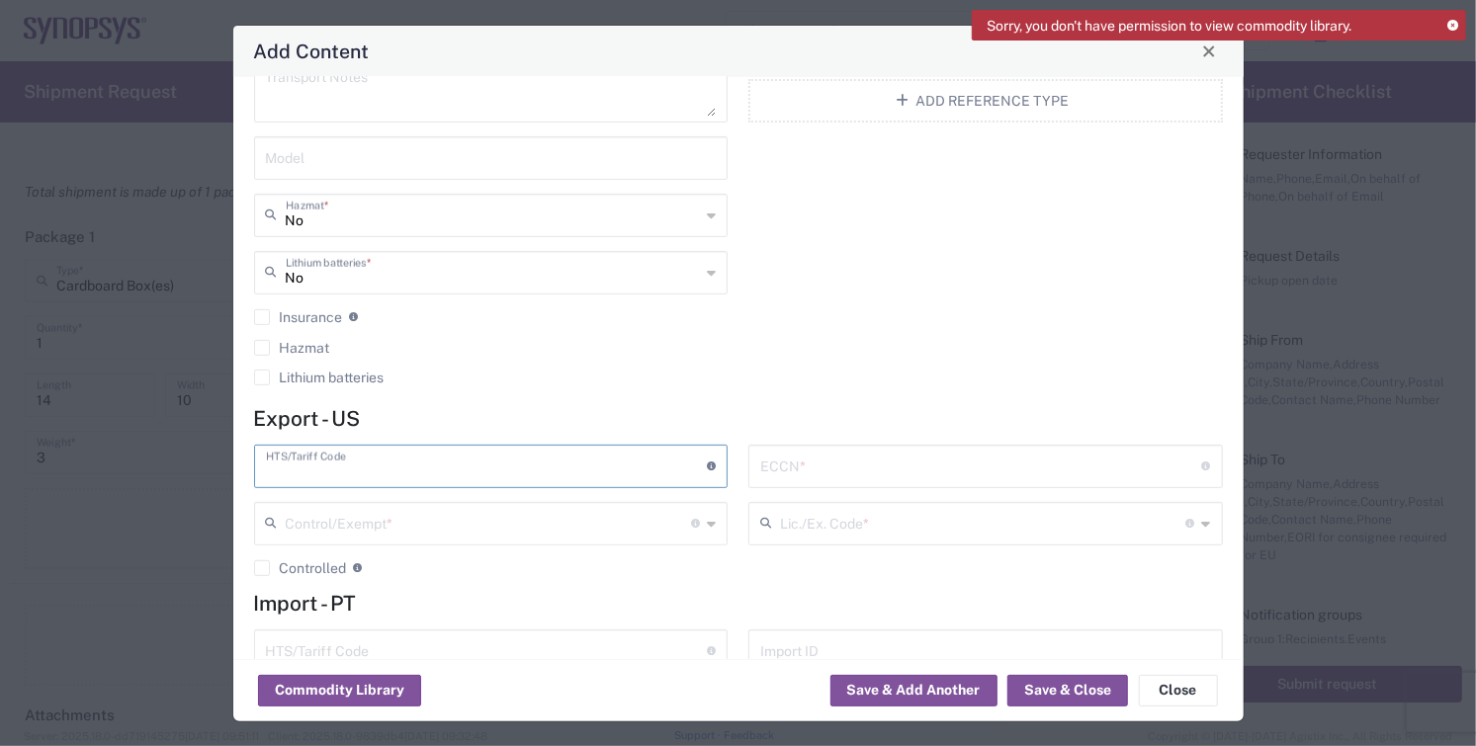
click at [417, 471] on input "text" at bounding box center [487, 465] width 442 height 35
type input "8542.31.0030"
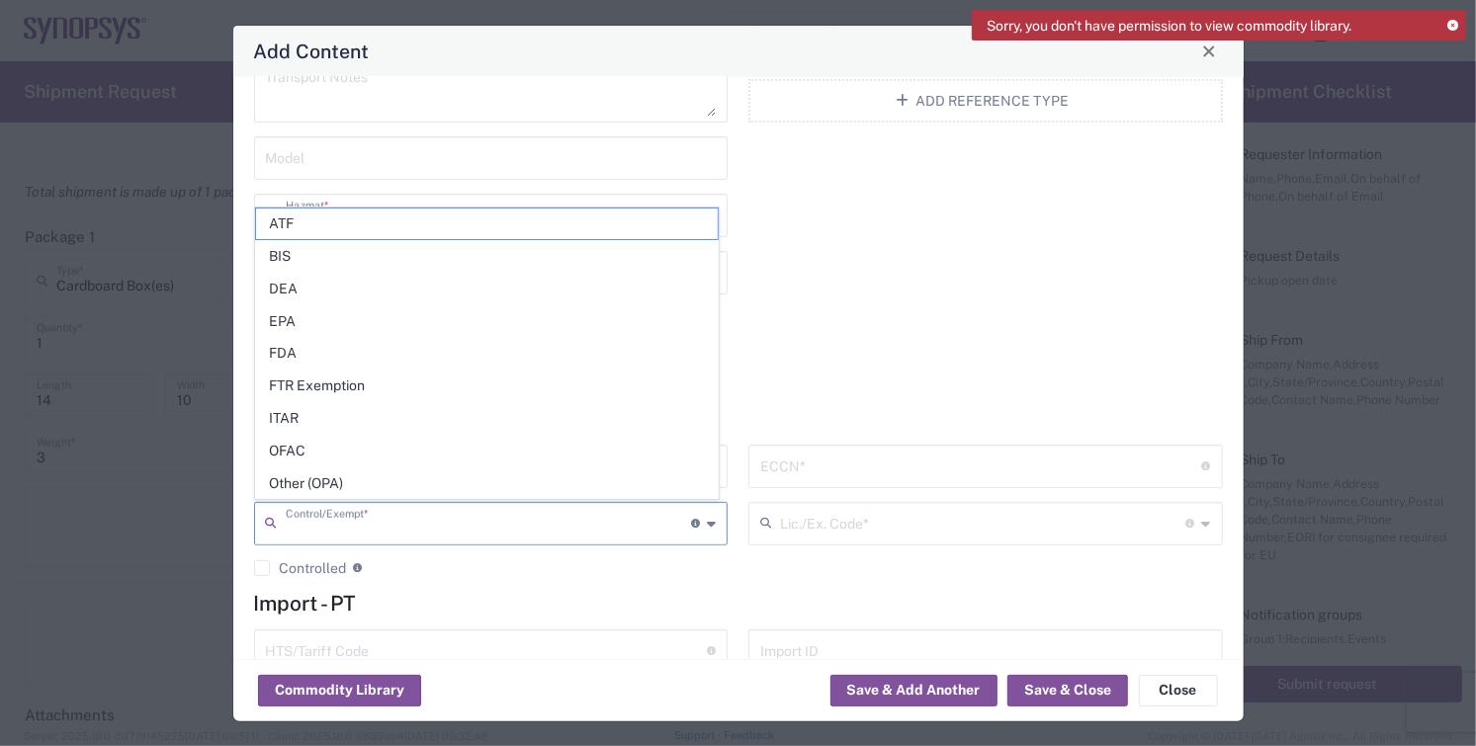
click at [404, 528] on input "text" at bounding box center [489, 522] width 406 height 35
click at [297, 263] on span "BIS" at bounding box center [487, 256] width 462 height 31
type input "BIS"
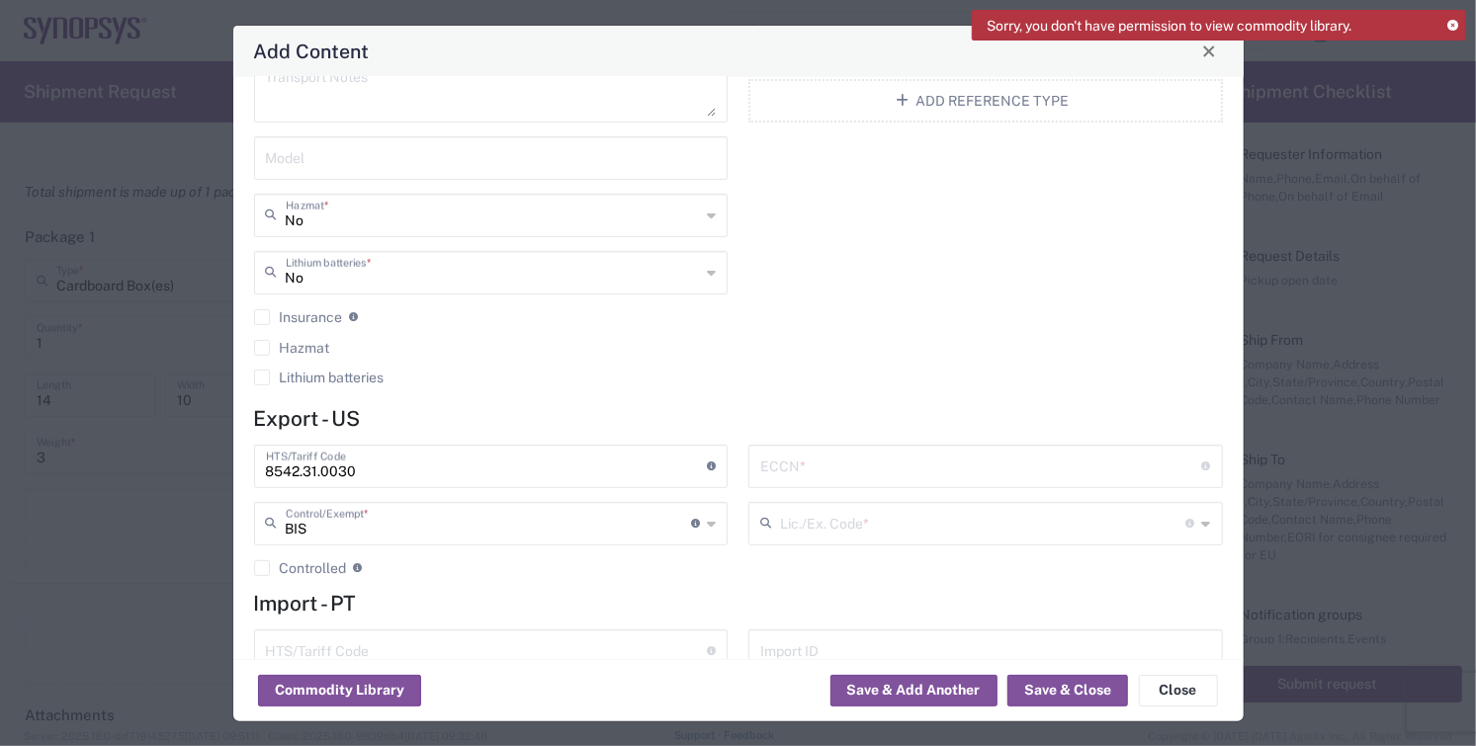
click at [841, 468] on input "text" at bounding box center [981, 465] width 442 height 35
type input "3A991.f.1"
click at [819, 543] on div "Lic./Ex. Code * License type for shipping controlled goods or the EEI filing ex…" at bounding box center [985, 524] width 475 height 44
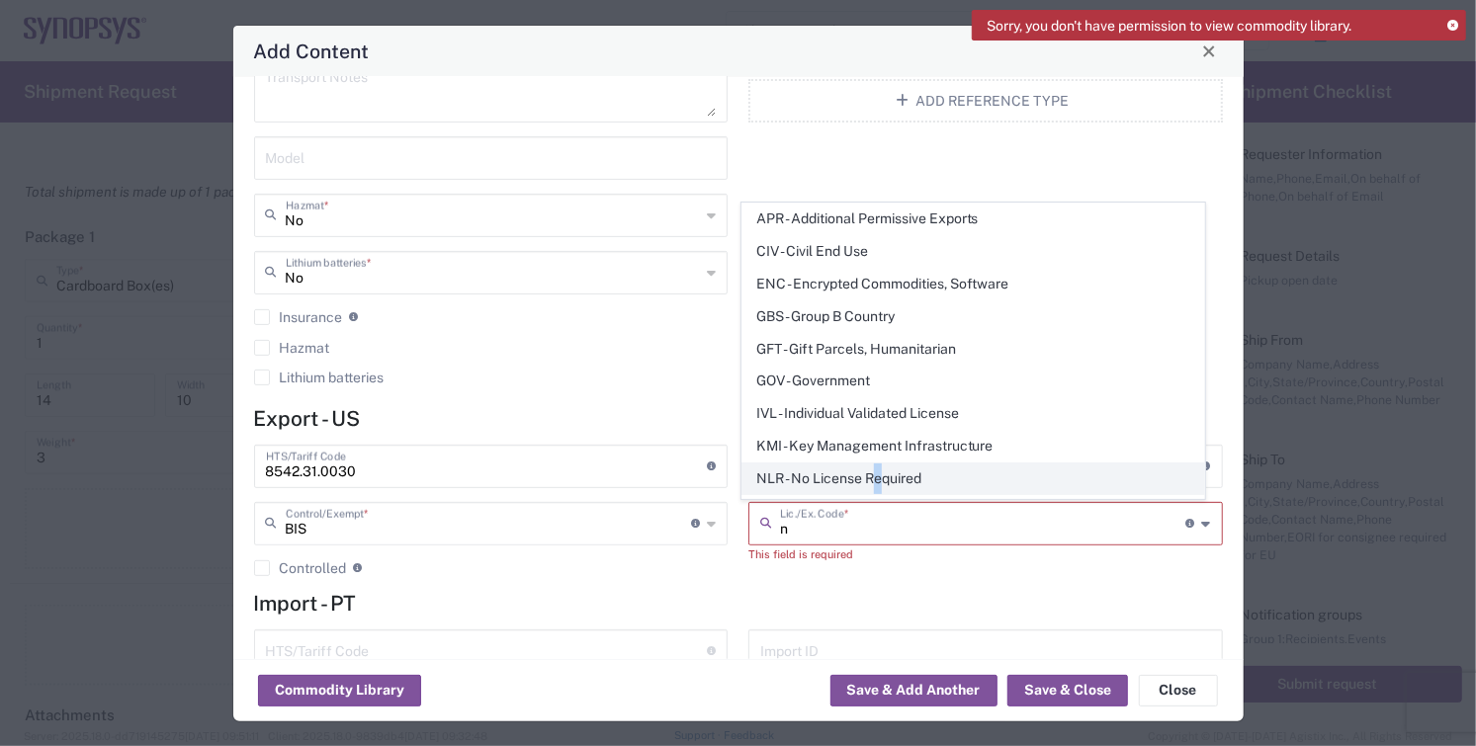
click at [879, 474] on span "NLR - No License Required" at bounding box center [973, 479] width 462 height 31
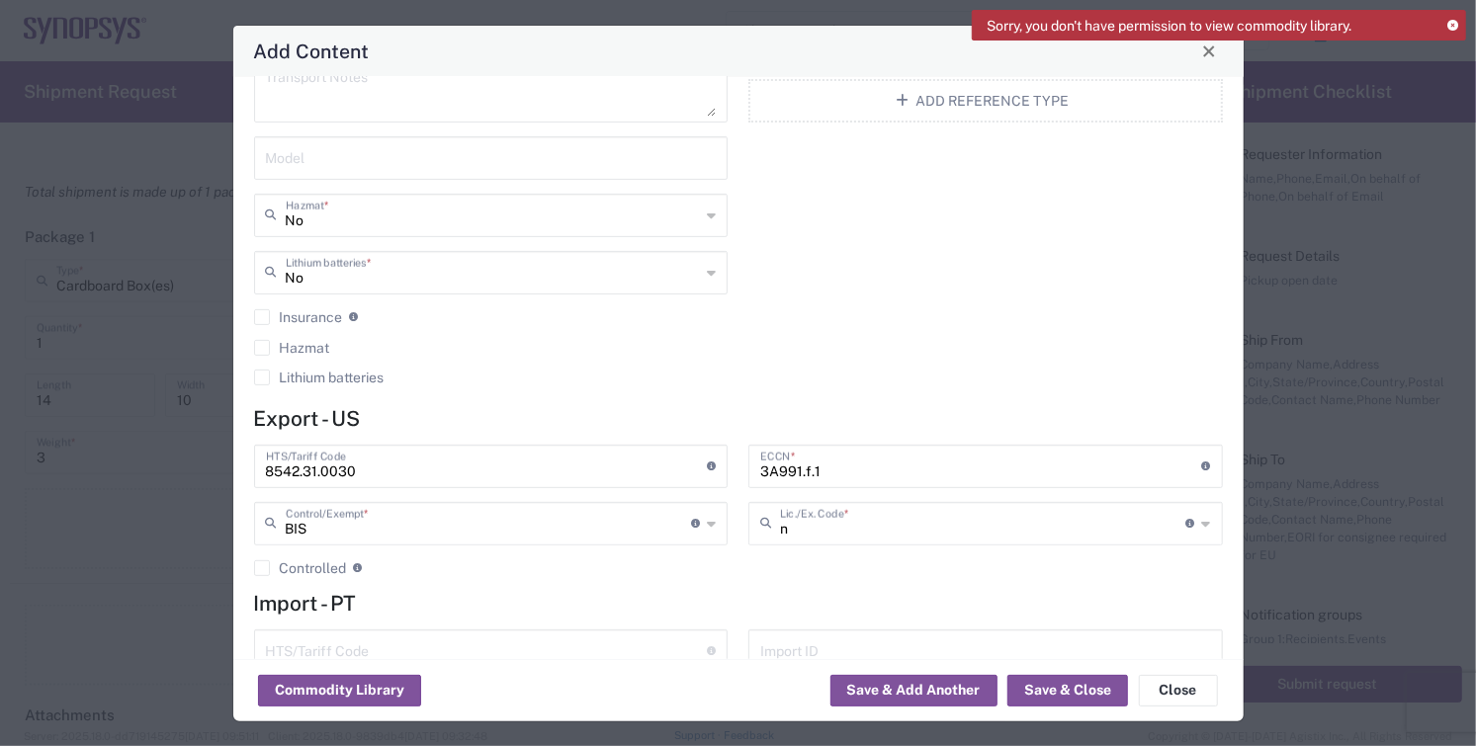
type input "NLR - No License Required"
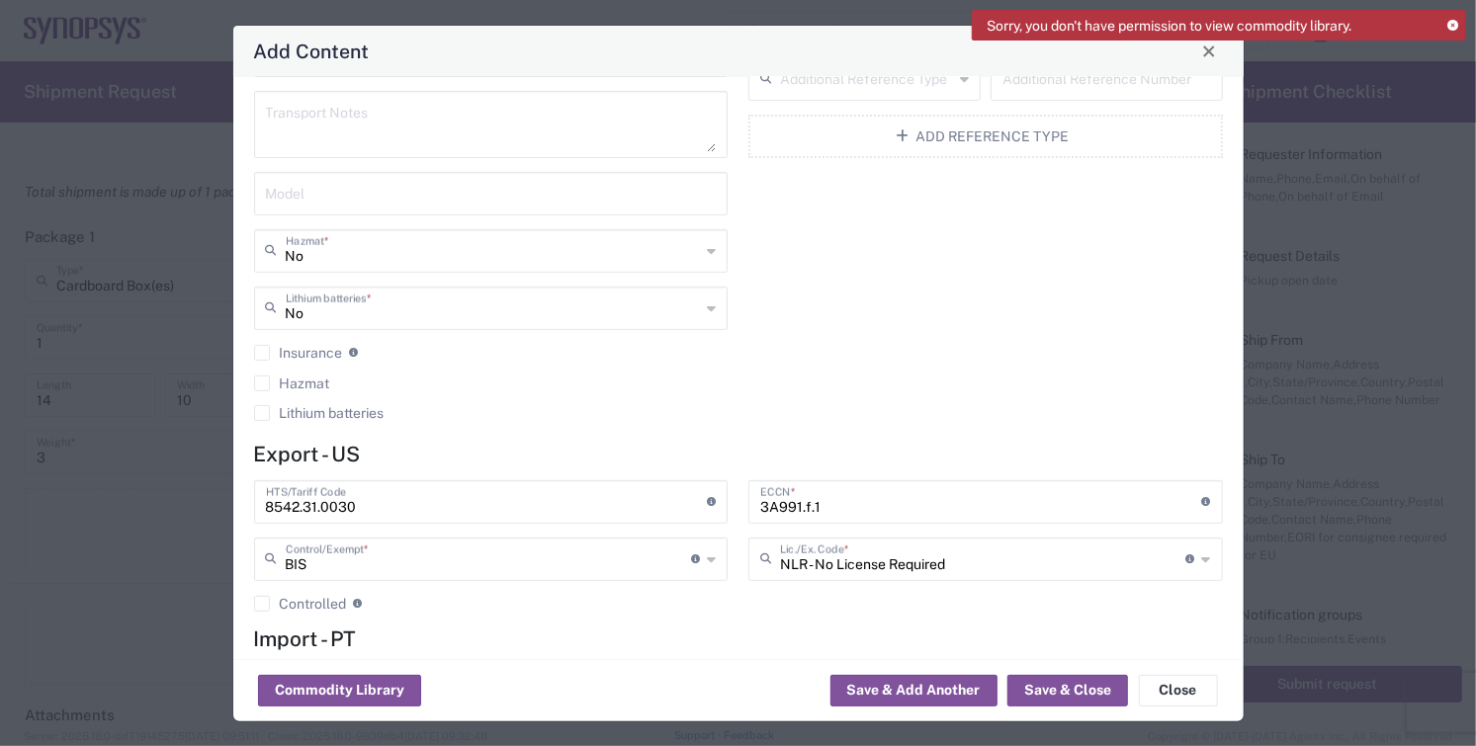
scroll to position [0, 0]
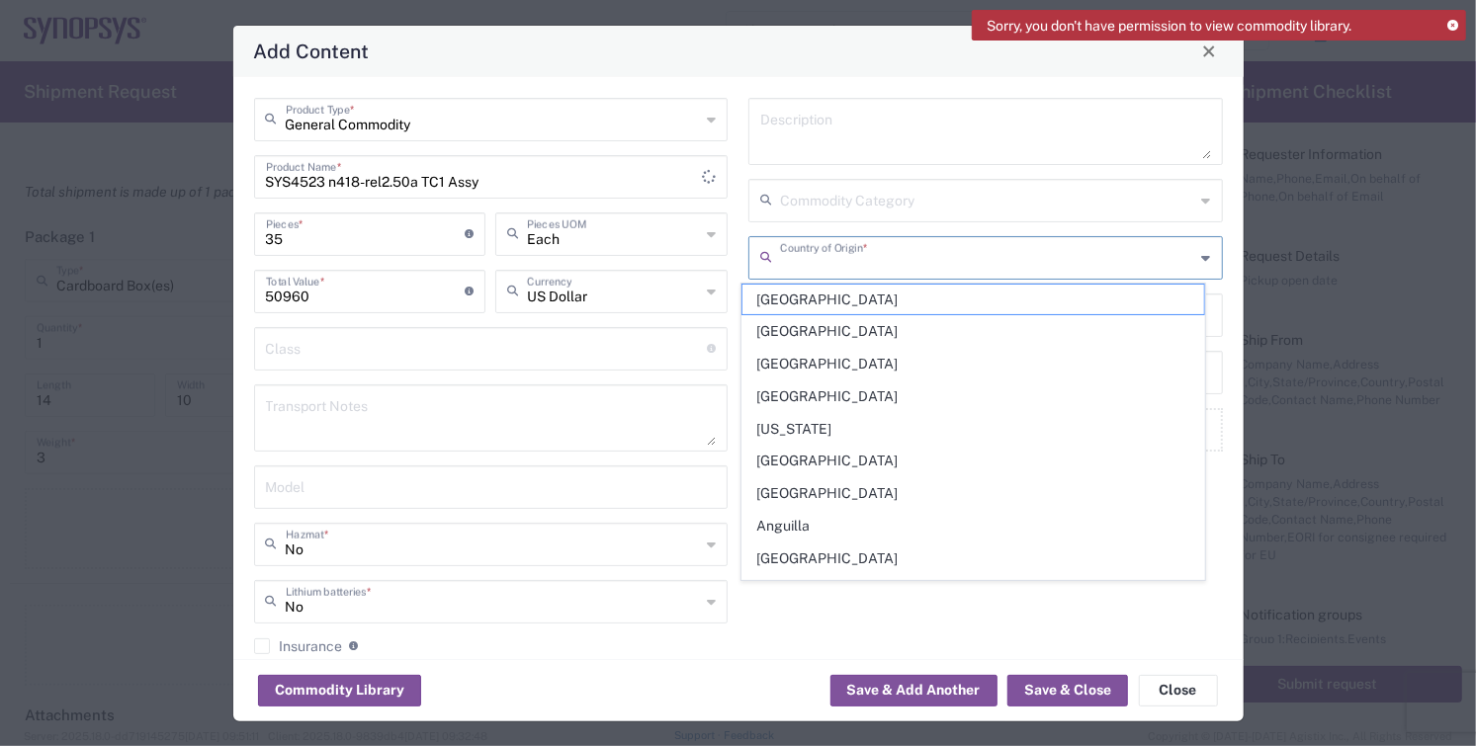
click at [916, 264] on input "text" at bounding box center [987, 256] width 415 height 35
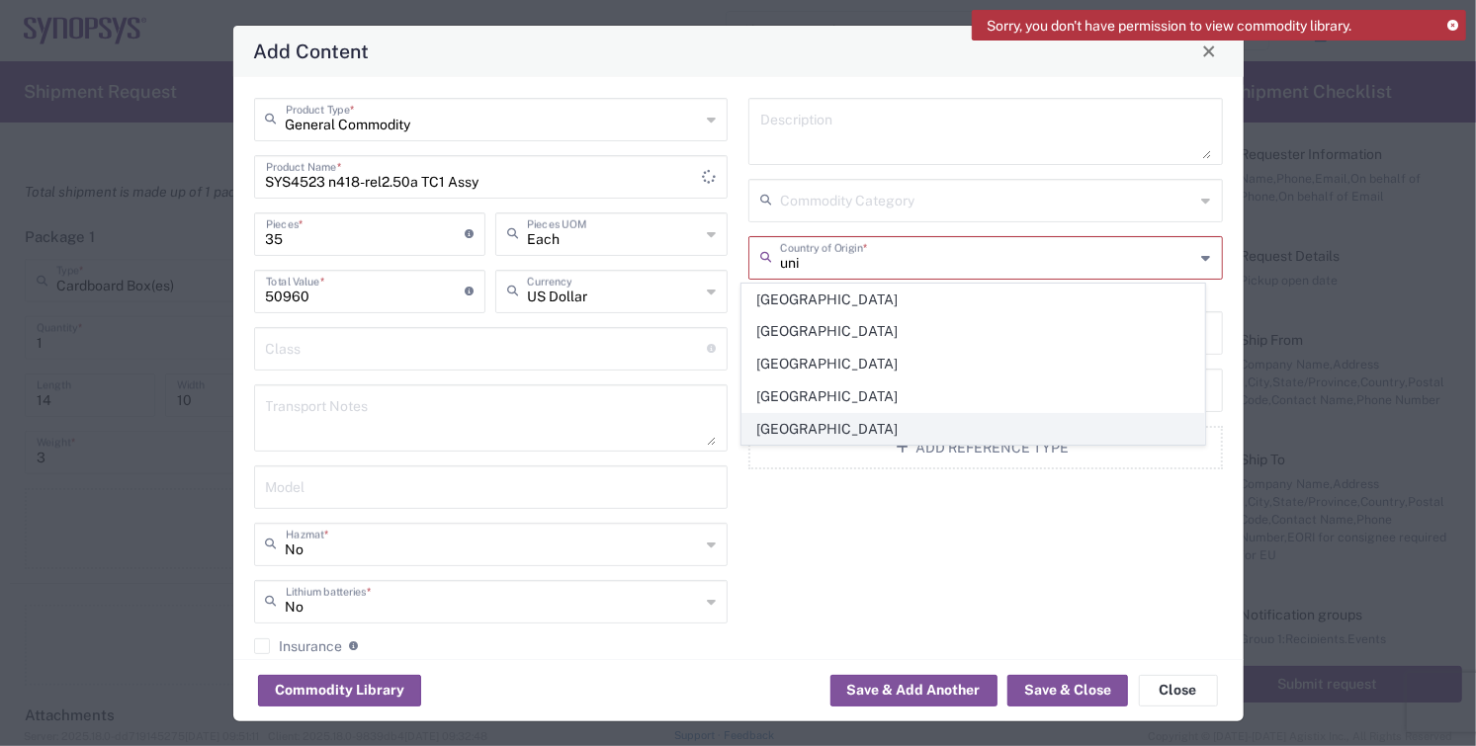
click at [817, 426] on span "[GEOGRAPHIC_DATA]" at bounding box center [973, 429] width 462 height 31
type input "[GEOGRAPHIC_DATA]"
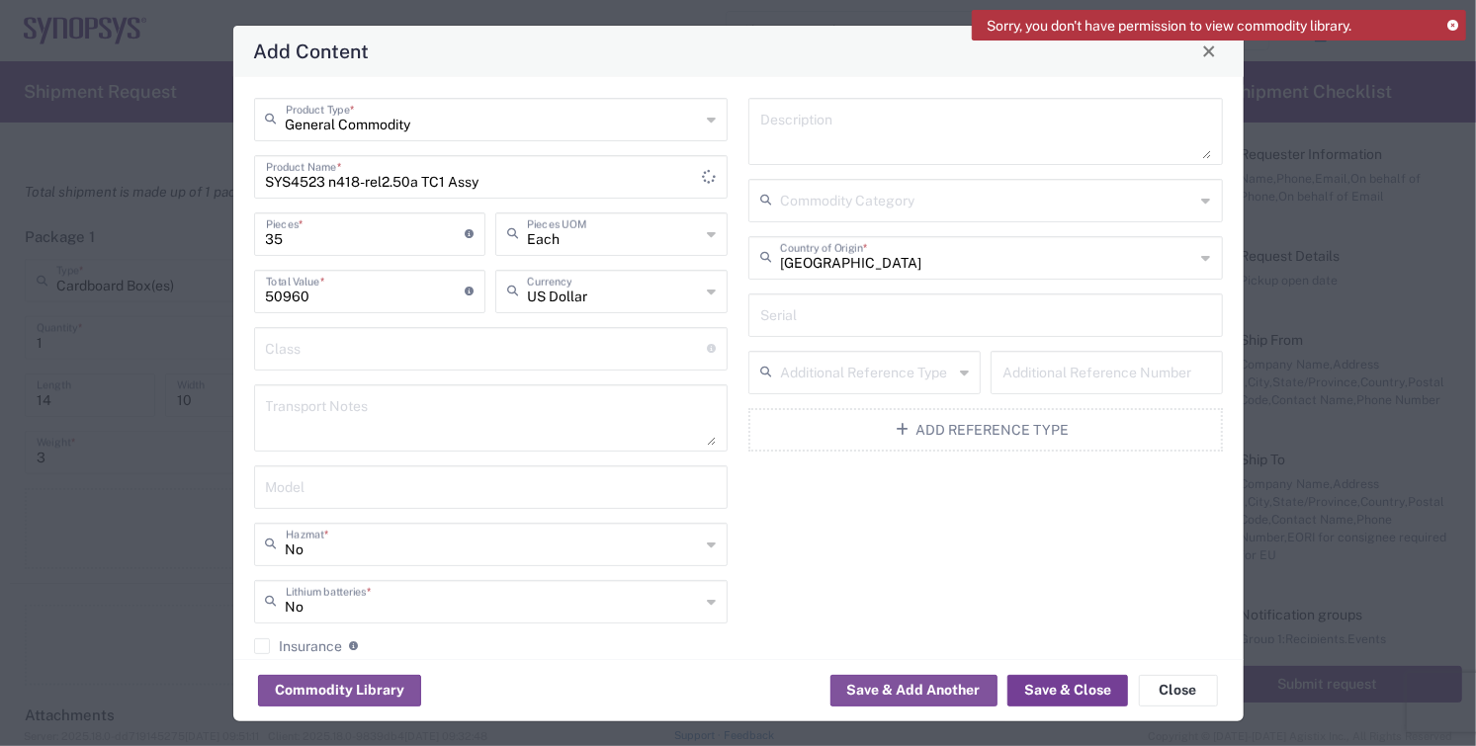
click at [1063, 689] on button "Save & Close" at bounding box center [1067, 691] width 121 height 32
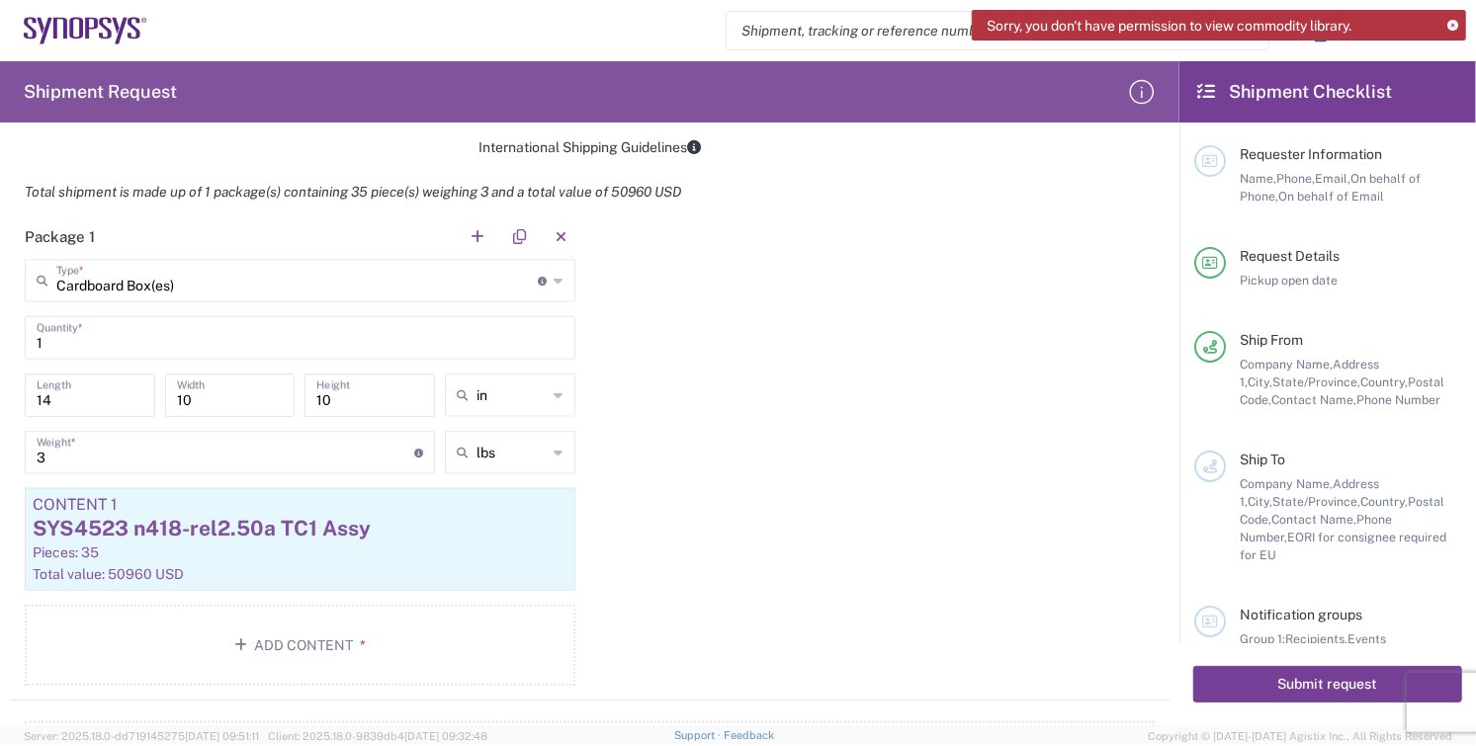
click at [1308, 688] on button "Submit request" at bounding box center [1327, 684] width 269 height 37
